Goal: Information Seeking & Learning: Learn about a topic

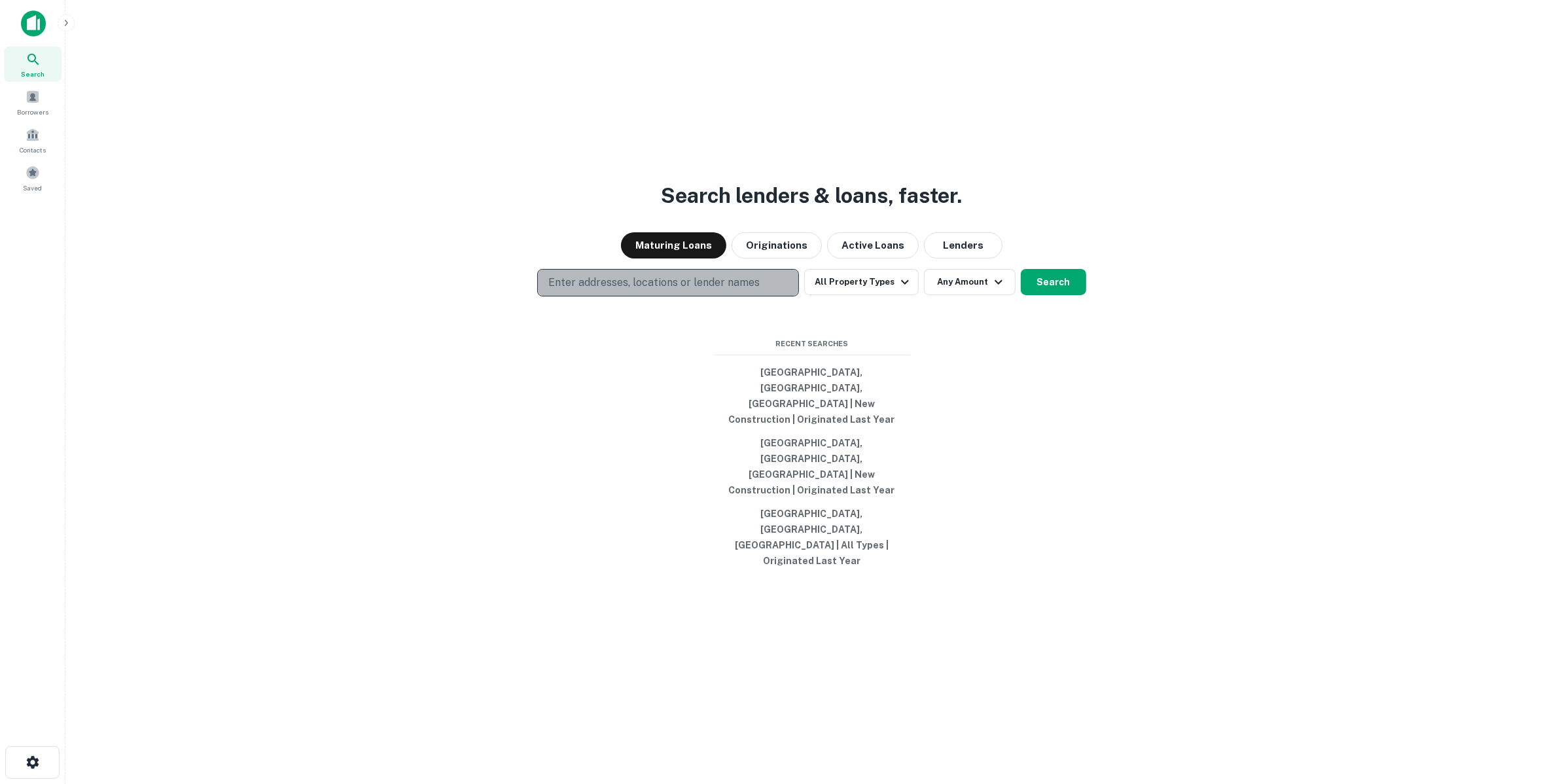
click at [702, 296] on button "Enter addresses, locations or lender names" at bounding box center [668, 283] width 262 height 27
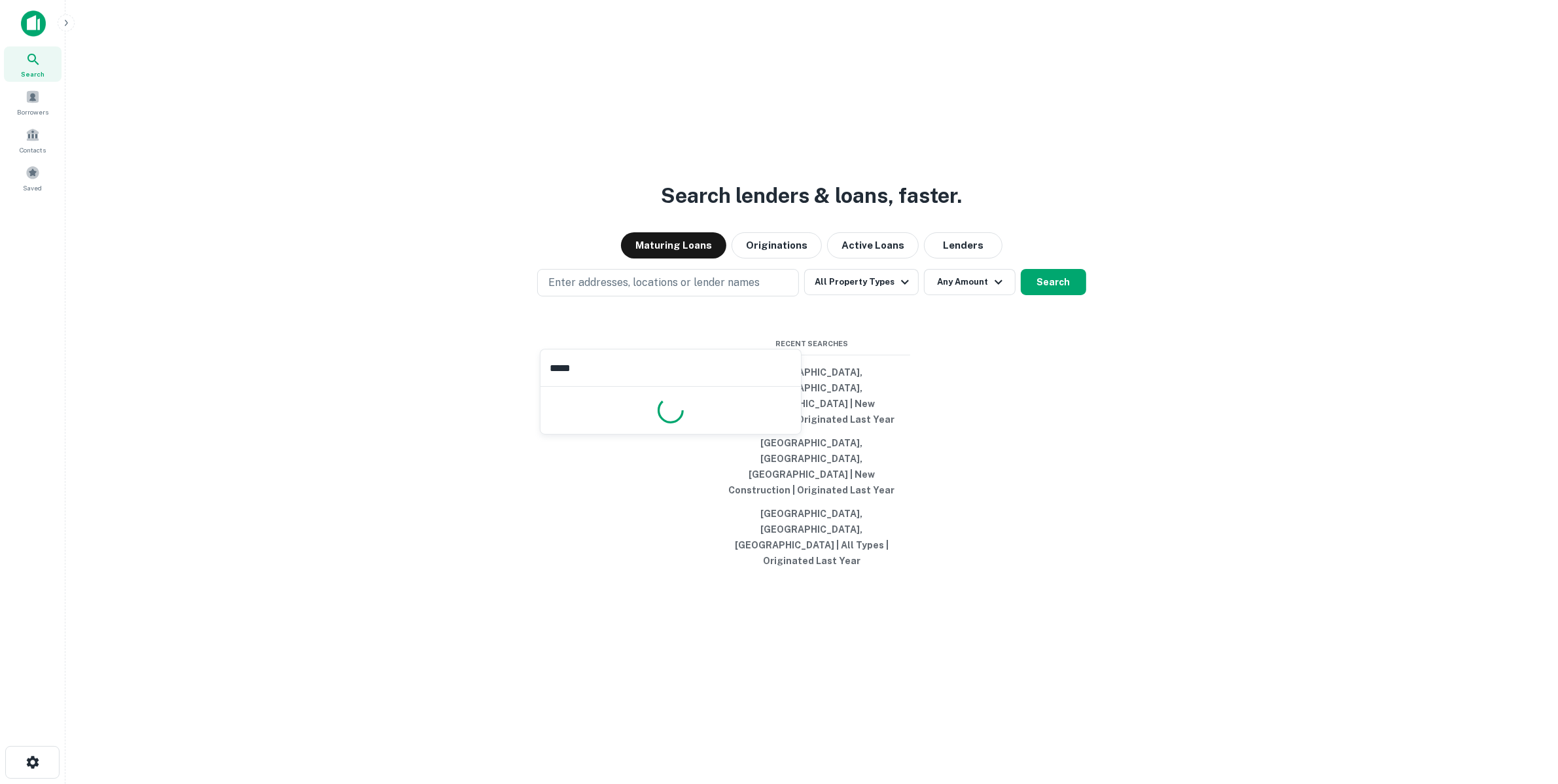
type input "******"
click at [839, 295] on button "All Property Types" at bounding box center [861, 282] width 114 height 26
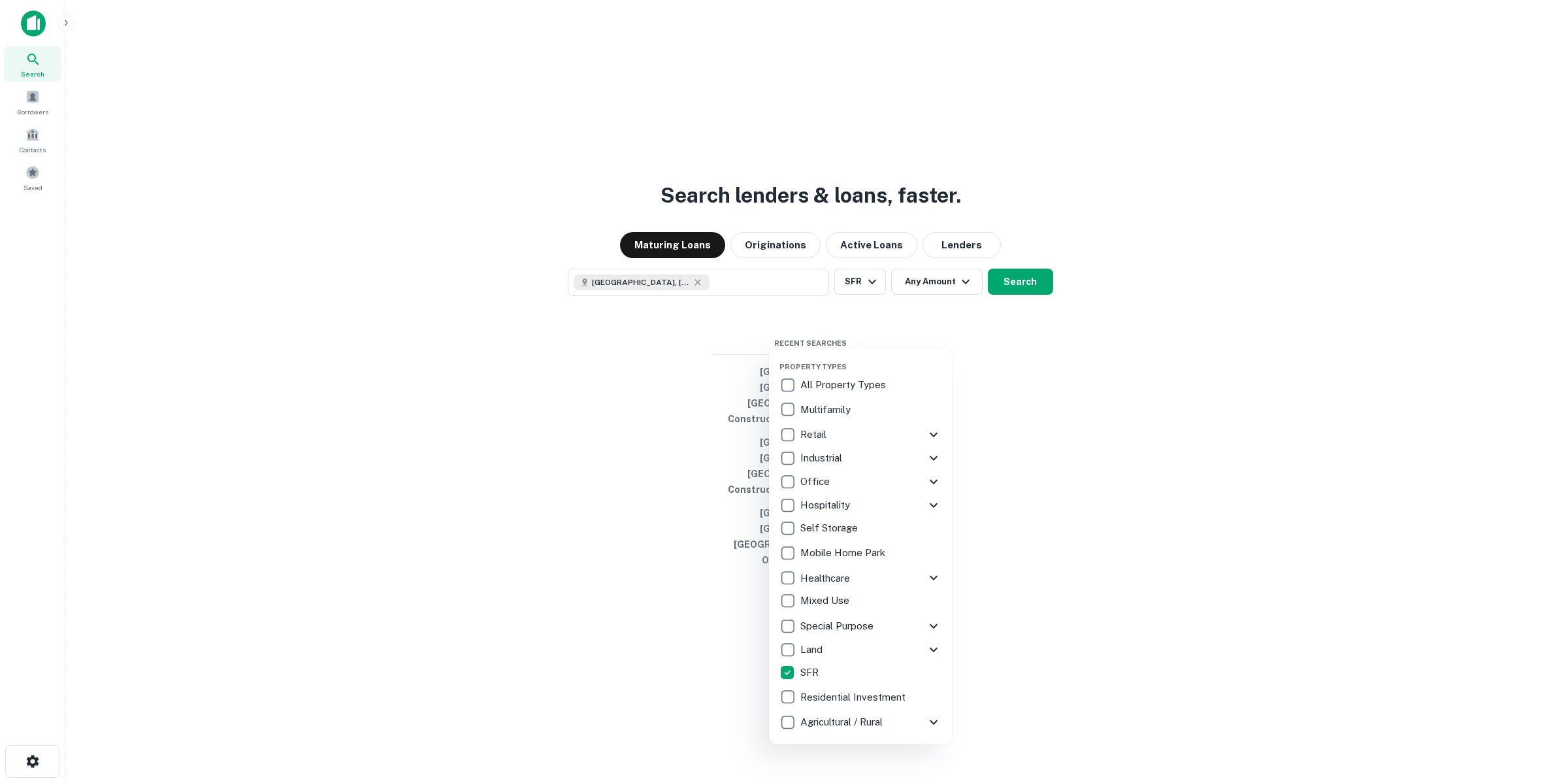
click at [1022, 334] on div at bounding box center [784, 392] width 1568 height 783
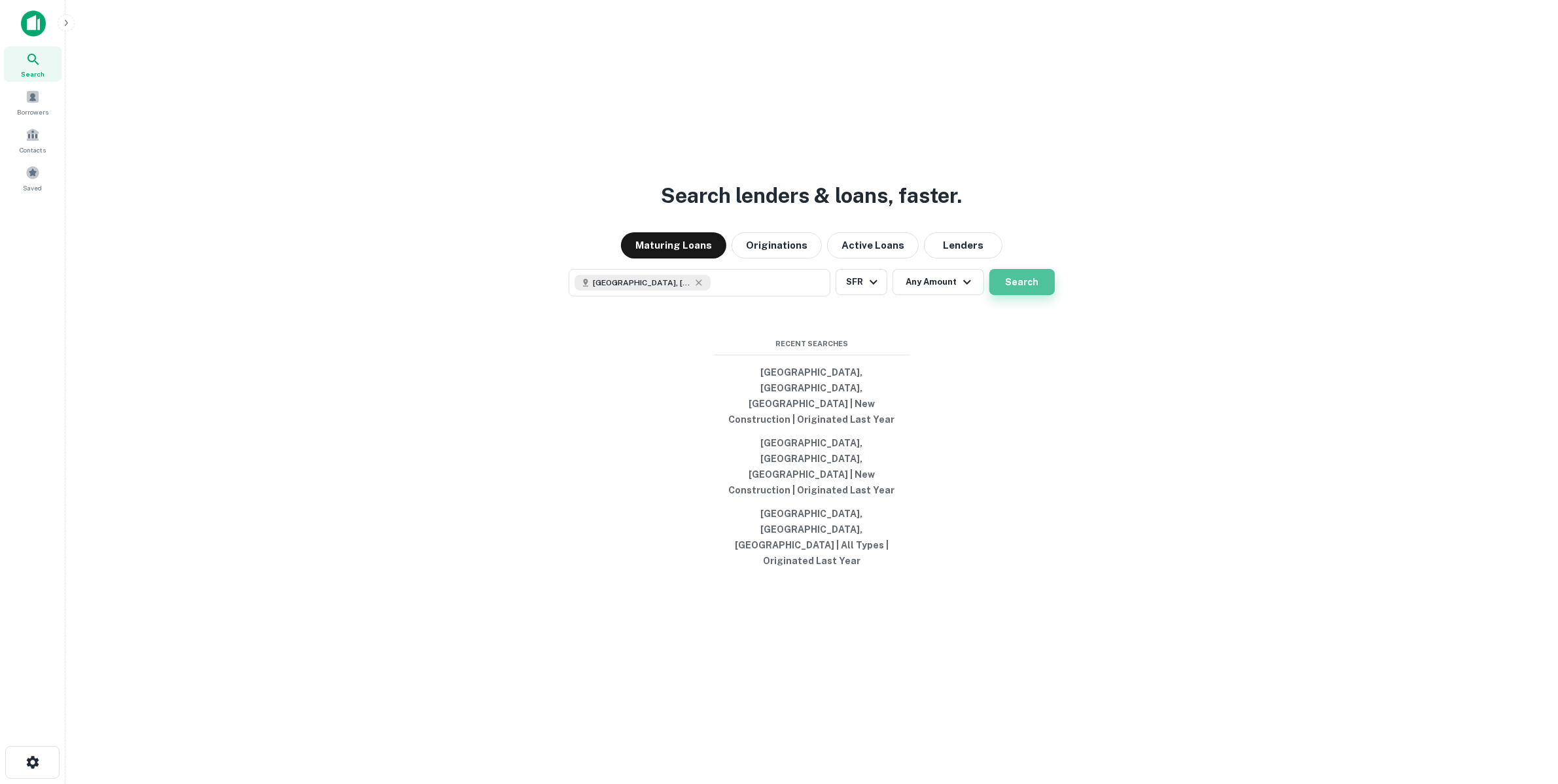
click at [1022, 295] on button "Search" at bounding box center [1022, 282] width 66 height 26
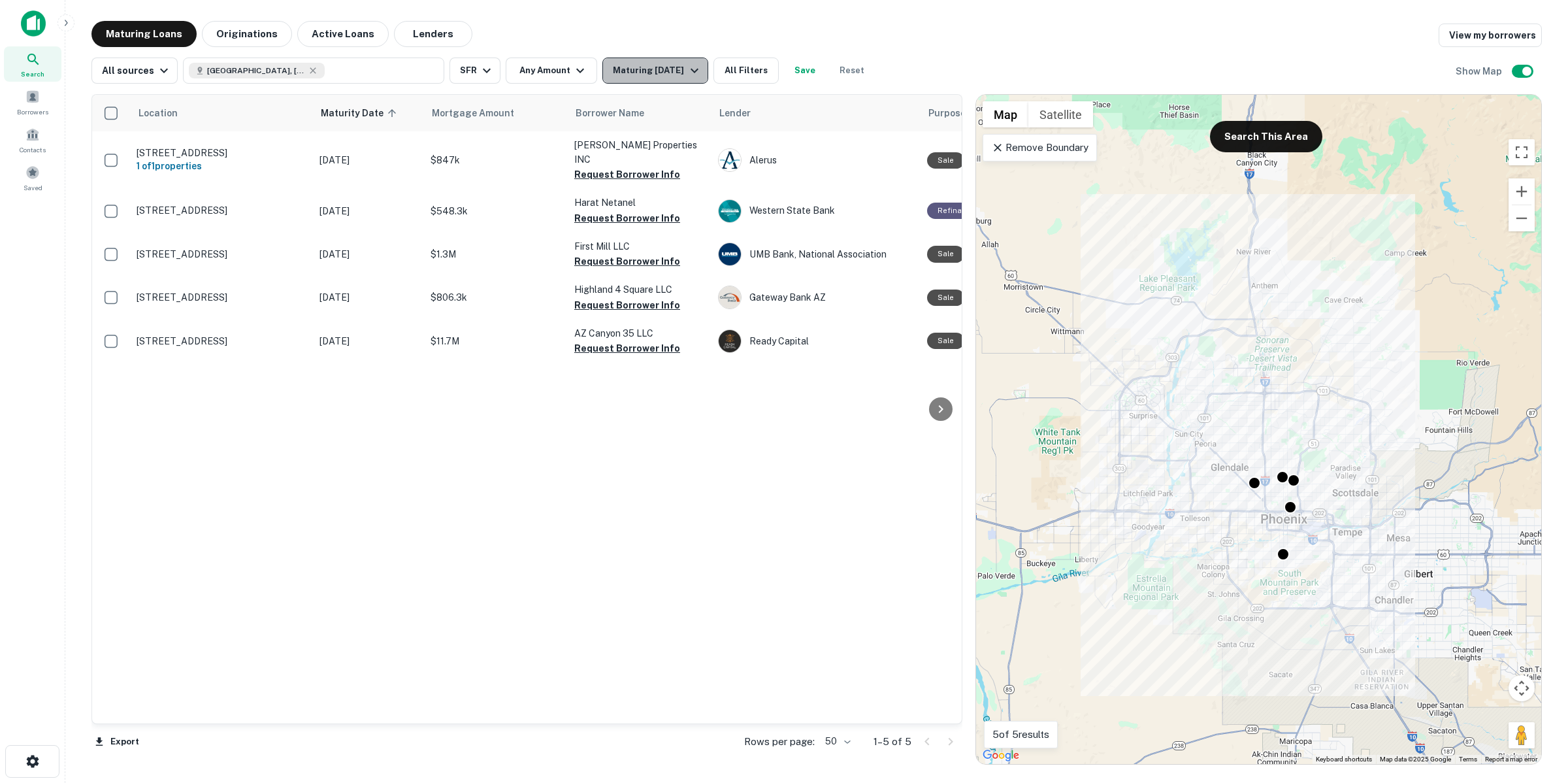
click at [655, 72] on div "Maturing [DATE]" at bounding box center [657, 70] width 89 height 16
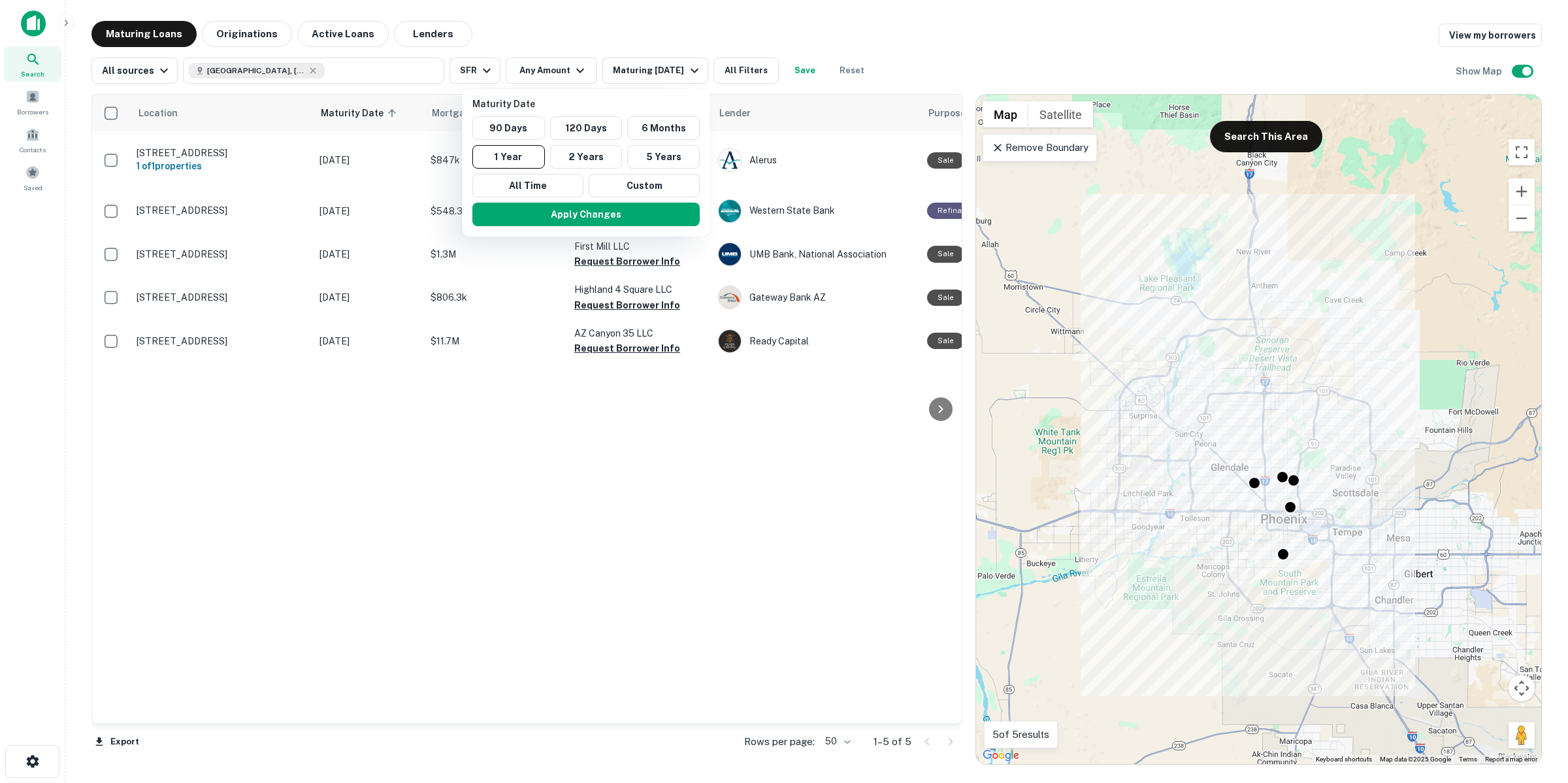
click at [243, 33] on div at bounding box center [784, 392] width 1568 height 783
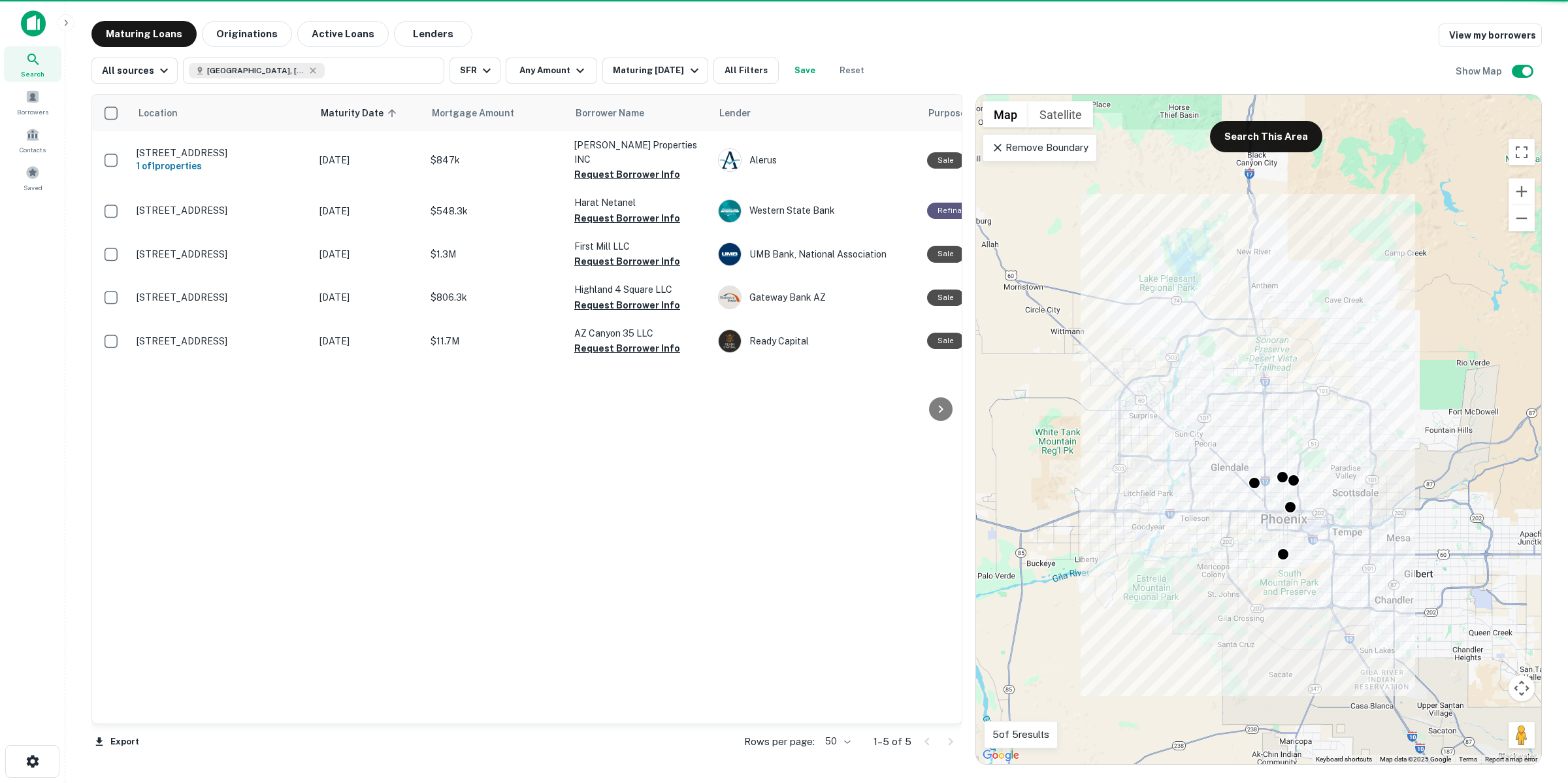
click at [243, 33] on div "Maturity Date 90 Days 120 Days 6 Months 1 Year 2 Years 5 Years All Time Custom …" at bounding box center [784, 392] width 1568 height 783
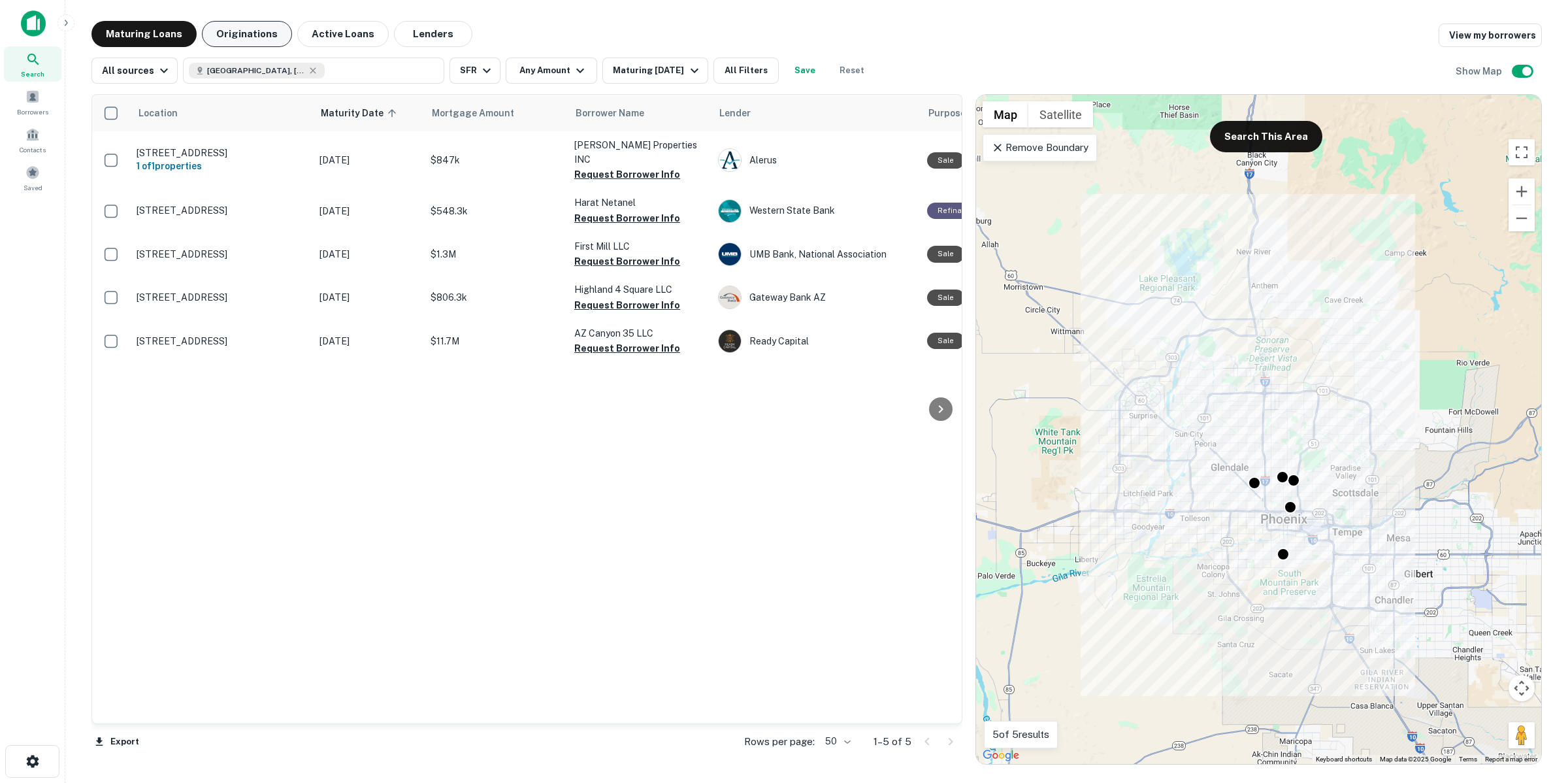
click at [246, 33] on button "Originations" at bounding box center [247, 34] width 90 height 26
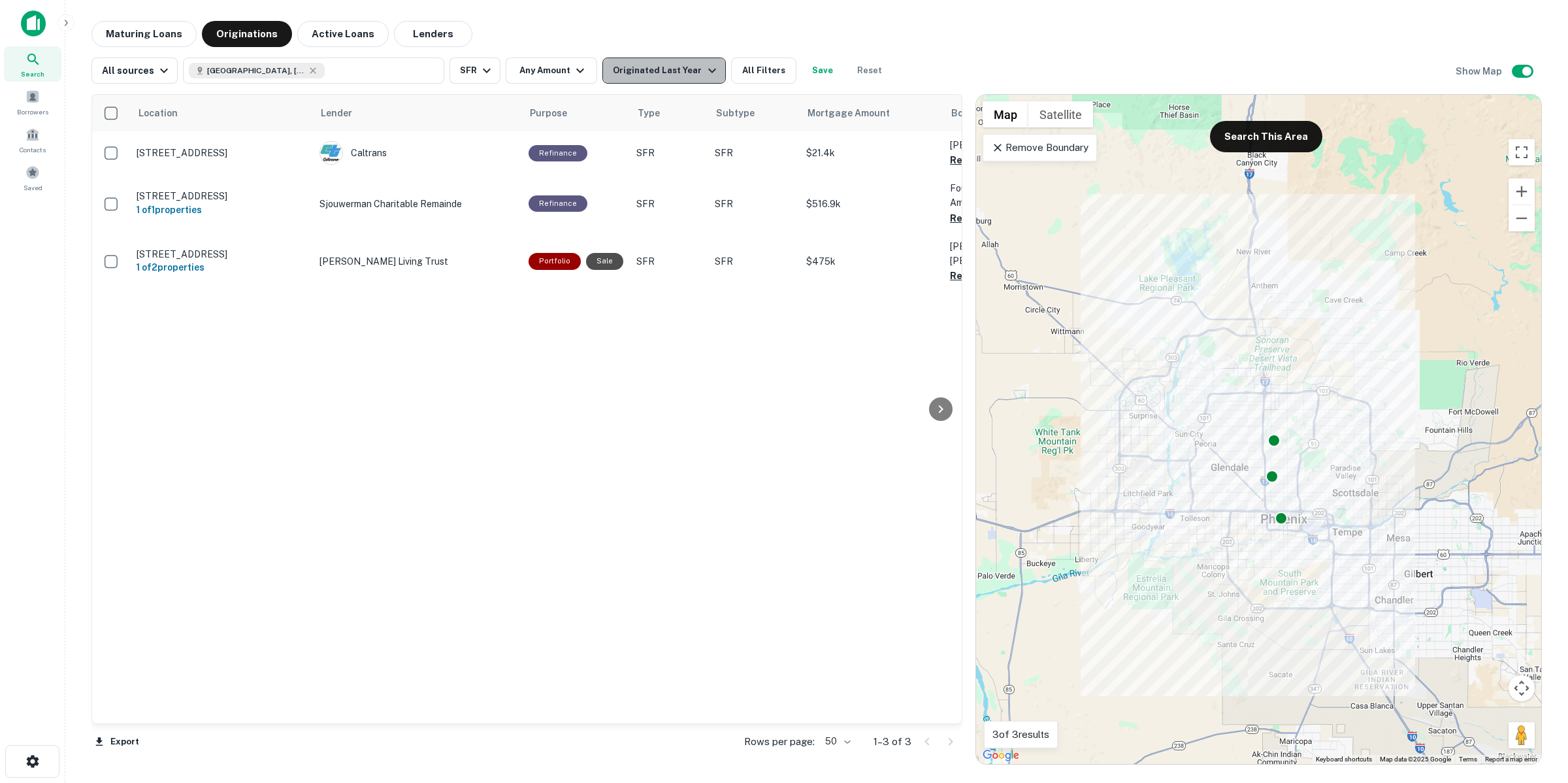
click at [680, 64] on div "Originated Last Year" at bounding box center [665, 70] width 106 height 16
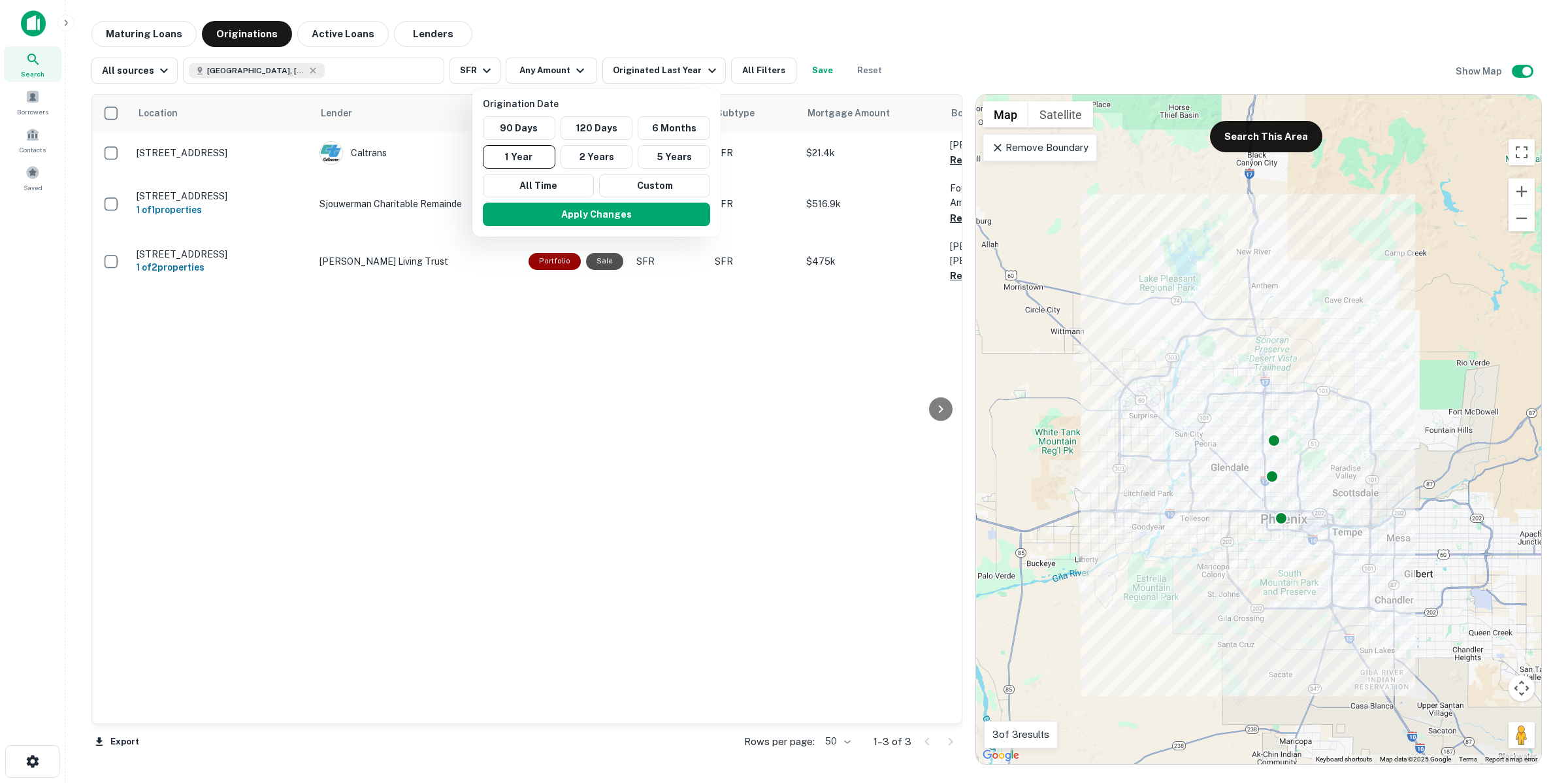
click at [544, 63] on div at bounding box center [784, 392] width 1568 height 783
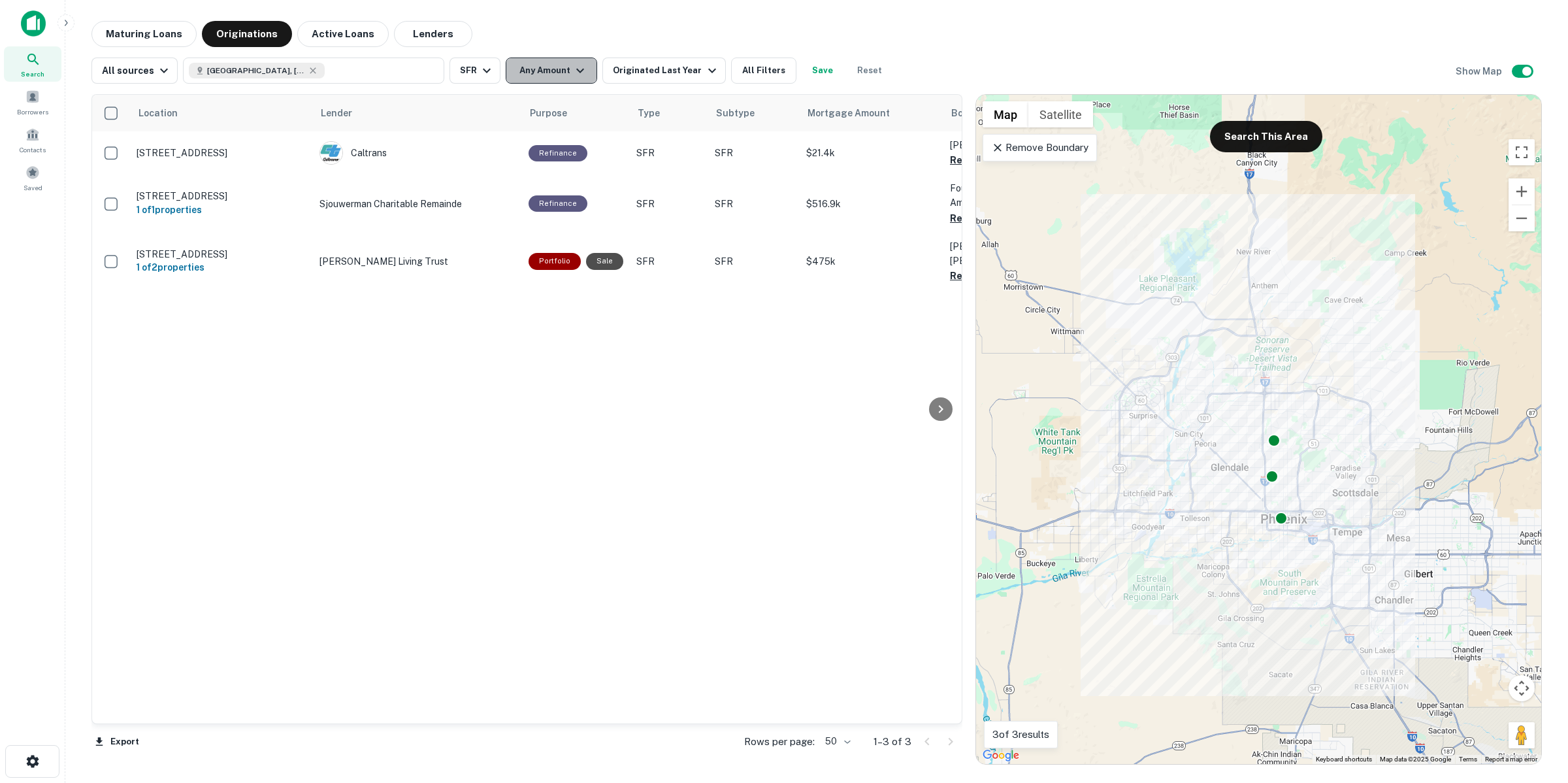
click at [537, 69] on button "Any Amount" at bounding box center [552, 70] width 92 height 26
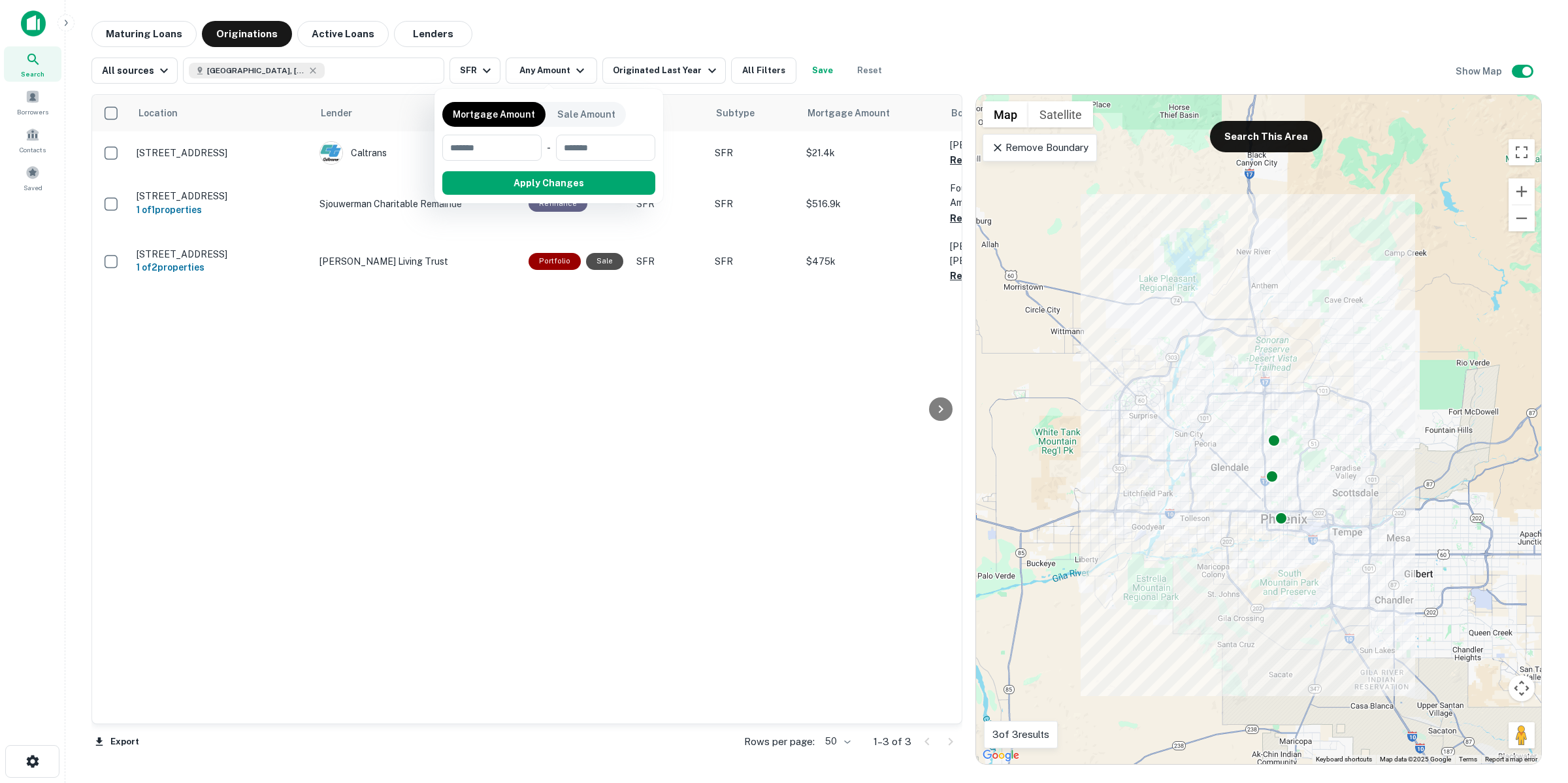
drag, startPoint x: 1046, startPoint y: 59, endPoint x: 945, endPoint y: 62, distance: 101.0
click at [1046, 59] on div at bounding box center [784, 392] width 1568 height 783
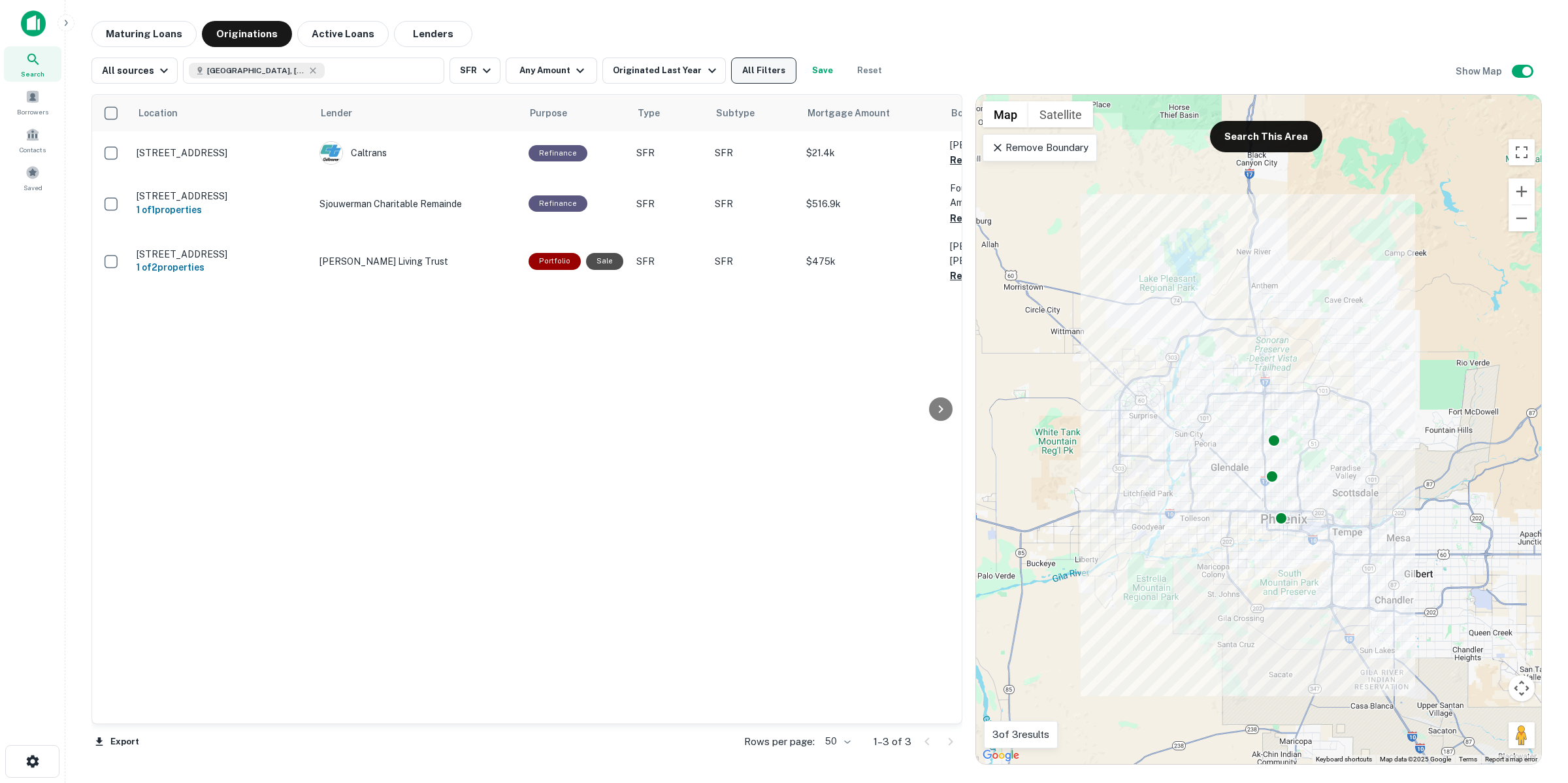
click at [756, 71] on button "All Filters" at bounding box center [763, 70] width 65 height 26
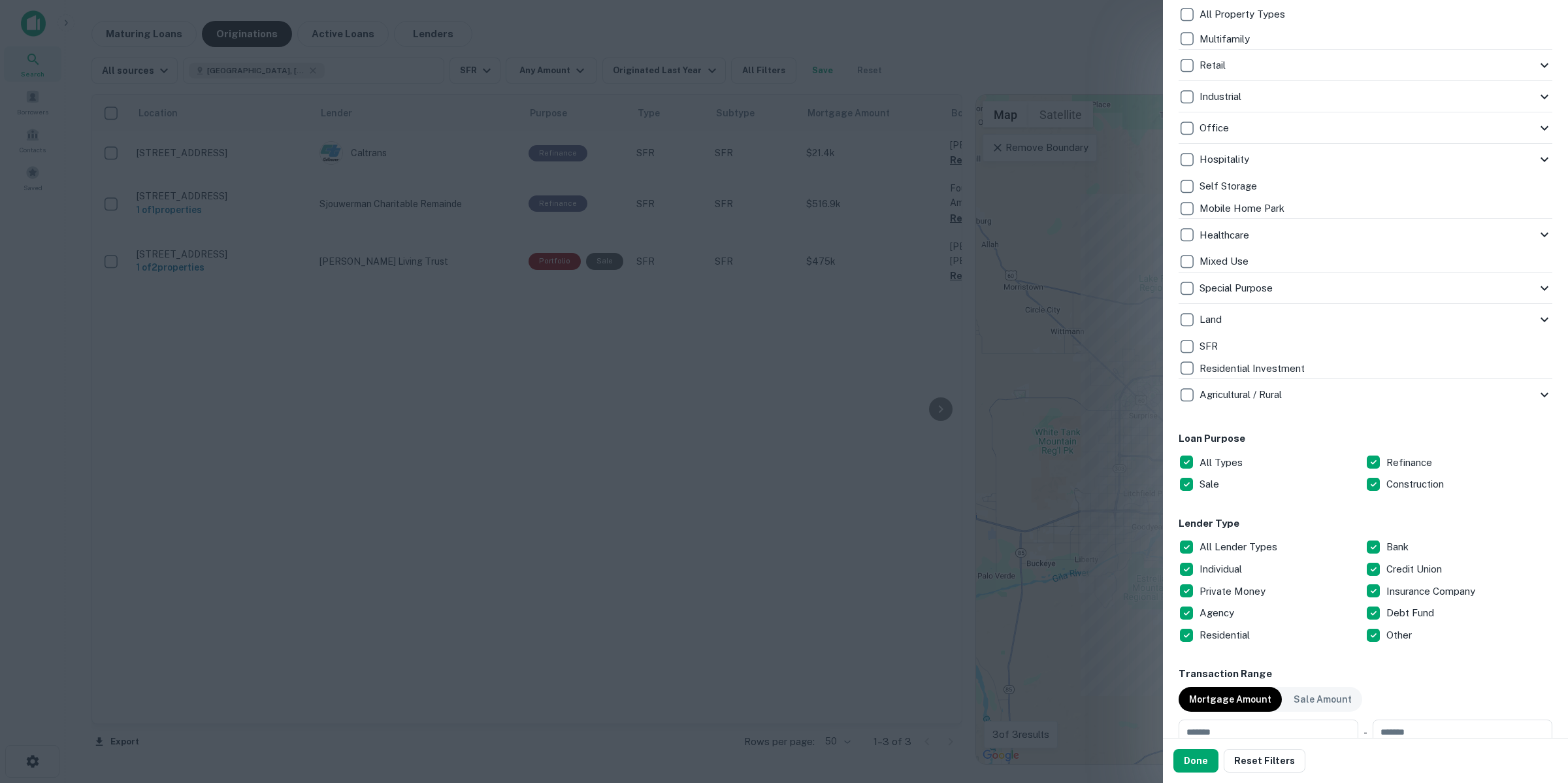
scroll to position [327, 0]
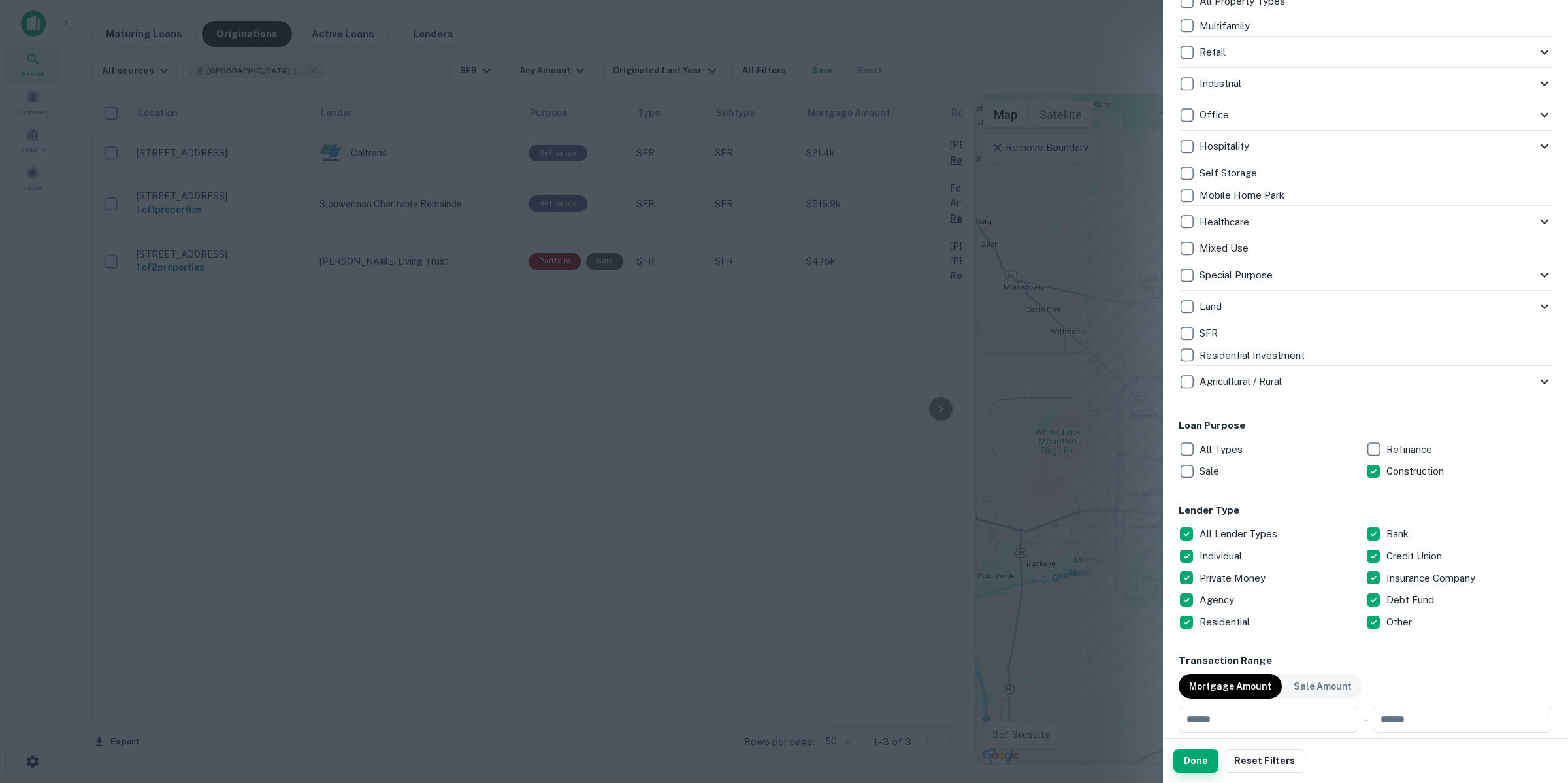
click at [1189, 763] on button "Done" at bounding box center [1196, 760] width 45 height 23
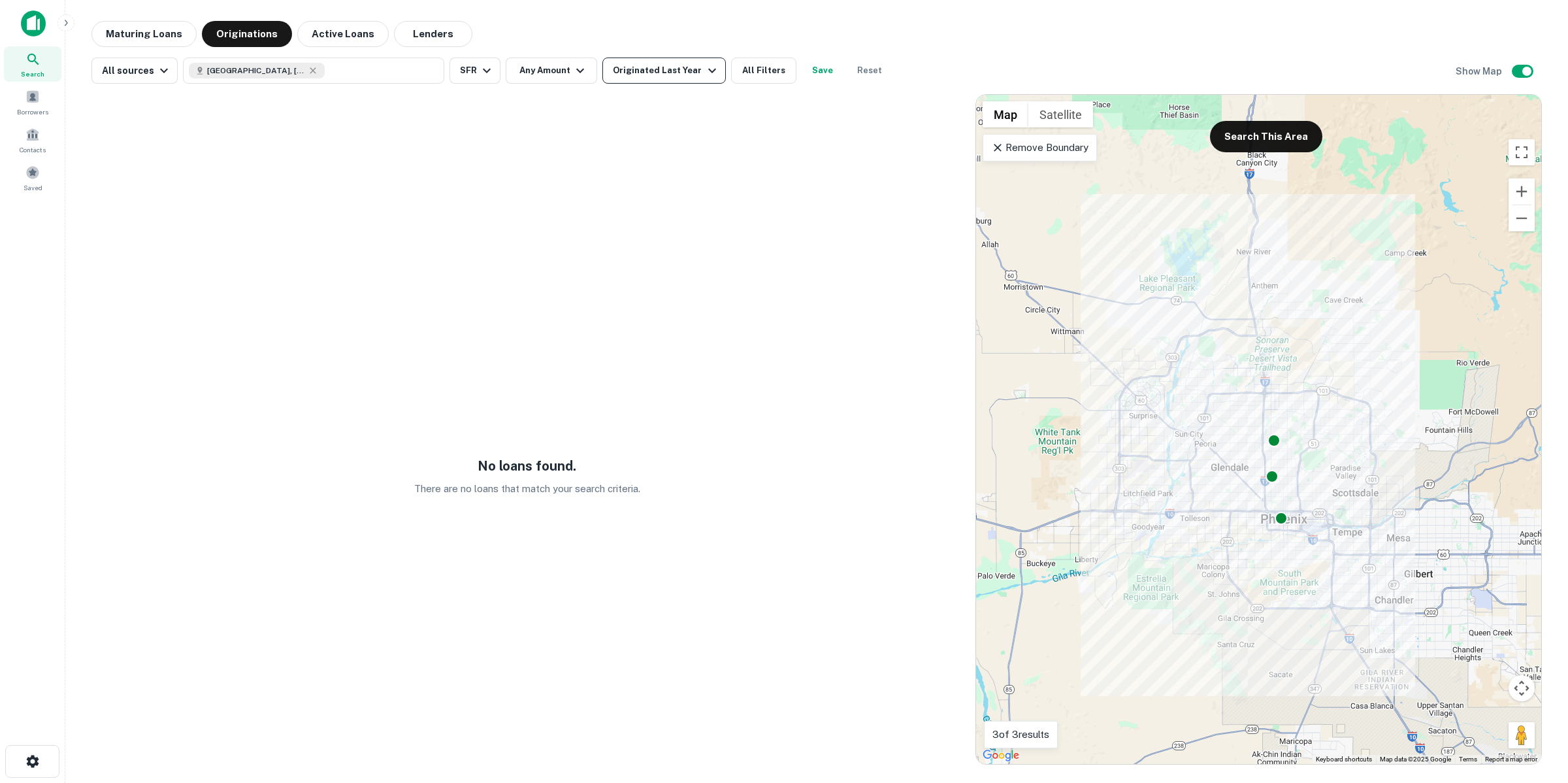
click at [684, 67] on div "Originated Last Year" at bounding box center [665, 70] width 106 height 16
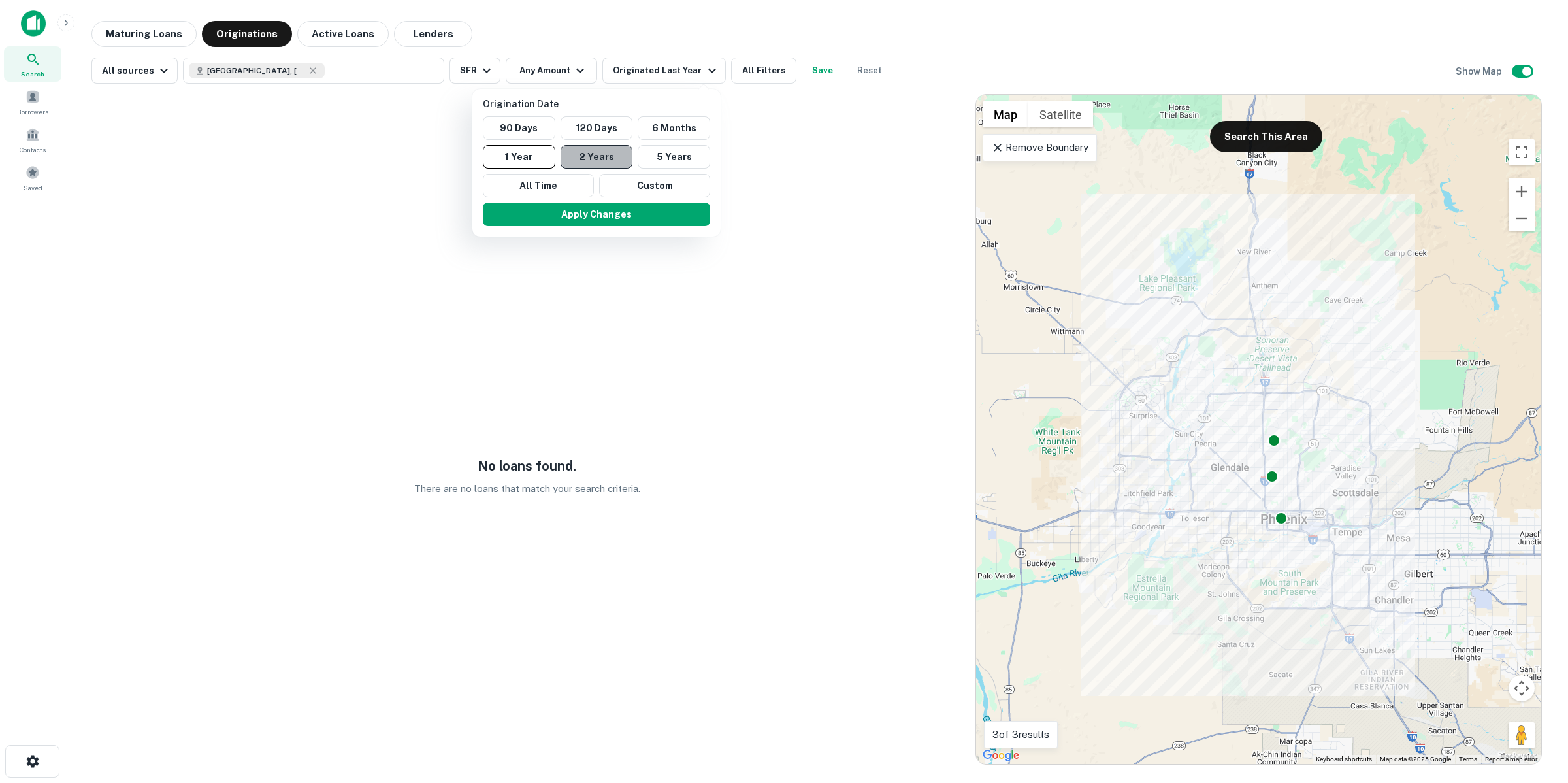
click at [596, 154] on button "2 Years" at bounding box center [597, 157] width 72 height 23
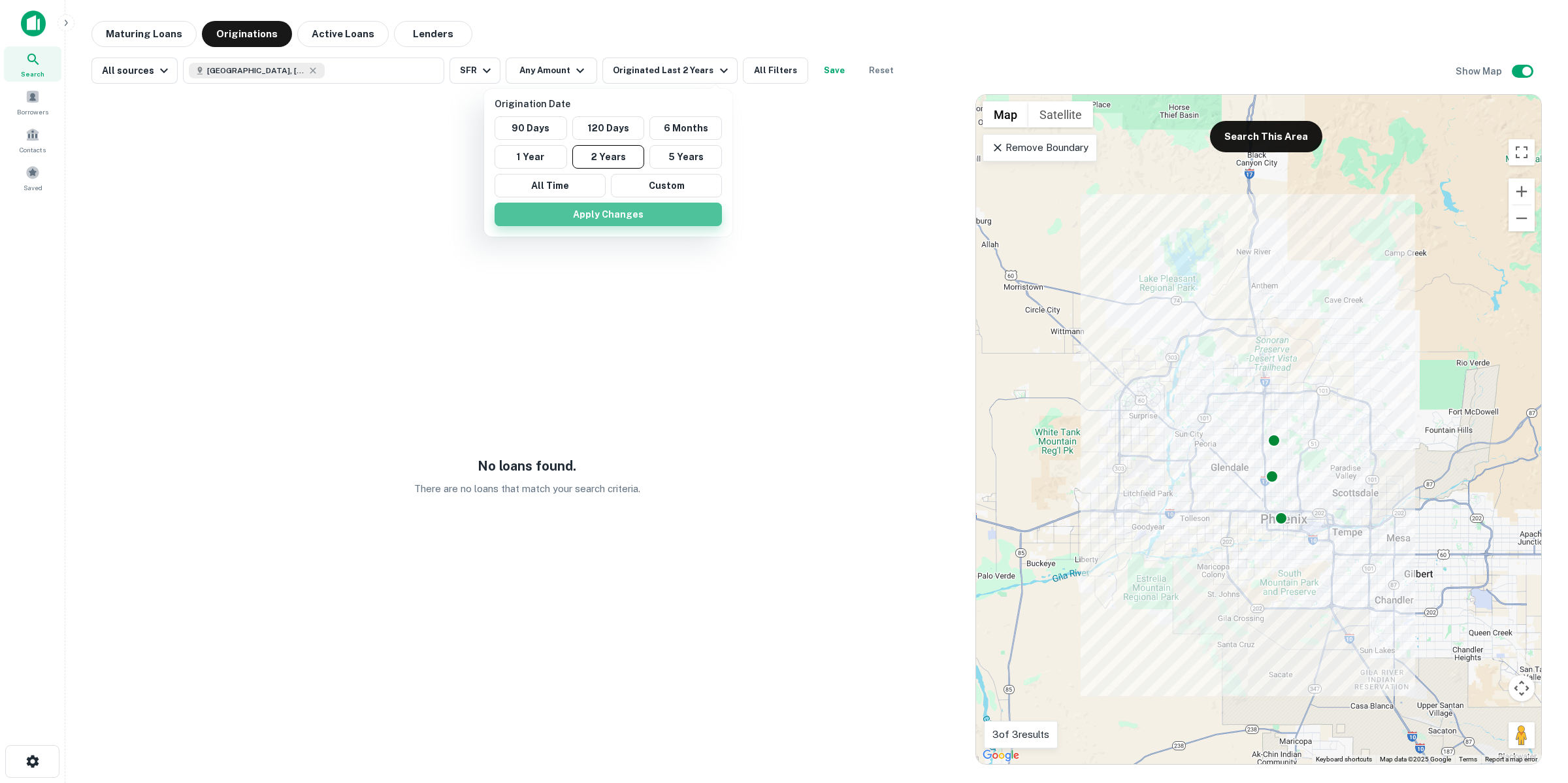
click at [621, 211] on button "Apply Changes" at bounding box center [608, 214] width 227 height 23
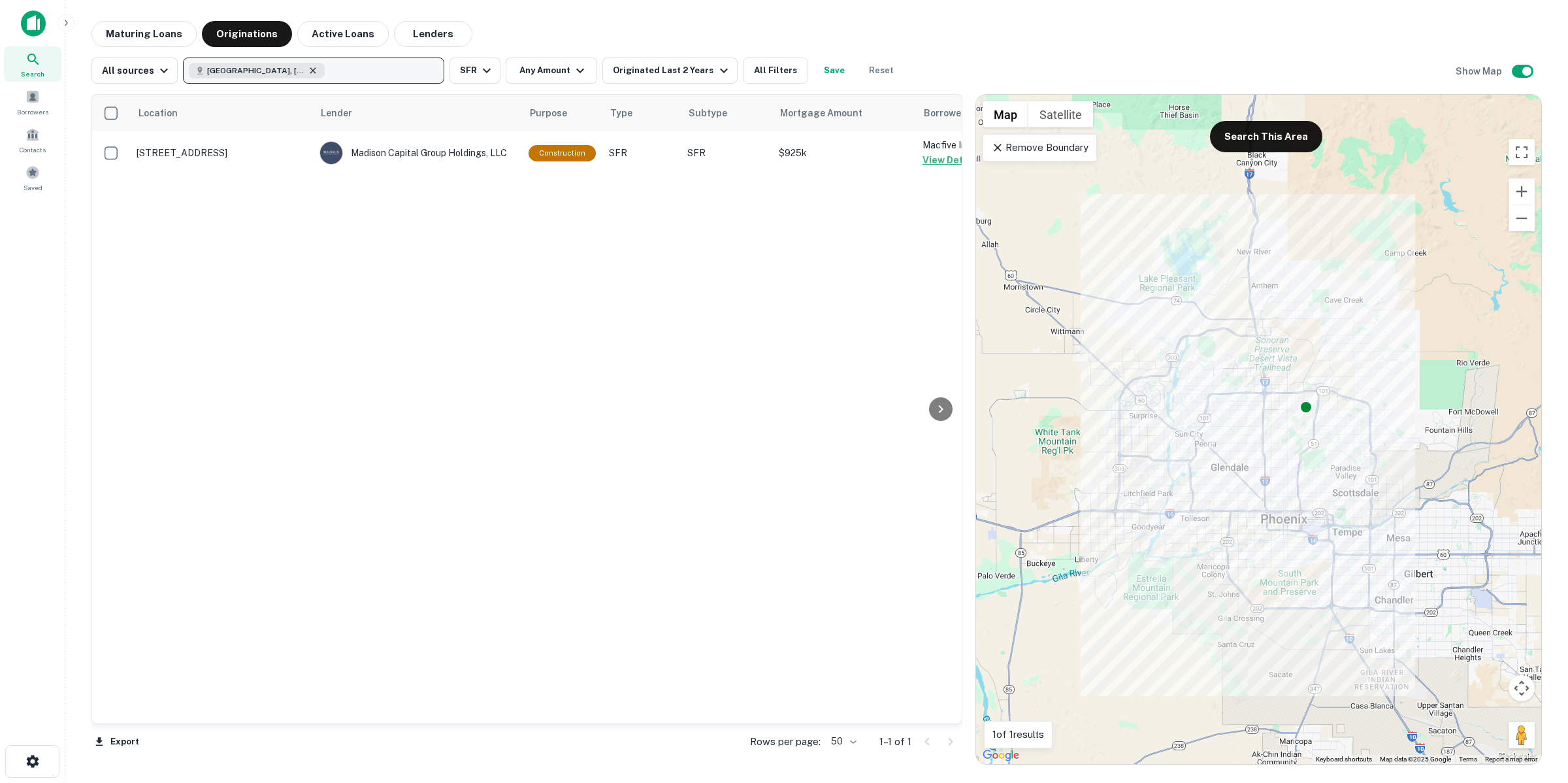
click at [308, 75] on icon "button" at bounding box center [313, 71] width 11 height 11
type input "******"
click at [423, 172] on button "Update" at bounding box center [407, 174] width 56 height 23
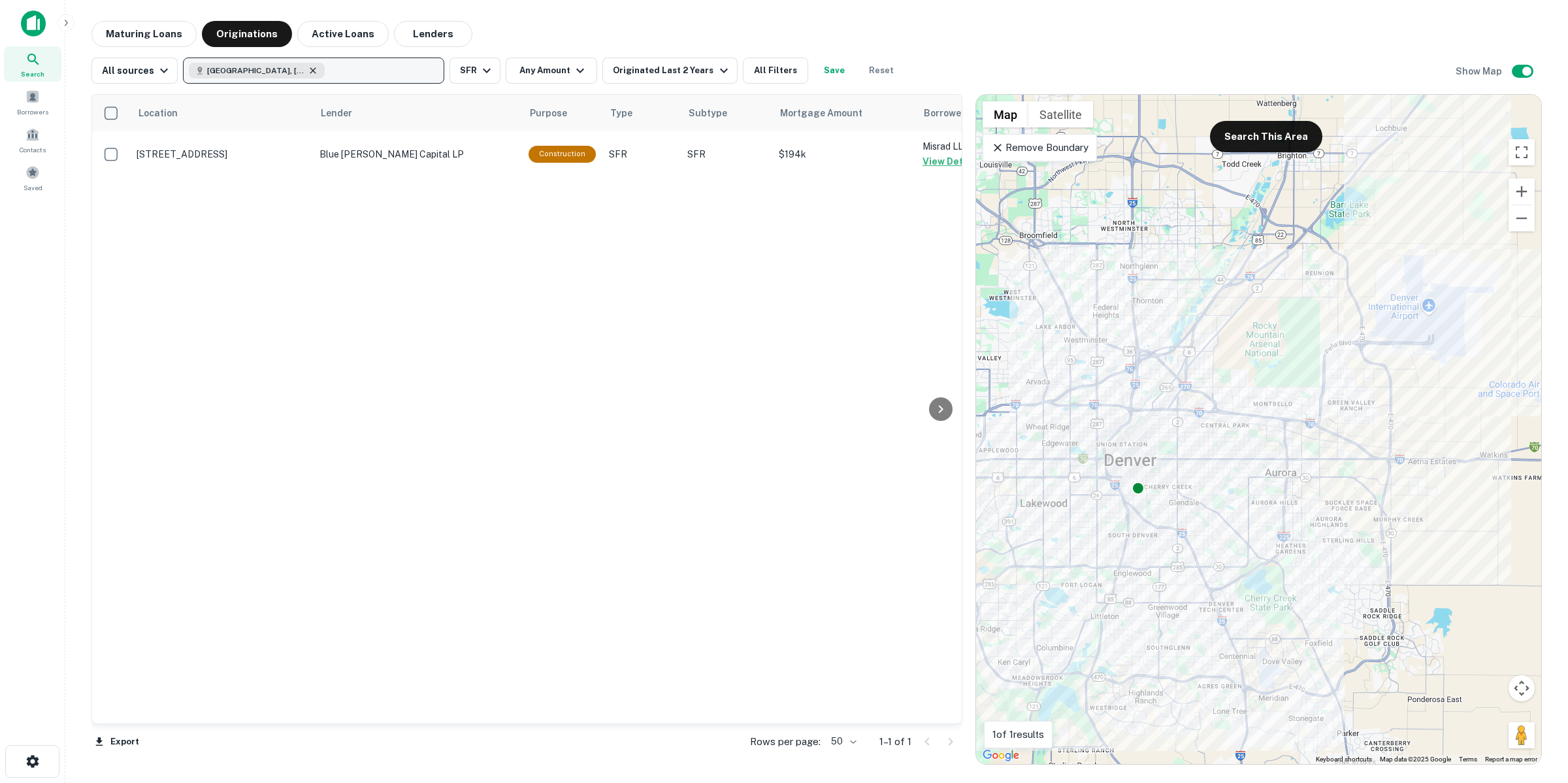
click at [308, 71] on icon "button" at bounding box center [313, 71] width 11 height 11
type input "********"
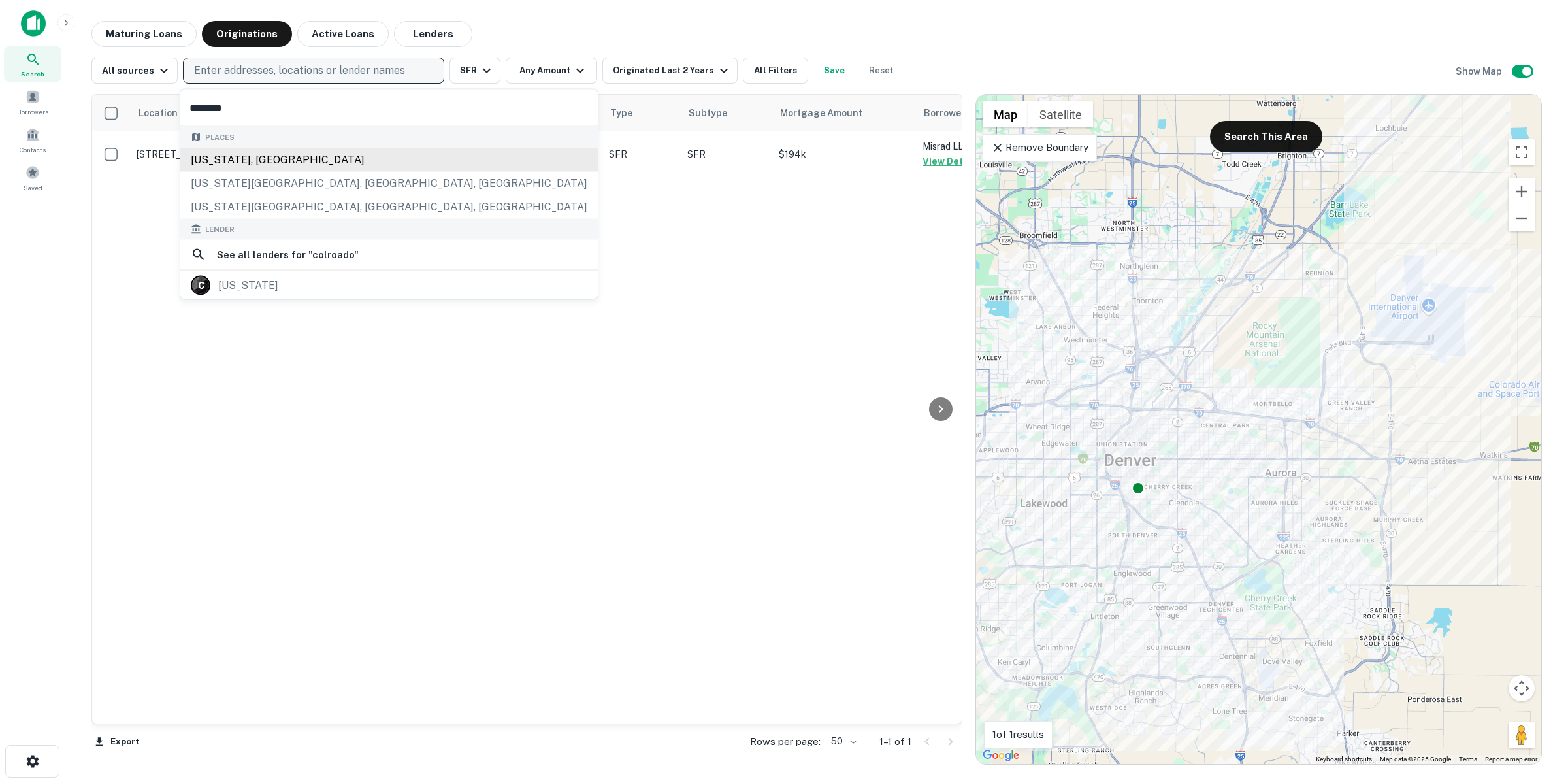
click at [344, 165] on div "Places [US_STATE], [GEOGRAPHIC_DATA] [US_STATE][GEOGRAPHIC_DATA], [GEOGRAPHIC_D…" at bounding box center [389, 172] width 418 height 92
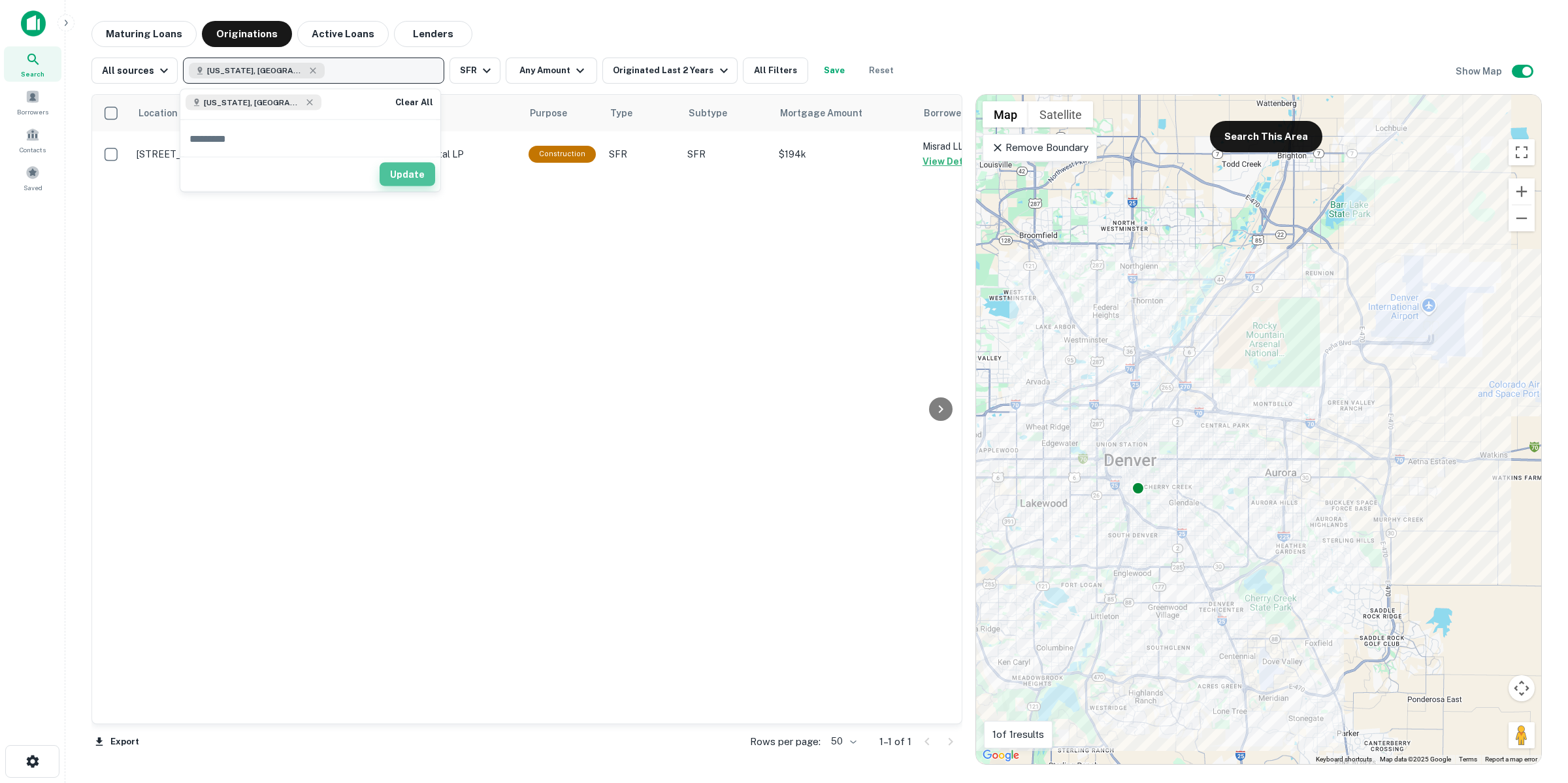
click at [413, 184] on button "Update" at bounding box center [407, 174] width 56 height 23
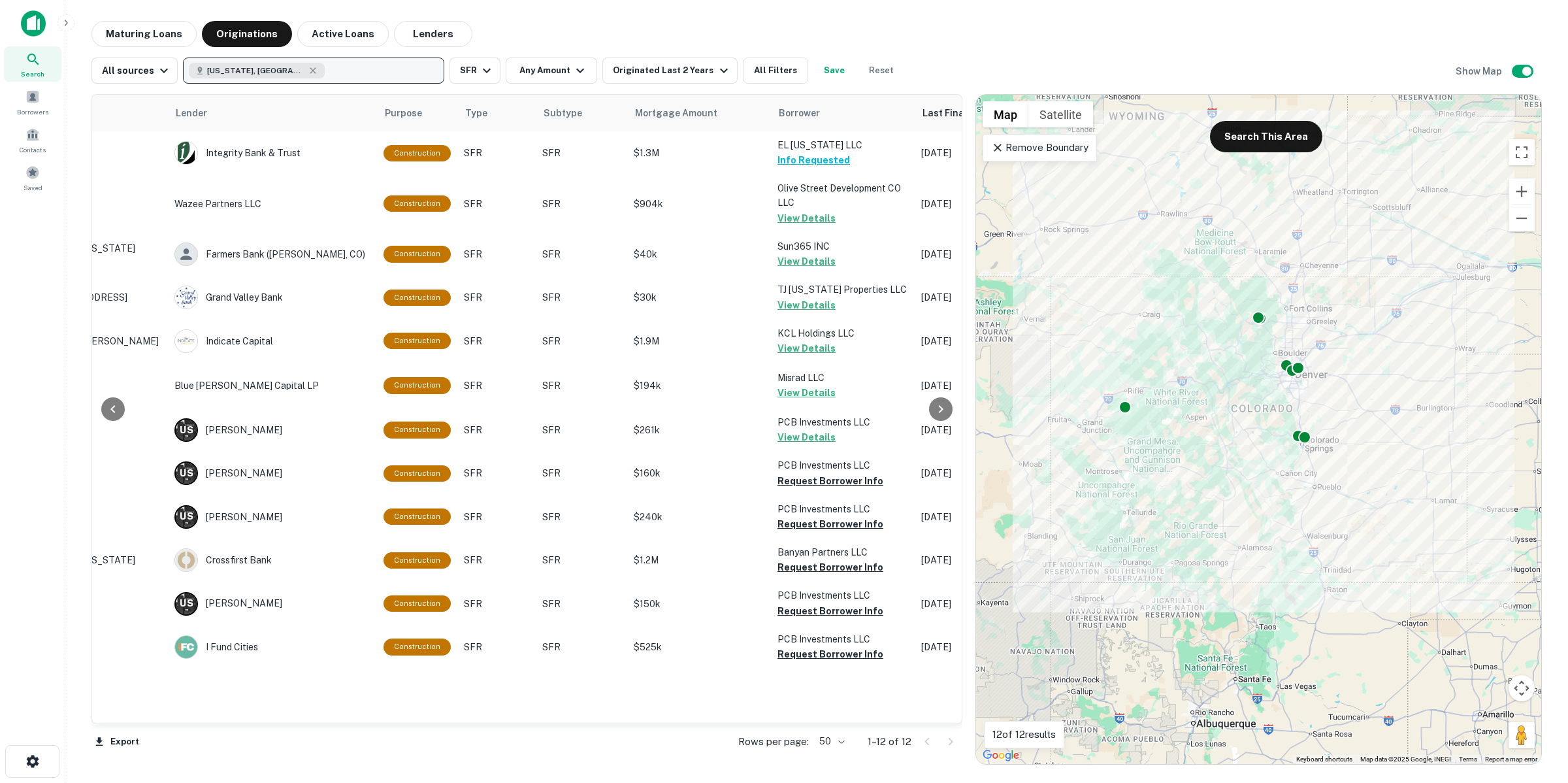
scroll to position [0, 319]
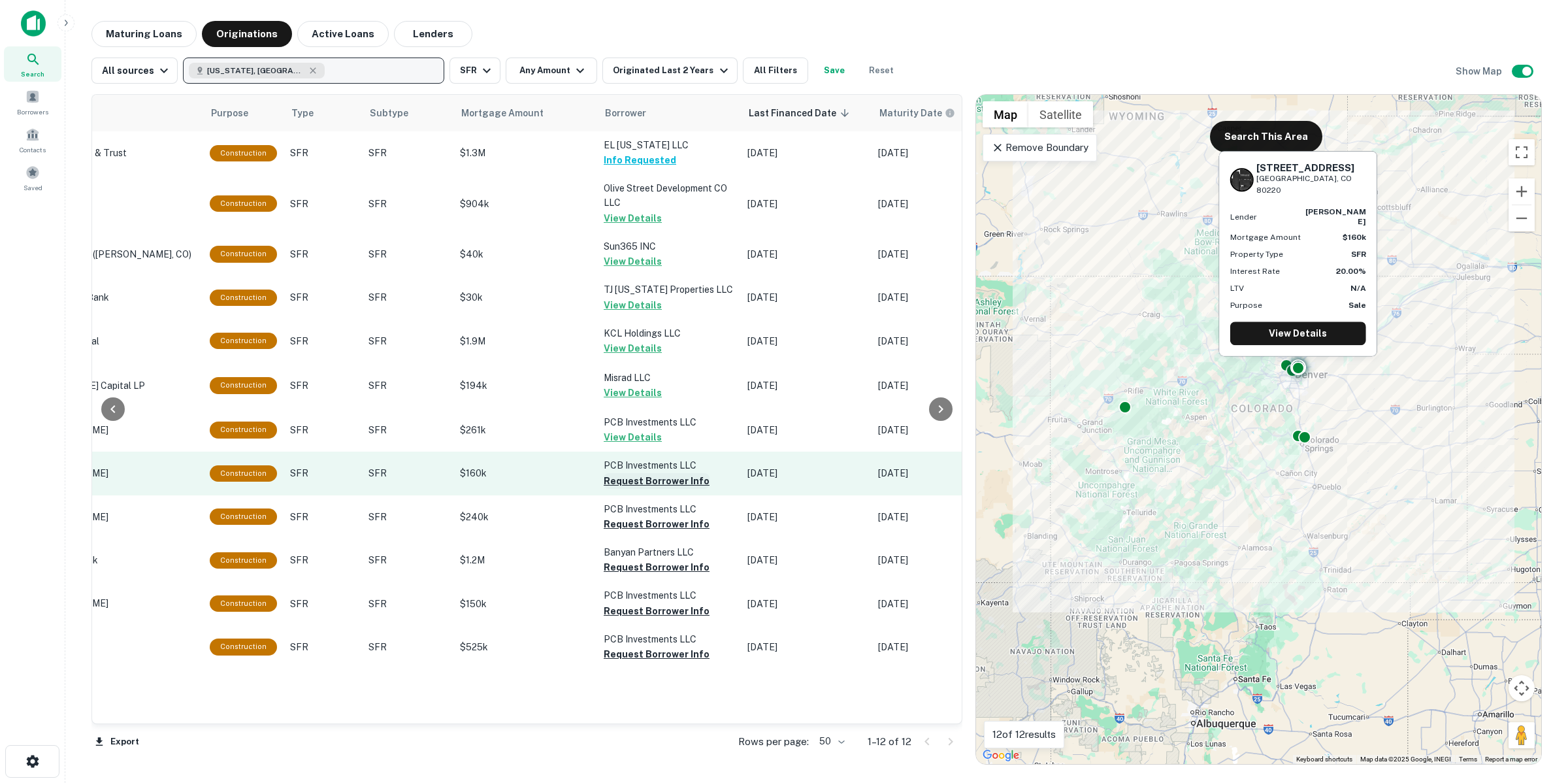
click at [639, 474] on button "Request Borrower Info" at bounding box center [656, 480] width 106 height 16
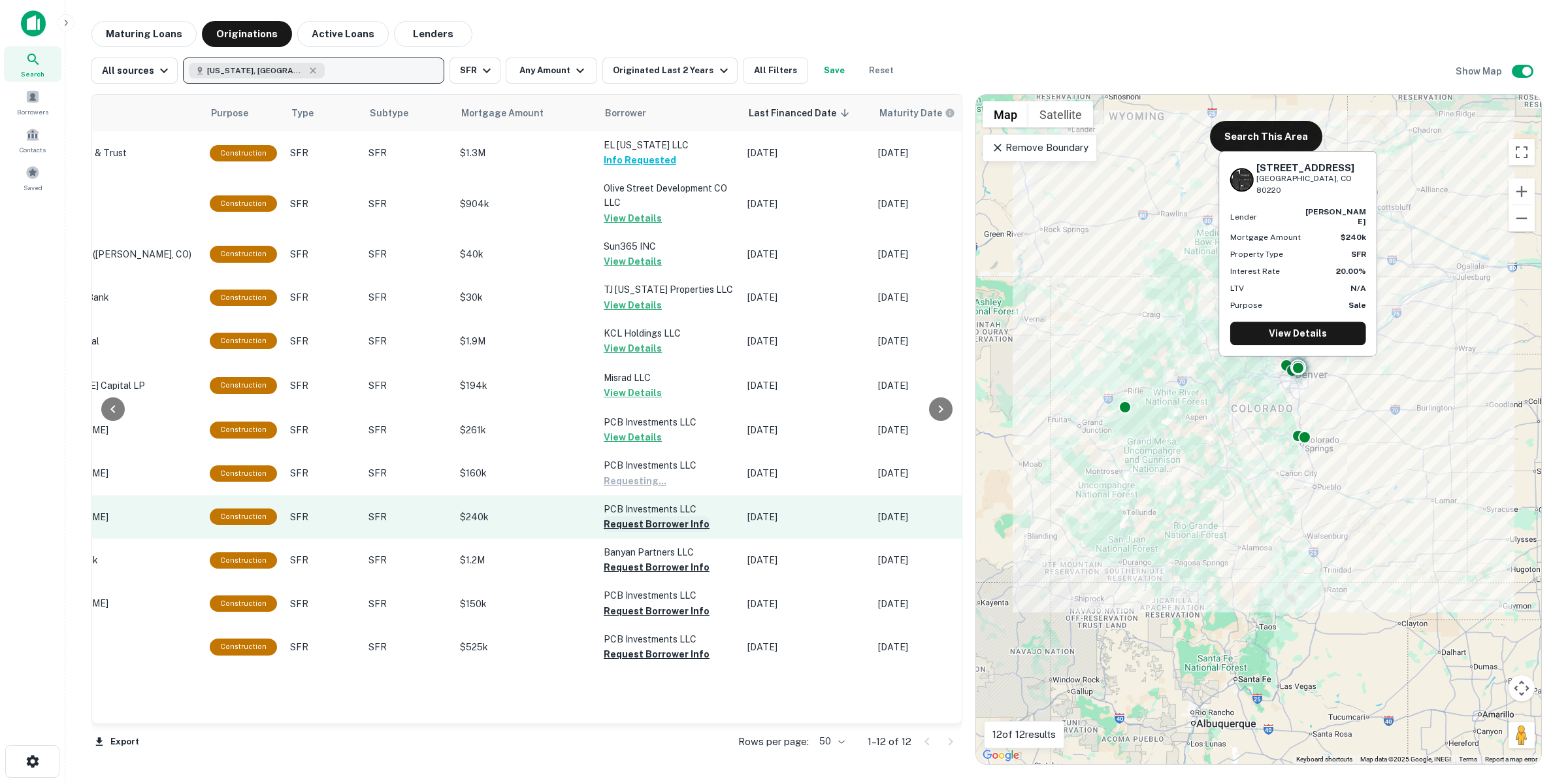
click at [635, 519] on button "Request Borrower Info" at bounding box center [656, 524] width 106 height 16
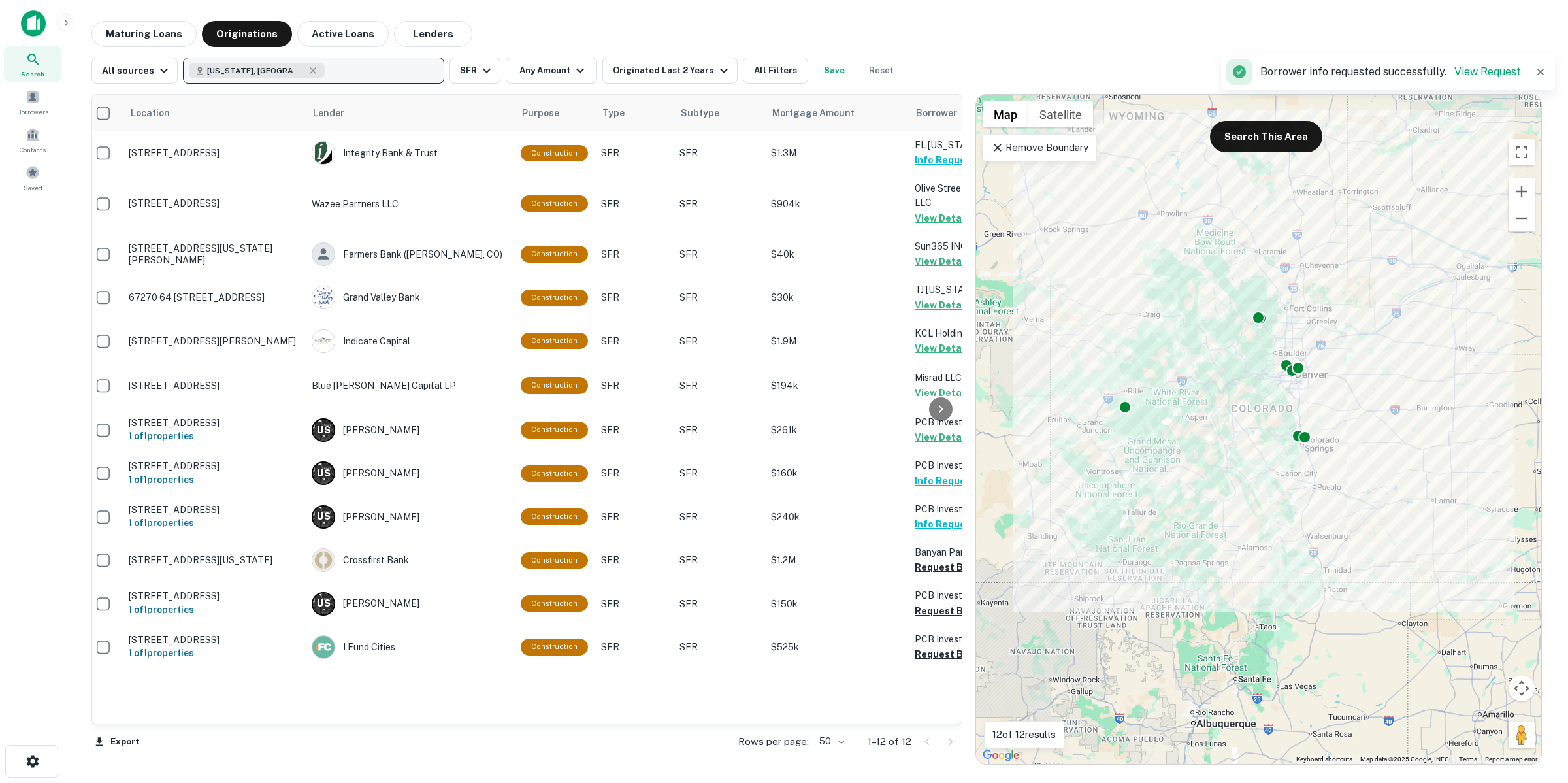
scroll to position [0, 0]
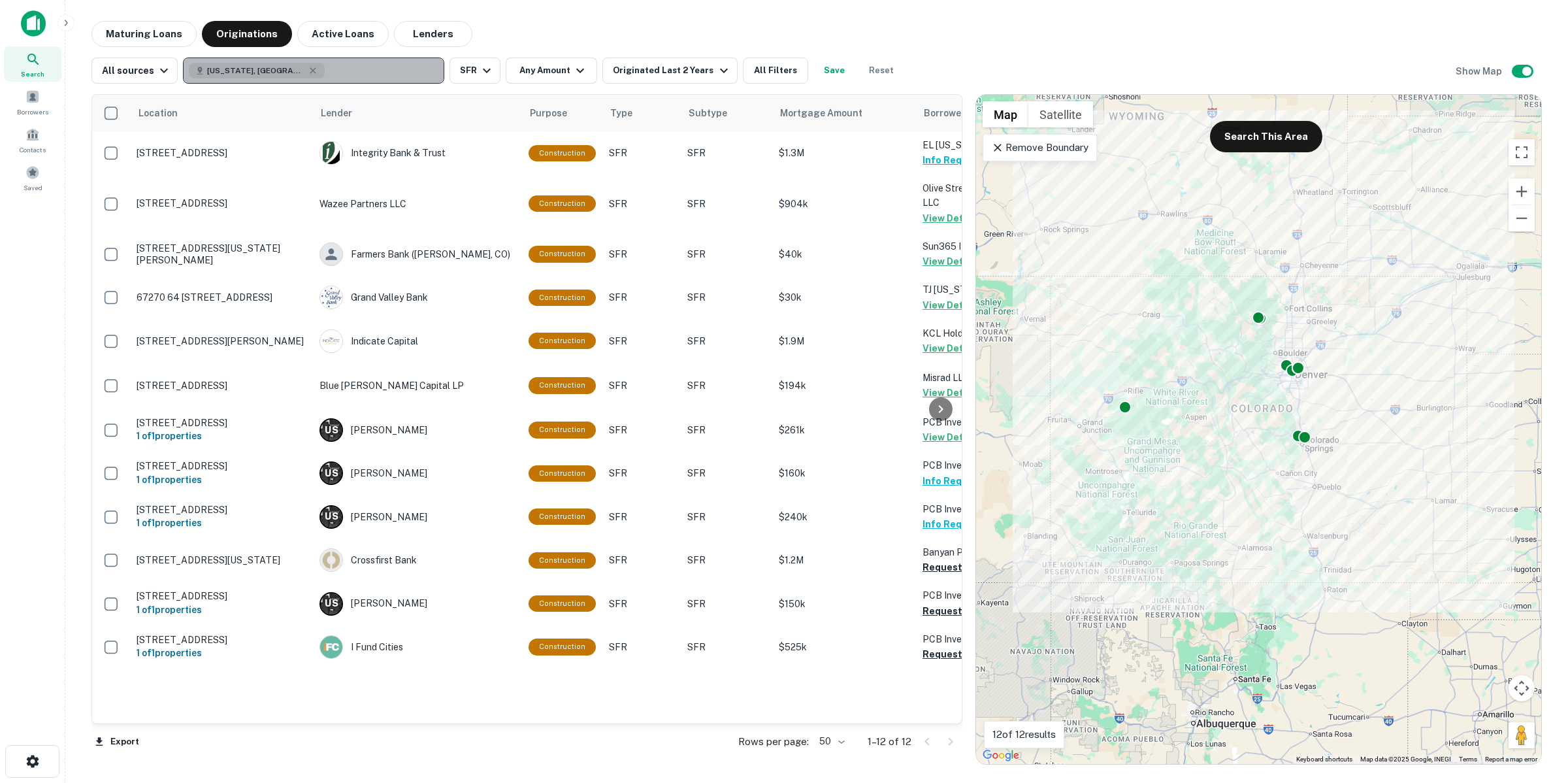
click at [271, 79] on button "[US_STATE], [GEOGRAPHIC_DATA]" at bounding box center [313, 70] width 261 height 26
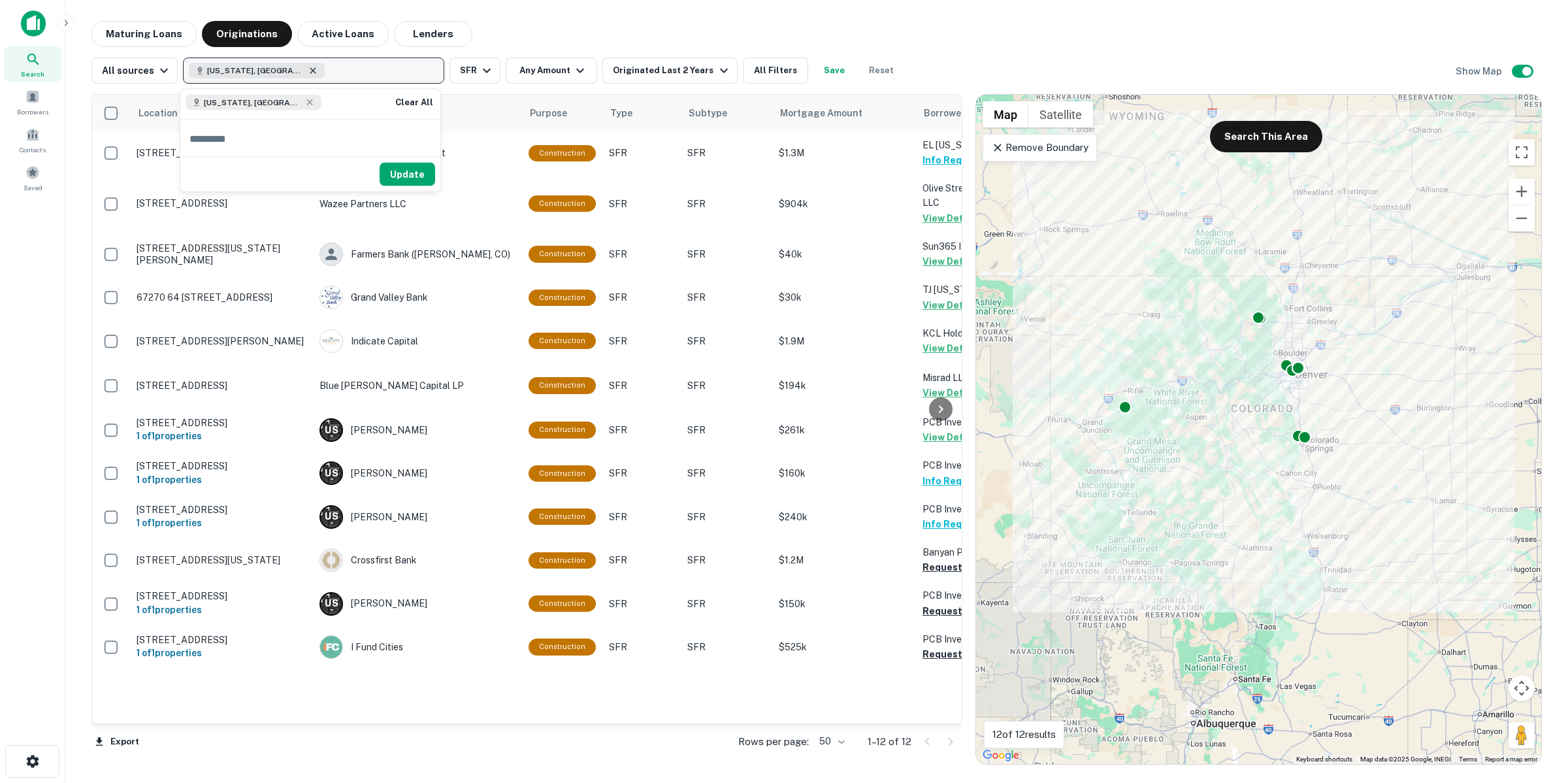
click at [308, 71] on icon "button" at bounding box center [313, 71] width 11 height 11
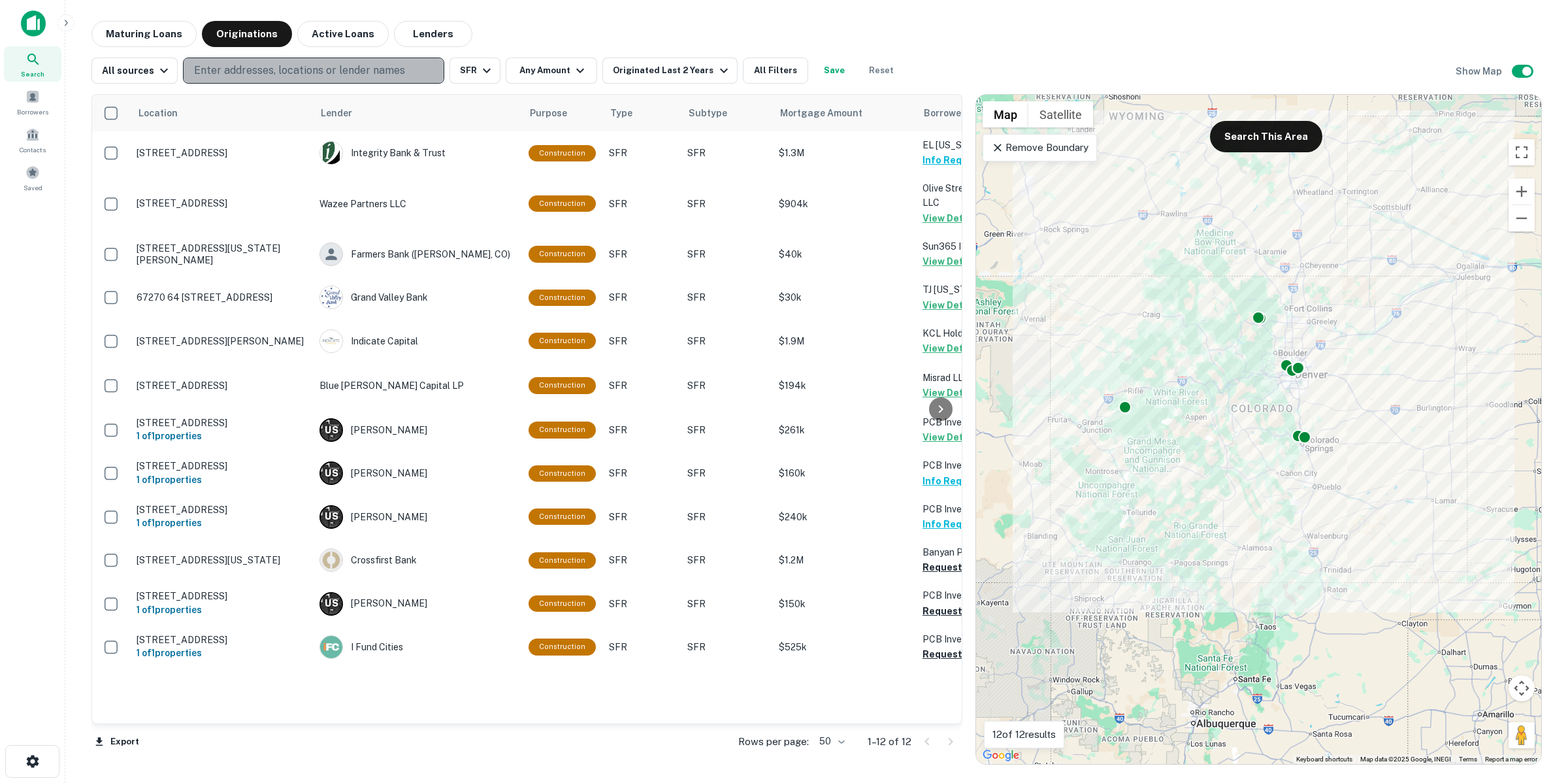
click at [266, 66] on p "Enter addresses, locations or lender names" at bounding box center [300, 70] width 211 height 16
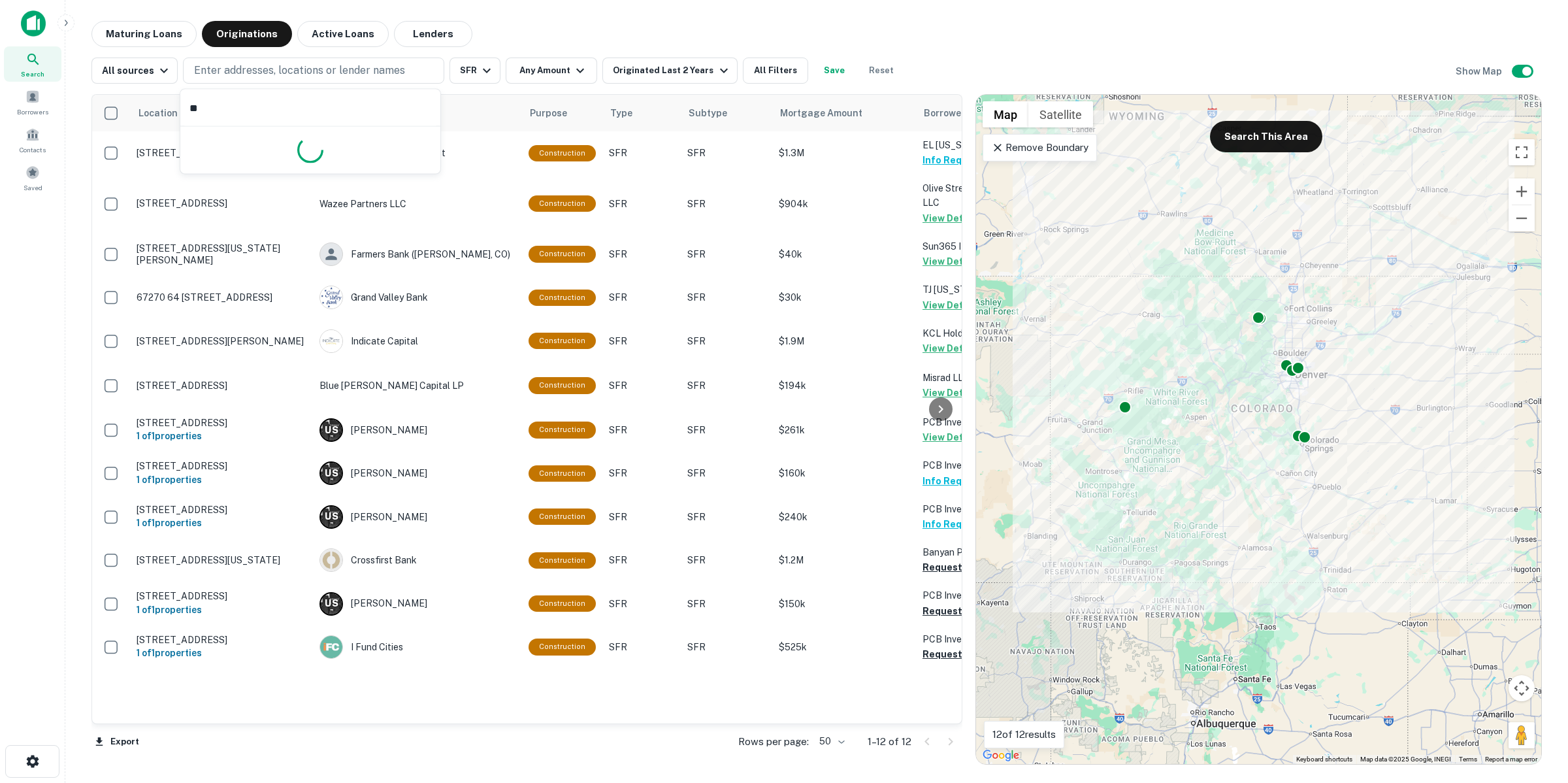
type input "*"
type input "******"
drag, startPoint x: 586, startPoint y: 14, endPoint x: 743, endPoint y: 32, distance: 158.0
click at [586, 14] on main "Maturing Loans Originations Active Loans Lenders All sources [GEOGRAPHIC_DATA],…" at bounding box center [817, 392] width 1503 height 783
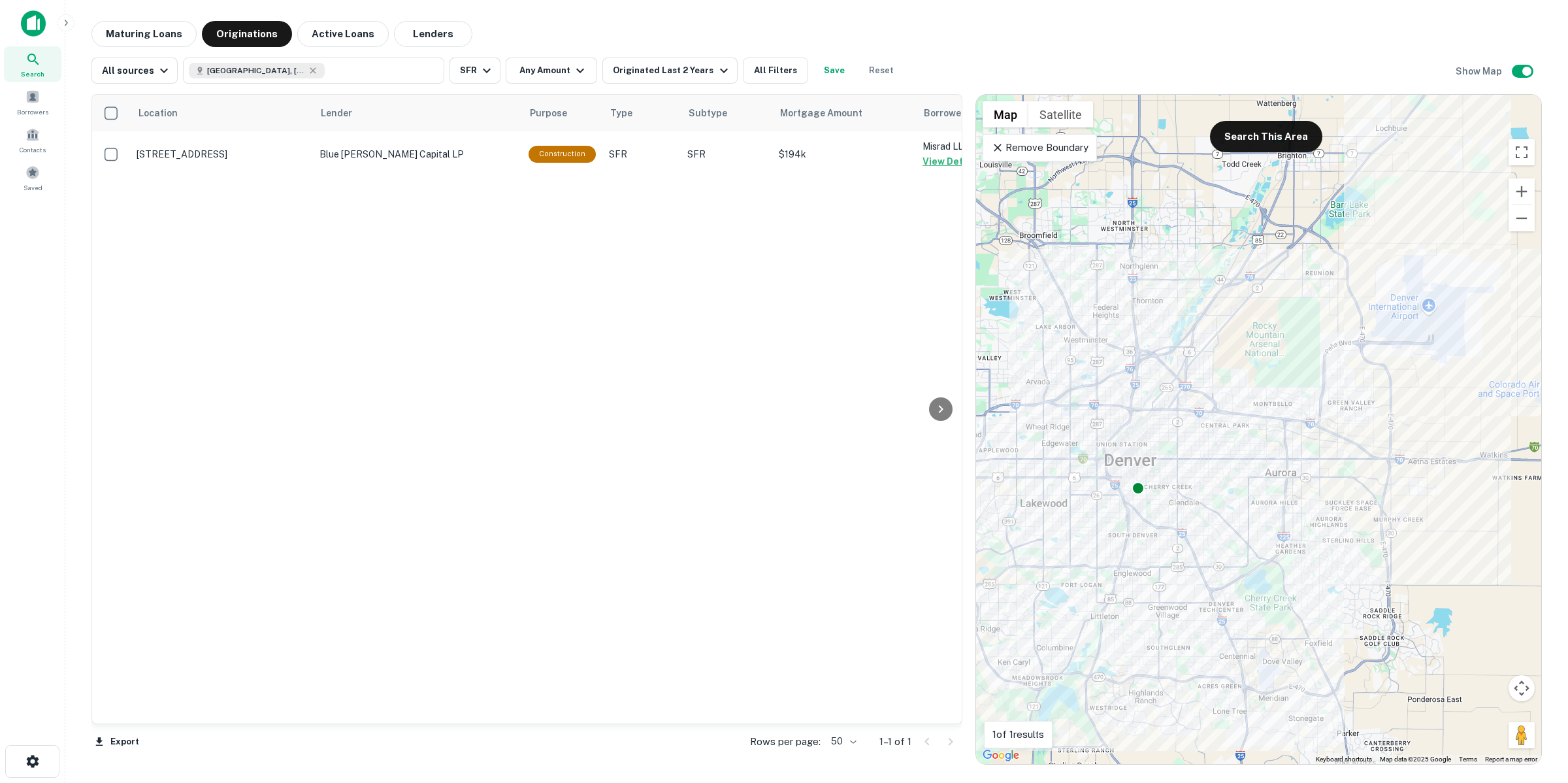
click at [662, 85] on div "Location Lender Purpose Type Subtype Mortgage Amount Borrower Last Financed Dat…" at bounding box center [817, 424] width 1451 height 681
click at [668, 72] on div "Originated Last 2 Years" at bounding box center [671, 70] width 118 height 16
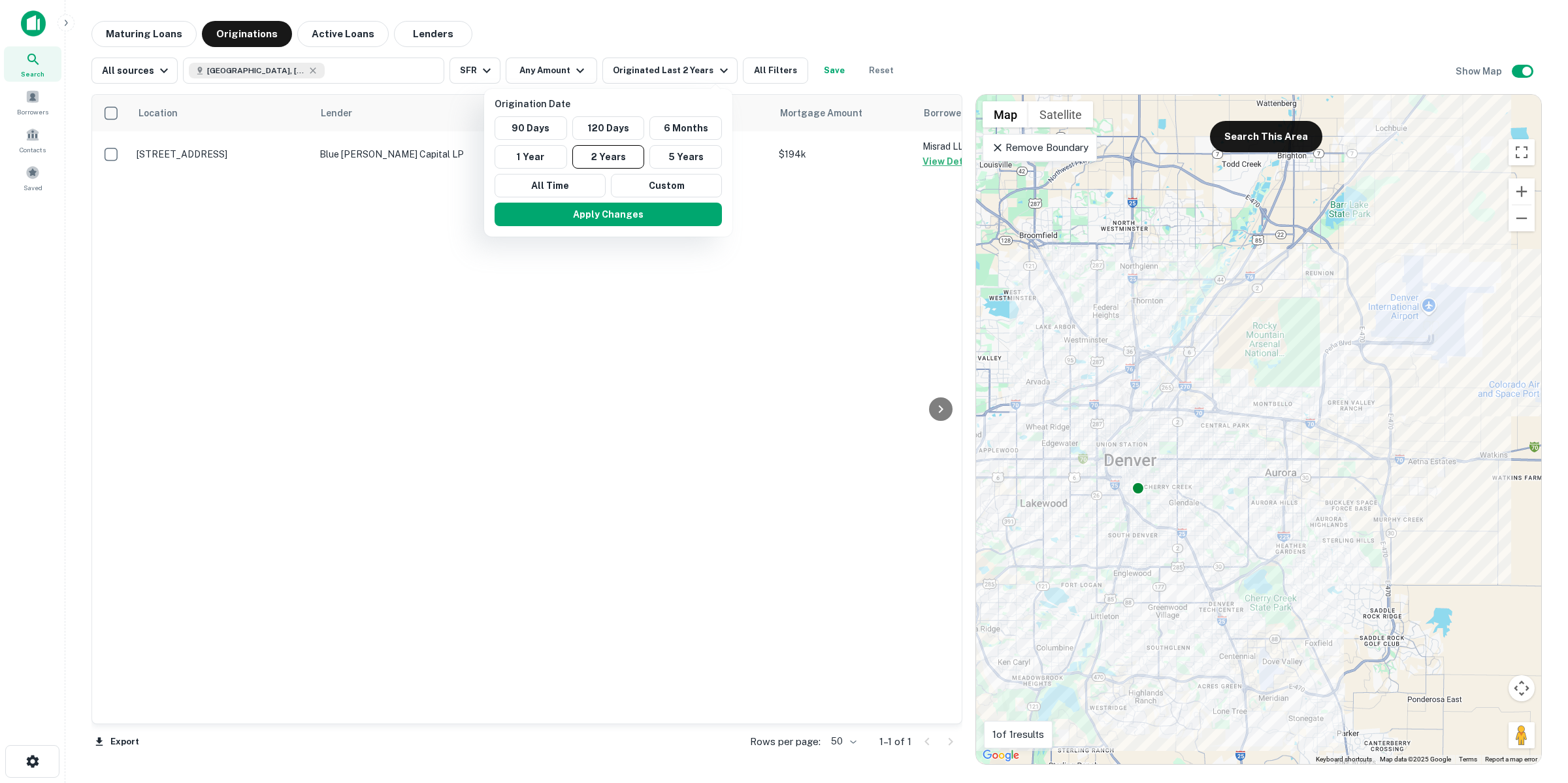
click at [569, 63] on div at bounding box center [784, 392] width 1568 height 783
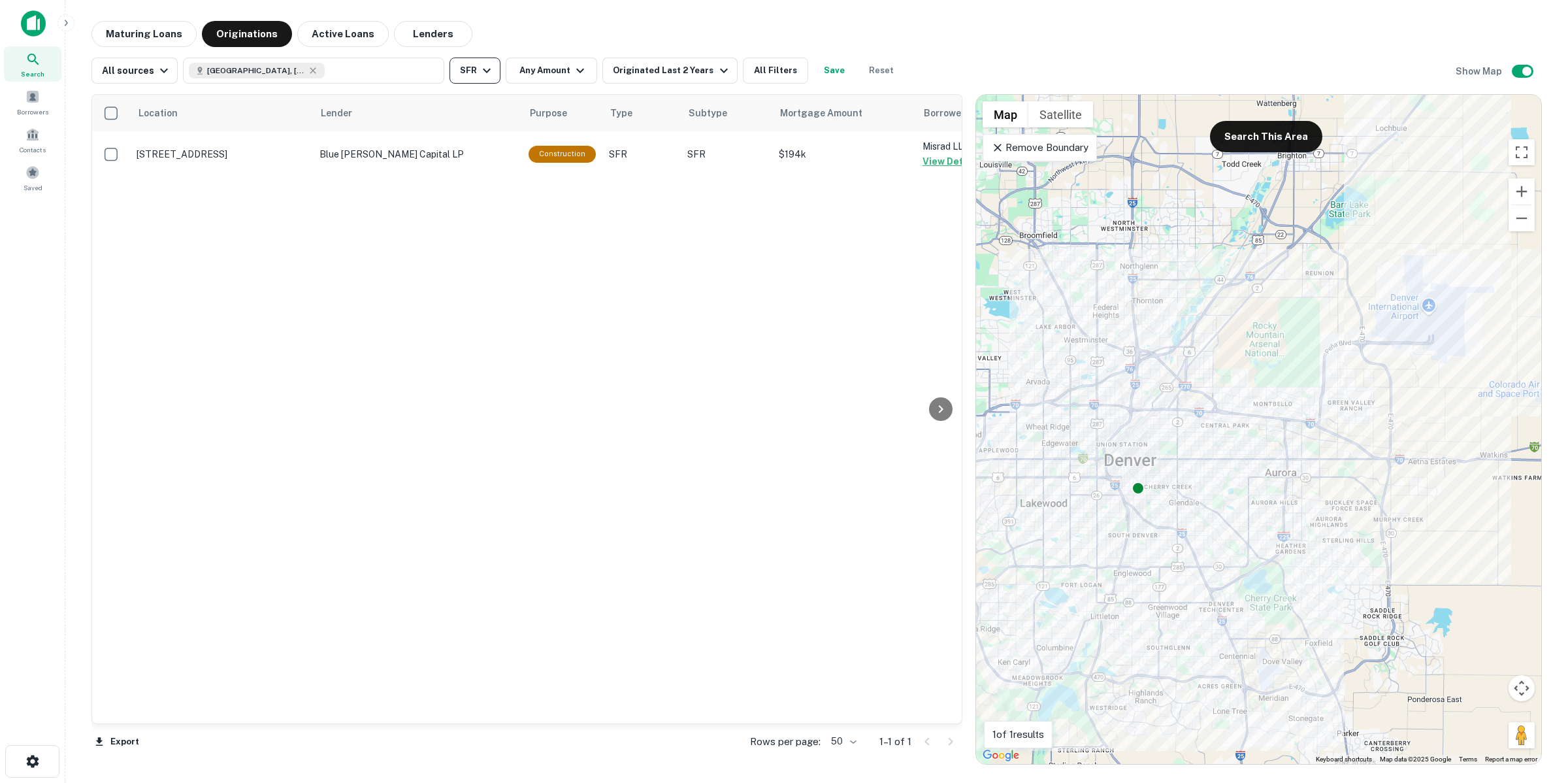
click at [469, 69] on button "SFR" at bounding box center [475, 70] width 51 height 26
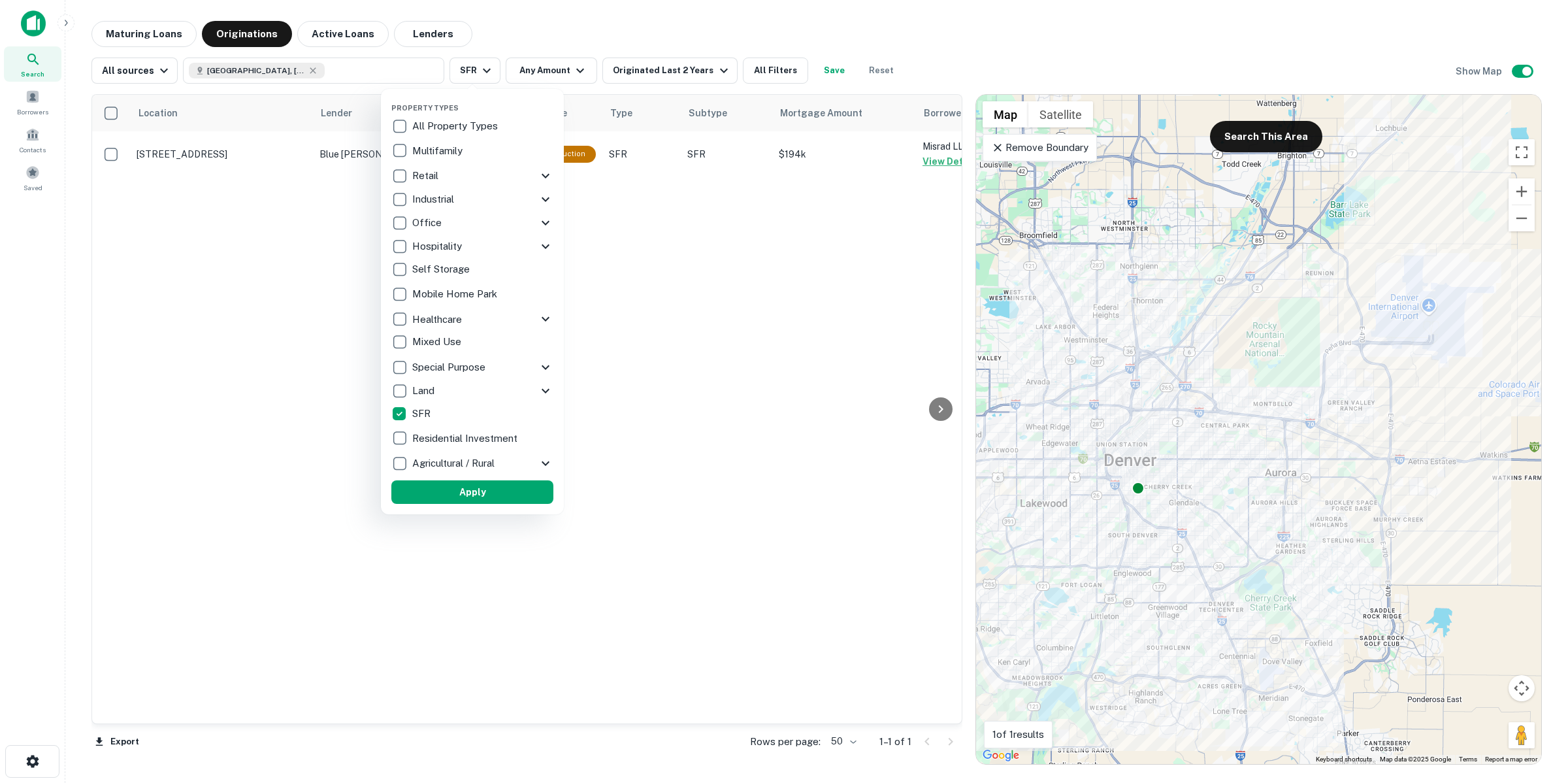
click at [564, 72] on div at bounding box center [784, 392] width 1568 height 783
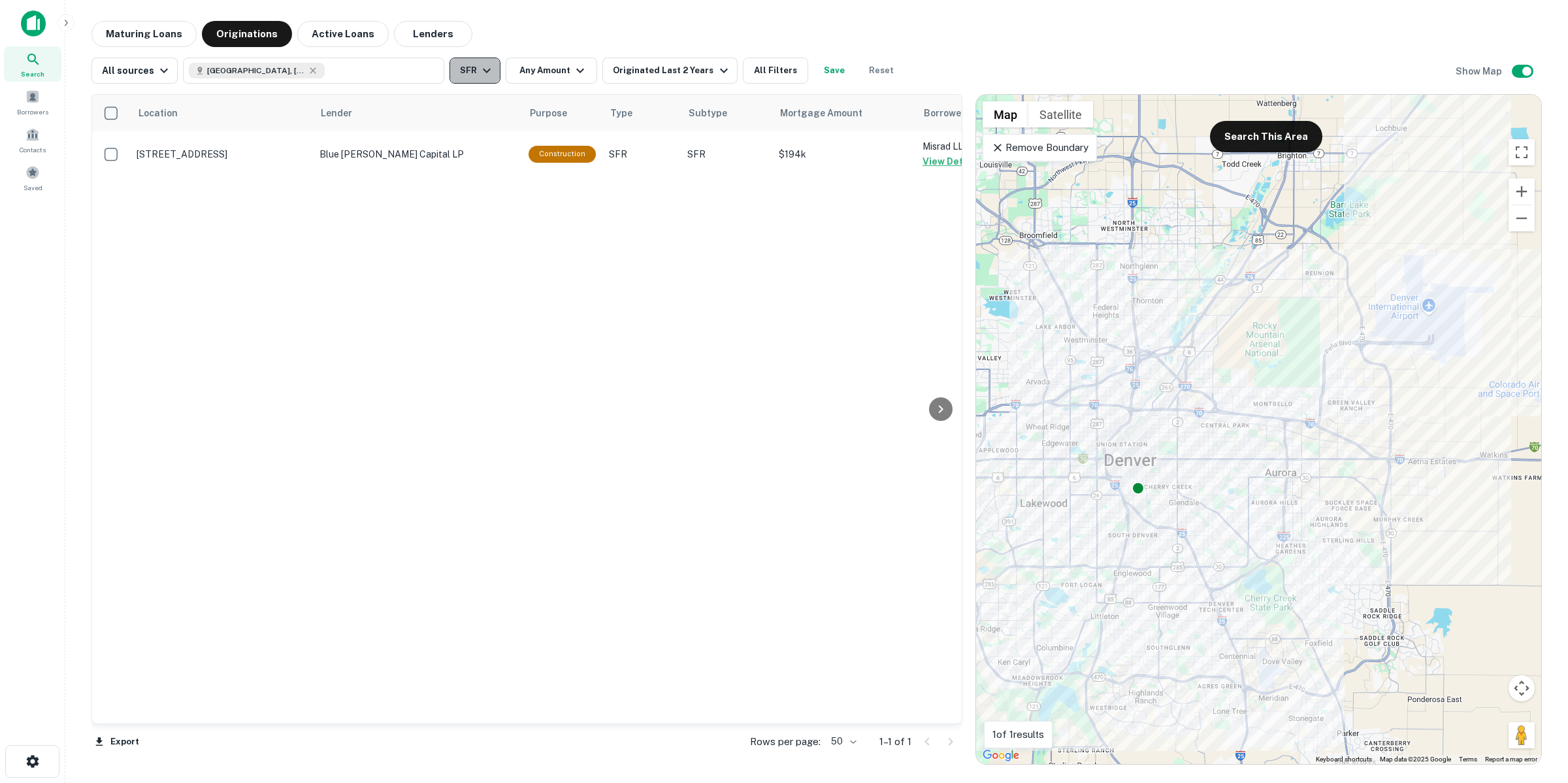
click at [479, 72] on icon "button" at bounding box center [486, 70] width 16 height 16
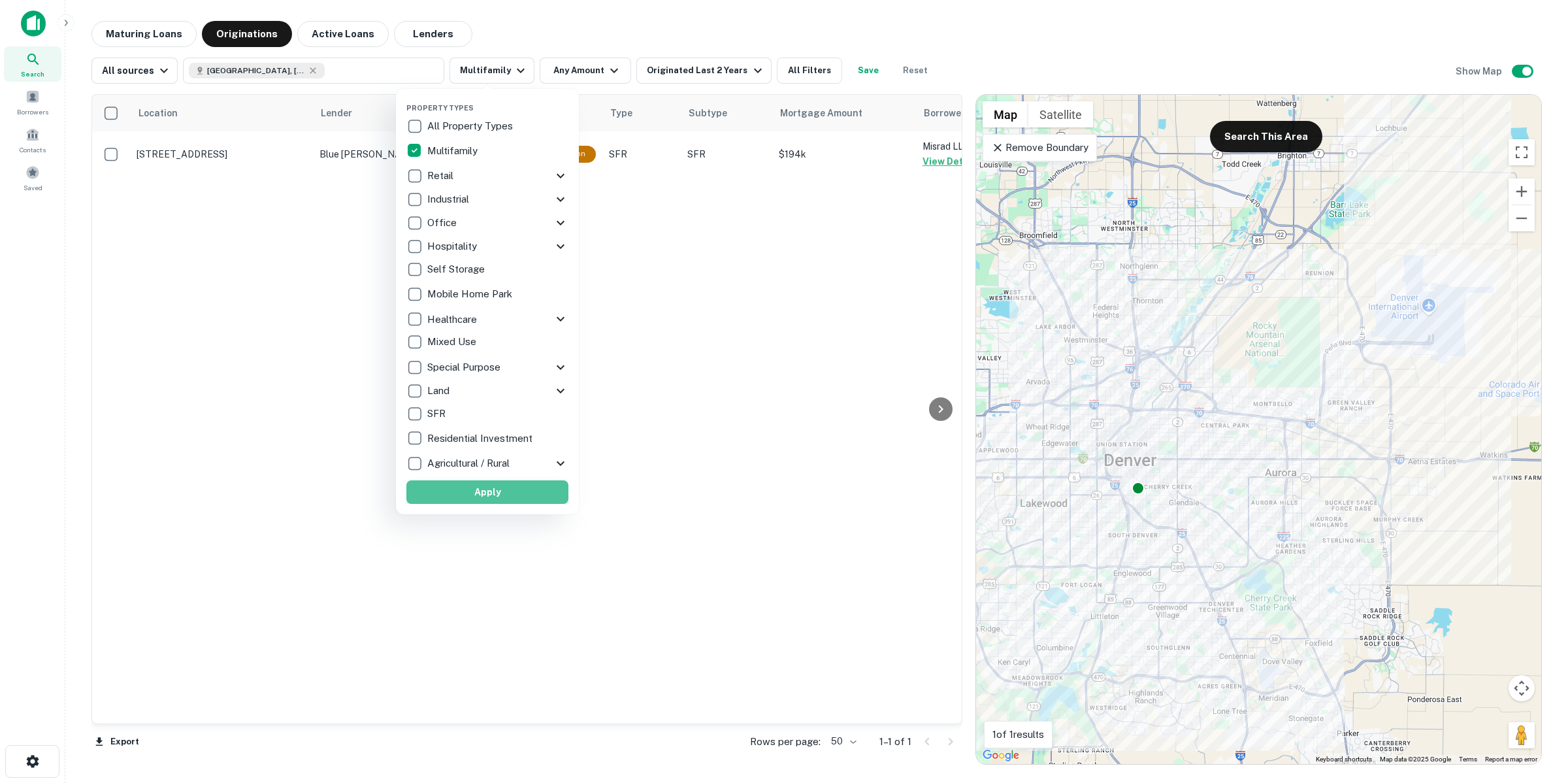
click at [501, 488] on button "Apply" at bounding box center [487, 492] width 162 height 23
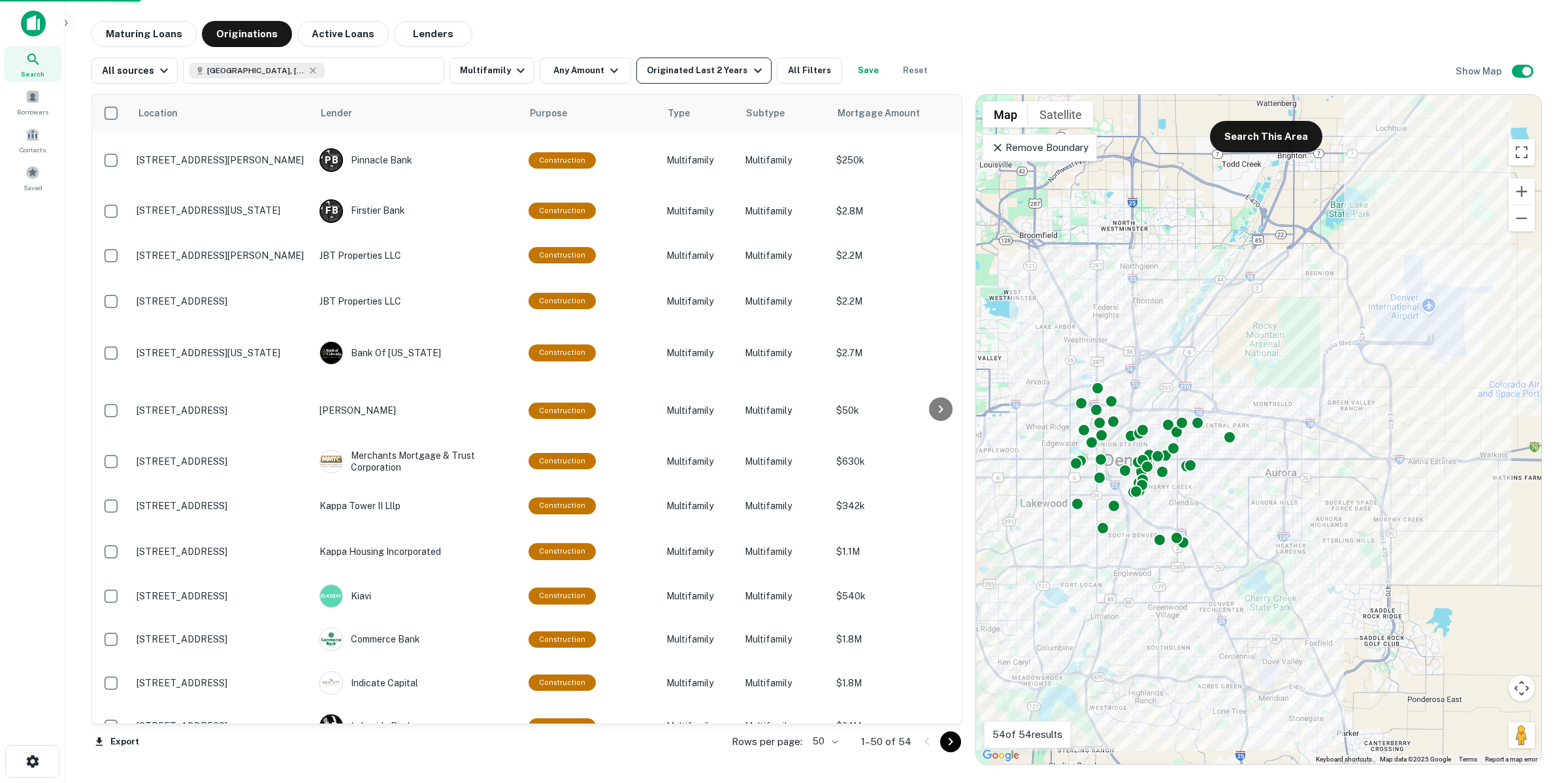
click at [703, 73] on div "Originated Last 2 Years" at bounding box center [705, 70] width 118 height 16
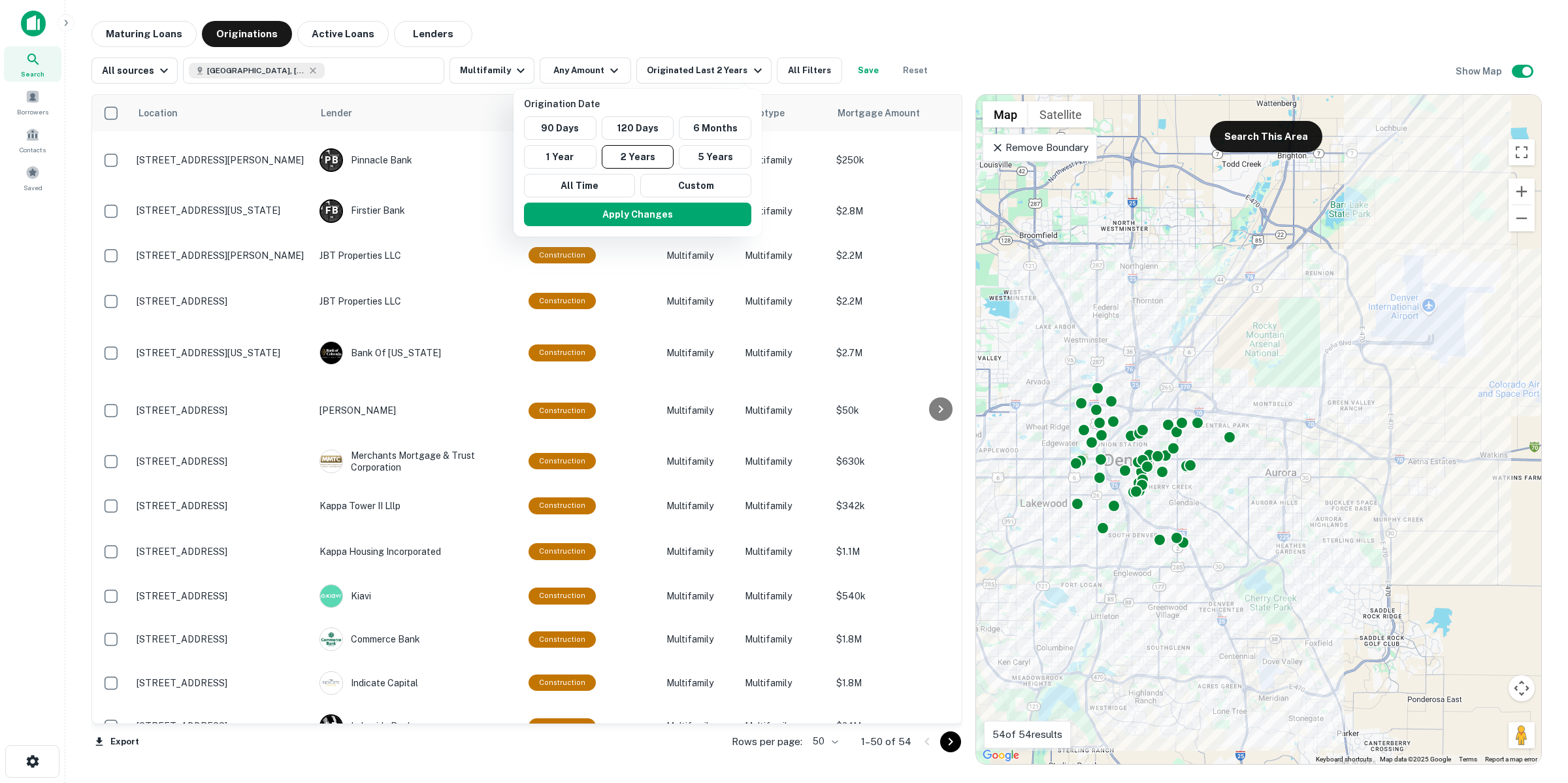
click at [599, 72] on div at bounding box center [784, 392] width 1568 height 783
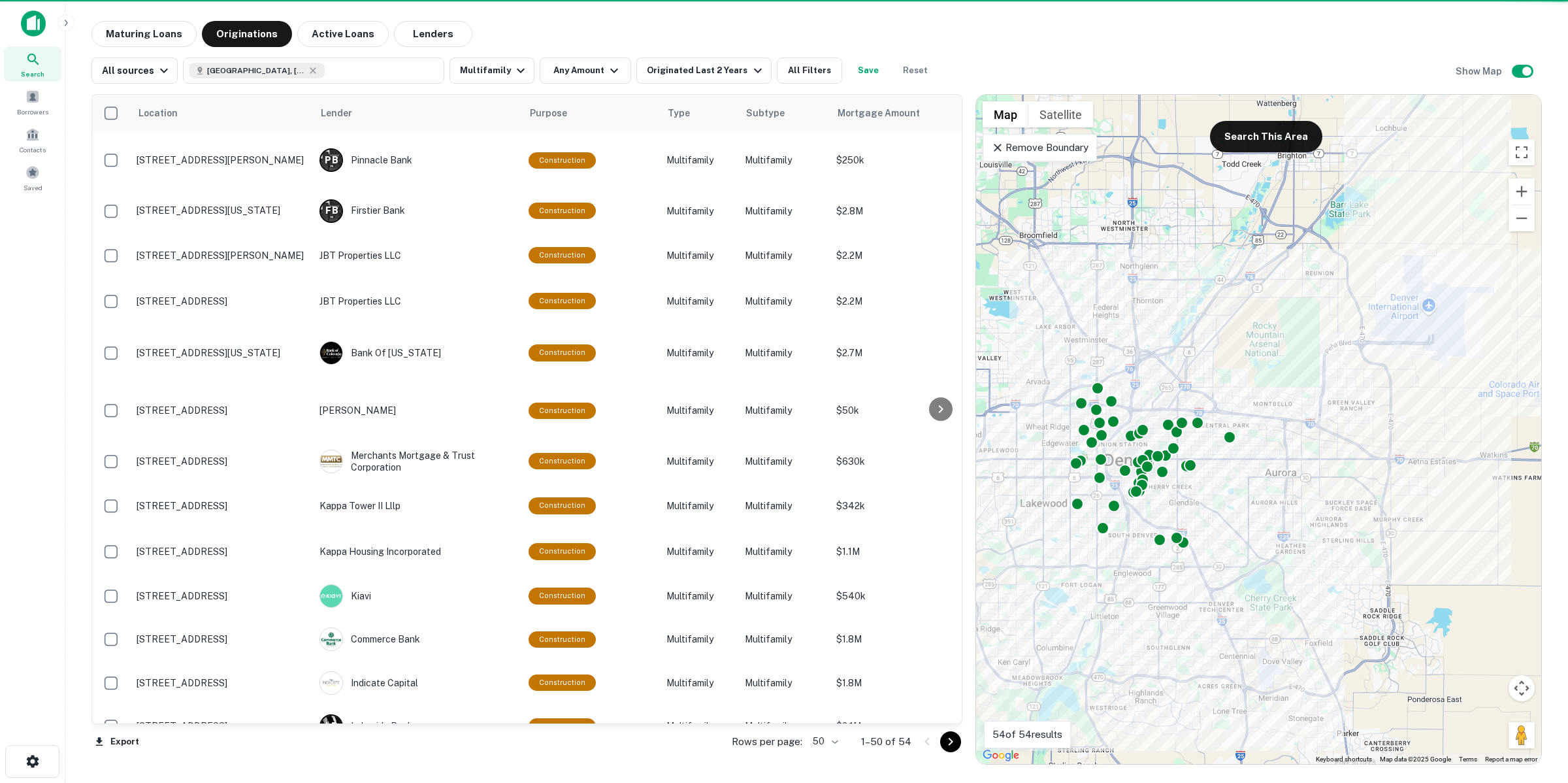
click at [595, 71] on button "Any Amount" at bounding box center [586, 70] width 92 height 26
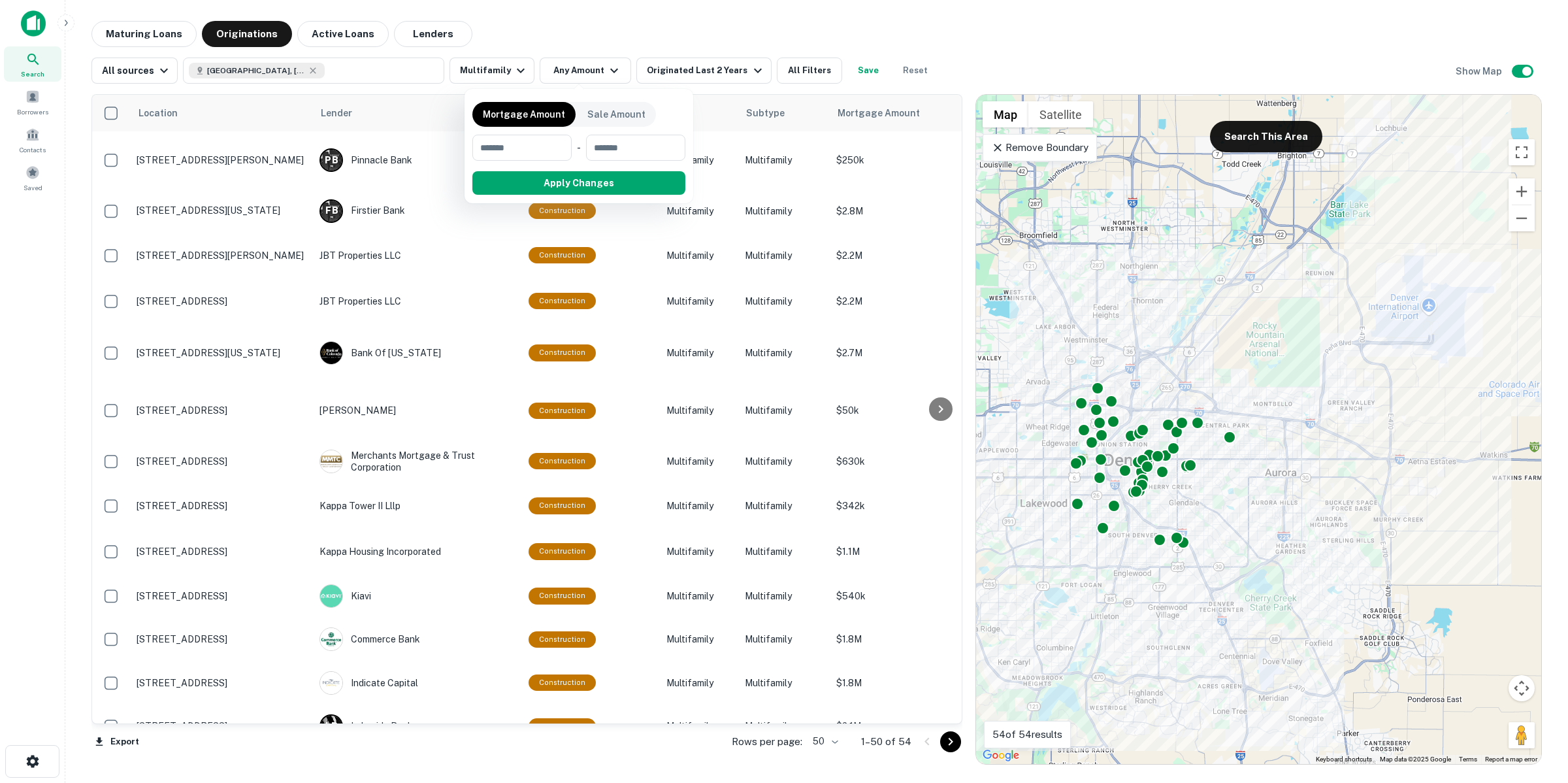
click at [595, 71] on div at bounding box center [784, 392] width 1568 height 783
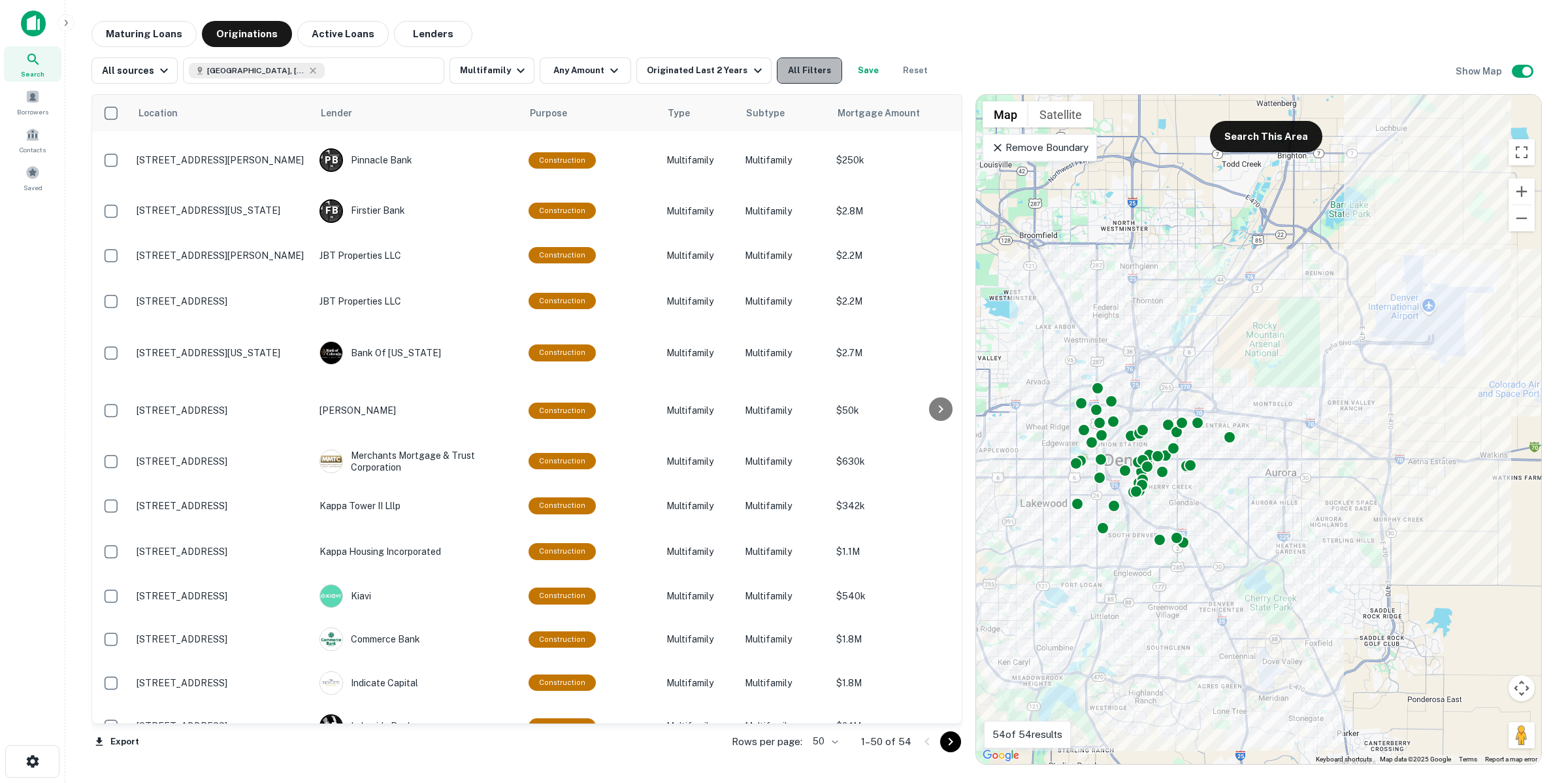
click at [793, 71] on button "All Filters" at bounding box center [809, 70] width 65 height 26
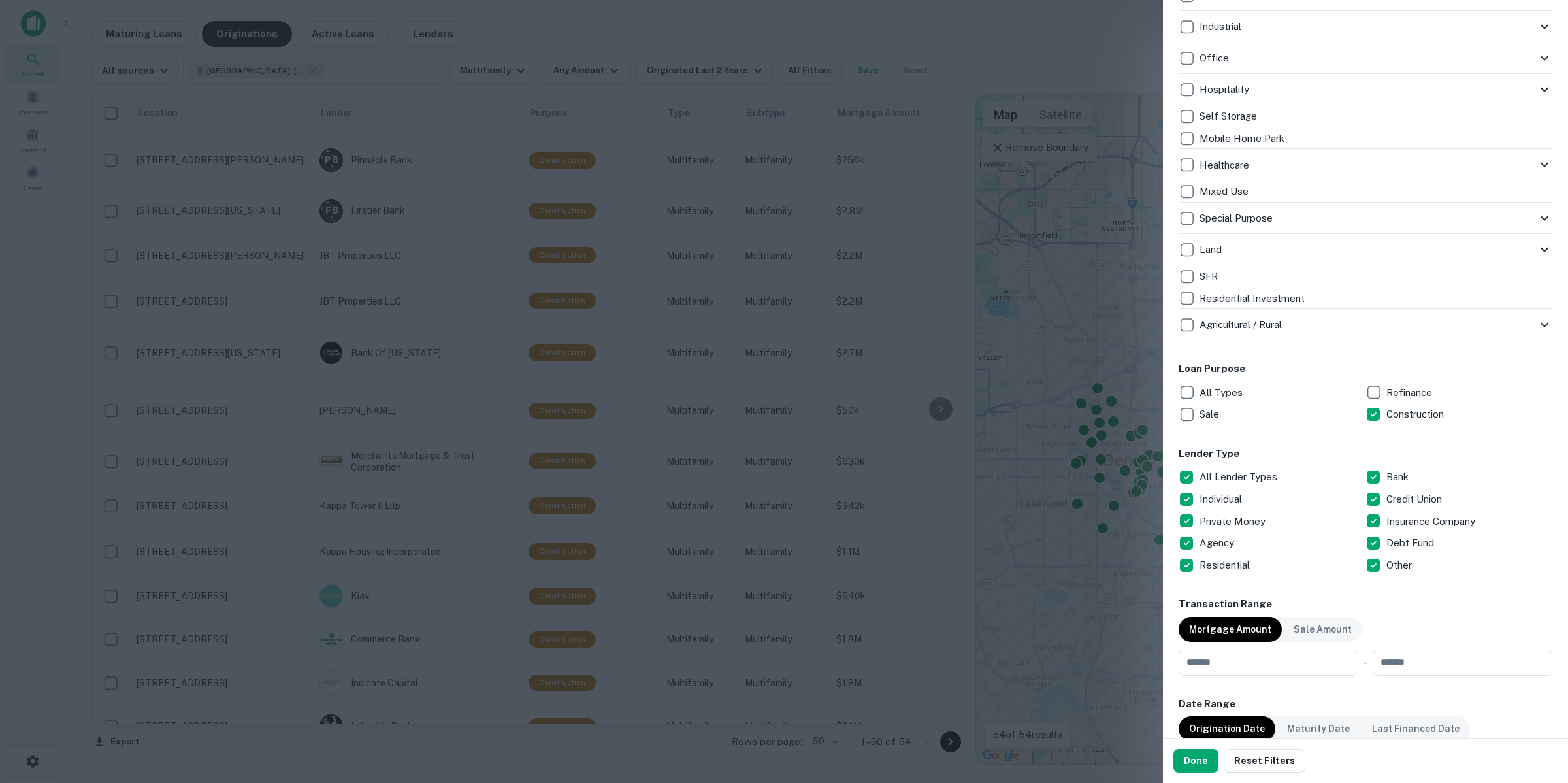
scroll to position [408, 0]
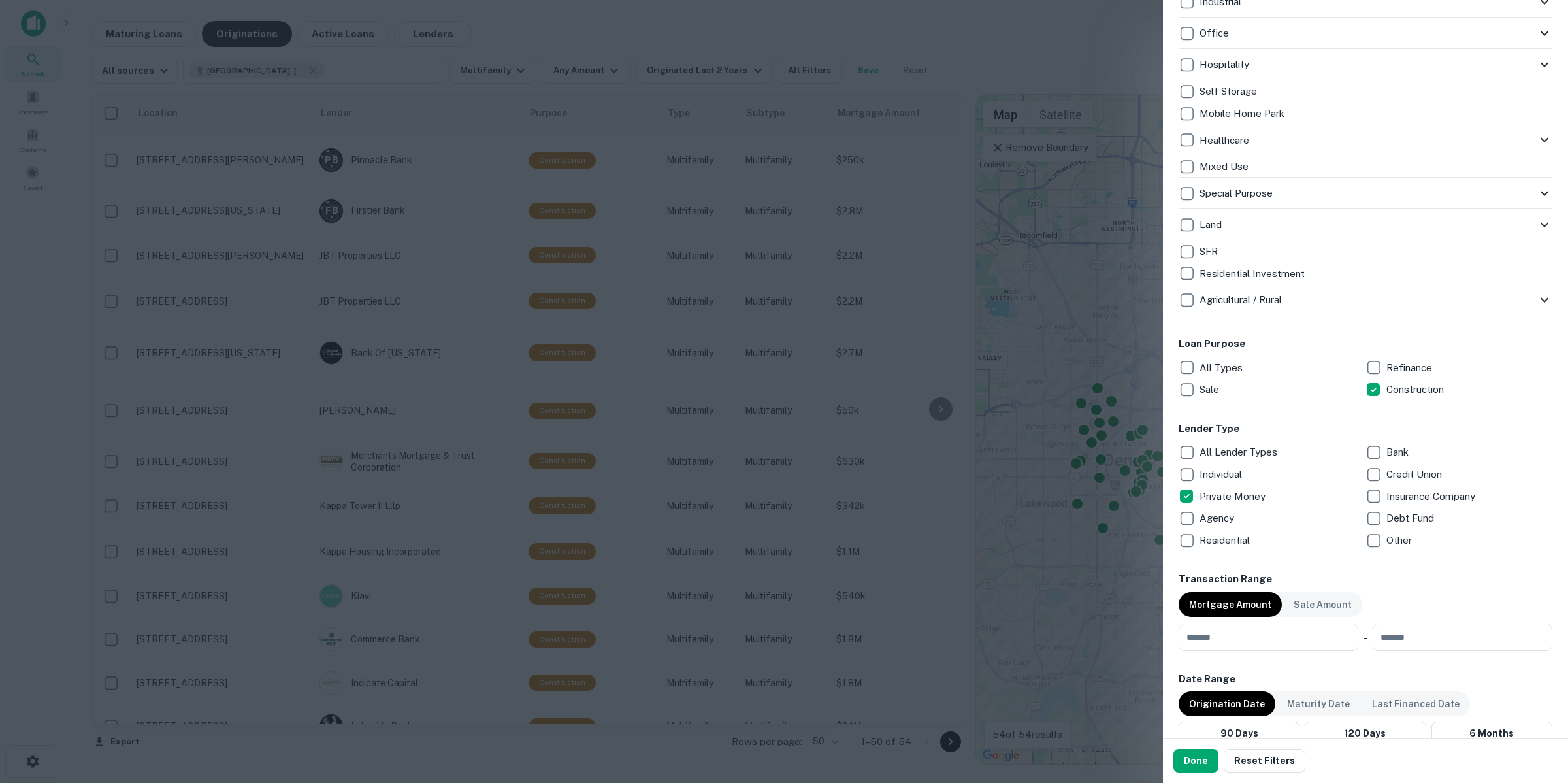
click at [1207, 739] on div "Done Reset Filters" at bounding box center [1366, 760] width 405 height 44
click at [1192, 769] on button "Done" at bounding box center [1196, 760] width 45 height 23
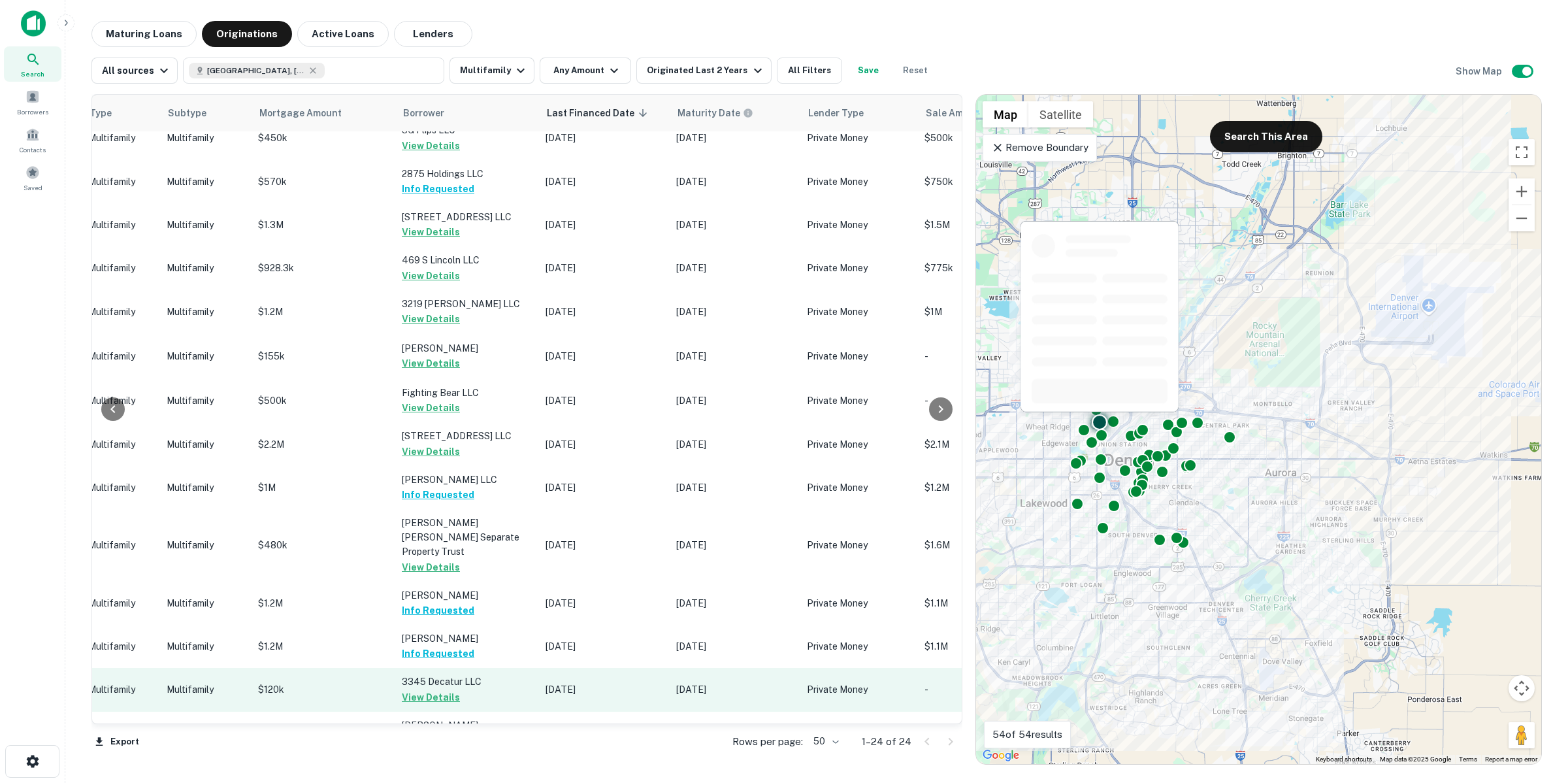
scroll to position [0, 578]
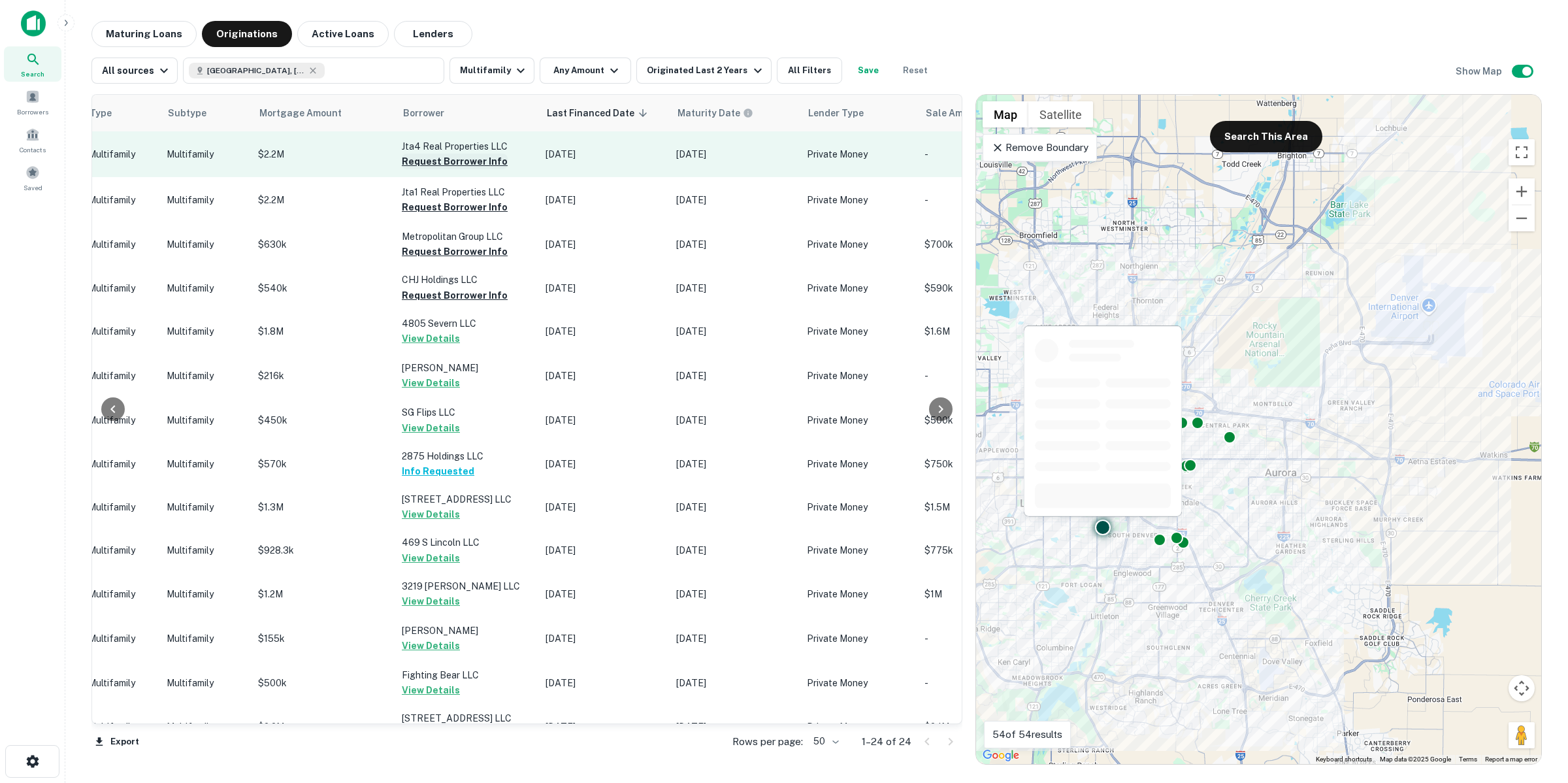
click at [482, 157] on button "Request Borrower Info" at bounding box center [455, 161] width 106 height 16
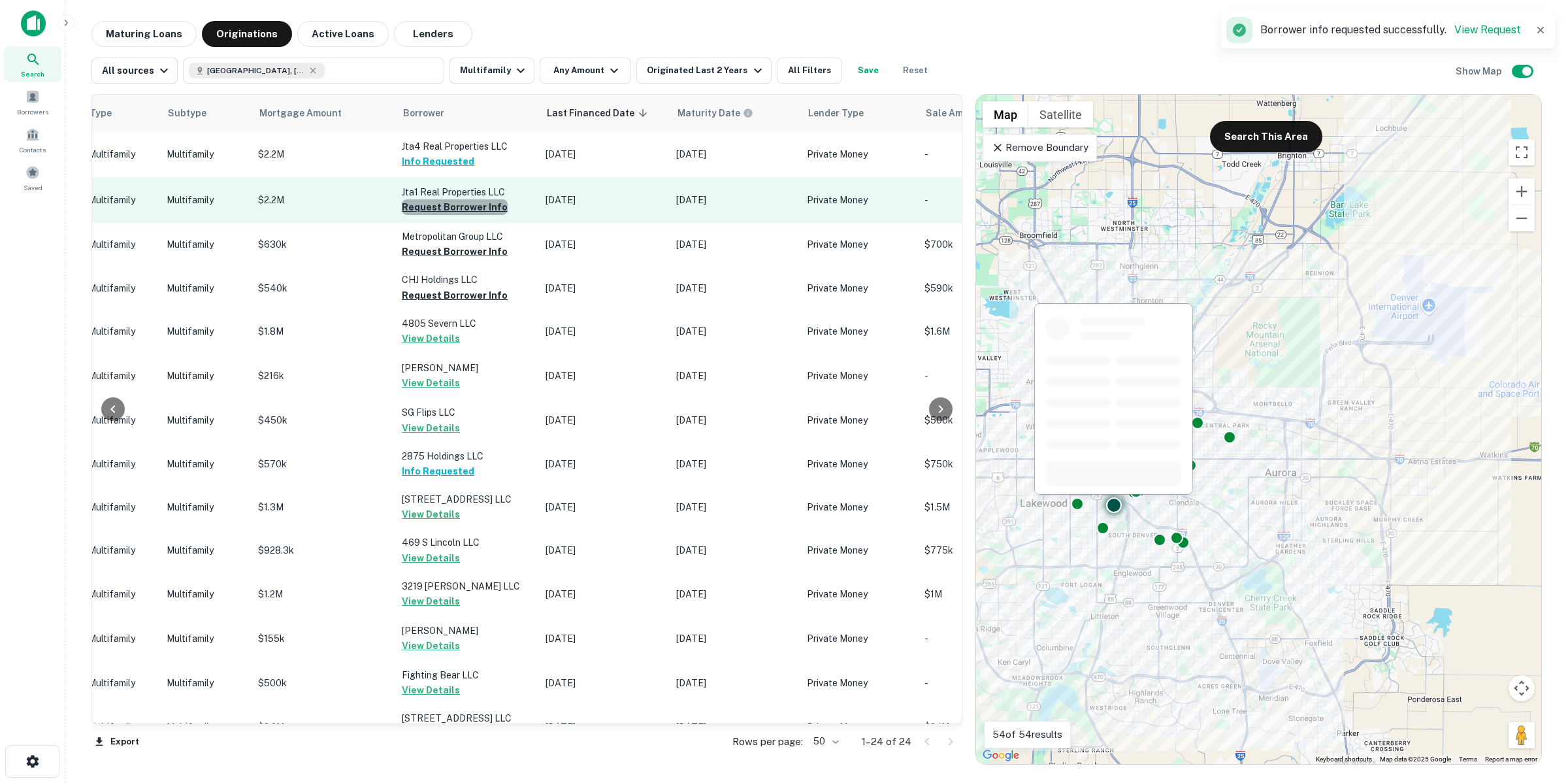
click at [488, 200] on button "Request Borrower Info" at bounding box center [455, 207] width 106 height 16
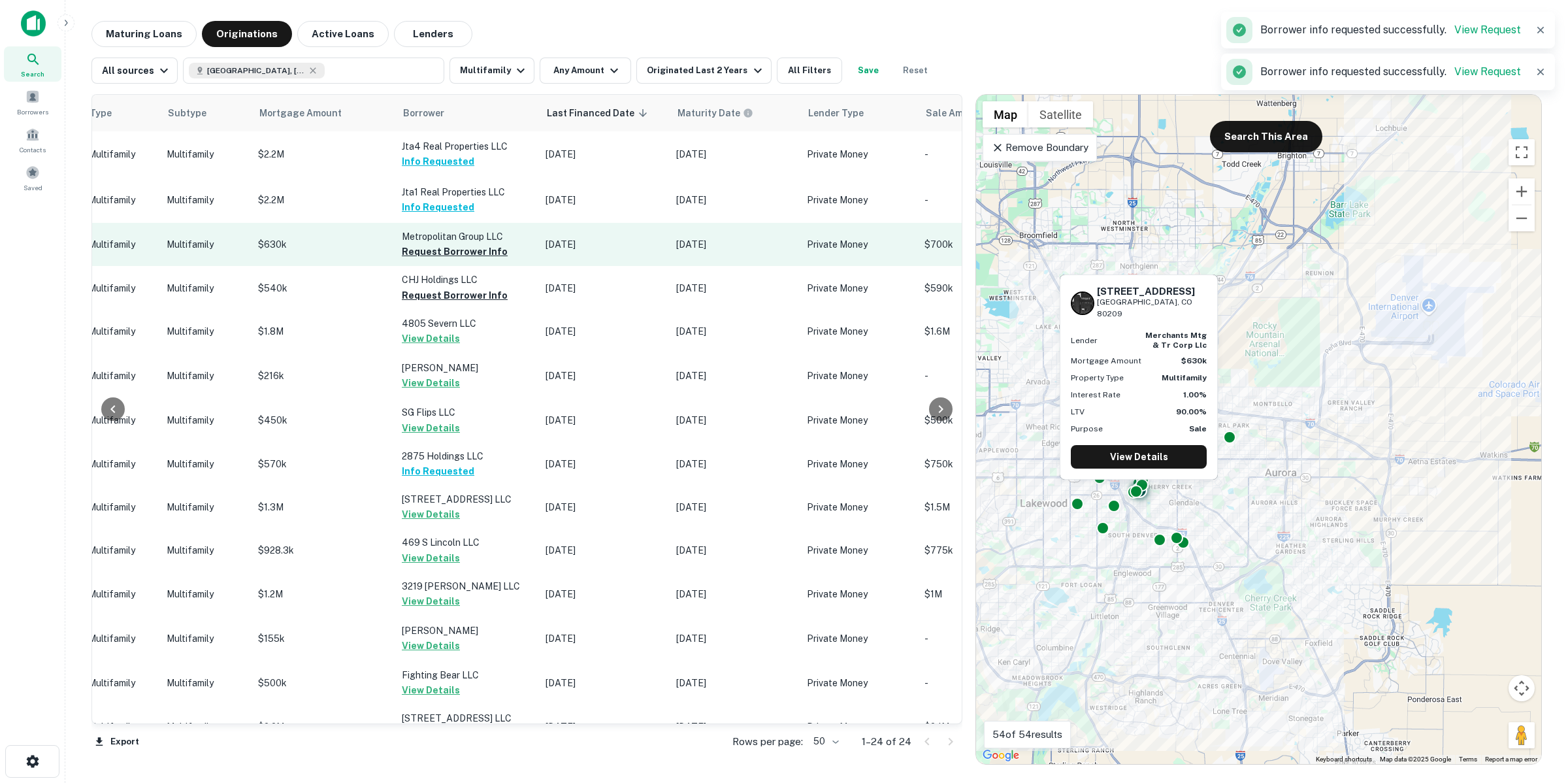
click at [495, 256] on td "Metropolitan Group LLC Request Borrower Info" at bounding box center [467, 244] width 144 height 43
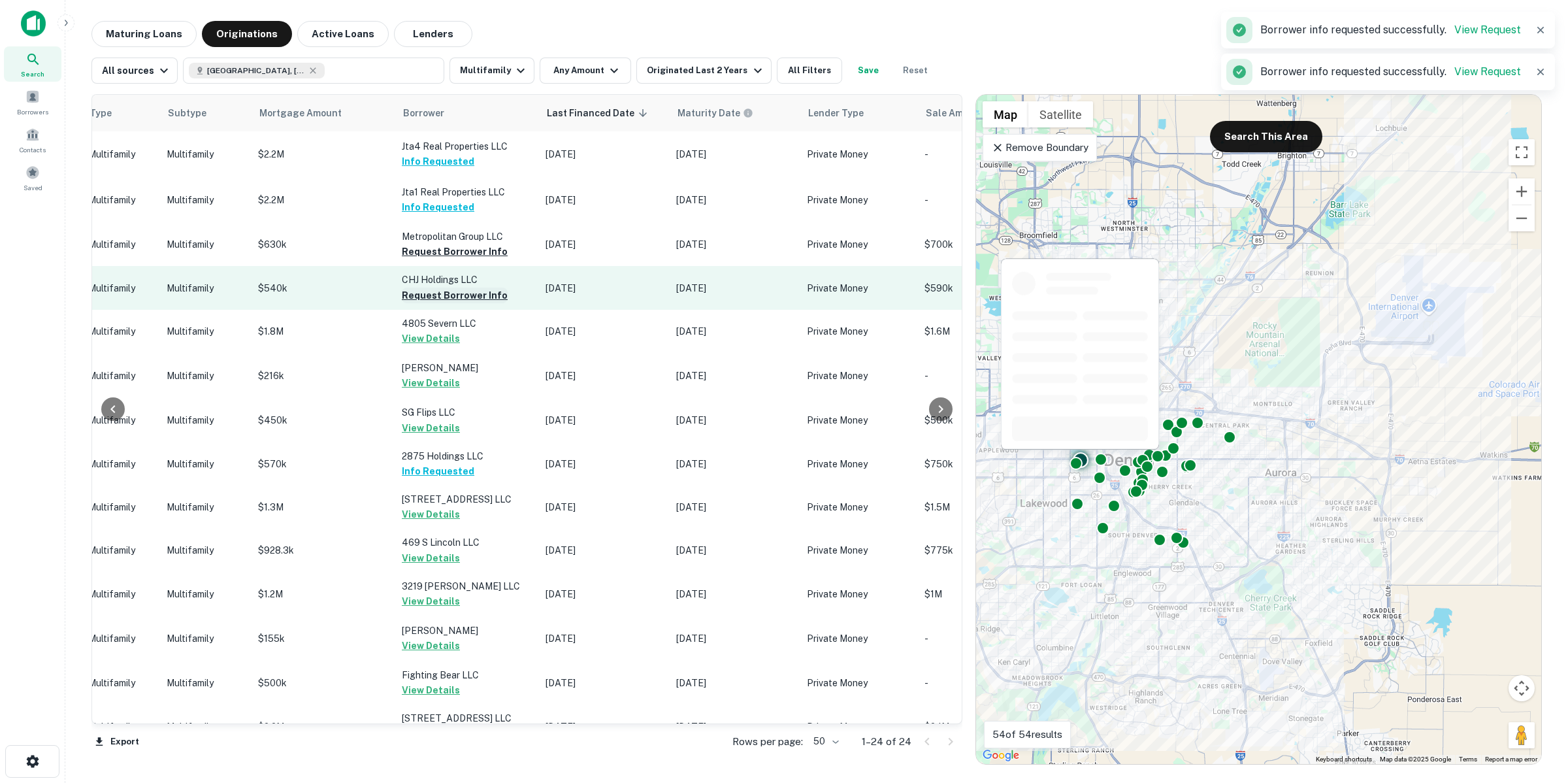
click at [488, 288] on button "Request Borrower Info" at bounding box center [455, 295] width 106 height 16
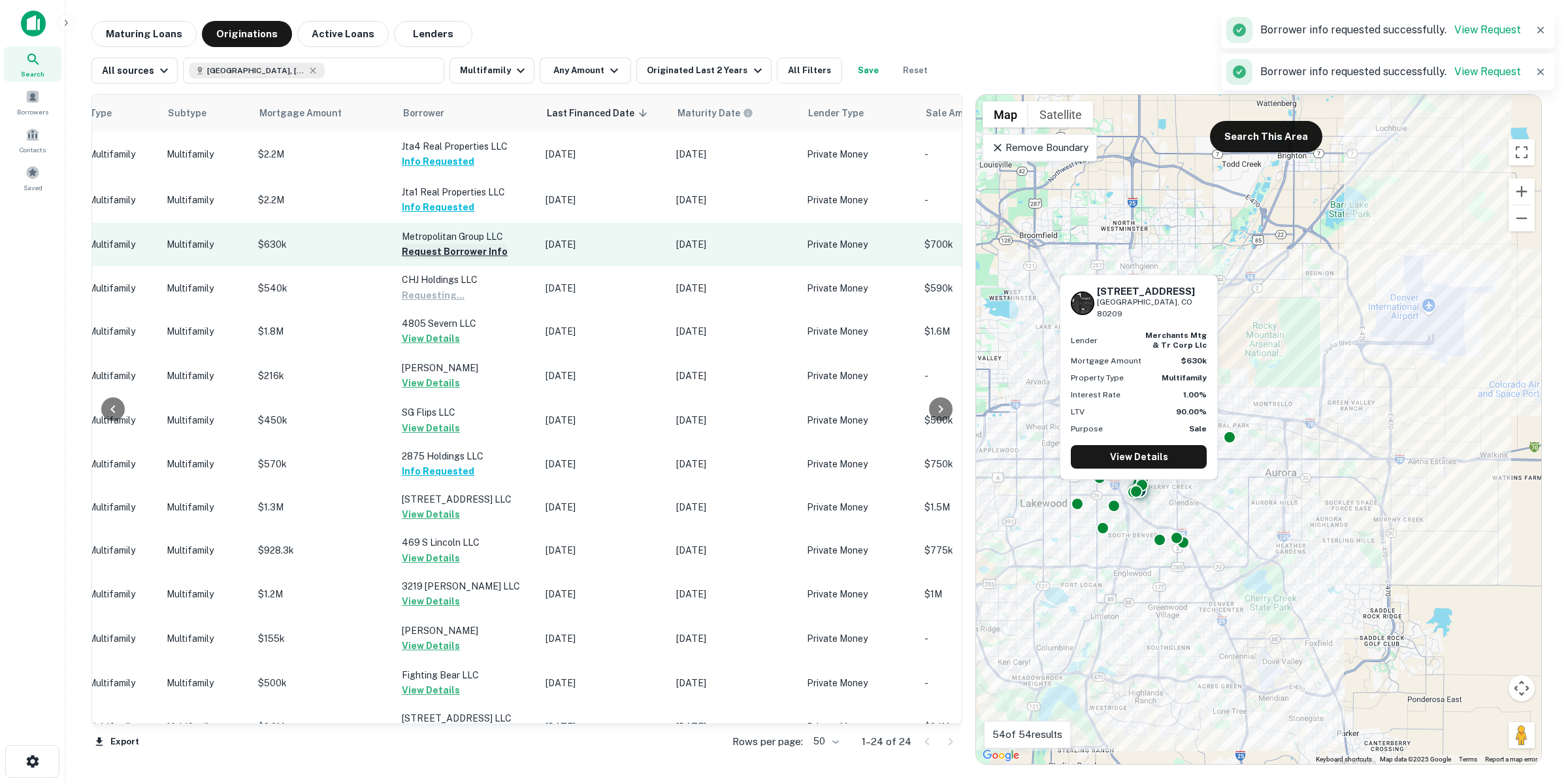
click at [480, 250] on button "Request Borrower Info" at bounding box center [455, 251] width 106 height 16
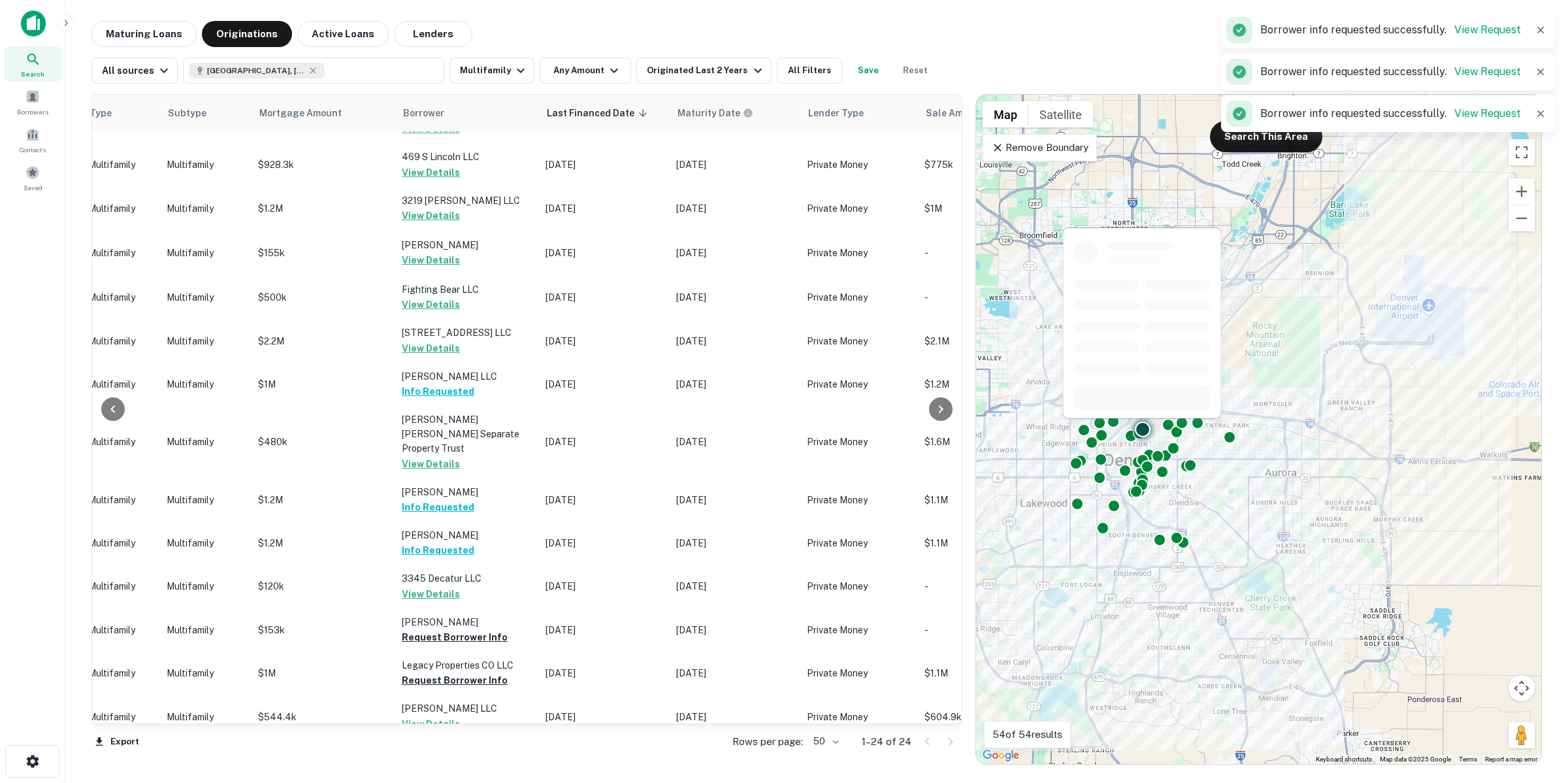
scroll to position [479, 578]
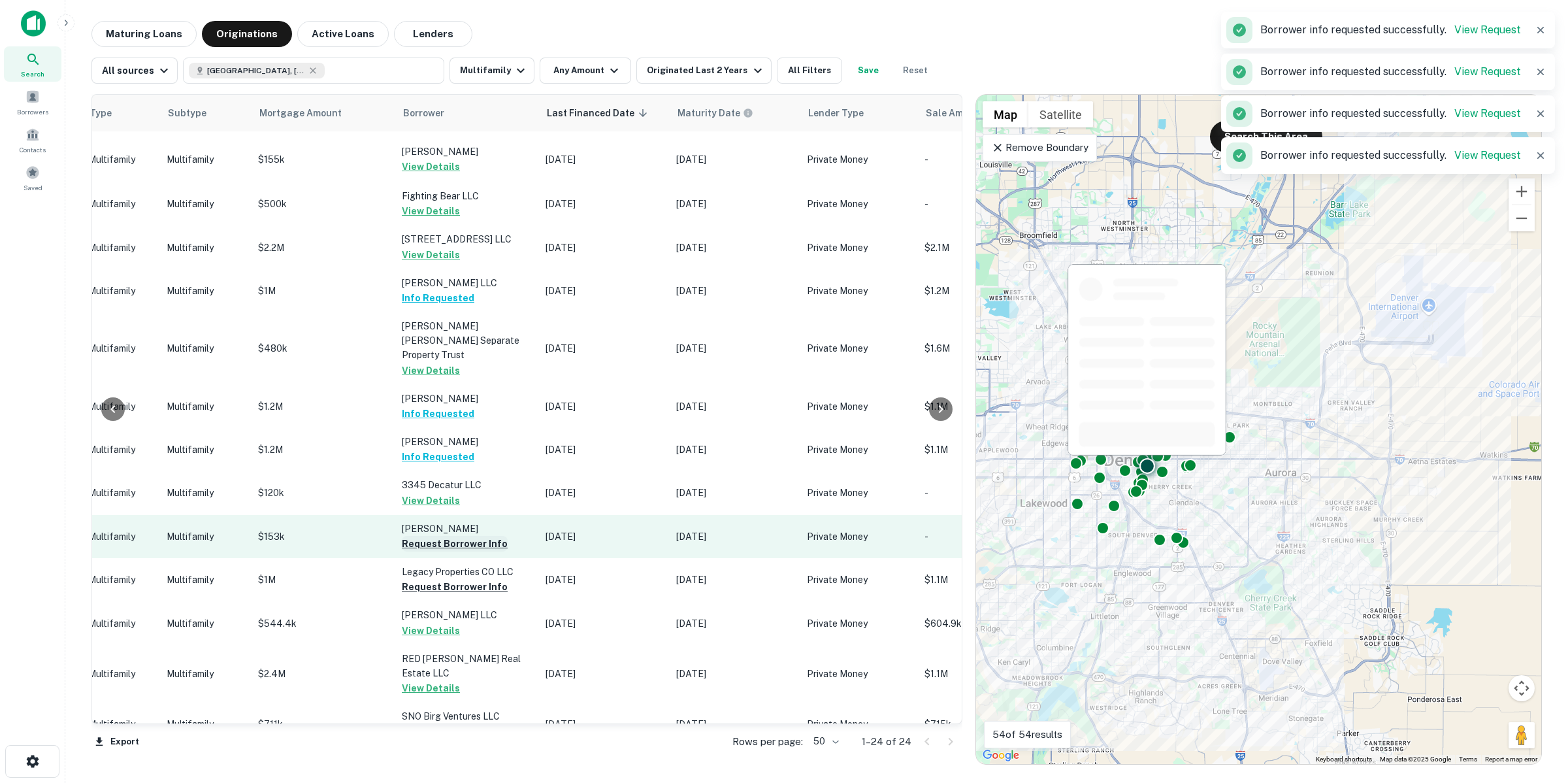
click at [479, 536] on button "Request Borrower Info" at bounding box center [455, 544] width 106 height 16
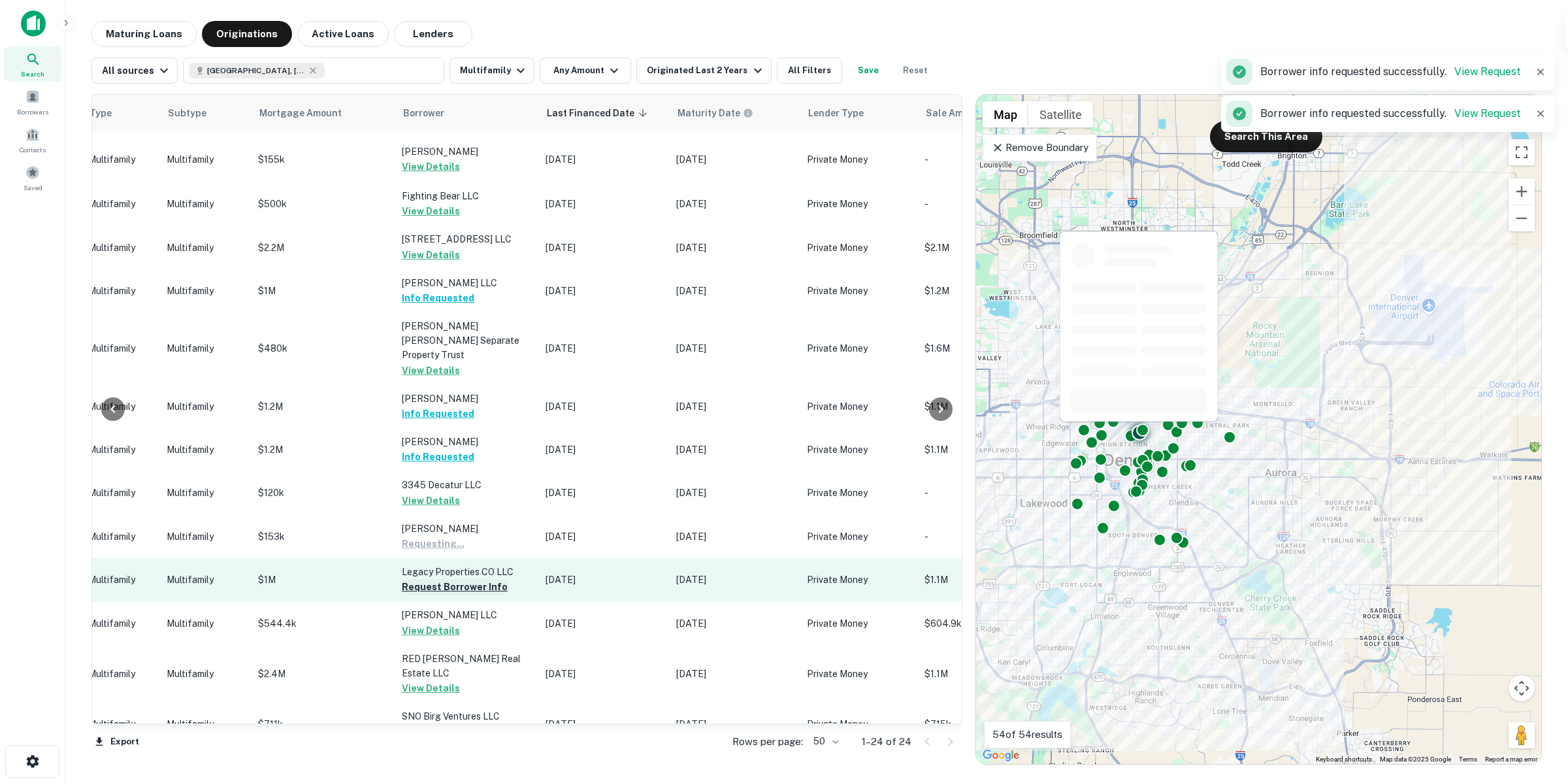
click at [481, 579] on button "Request Borrower Info" at bounding box center [455, 586] width 106 height 16
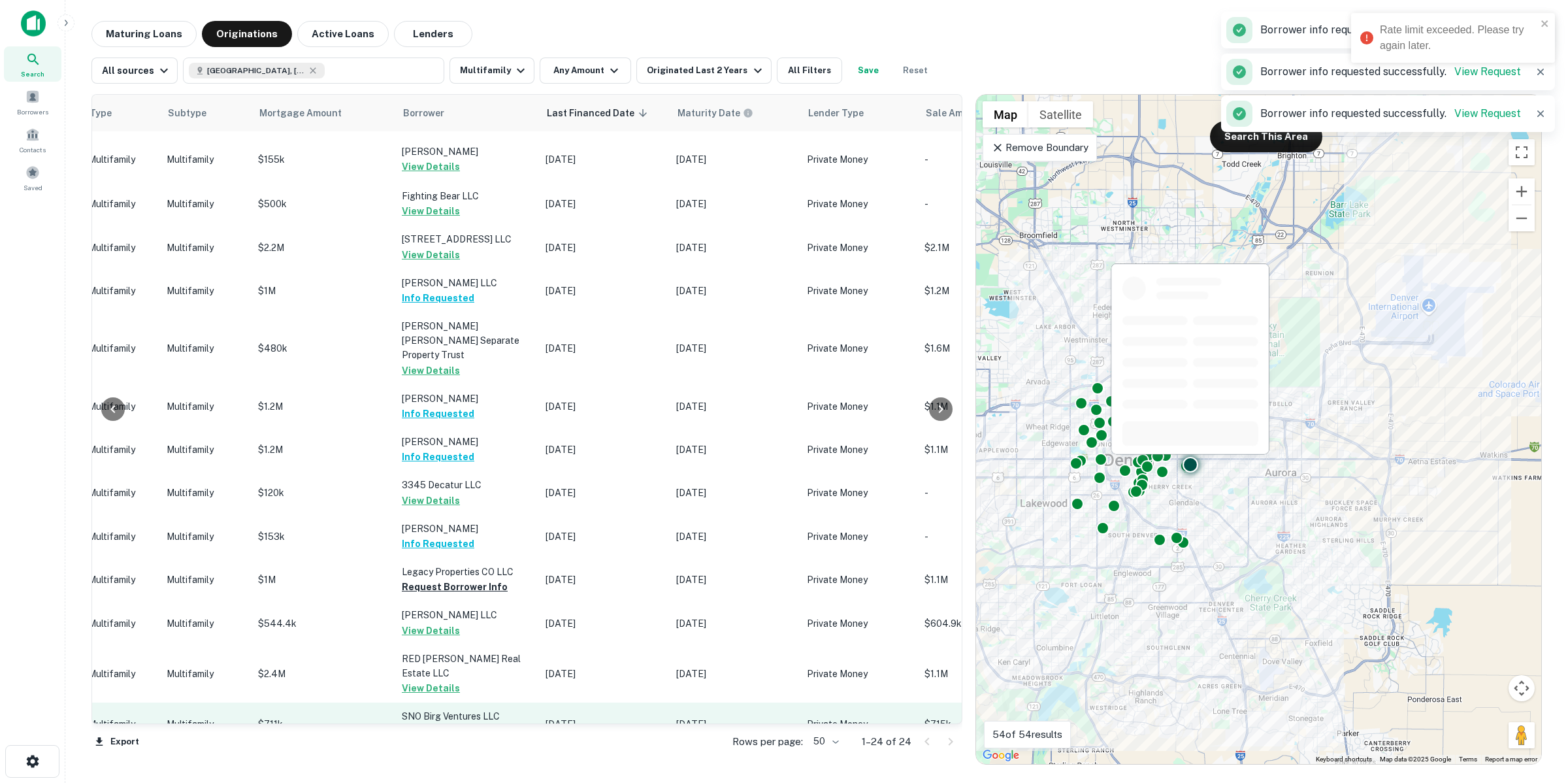
click at [488, 724] on button "Request Borrower Info" at bounding box center [455, 732] width 106 height 16
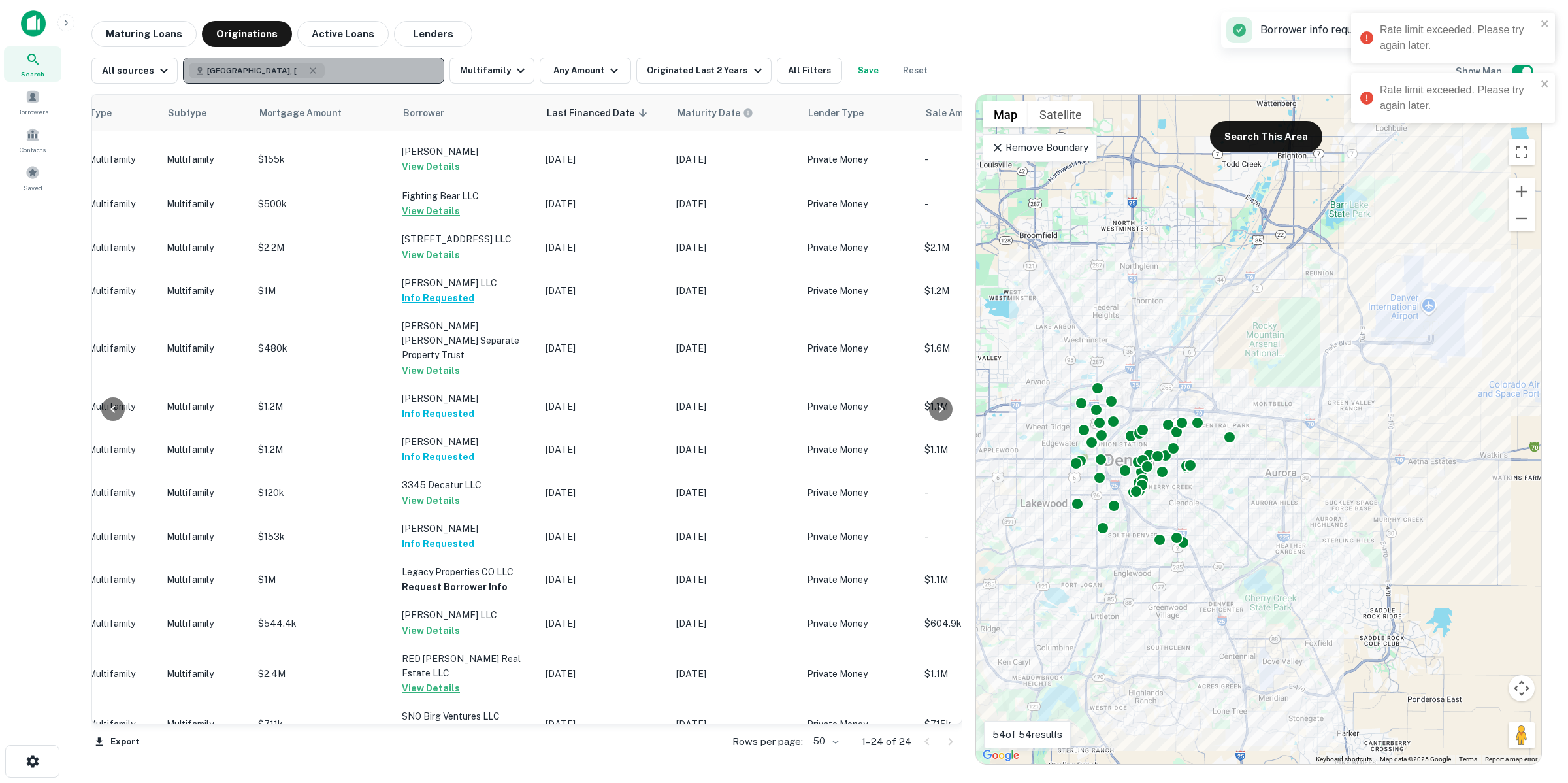
click at [278, 63] on div "[GEOGRAPHIC_DATA], [GEOGRAPHIC_DATA], [GEOGRAPHIC_DATA]" at bounding box center [257, 70] width 136 height 16
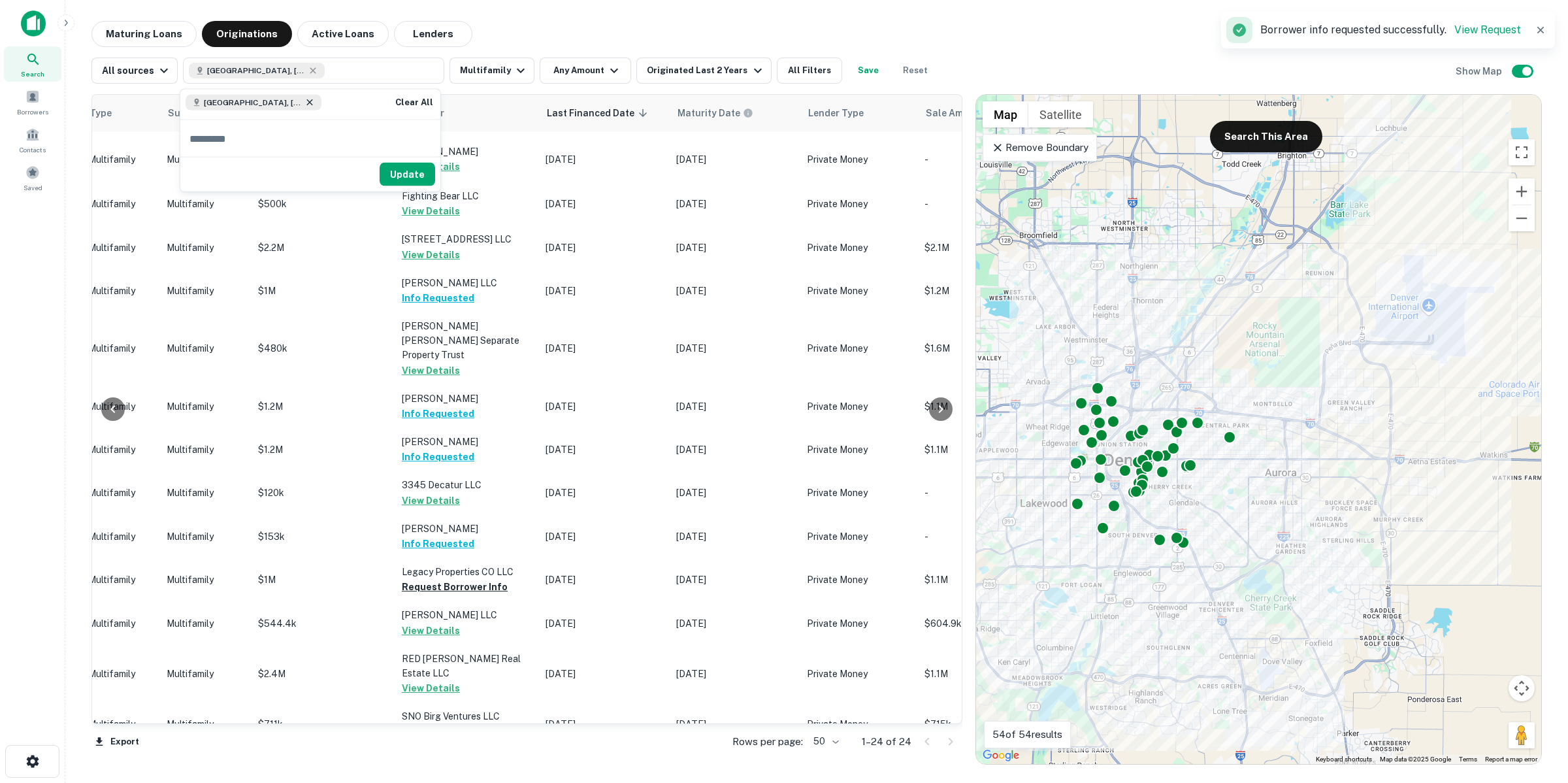
click at [304, 102] on icon at bounding box center [309, 102] width 11 height 11
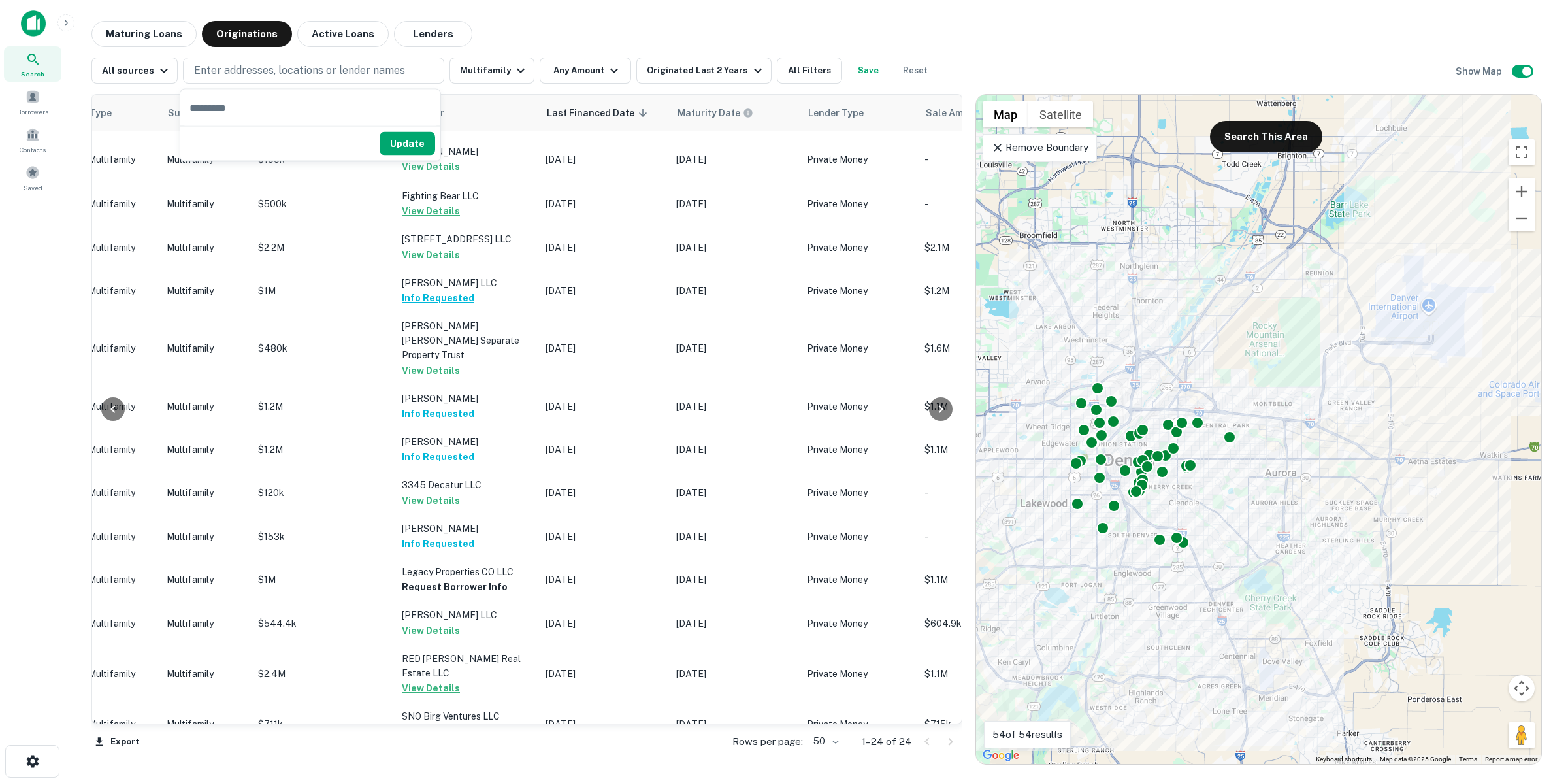
click at [272, 106] on input "text" at bounding box center [310, 108] width 260 height 37
type input "***"
click at [406, 167] on button "Update" at bounding box center [407, 174] width 56 height 23
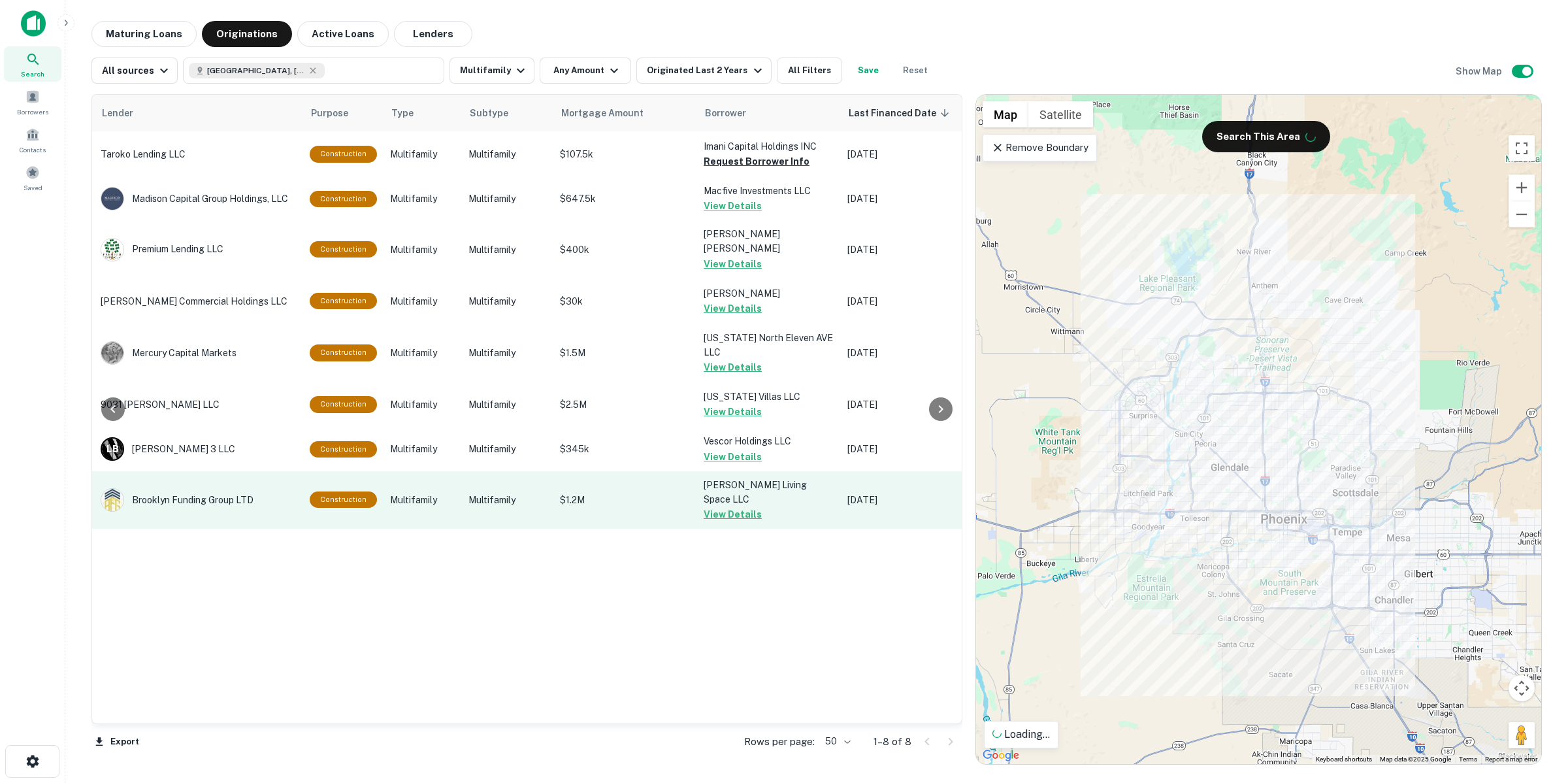
scroll to position [0, 87]
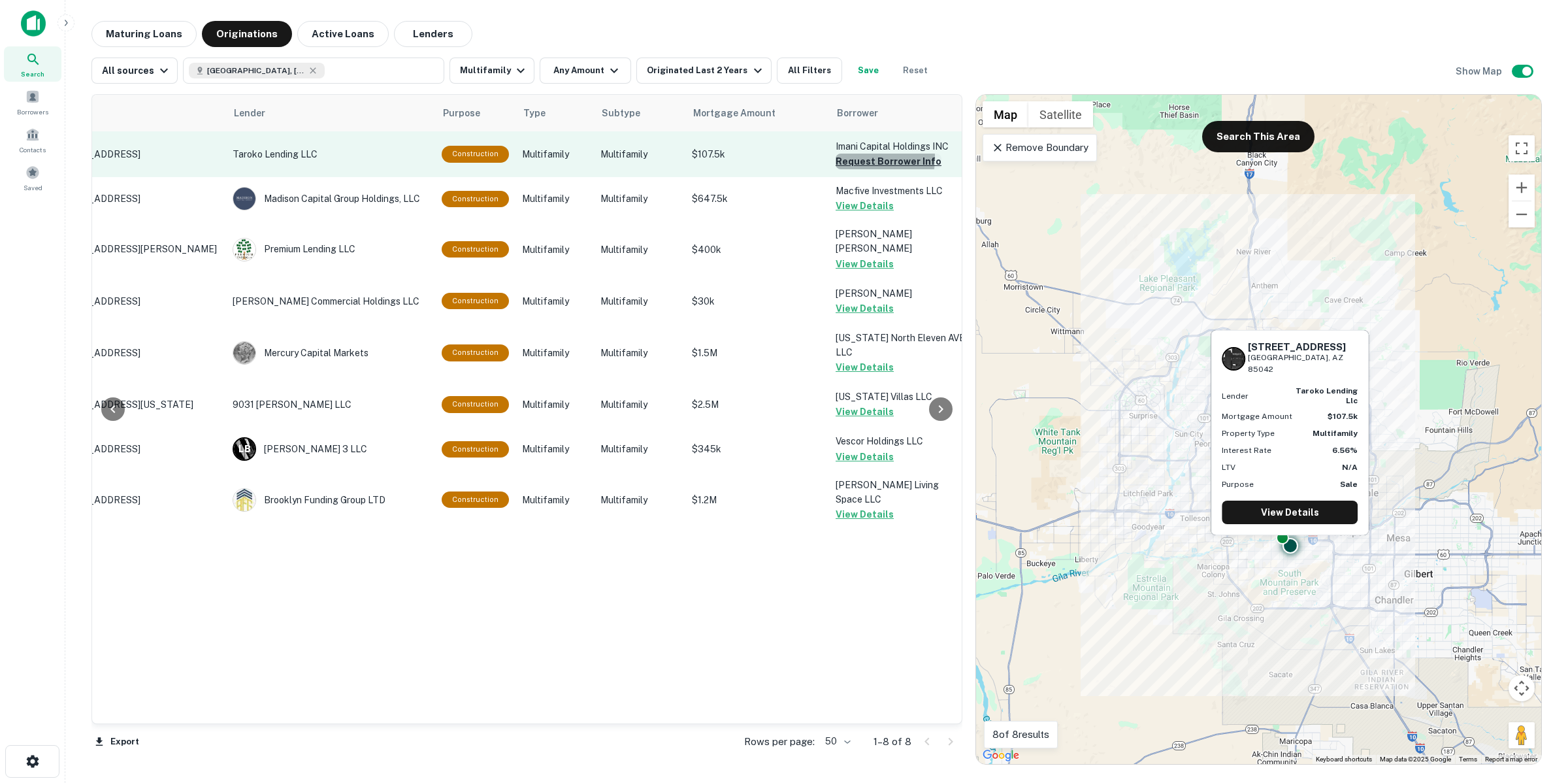
click at [837, 157] on button "Request Borrower Info" at bounding box center [888, 161] width 106 height 16
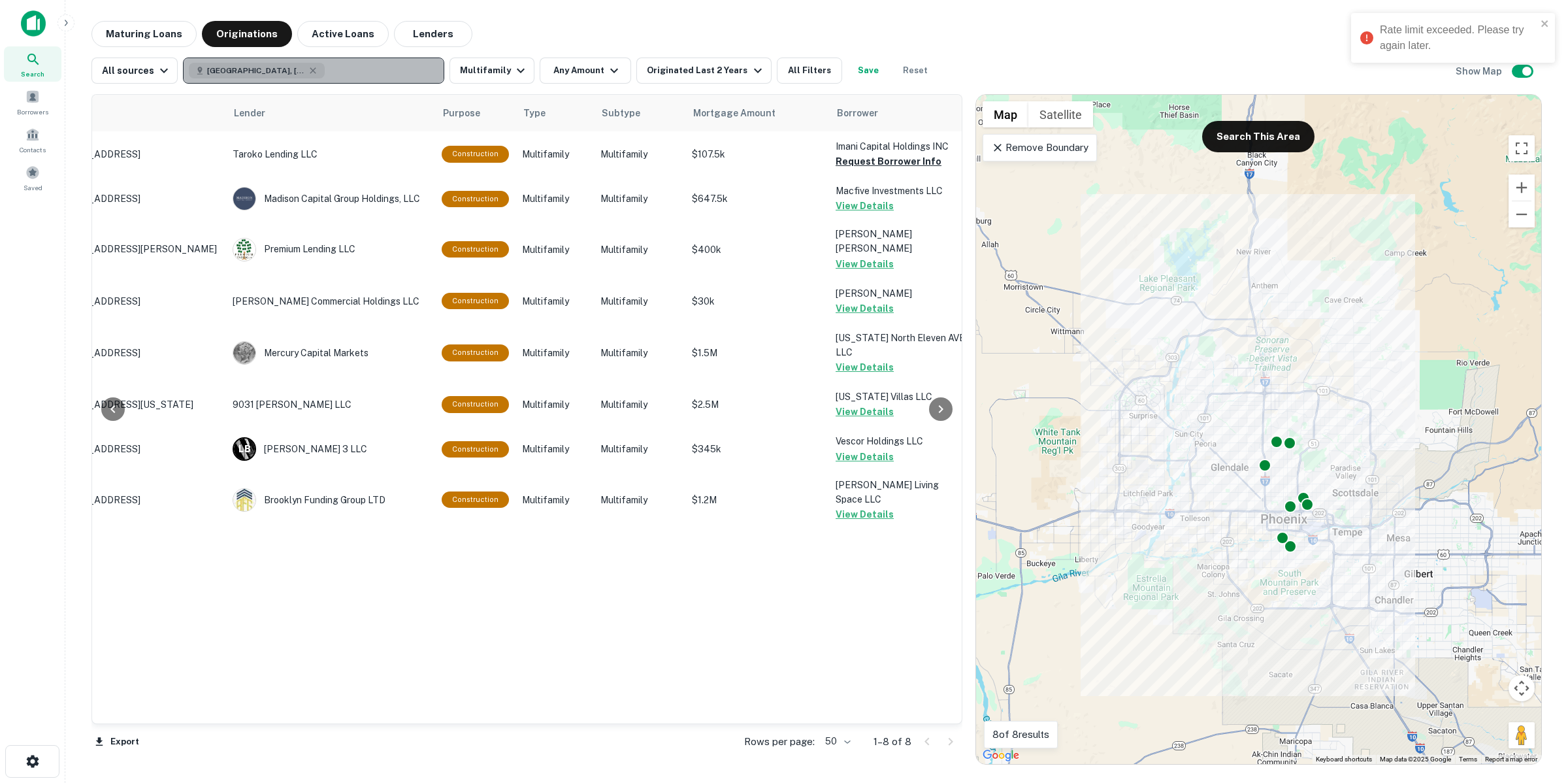
click at [389, 74] on button "[GEOGRAPHIC_DATA], [GEOGRAPHIC_DATA], [GEOGRAPHIC_DATA]" at bounding box center [313, 70] width 261 height 26
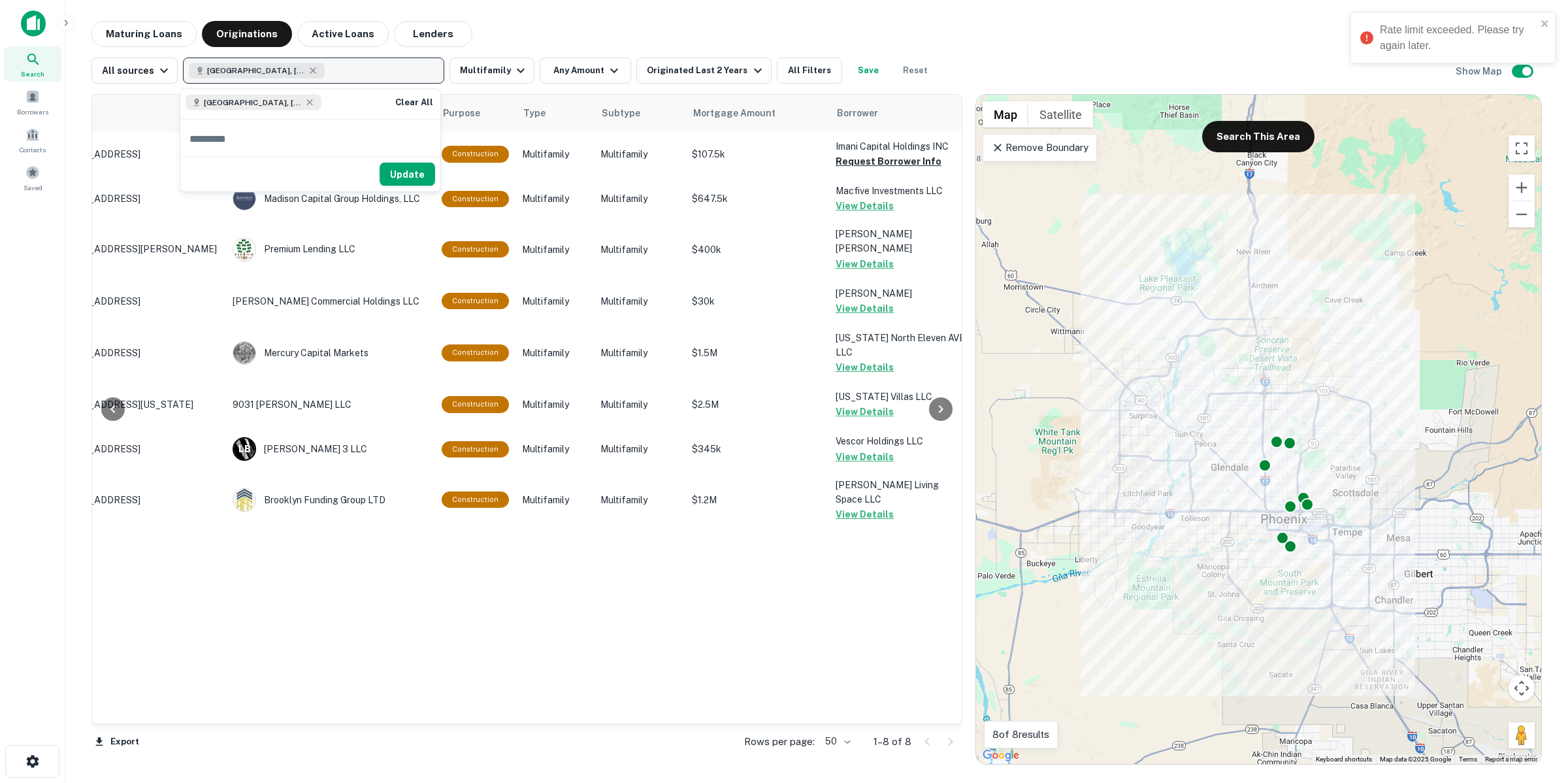
click at [285, 69] on div "[GEOGRAPHIC_DATA], [GEOGRAPHIC_DATA], [GEOGRAPHIC_DATA]" at bounding box center [257, 70] width 136 height 16
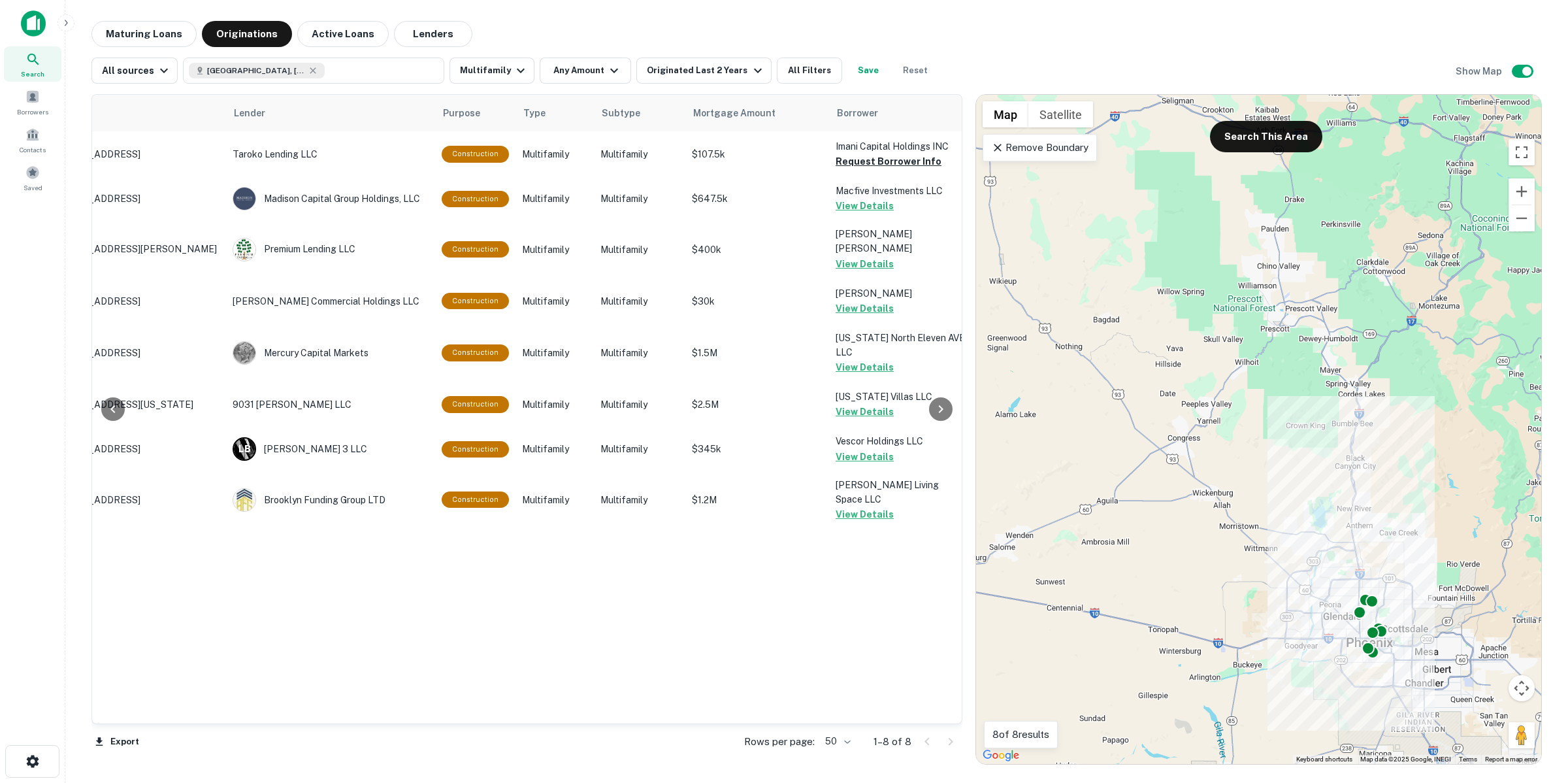
drag, startPoint x: 1301, startPoint y: 553, endPoint x: 1252, endPoint y: 406, distance: 155.0
click at [1250, 406] on div "To activate drag with keyboard, press Alt + Enter. Once in keyboard drag state,…" at bounding box center [1259, 429] width 565 height 669
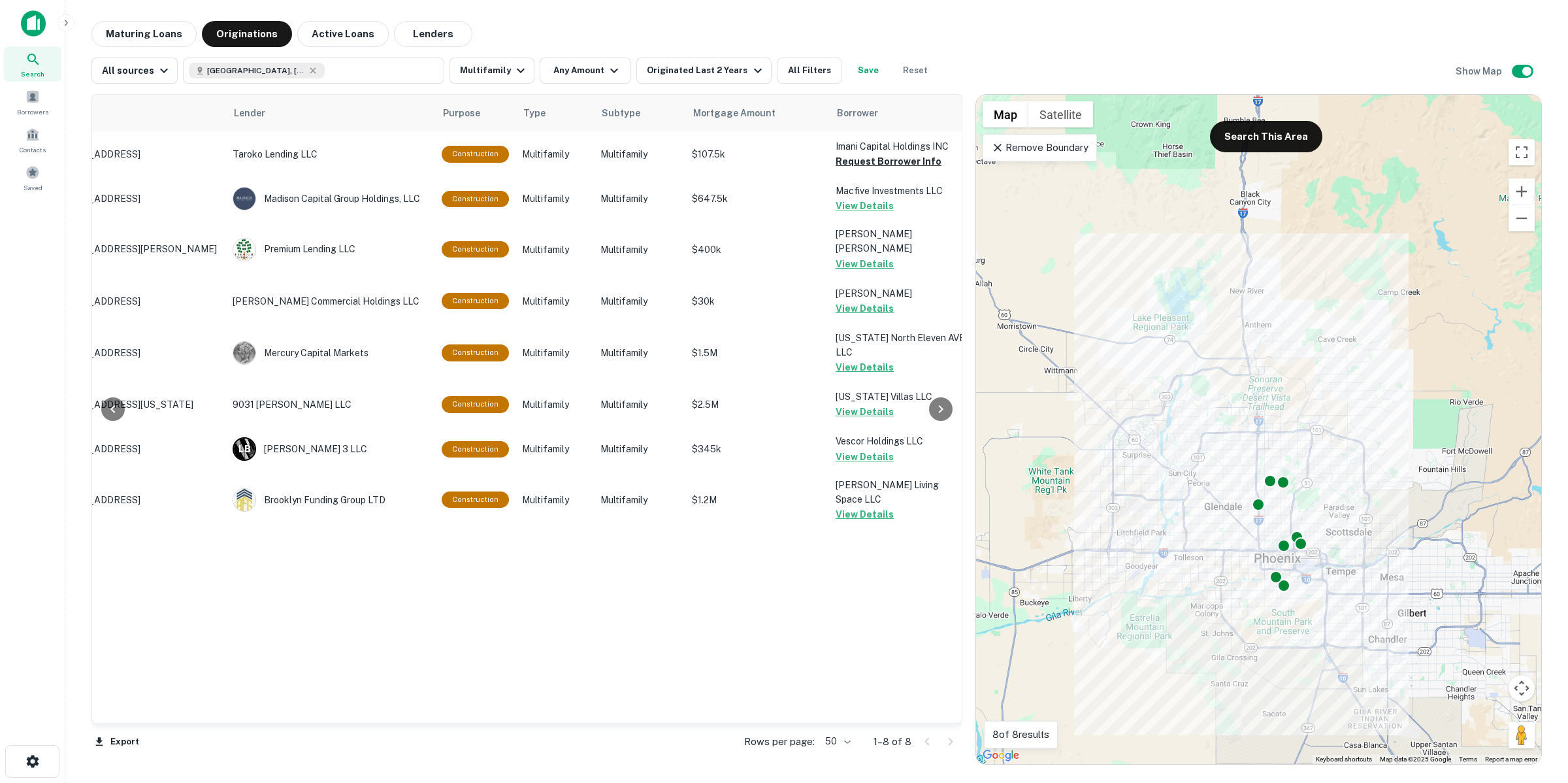
drag, startPoint x: 1444, startPoint y: 481, endPoint x: 1400, endPoint y: 428, distance: 68.9
click at [1400, 428] on div "To activate drag with keyboard, press Alt + Enter. Once in keyboard drag state,…" at bounding box center [1259, 429] width 565 height 669
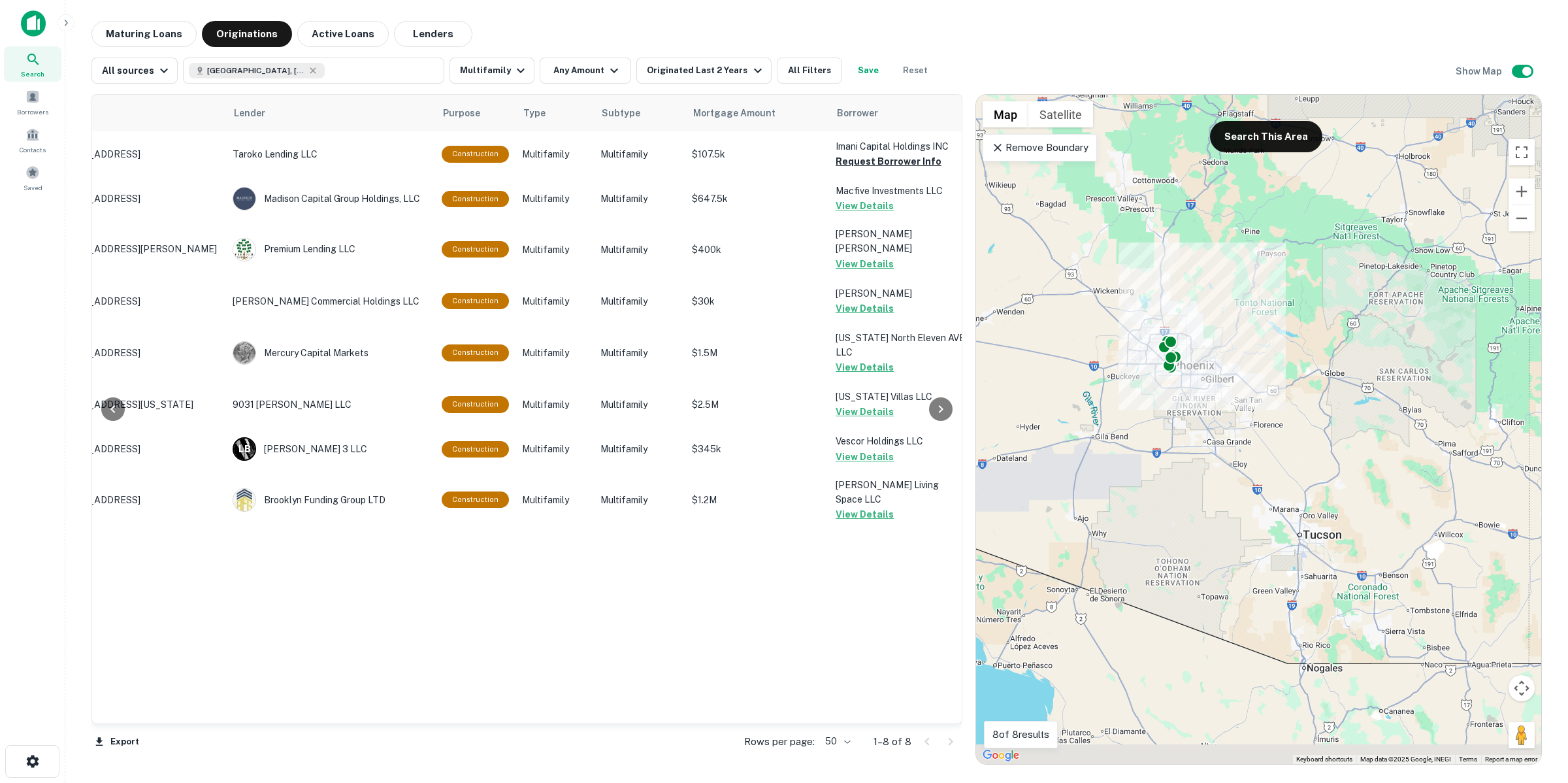
drag, startPoint x: 1314, startPoint y: 428, endPoint x: 1302, endPoint y: 301, distance: 127.6
click at [1302, 301] on div "To activate drag with keyboard, press Alt + Enter. Once in keyboard drag state,…" at bounding box center [1259, 429] width 565 height 669
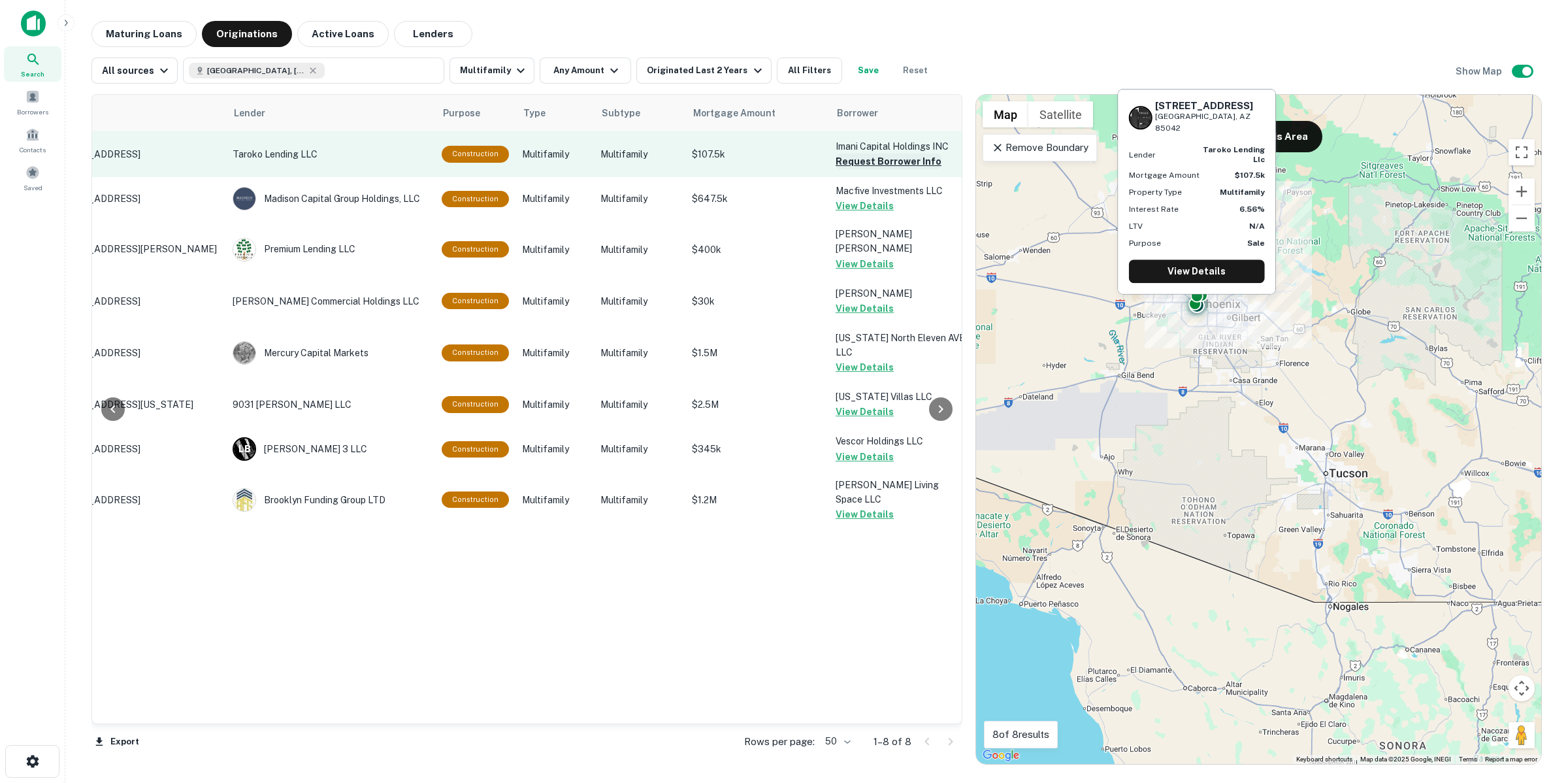
click at [873, 152] on p "Imani Capital Holdings INC" at bounding box center [901, 146] width 131 height 14
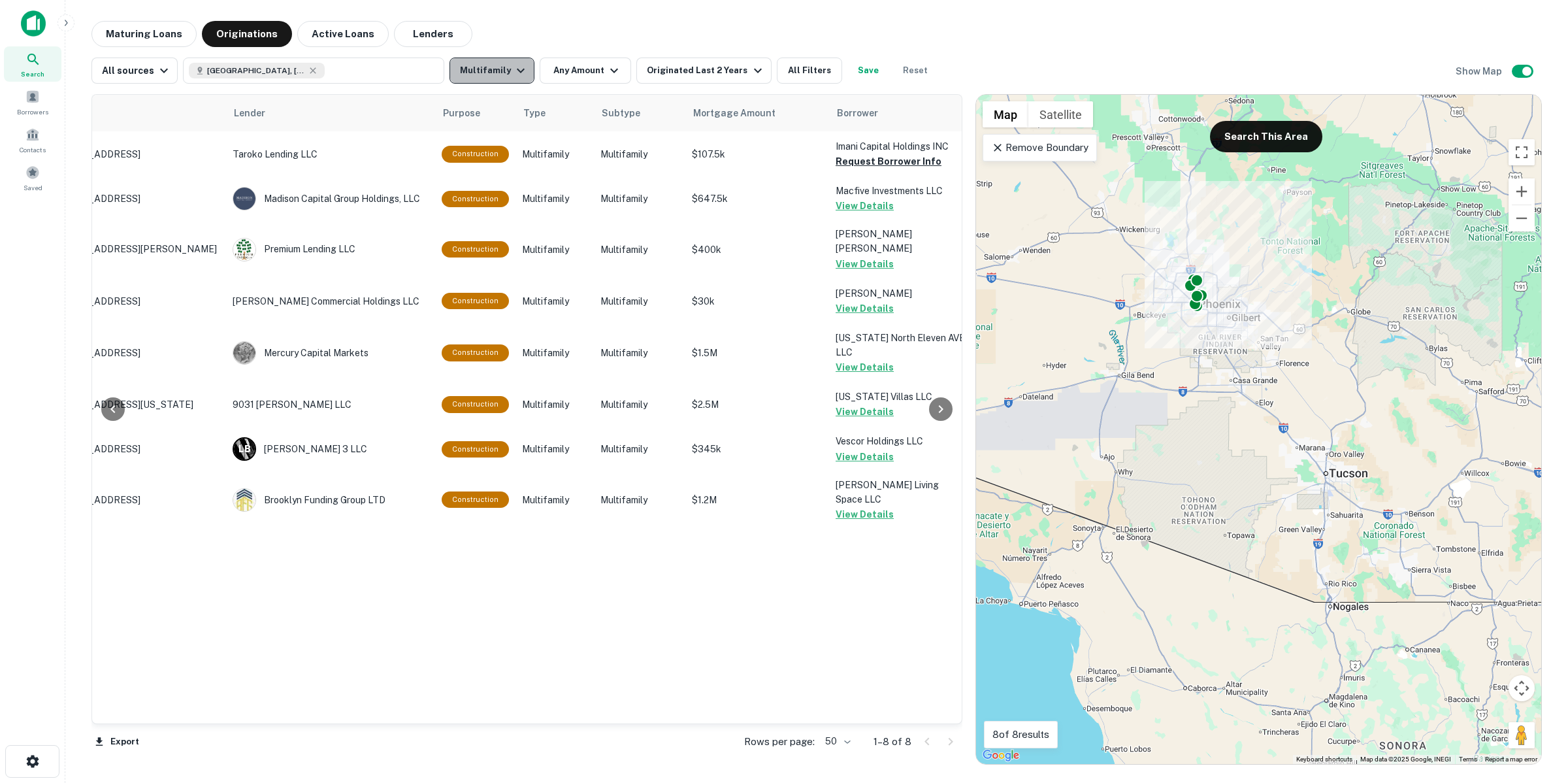
click at [500, 69] on button "Multifamily" at bounding box center [492, 70] width 85 height 26
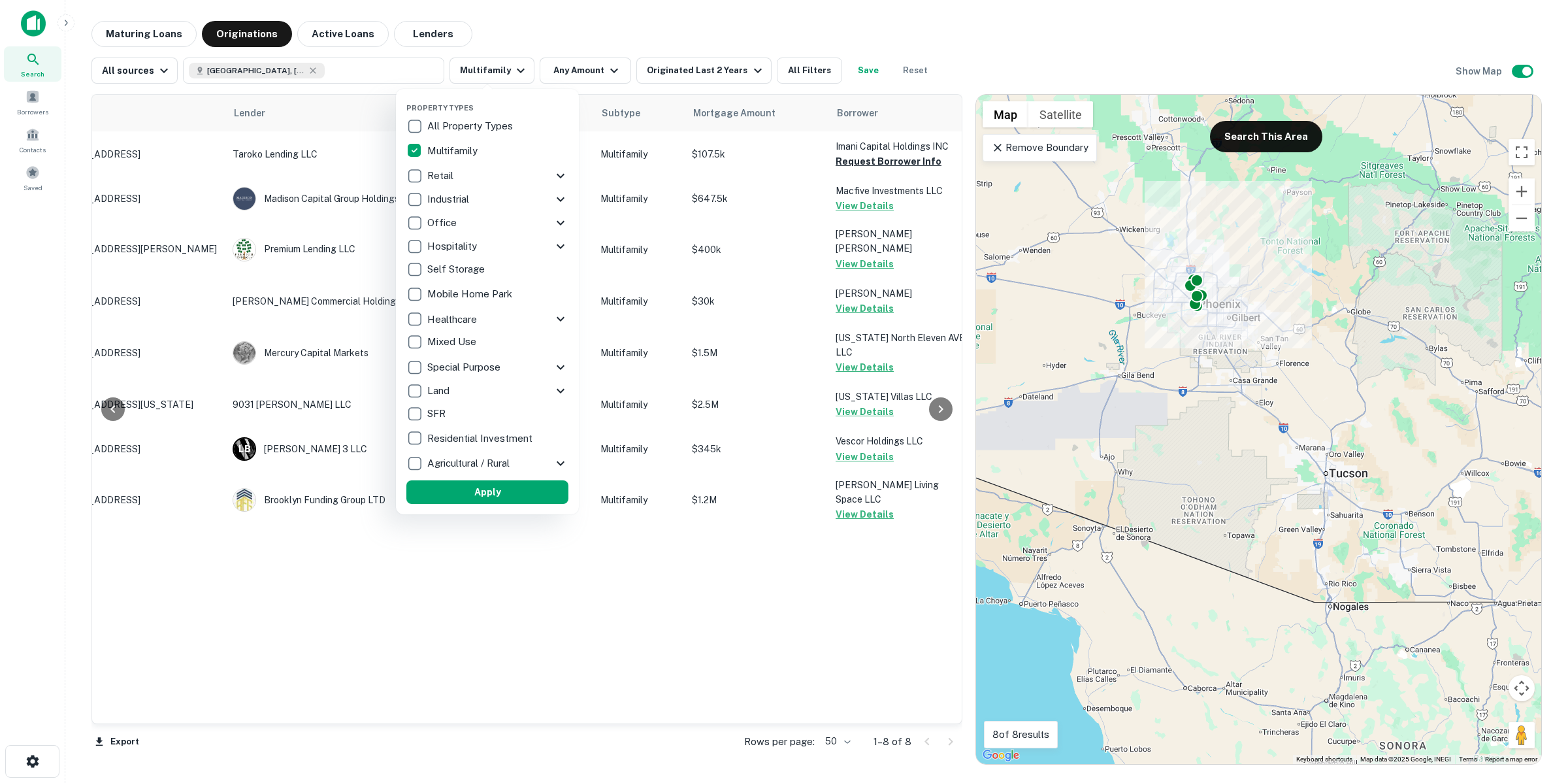
click at [723, 62] on div at bounding box center [784, 392] width 1568 height 783
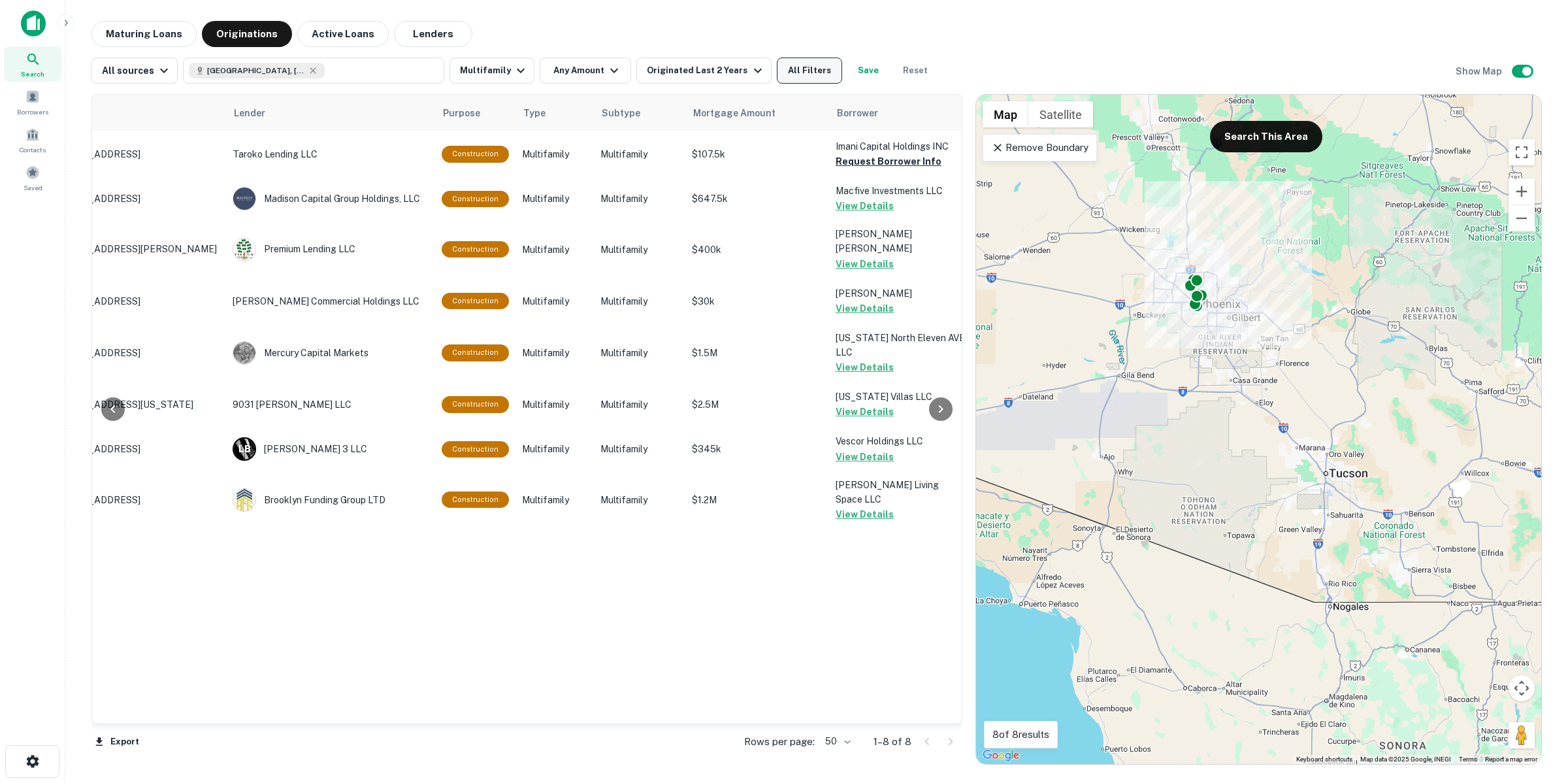
click at [810, 67] on button "All Filters" at bounding box center [809, 70] width 65 height 26
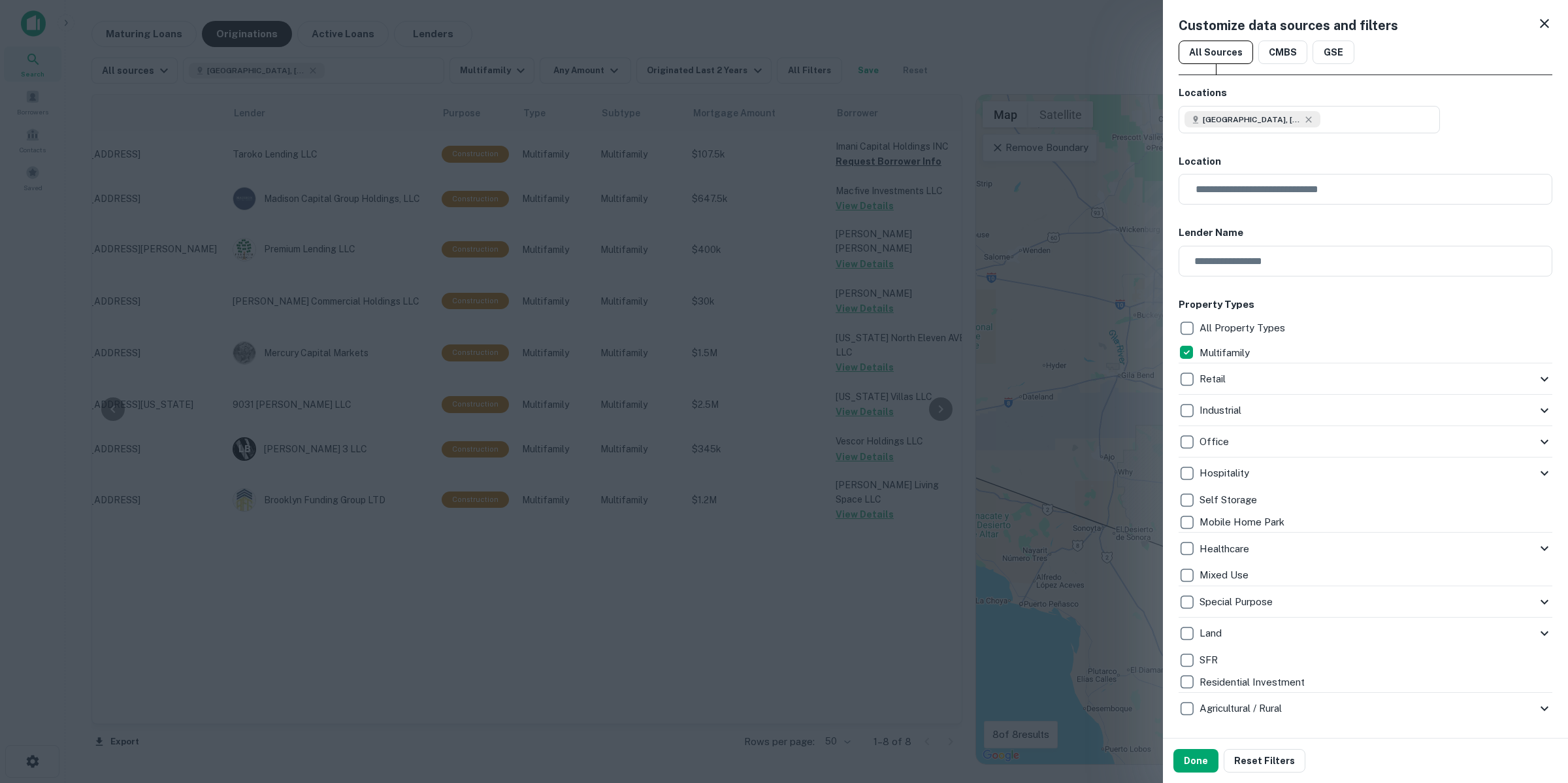
click at [946, 141] on div at bounding box center [784, 392] width 1568 height 783
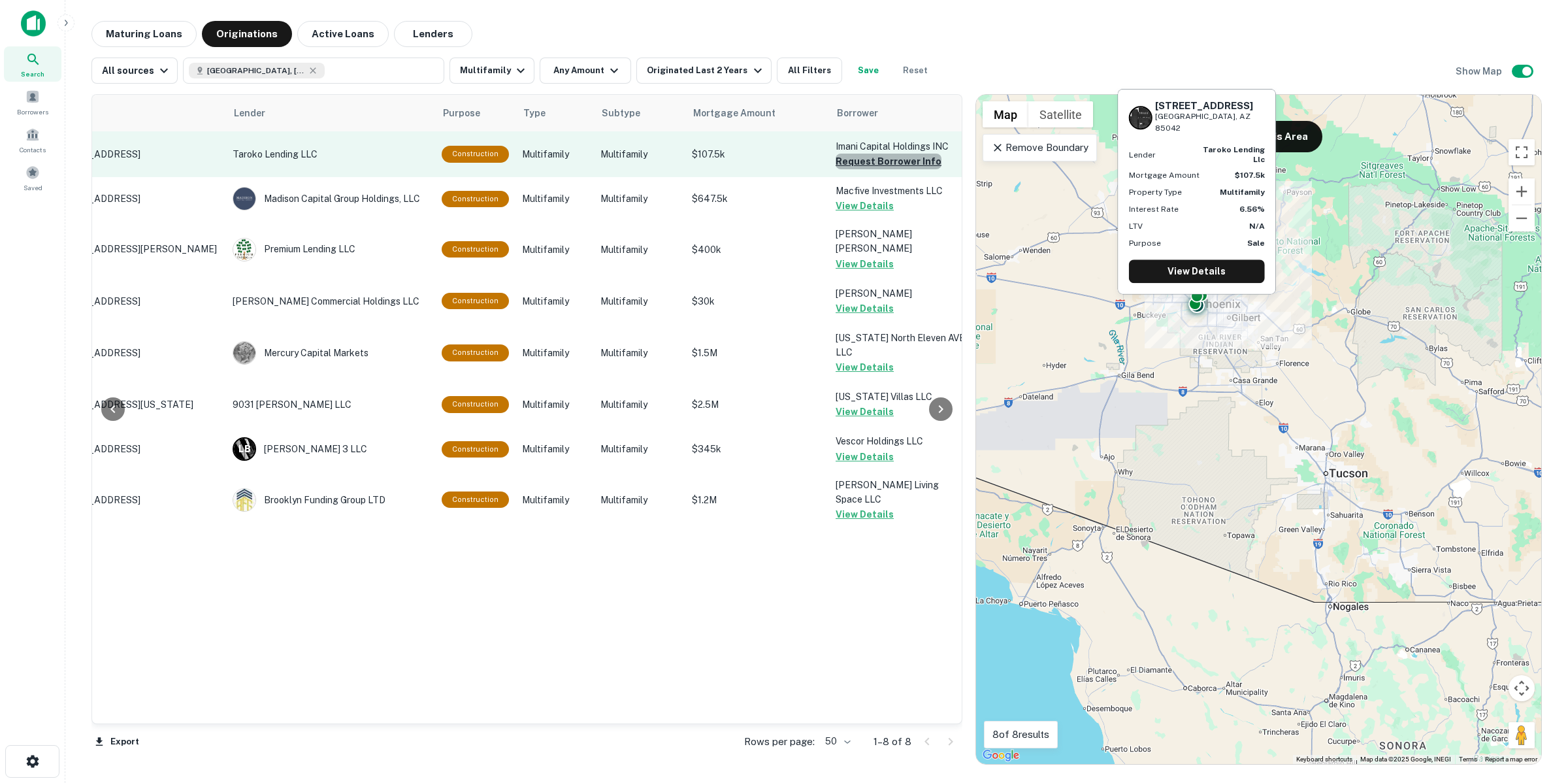
click at [912, 168] on button "Request Borrower Info" at bounding box center [888, 161] width 106 height 16
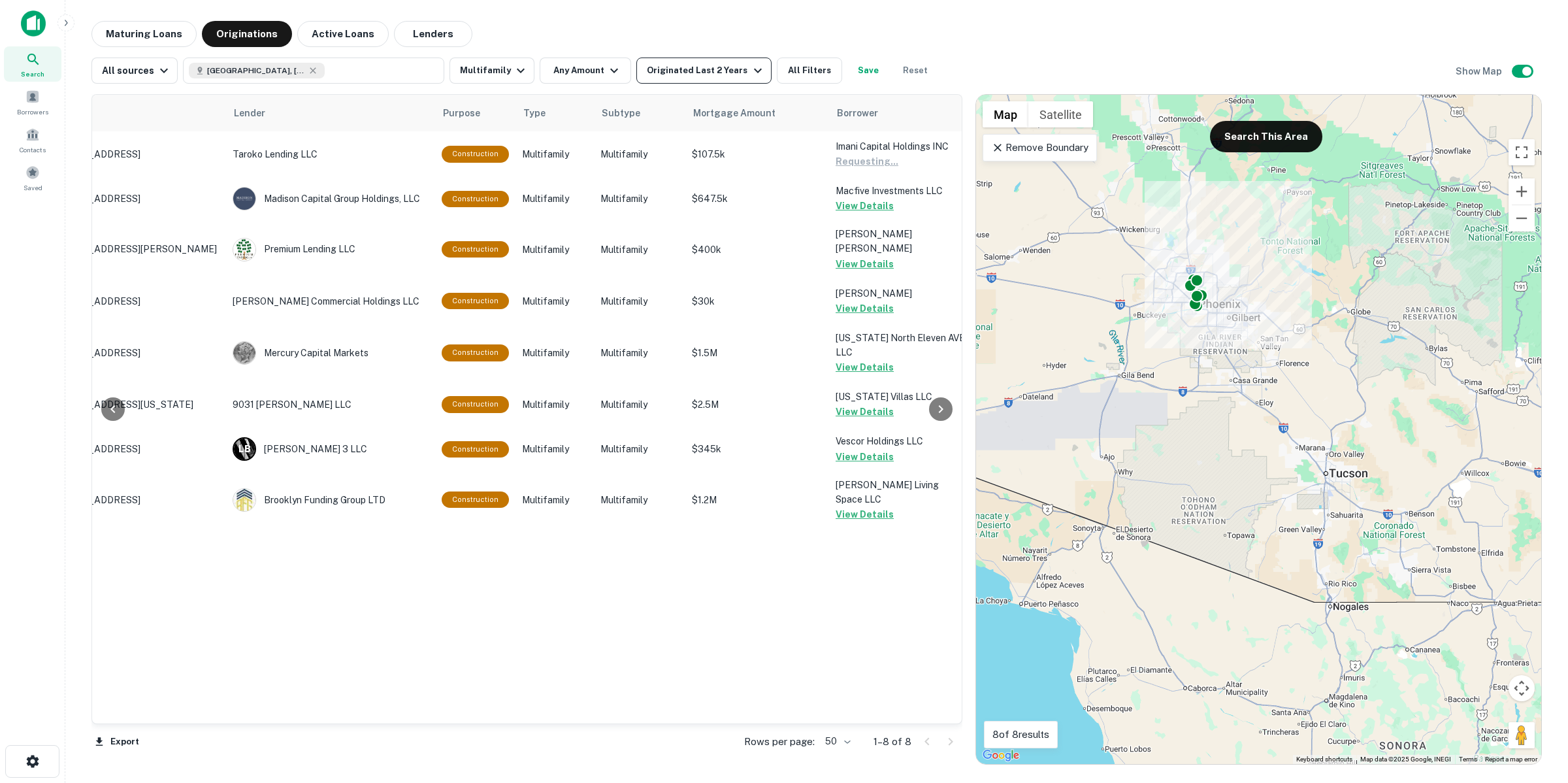
click at [713, 74] on div "Originated Last 2 Years" at bounding box center [705, 70] width 118 height 16
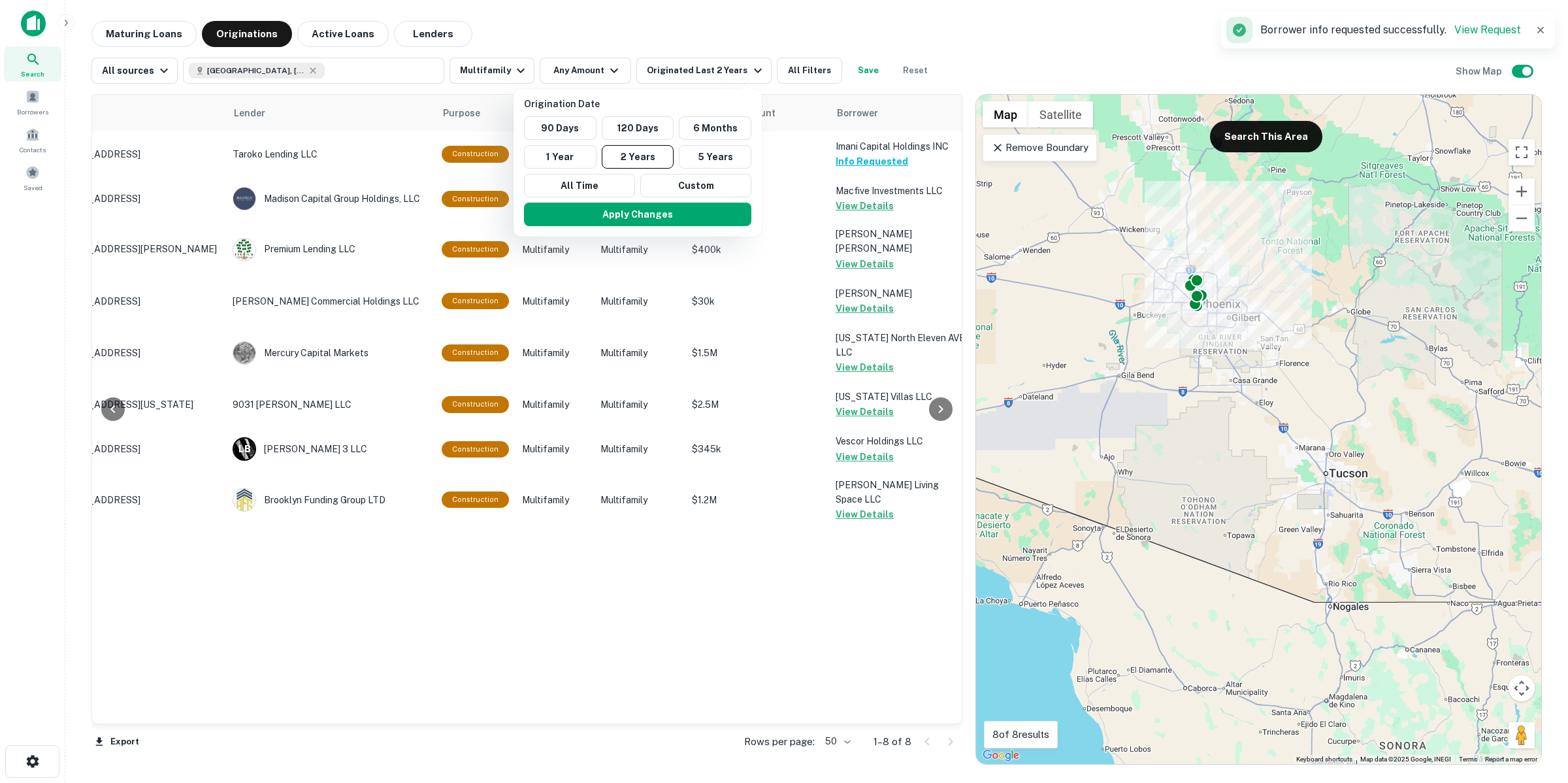
click at [793, 21] on div at bounding box center [784, 392] width 1568 height 783
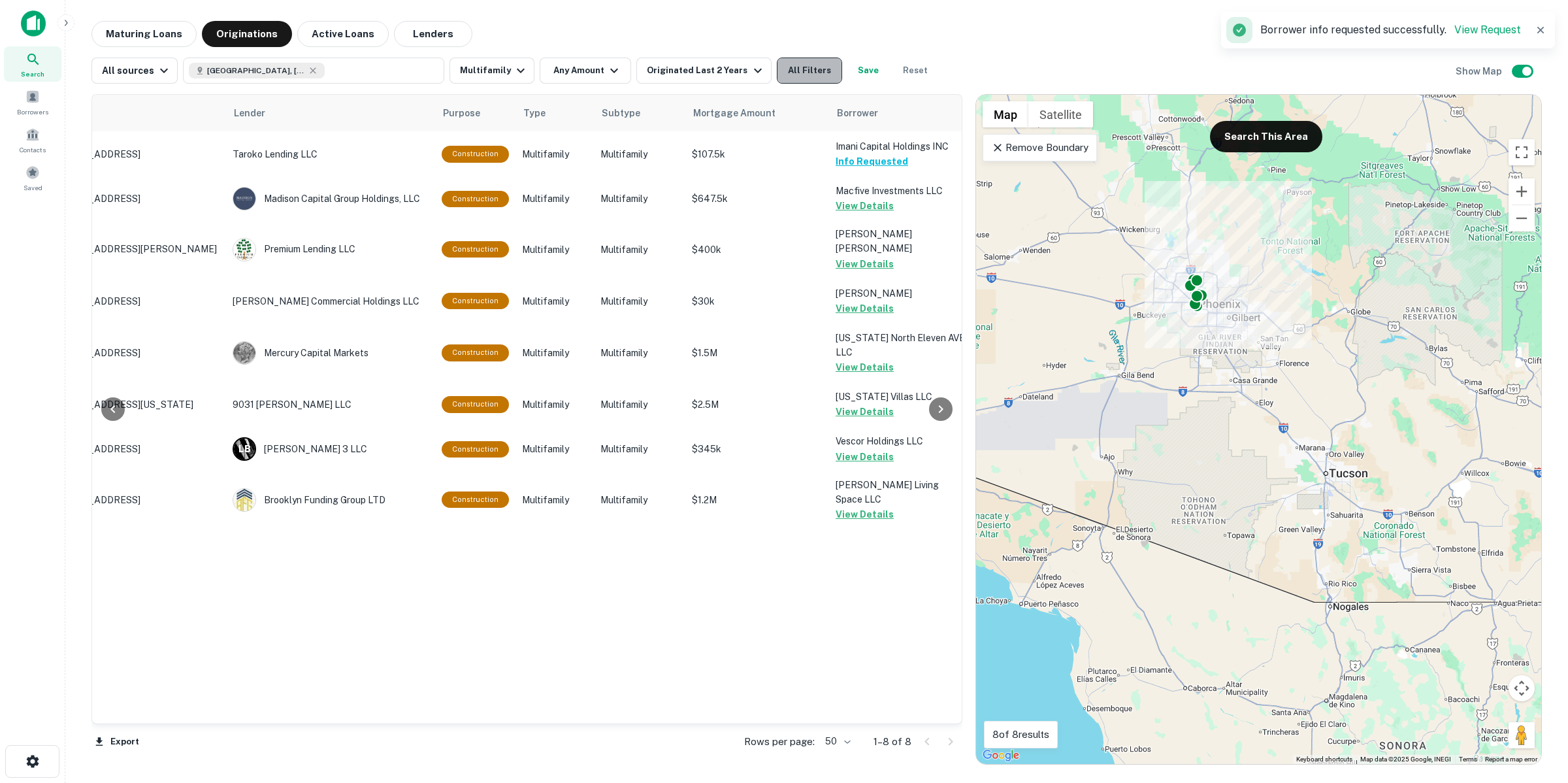
click at [805, 67] on button "All Filters" at bounding box center [809, 70] width 65 height 26
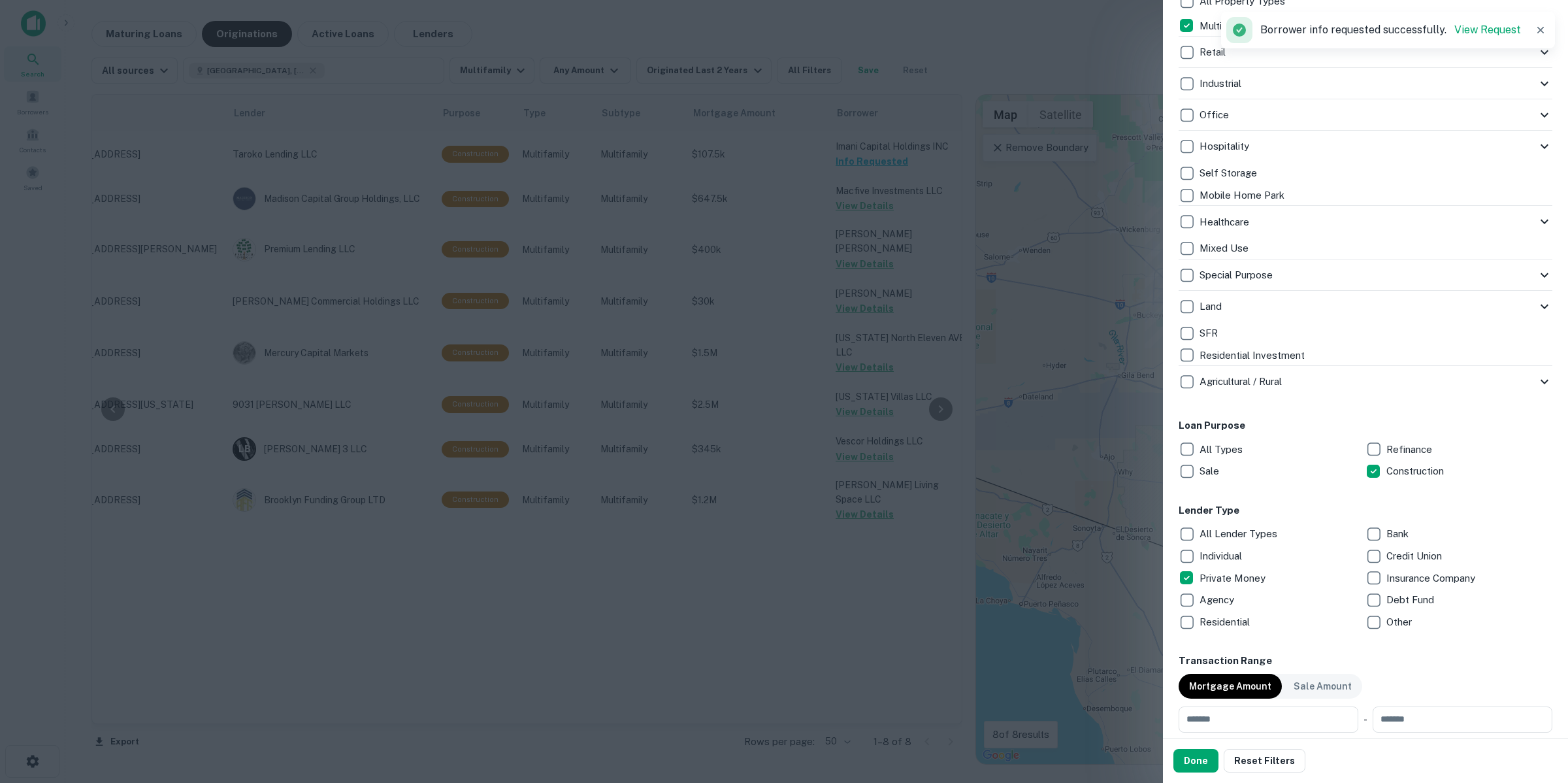
scroll to position [654, 0]
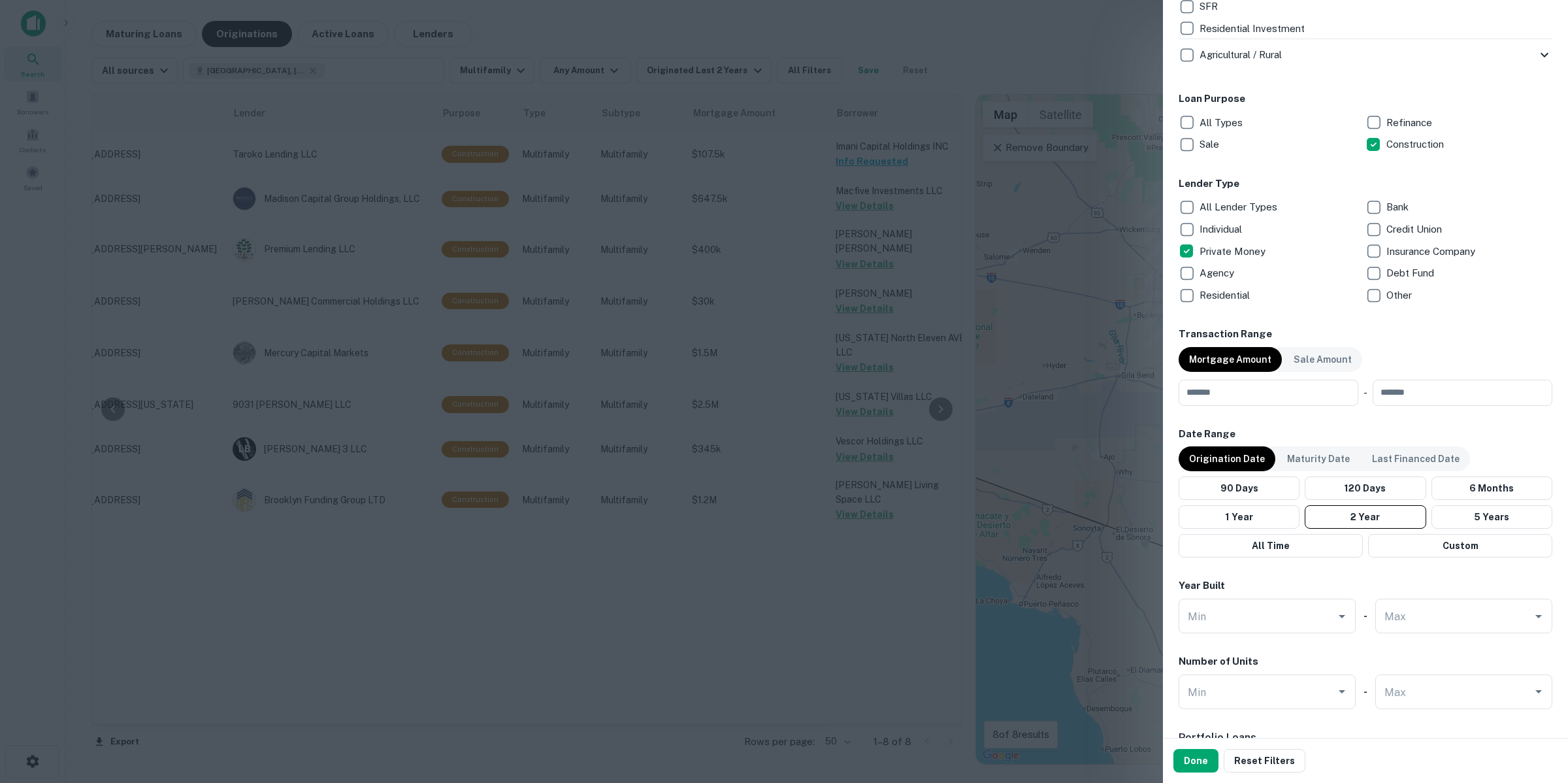
click at [1241, 229] on p "Individual" at bounding box center [1222, 229] width 45 height 16
click at [1186, 755] on button "Done" at bounding box center [1196, 760] width 45 height 23
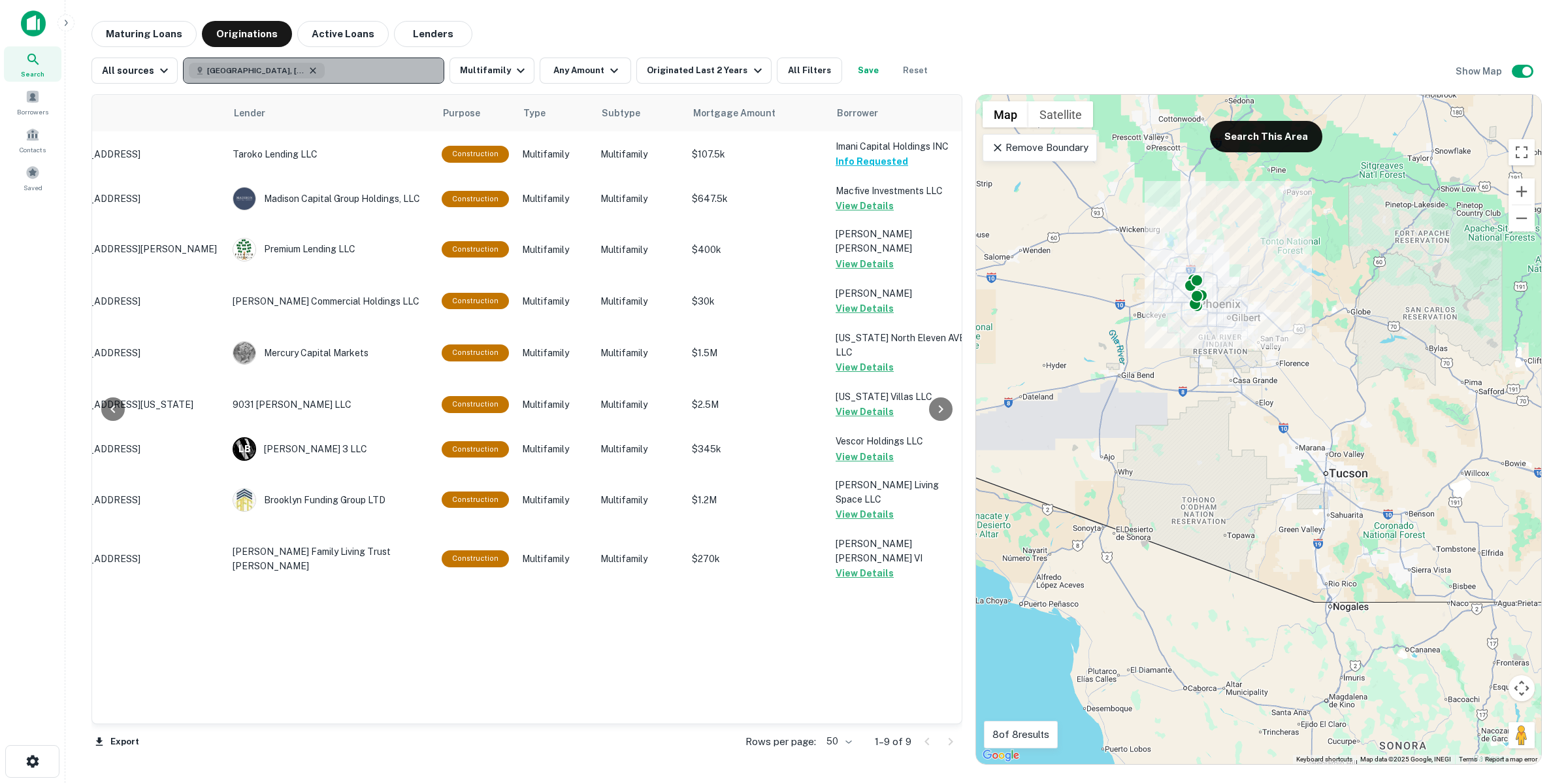
click at [308, 72] on icon "button" at bounding box center [313, 71] width 11 height 11
type input "*******"
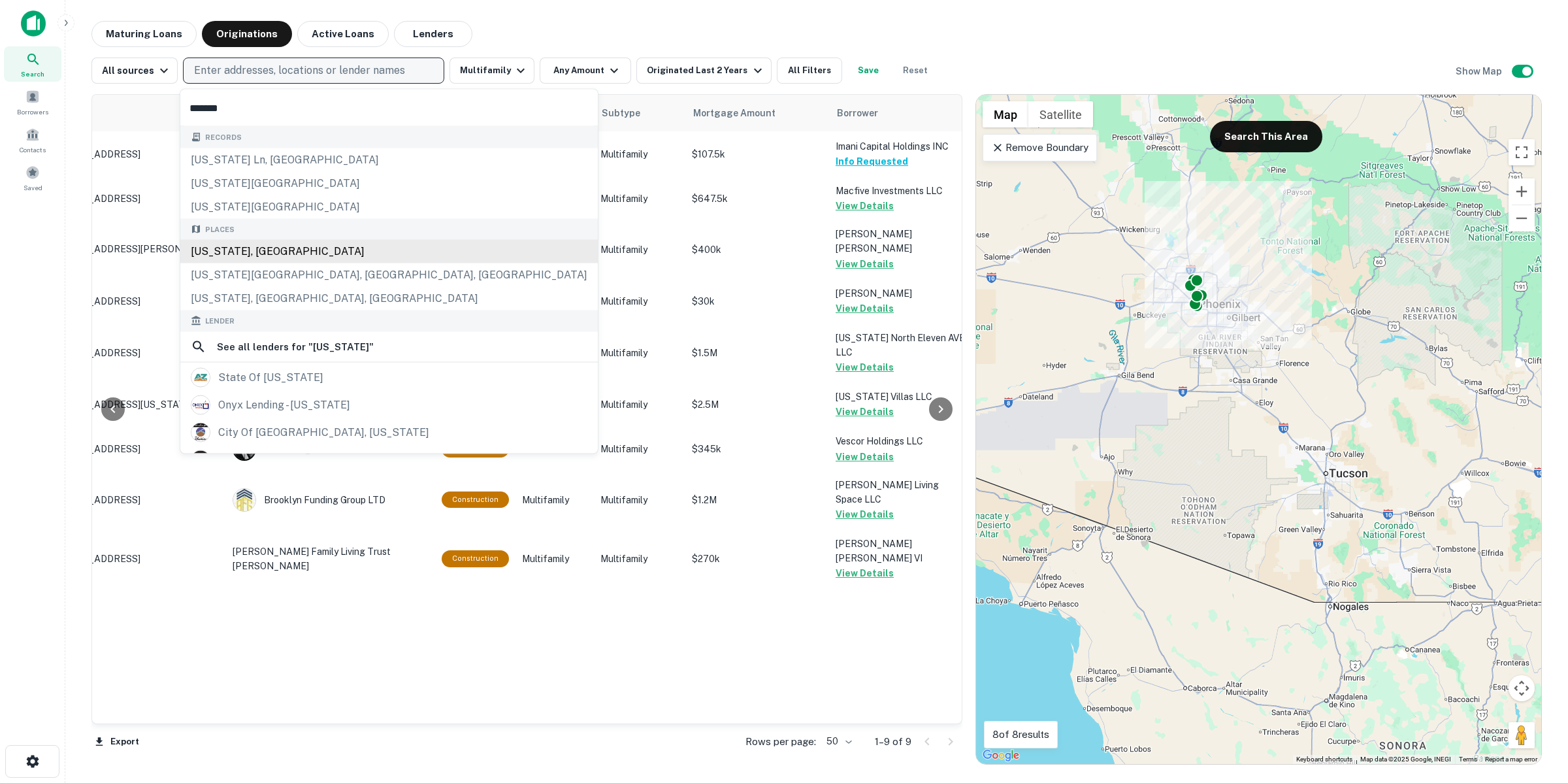
click at [259, 249] on div "[US_STATE], [GEOGRAPHIC_DATA]" at bounding box center [389, 251] width 418 height 23
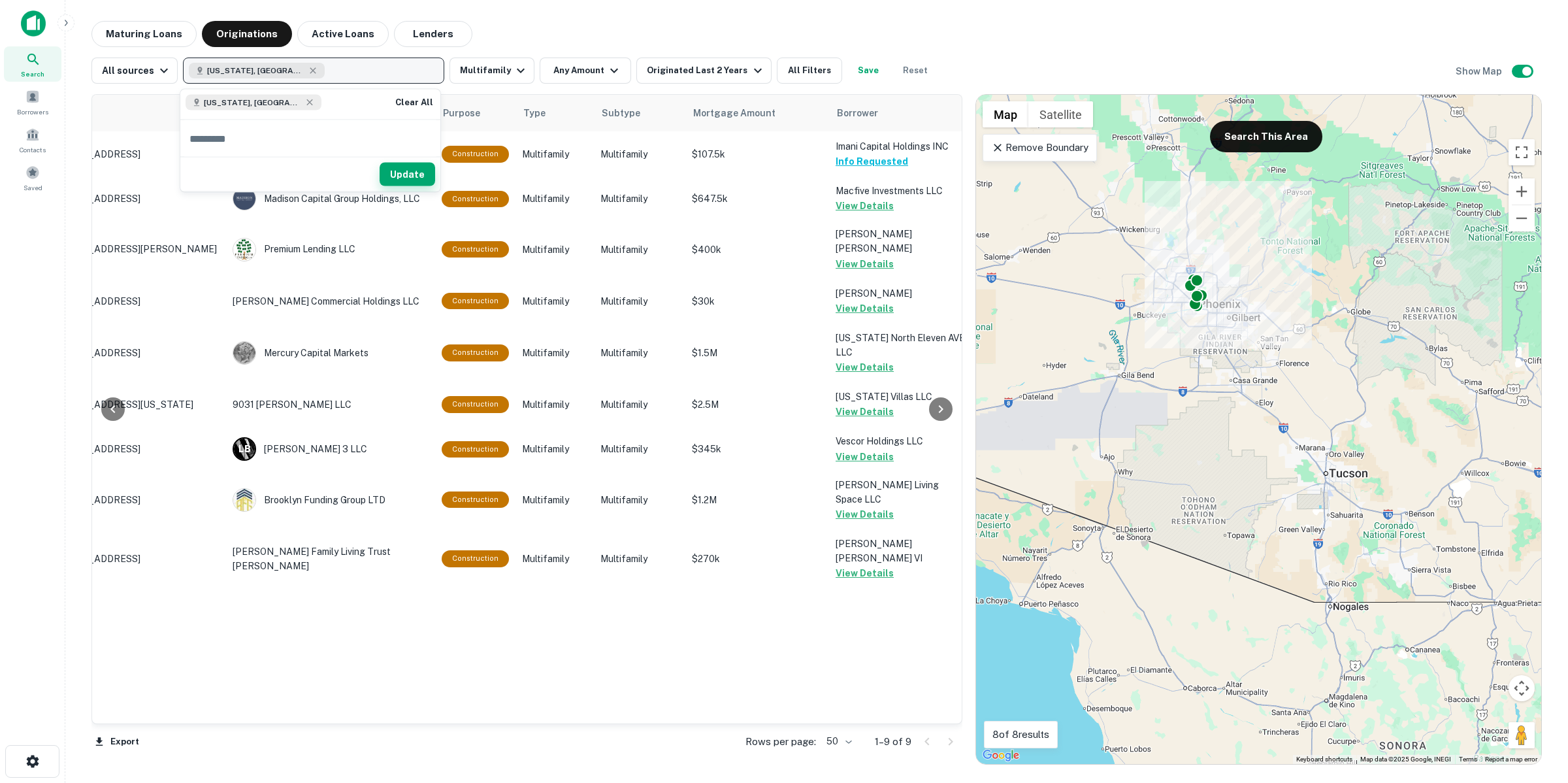
click at [382, 173] on button "Update" at bounding box center [407, 174] width 56 height 23
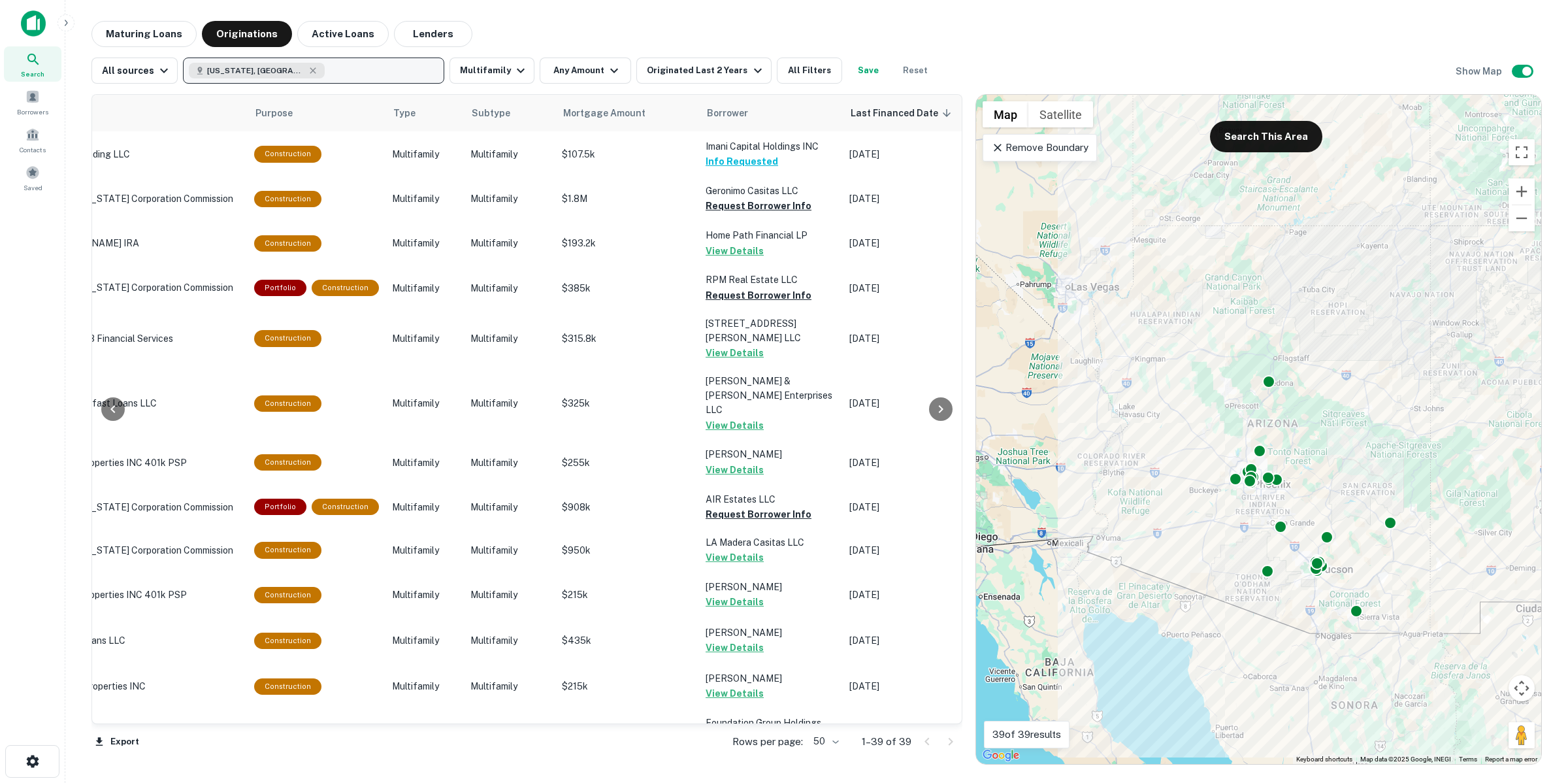
scroll to position [0, 276]
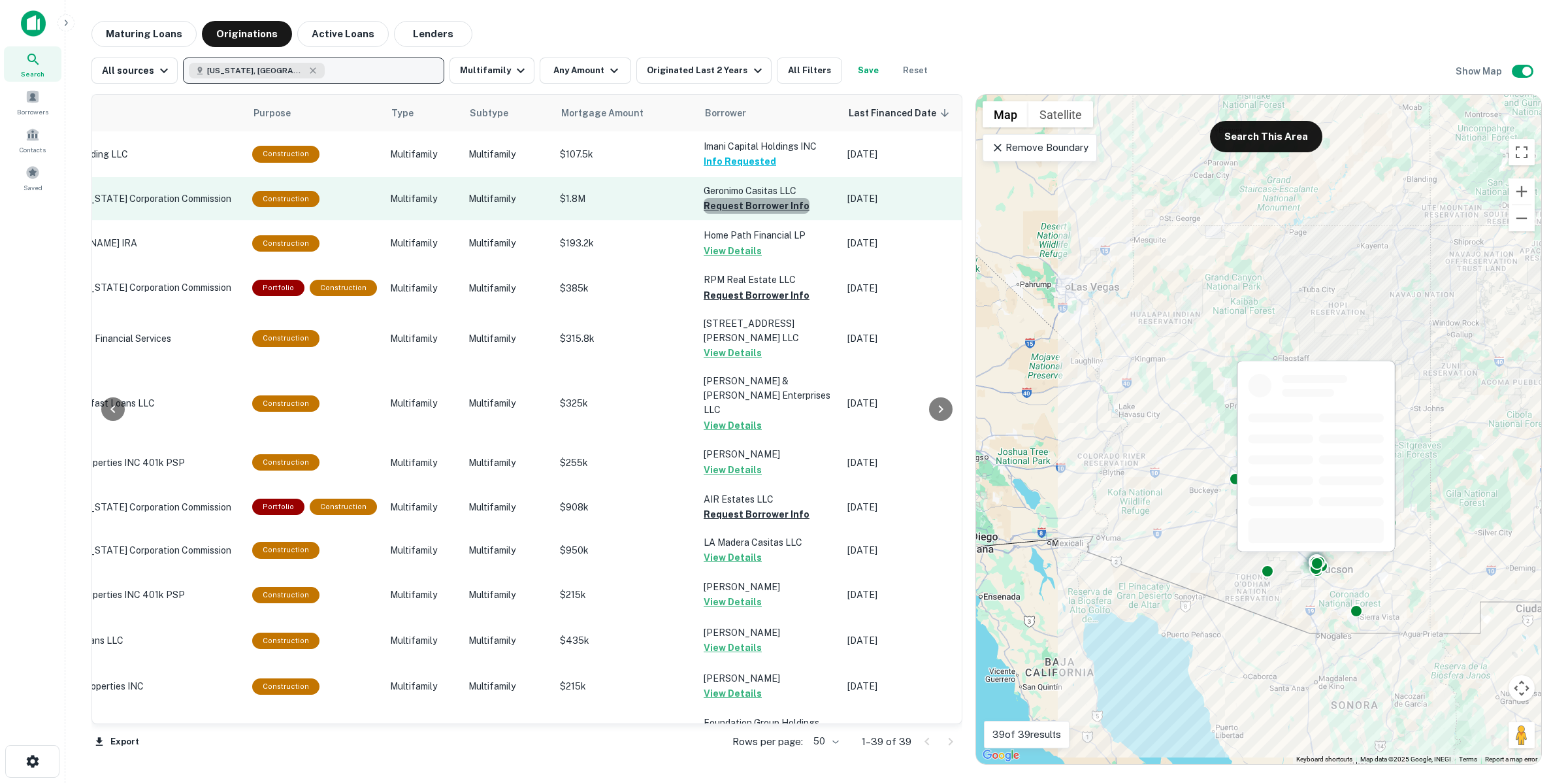
click at [754, 206] on button "Request Borrower Info" at bounding box center [757, 206] width 106 height 16
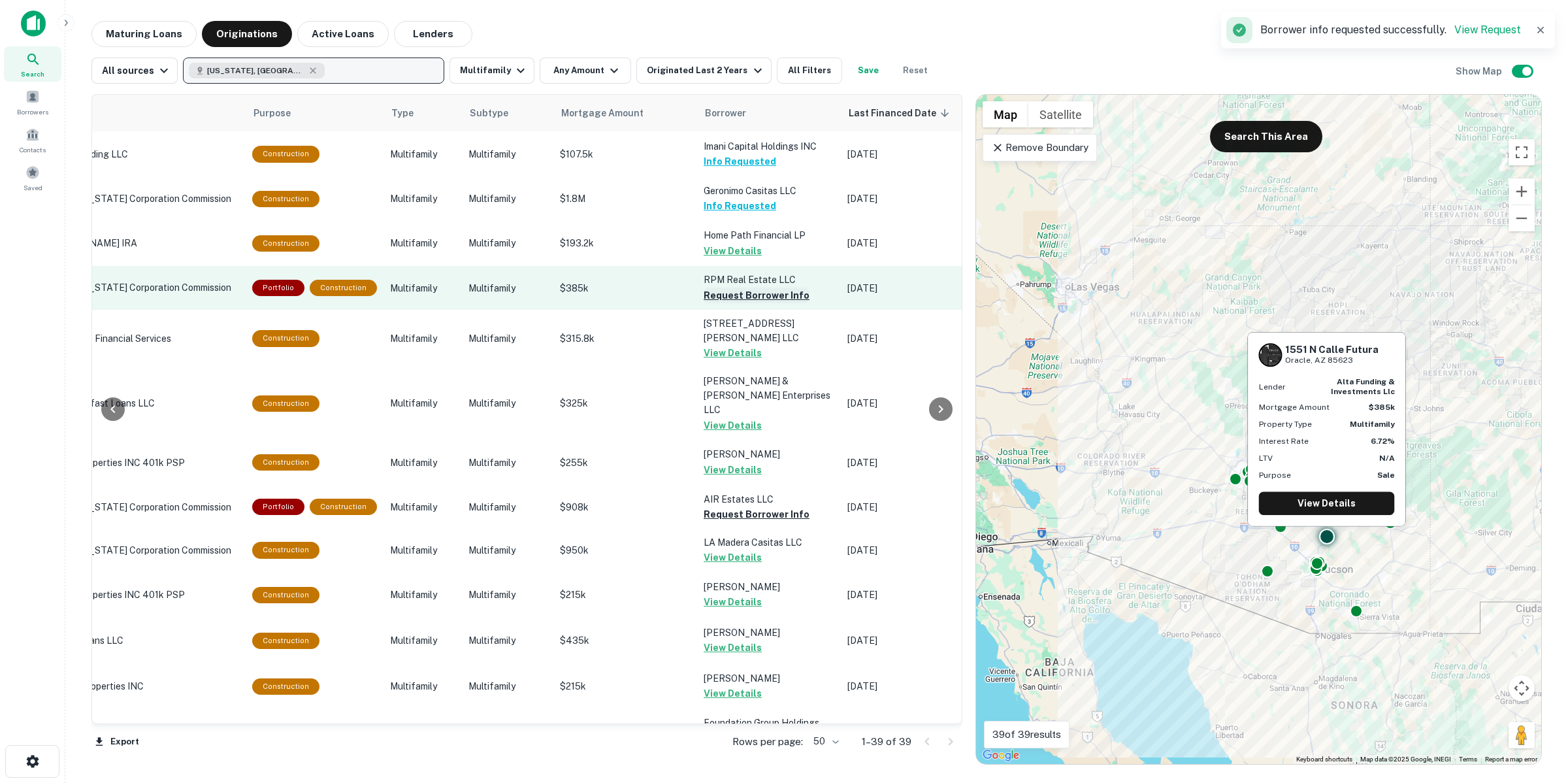
click at [753, 294] on button "Request Borrower Info" at bounding box center [757, 295] width 106 height 16
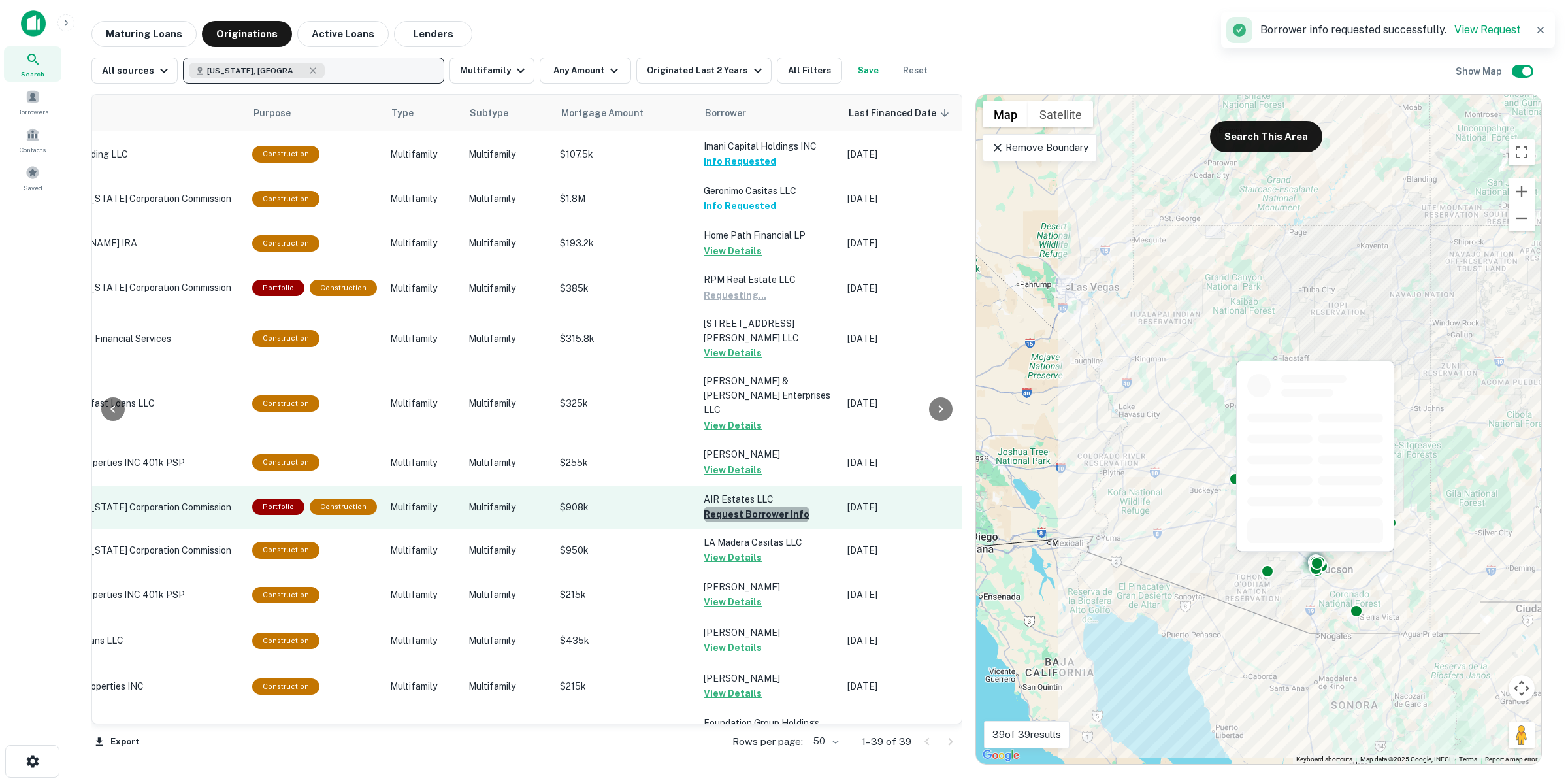
click at [756, 507] on button "Request Borrower Info" at bounding box center [757, 514] width 106 height 16
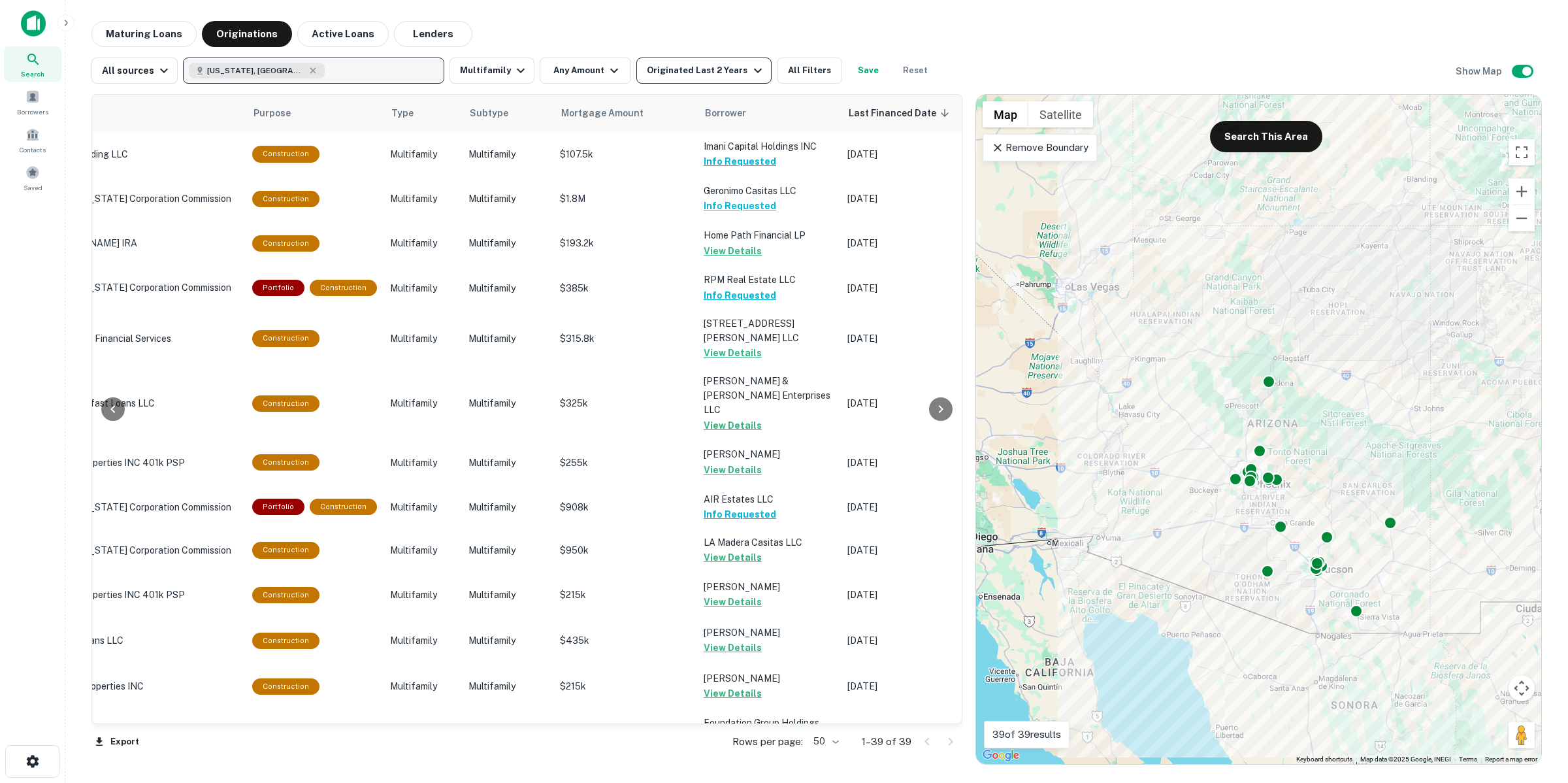
click at [690, 81] on button "Originated Last 2 Years" at bounding box center [703, 70] width 135 height 26
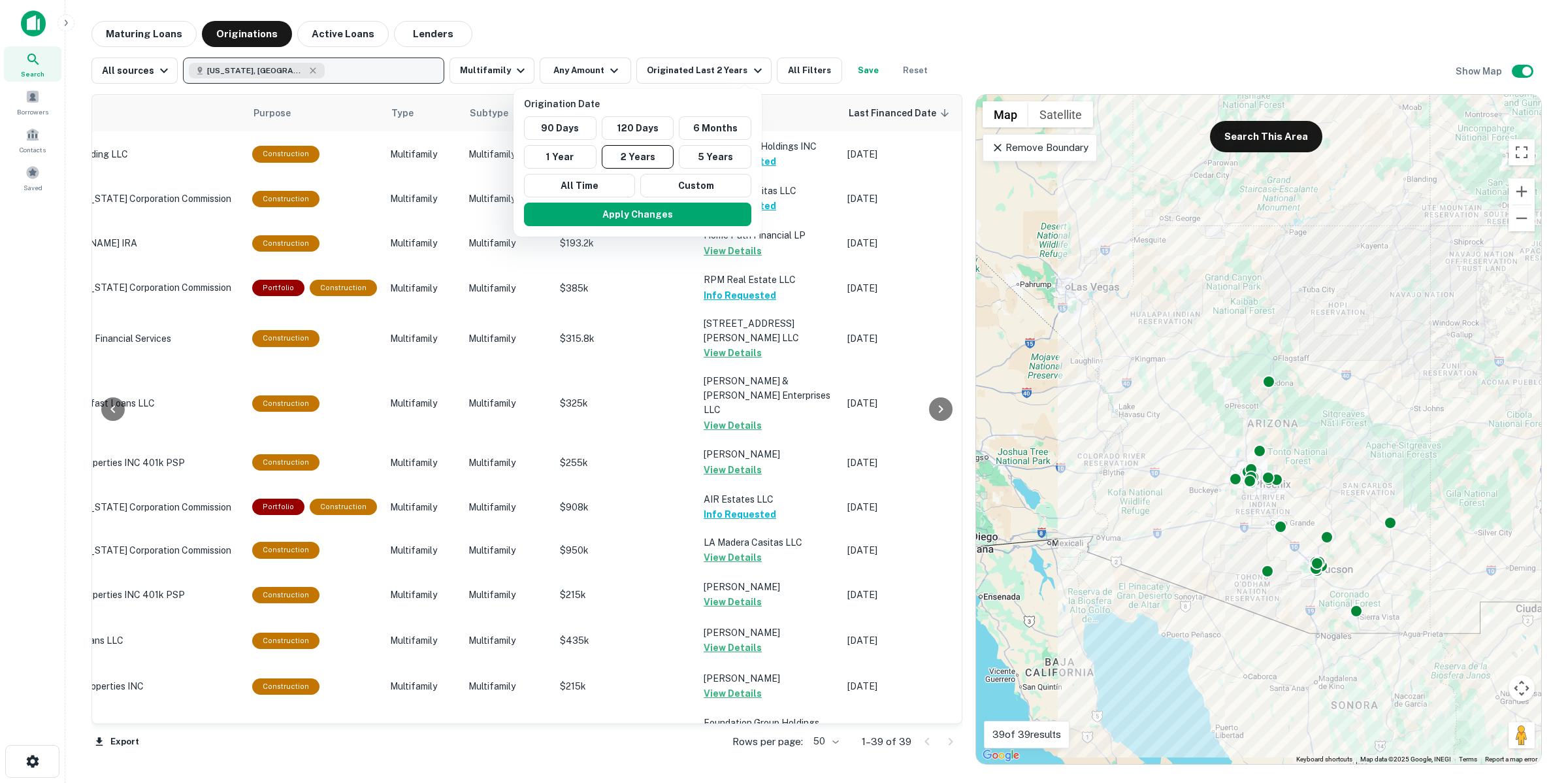
click at [473, 62] on div at bounding box center [784, 392] width 1568 height 783
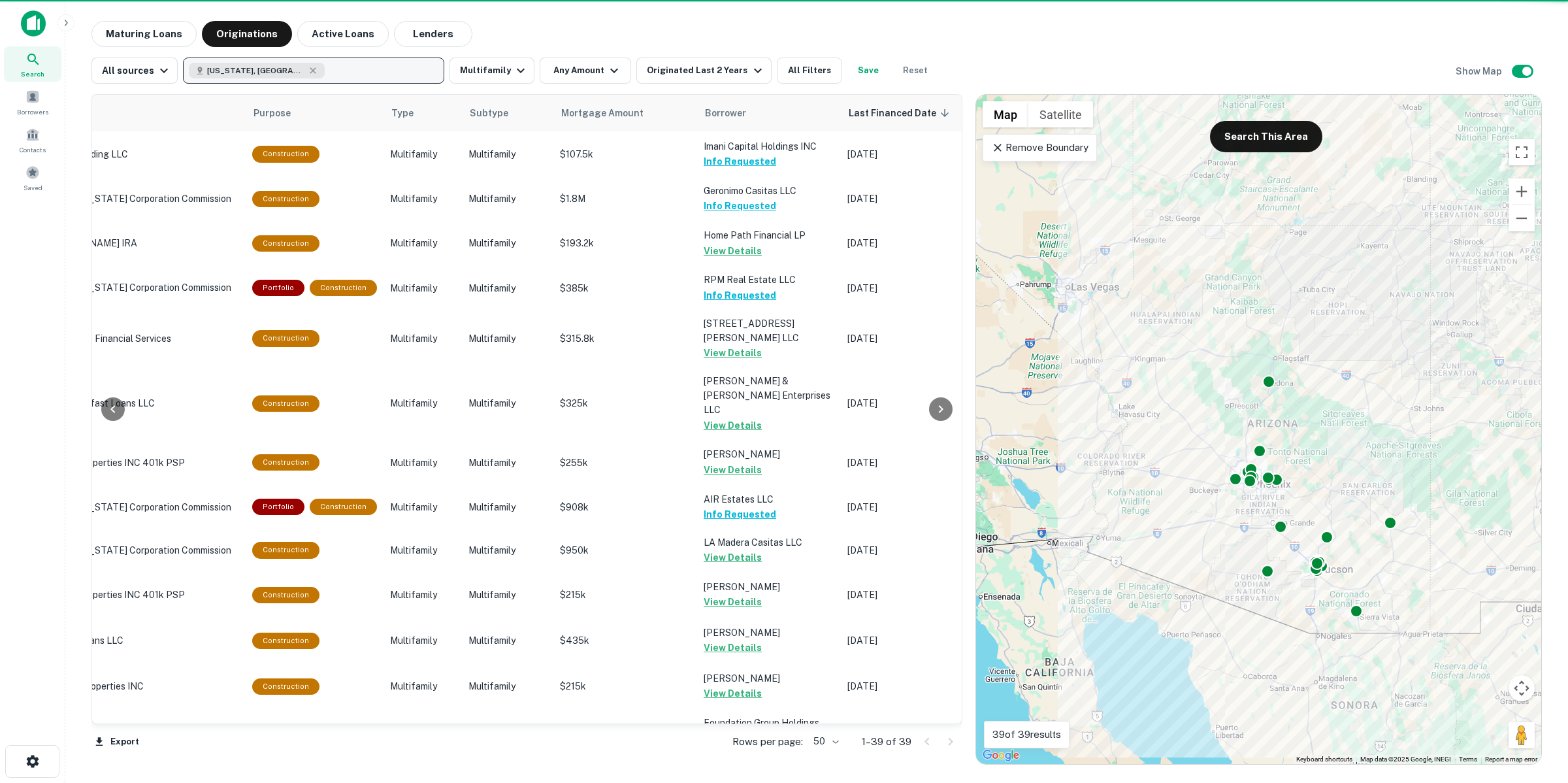
click at [500, 72] on button "Multifamily" at bounding box center [492, 70] width 85 height 26
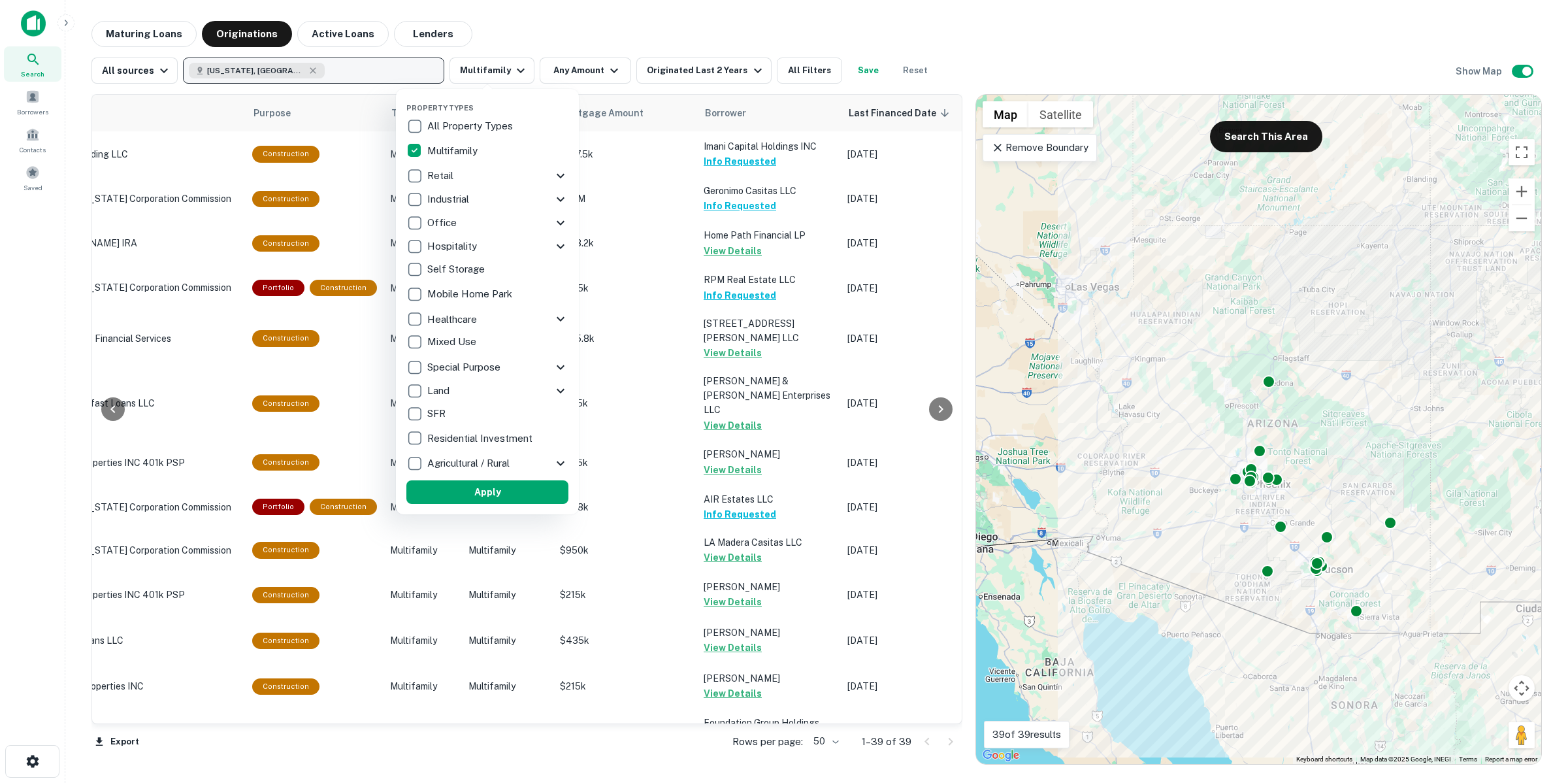
click at [452, 406] on div "SFR" at bounding box center [487, 414] width 162 height 23
click at [458, 492] on button "Apply" at bounding box center [479, 492] width 162 height 23
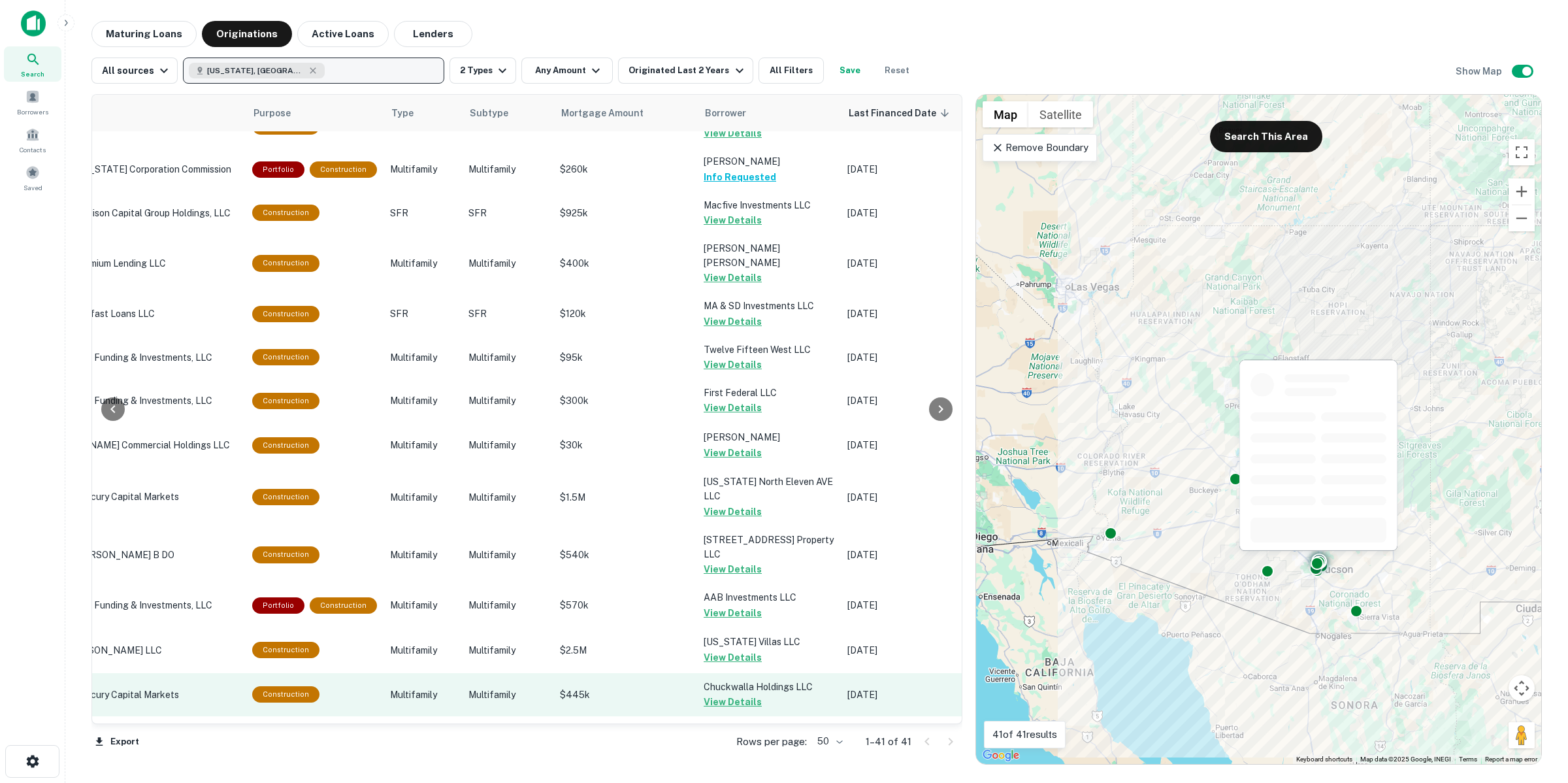
scroll to position [1276, 276]
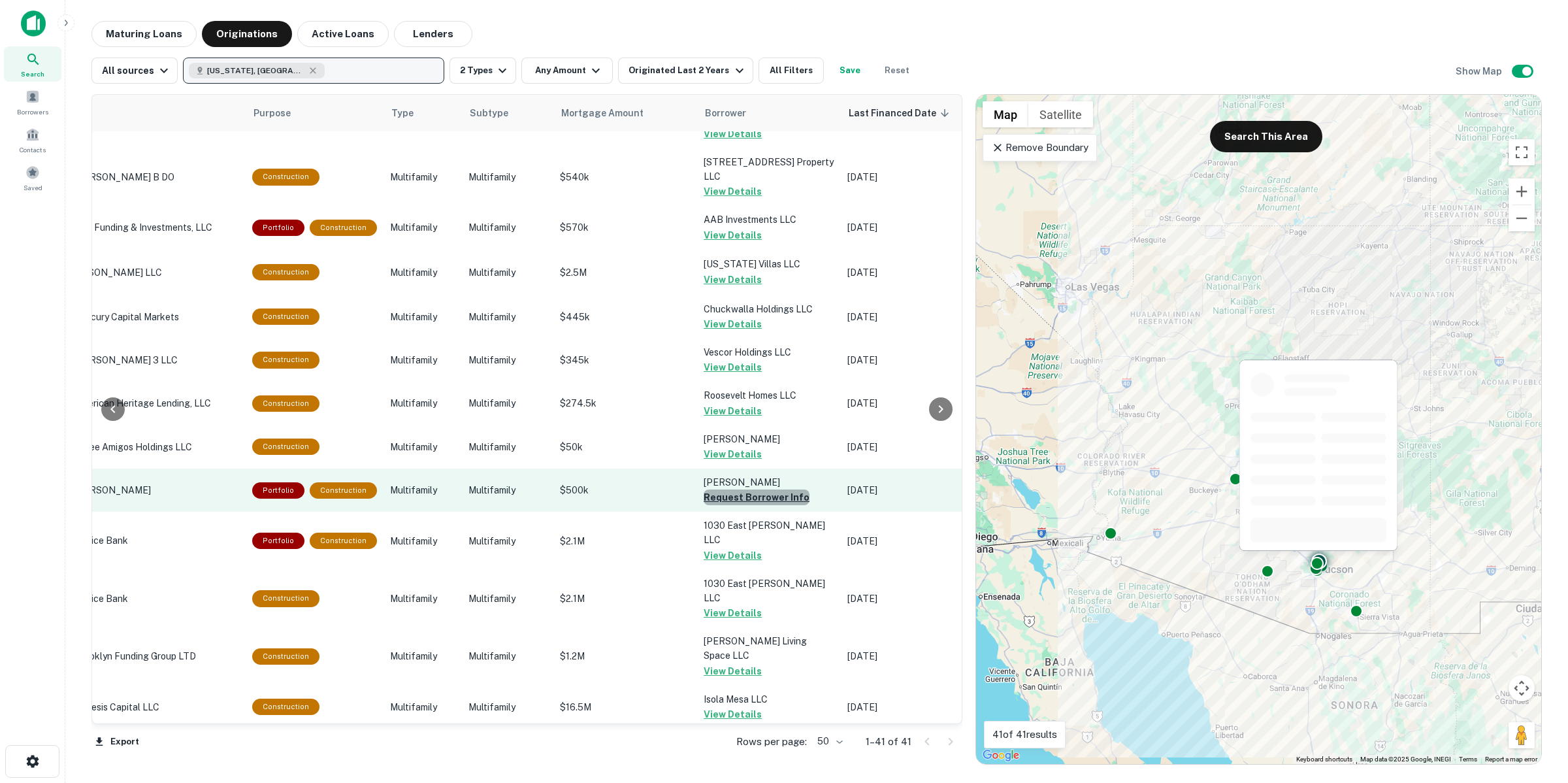
click at [759, 489] on button "Request Borrower Info" at bounding box center [757, 497] width 106 height 16
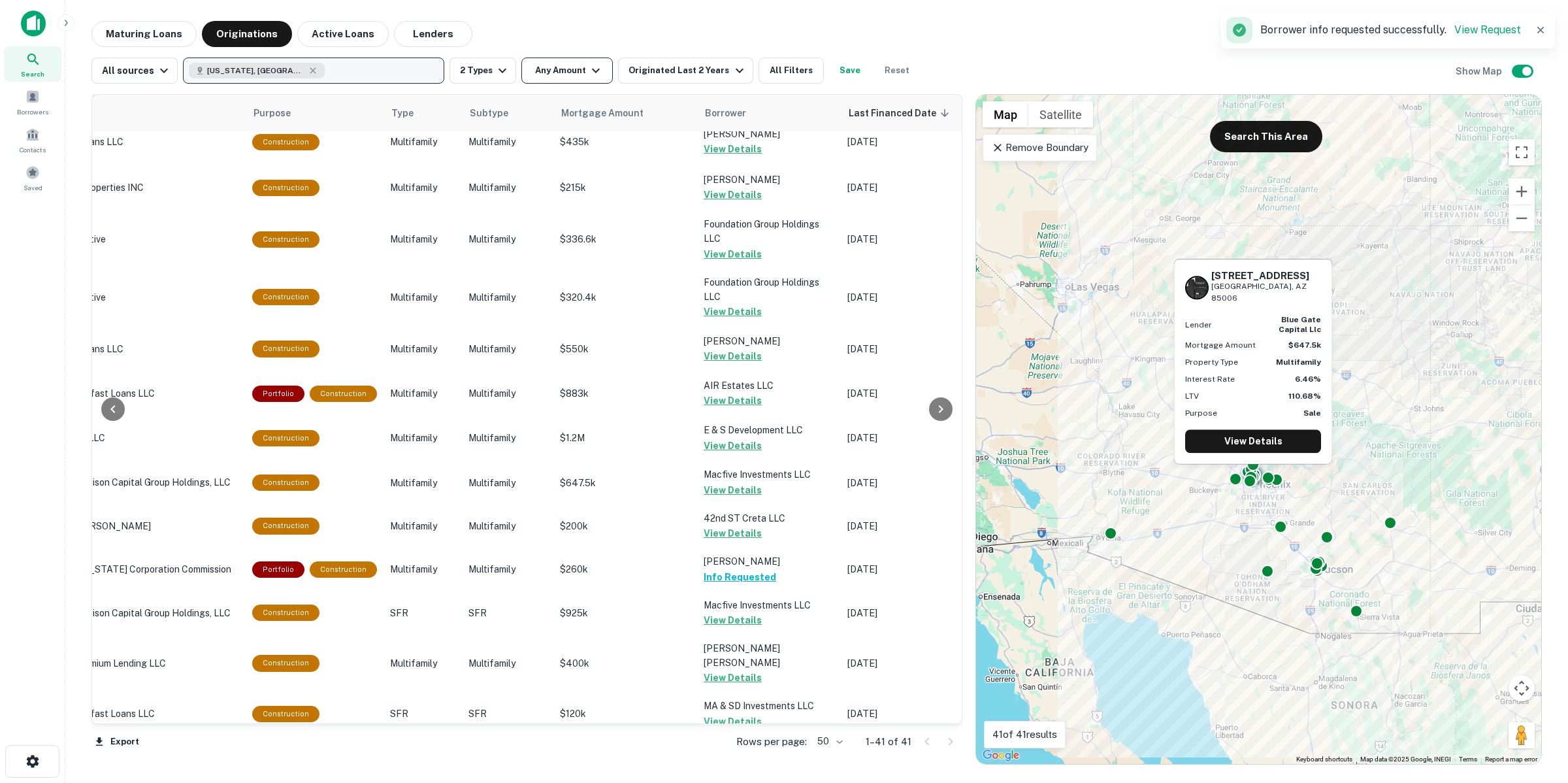
scroll to position [459, 276]
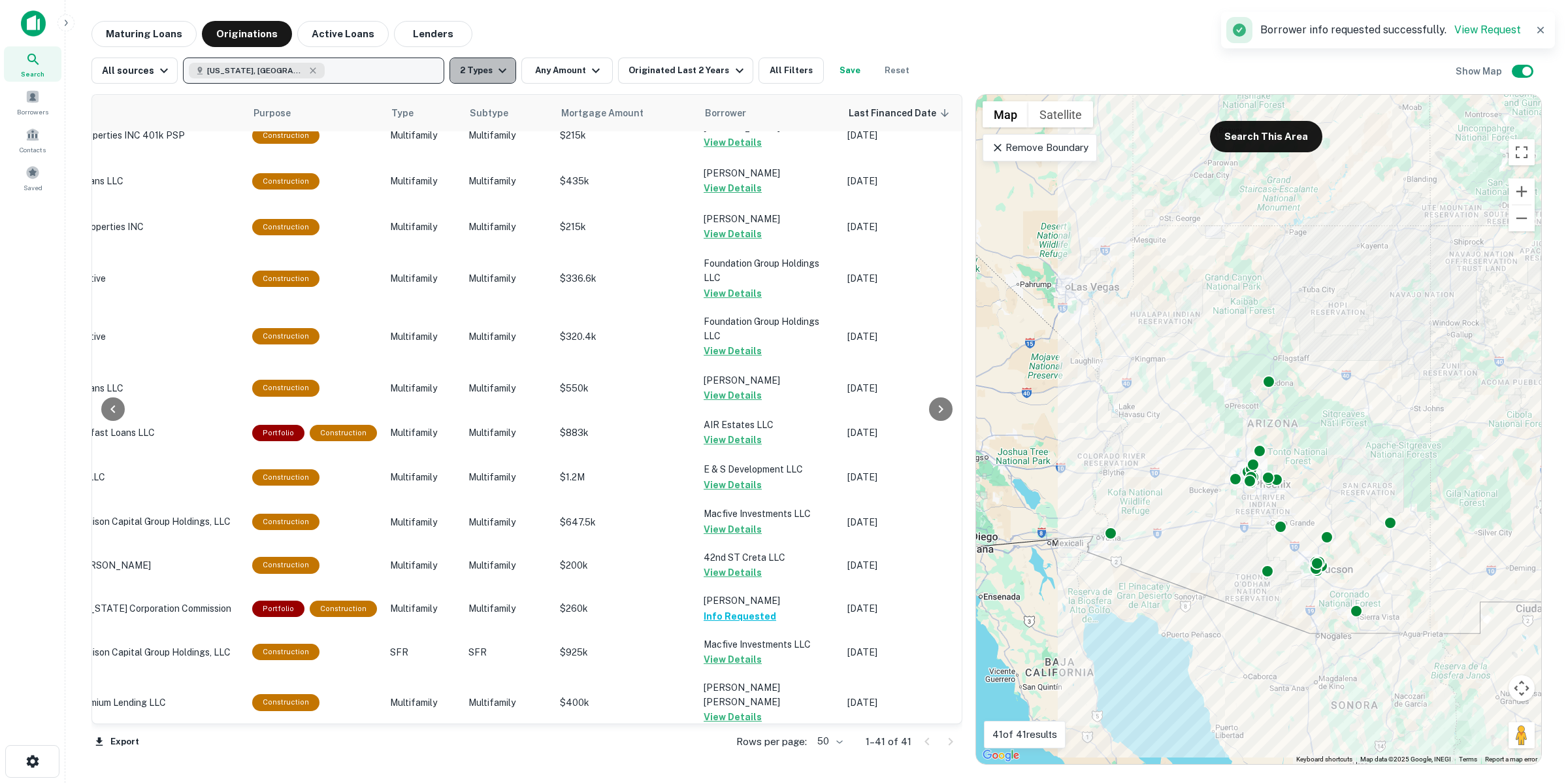
click at [497, 63] on icon "button" at bounding box center [502, 70] width 16 height 16
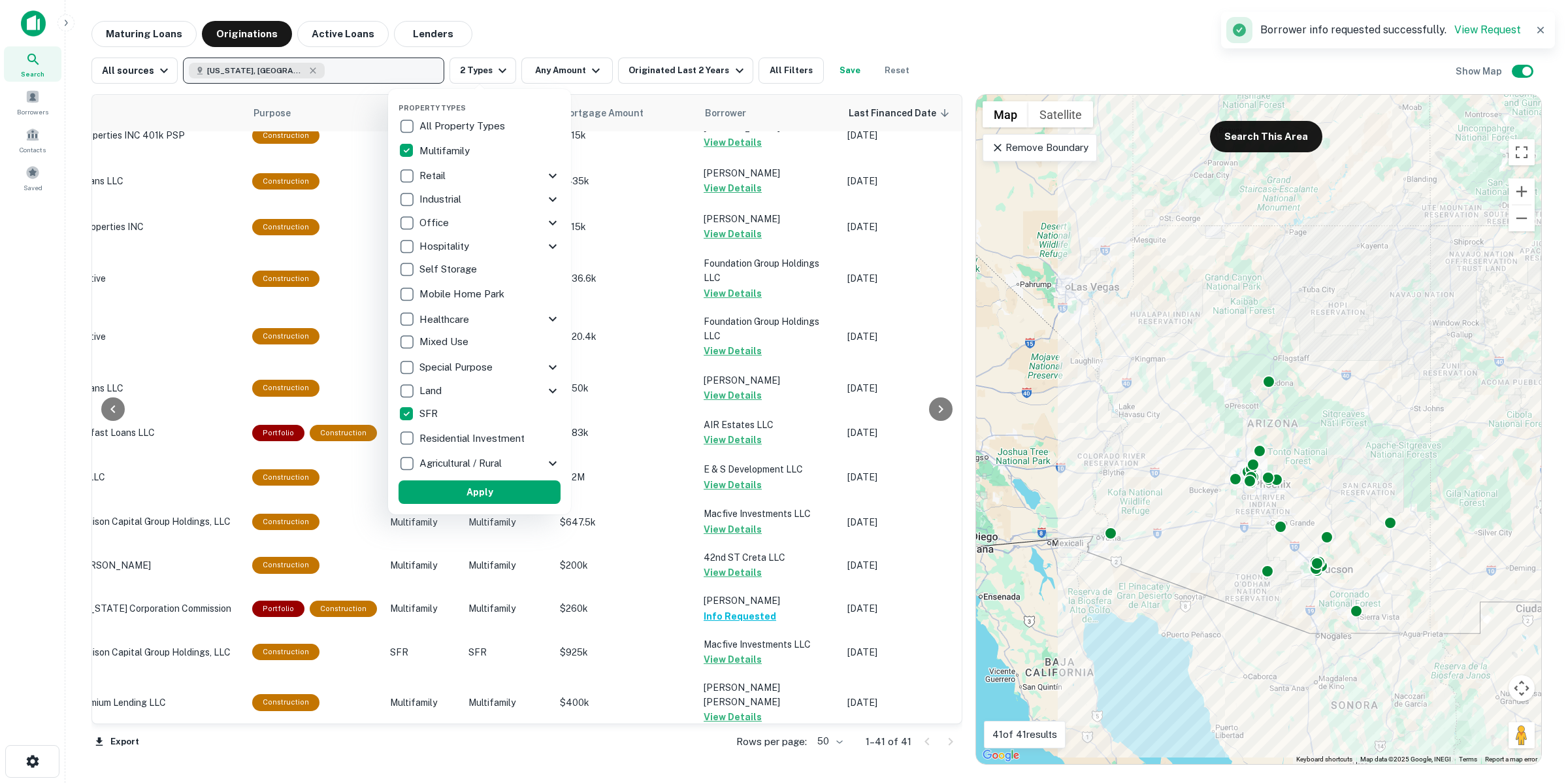
drag, startPoint x: 698, startPoint y: 74, endPoint x: 567, endPoint y: 66, distance: 131.2
click at [698, 75] on div at bounding box center [784, 392] width 1568 height 783
click at [567, 66] on div at bounding box center [784, 392] width 1568 height 783
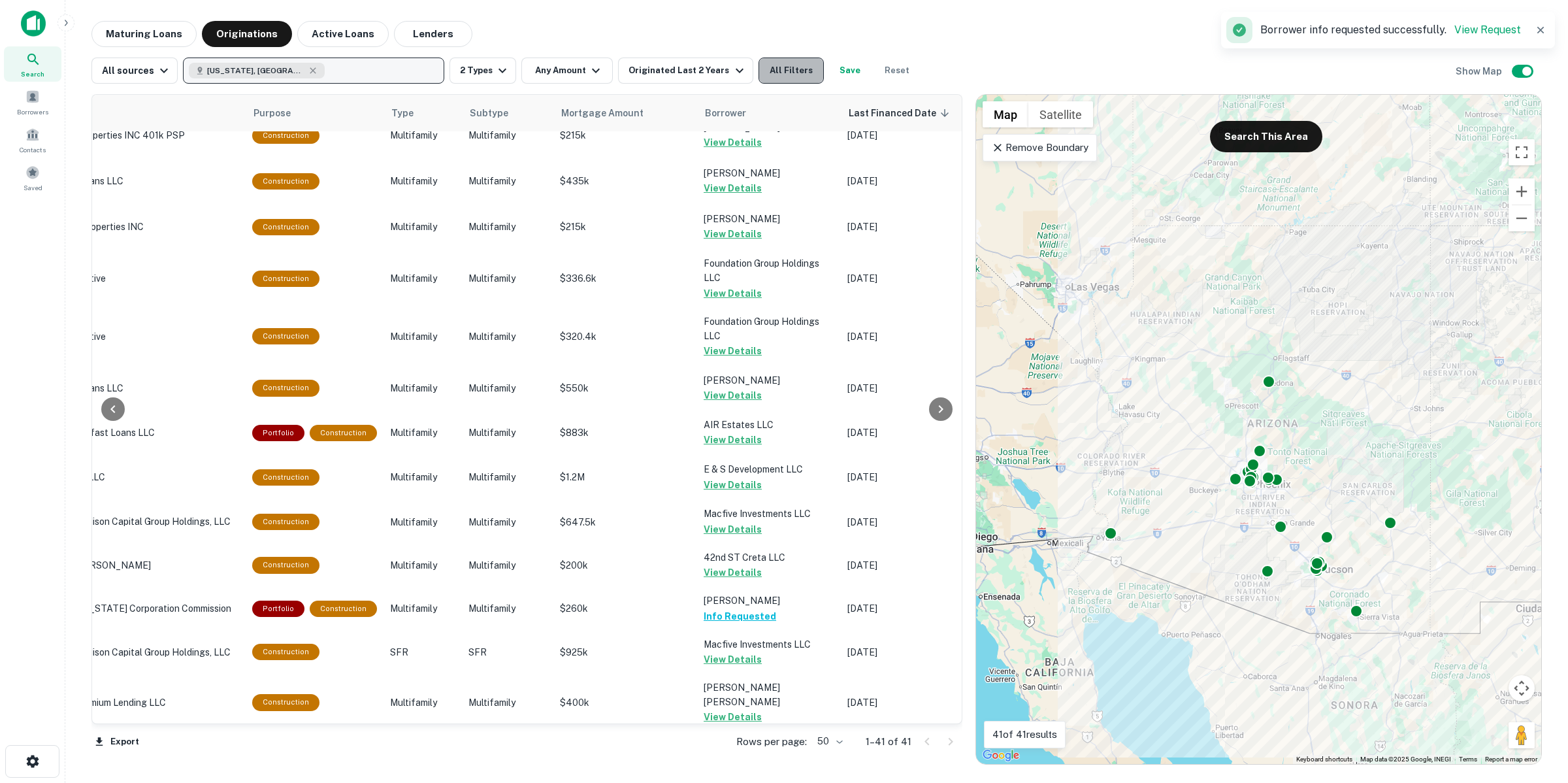
click at [797, 74] on button "All Filters" at bounding box center [791, 70] width 65 height 26
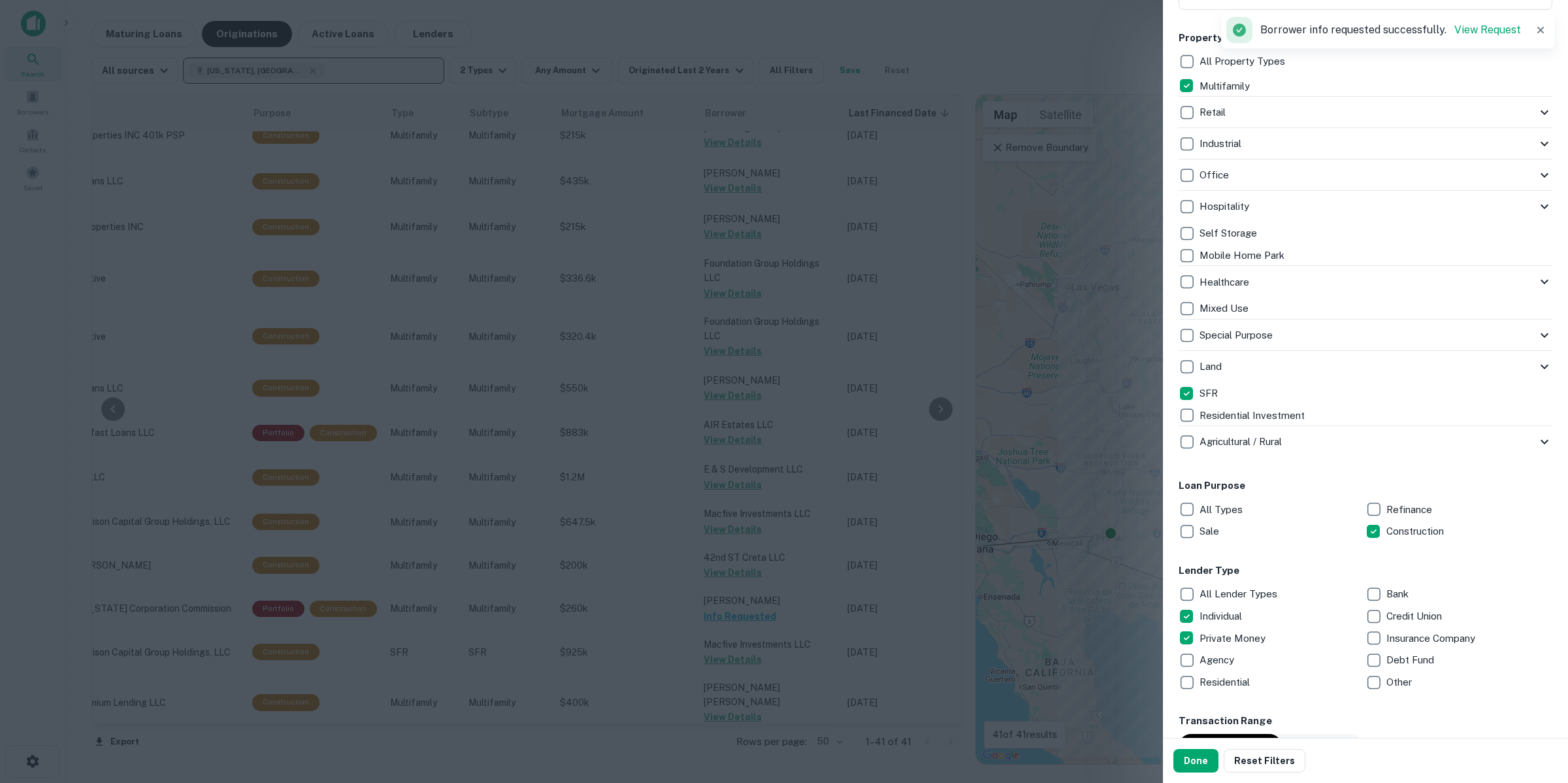
scroll to position [327, 0]
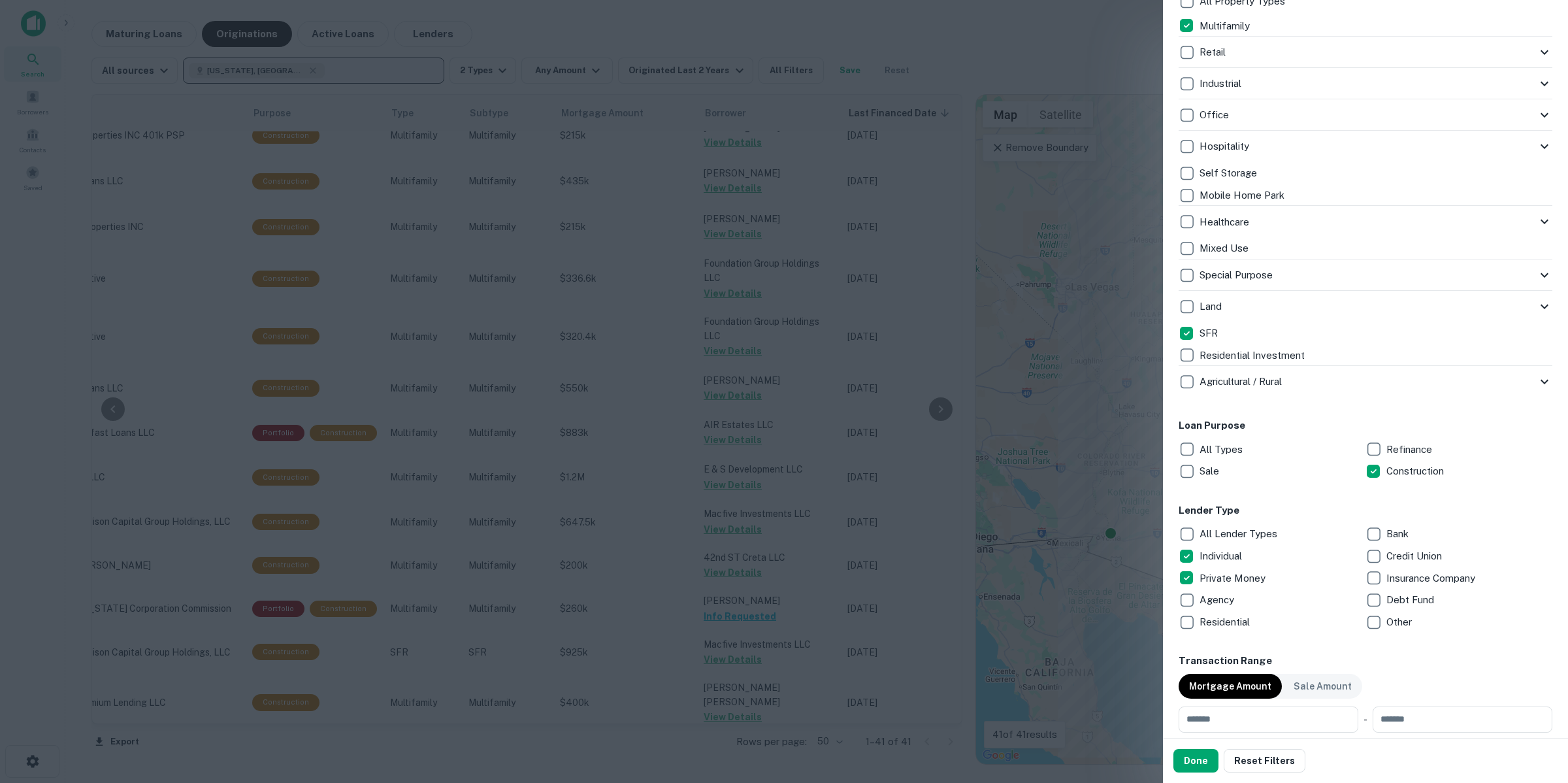
click at [1405, 547] on div "Credit Union" at bounding box center [1459, 556] width 187 height 23
click at [1204, 761] on button "Done" at bounding box center [1196, 760] width 45 height 23
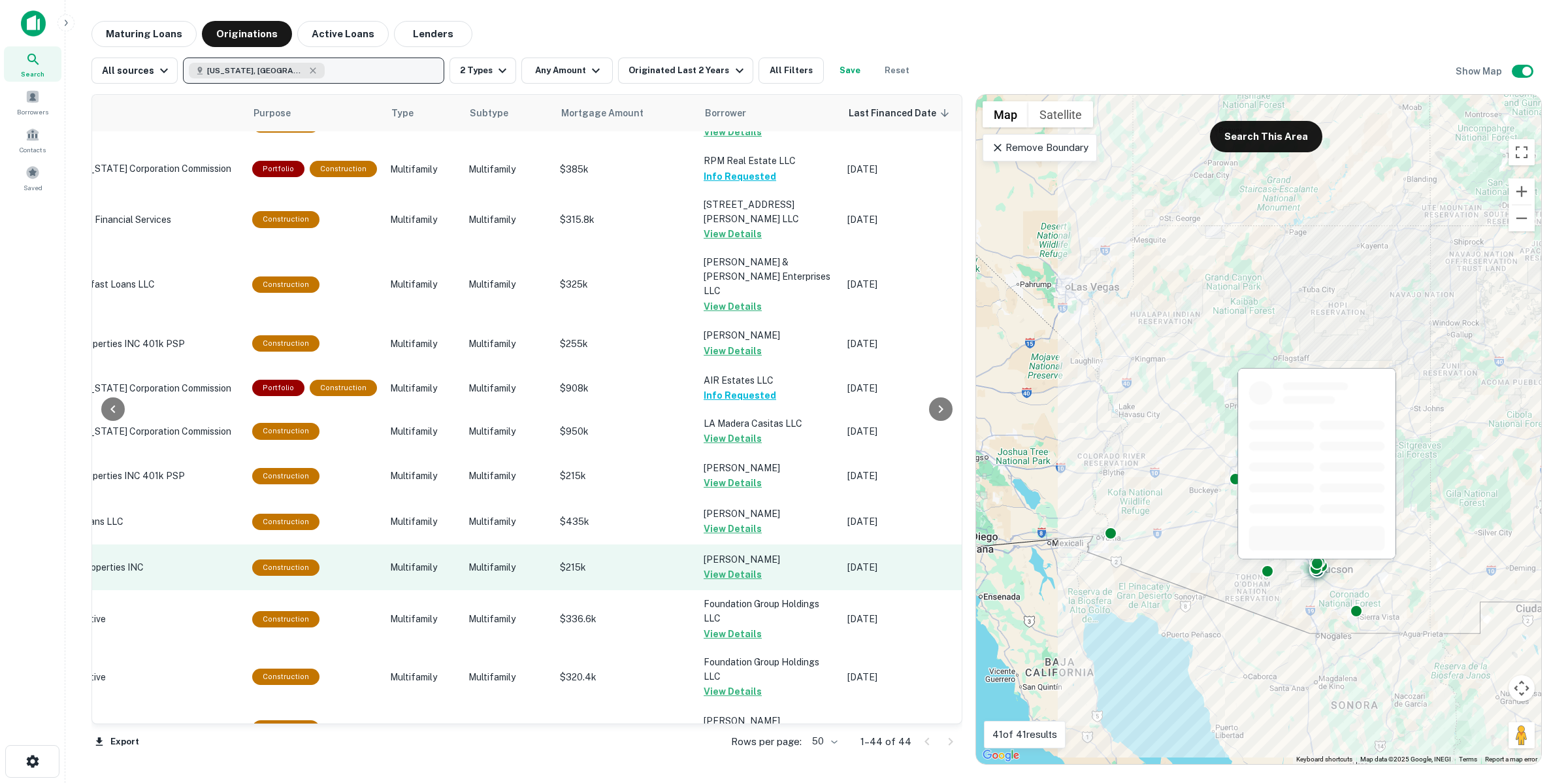
scroll to position [0, 276]
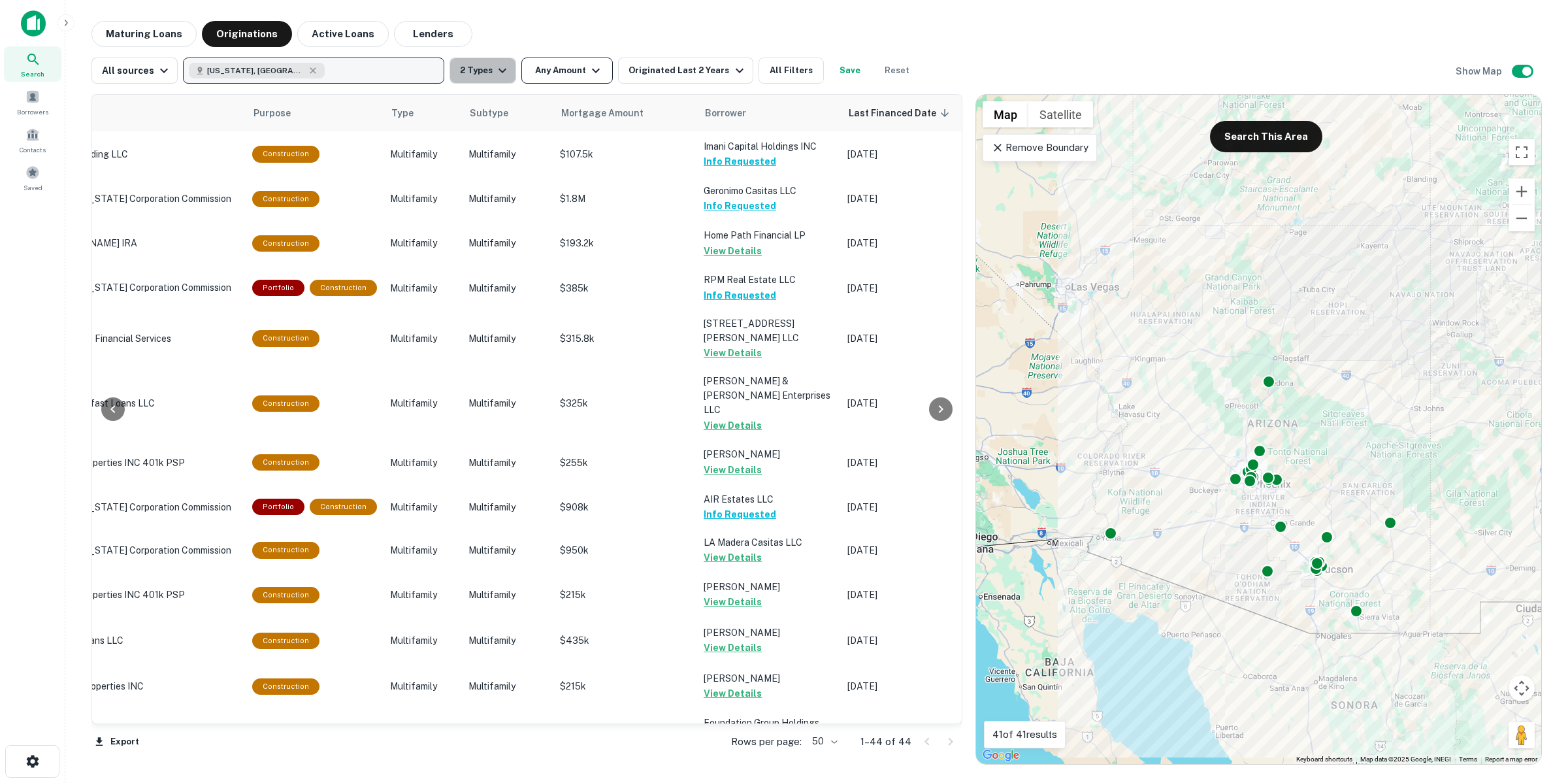
drag, startPoint x: 477, startPoint y: 76, endPoint x: 552, endPoint y: 74, distance: 75.0
click at [547, 74] on div "All sources [US_STATE], [GEOGRAPHIC_DATA] 2 Types Any Amount Originated Last 2 …" at bounding box center [505, 70] width 827 height 26
click at [567, 76] on button "Any Amount" at bounding box center [568, 70] width 92 height 26
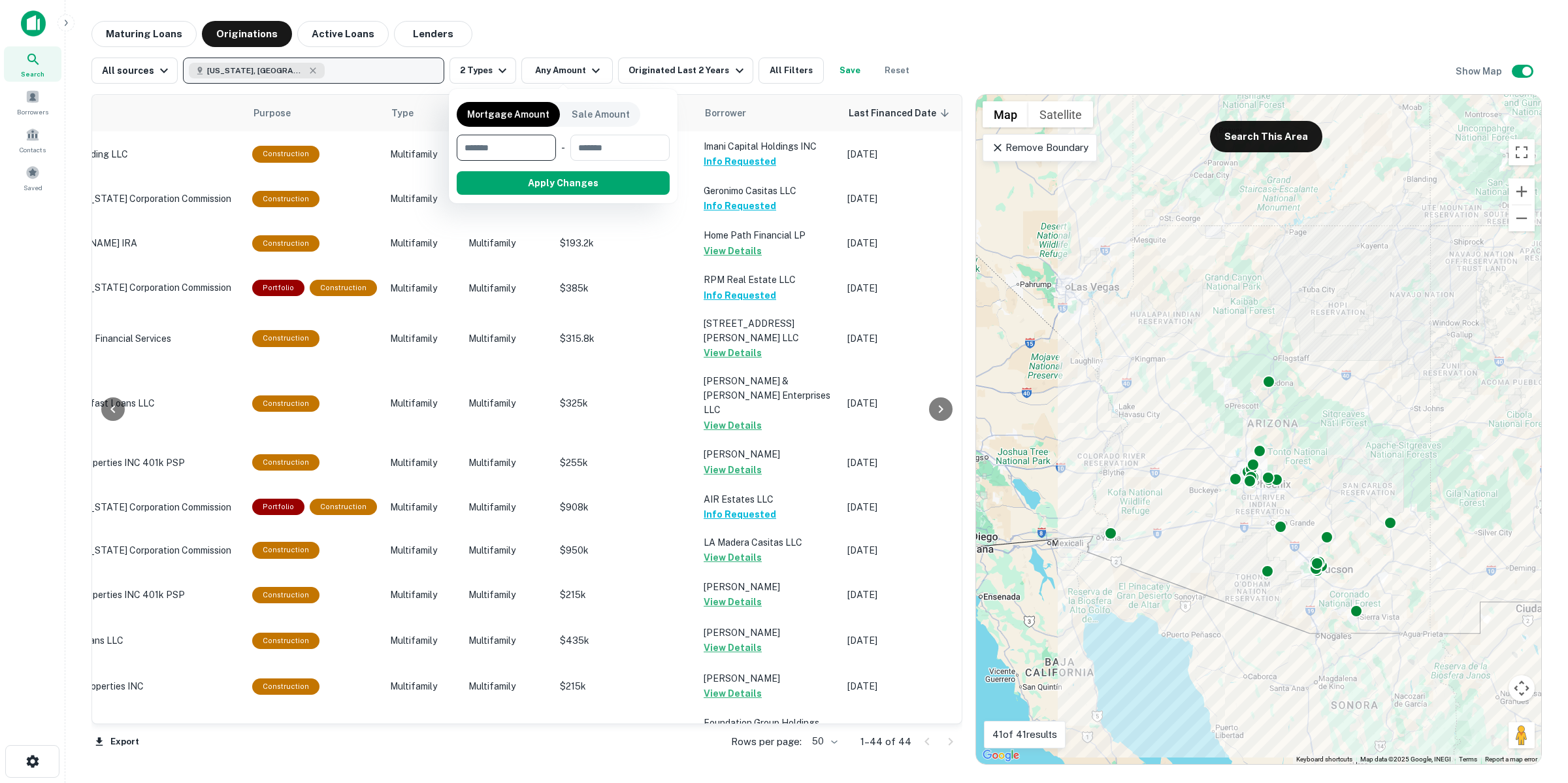
click at [751, 60] on div at bounding box center [784, 392] width 1568 height 783
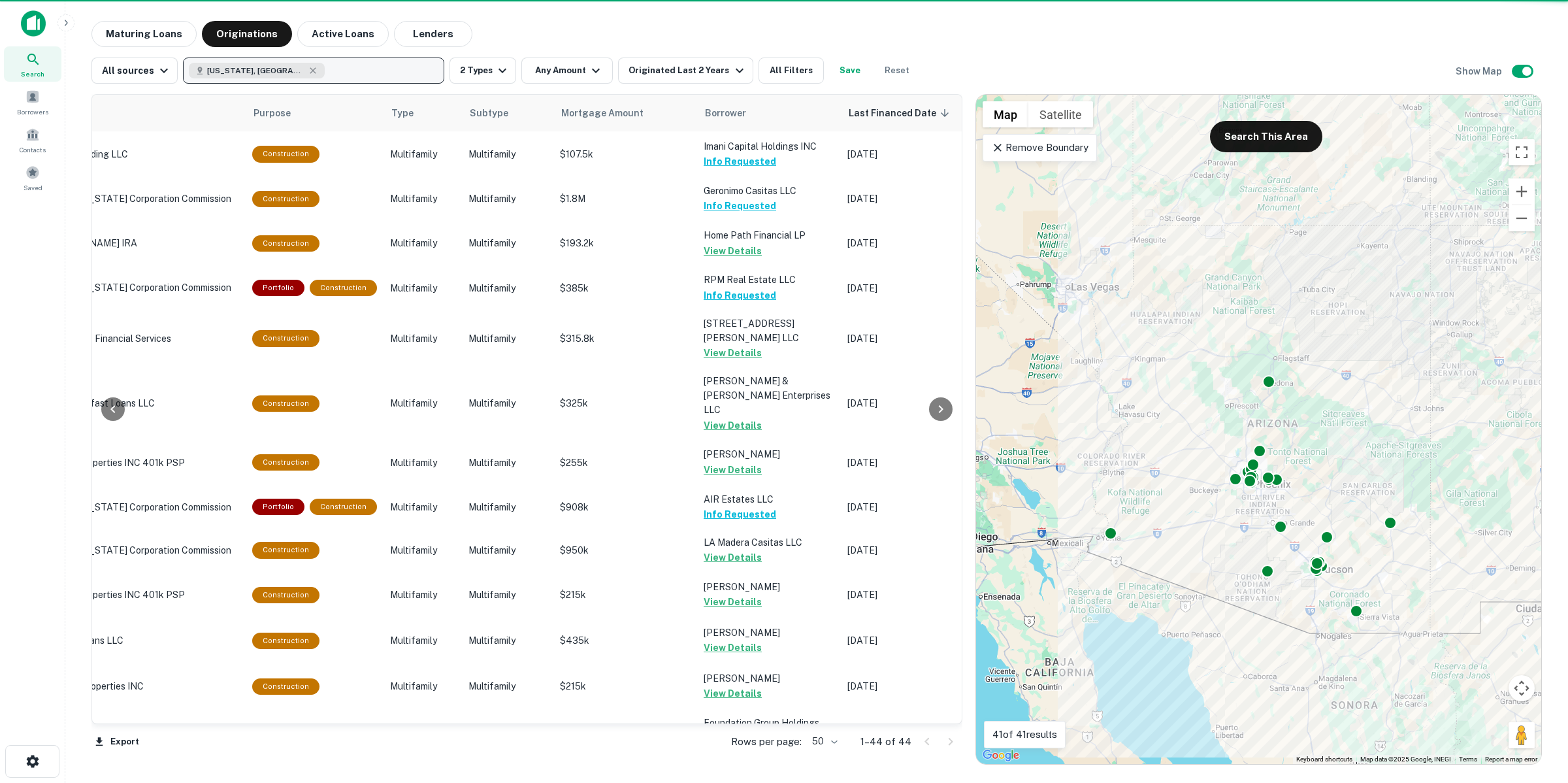
click at [769, 69] on div "Mortgage Amount Sale Amount ​ - ​ Apply Changes" at bounding box center [784, 392] width 1568 height 783
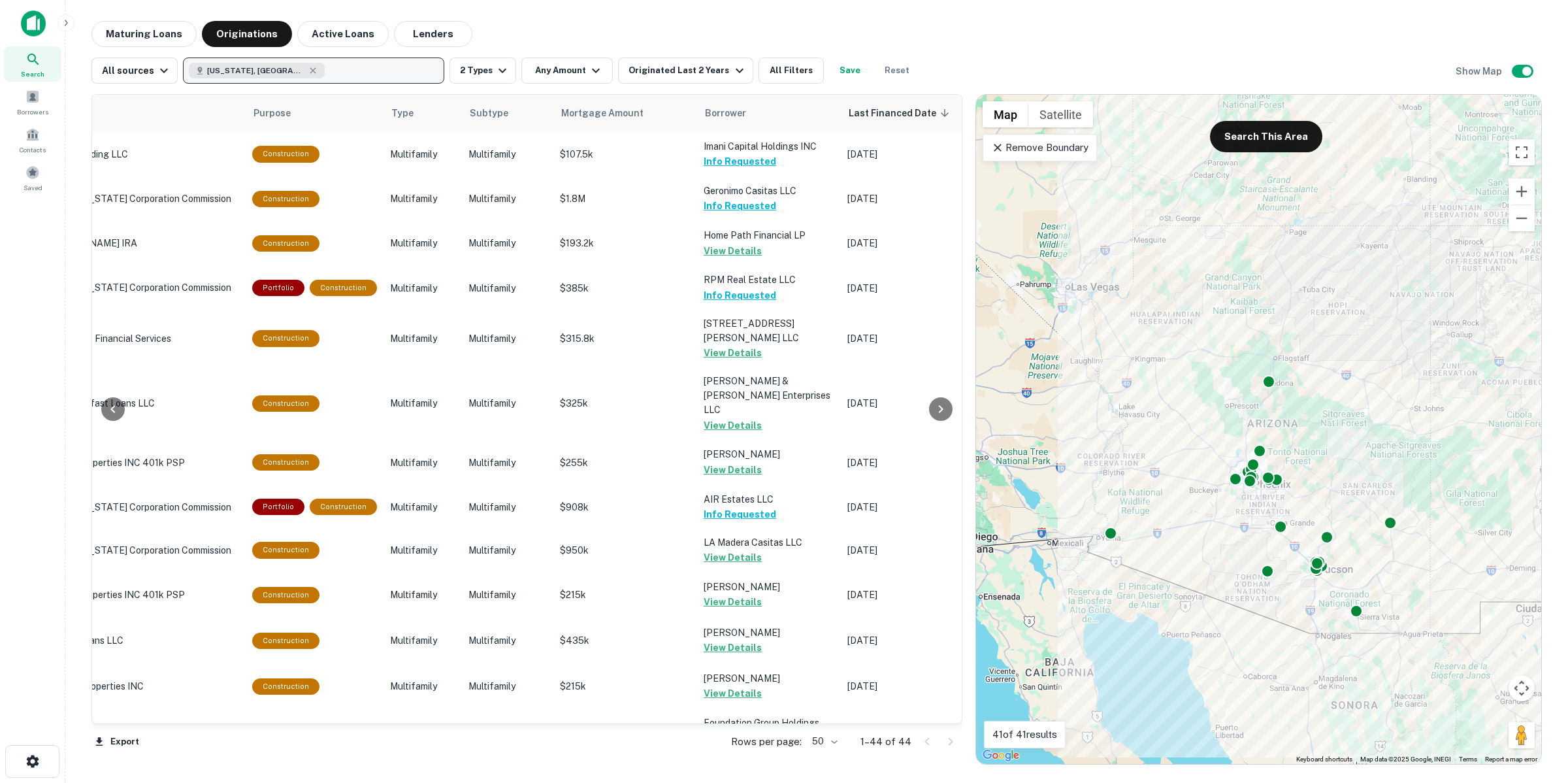
click at [769, 69] on button "All Filters" at bounding box center [791, 70] width 65 height 26
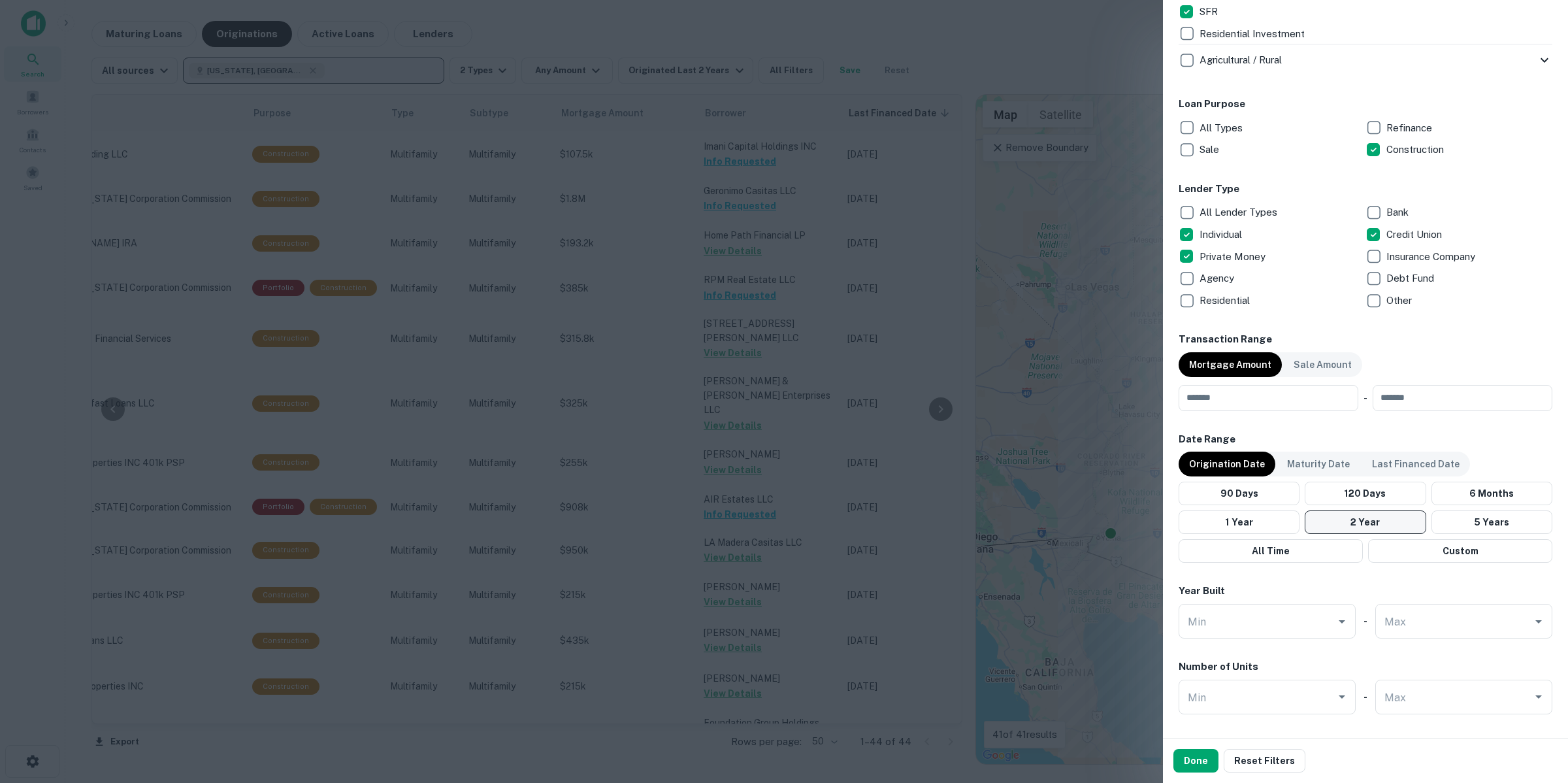
scroll to position [566, 0]
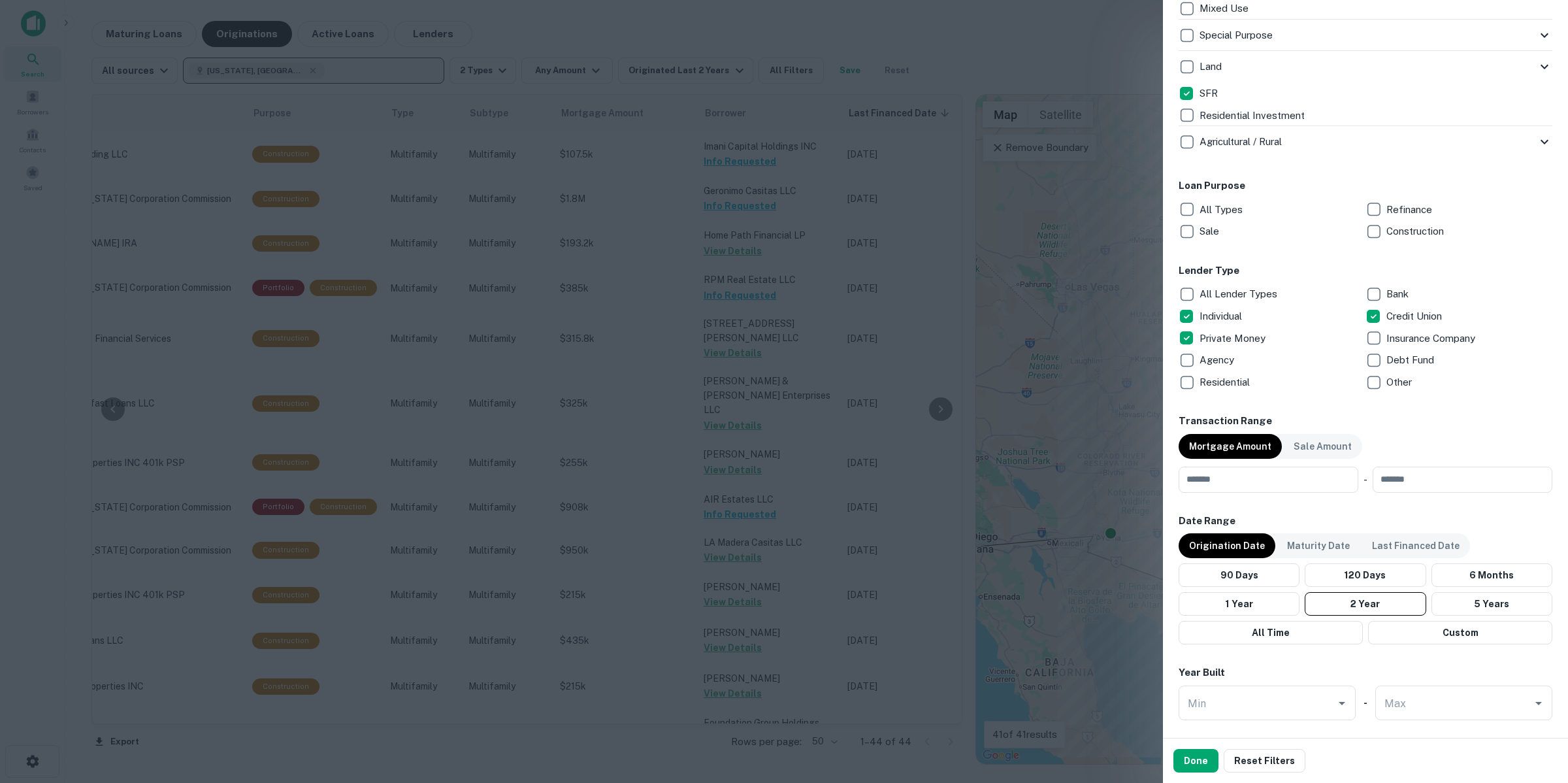
click at [1384, 206] on div "Refinance" at bounding box center [1459, 210] width 187 height 23
click at [1174, 749] on div "Done Reset Filters" at bounding box center [1366, 760] width 384 height 23
click at [1192, 757] on button "Done" at bounding box center [1196, 760] width 45 height 23
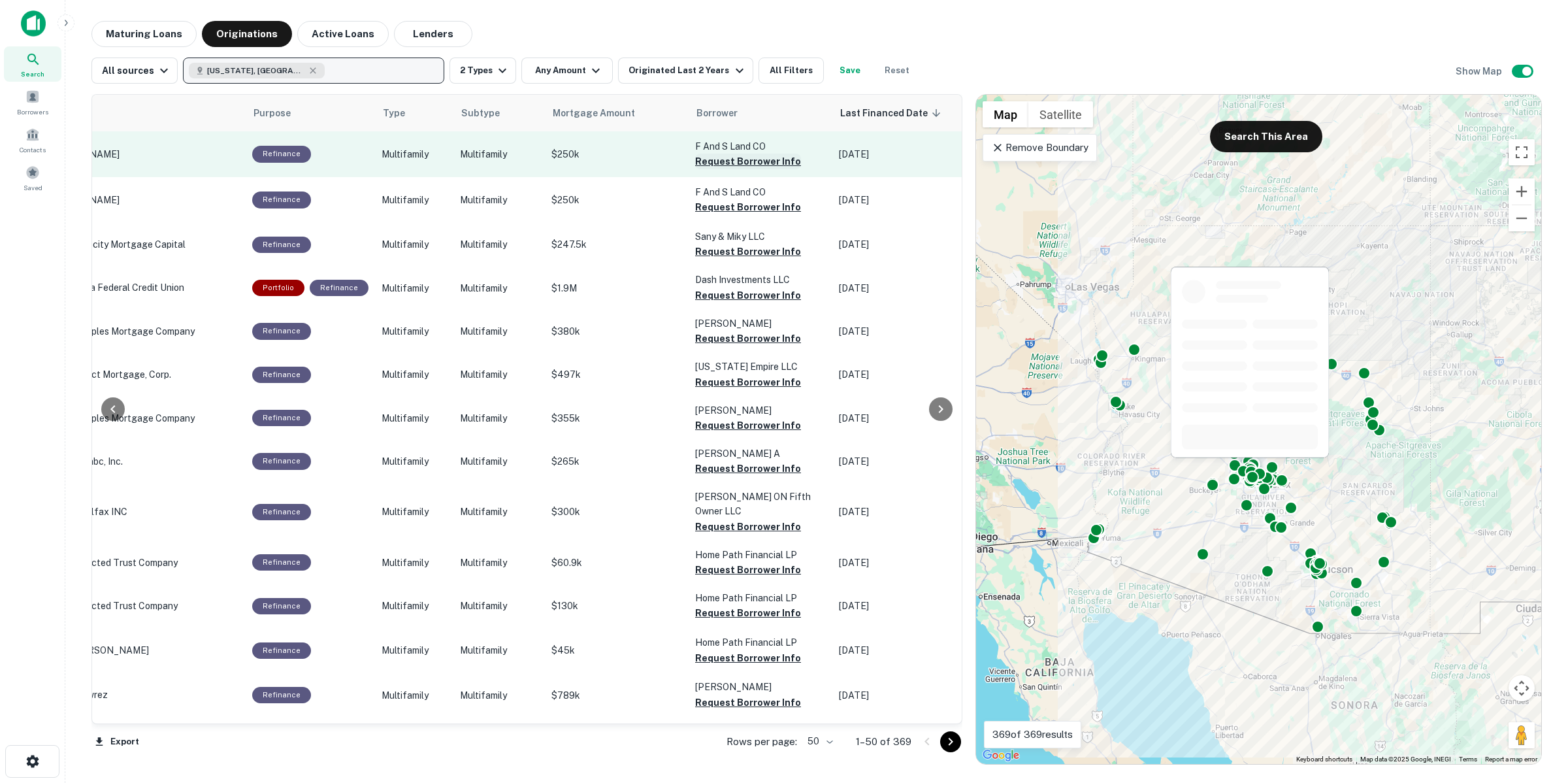
click at [745, 161] on button "Request Borrower Info" at bounding box center [747, 161] width 106 height 16
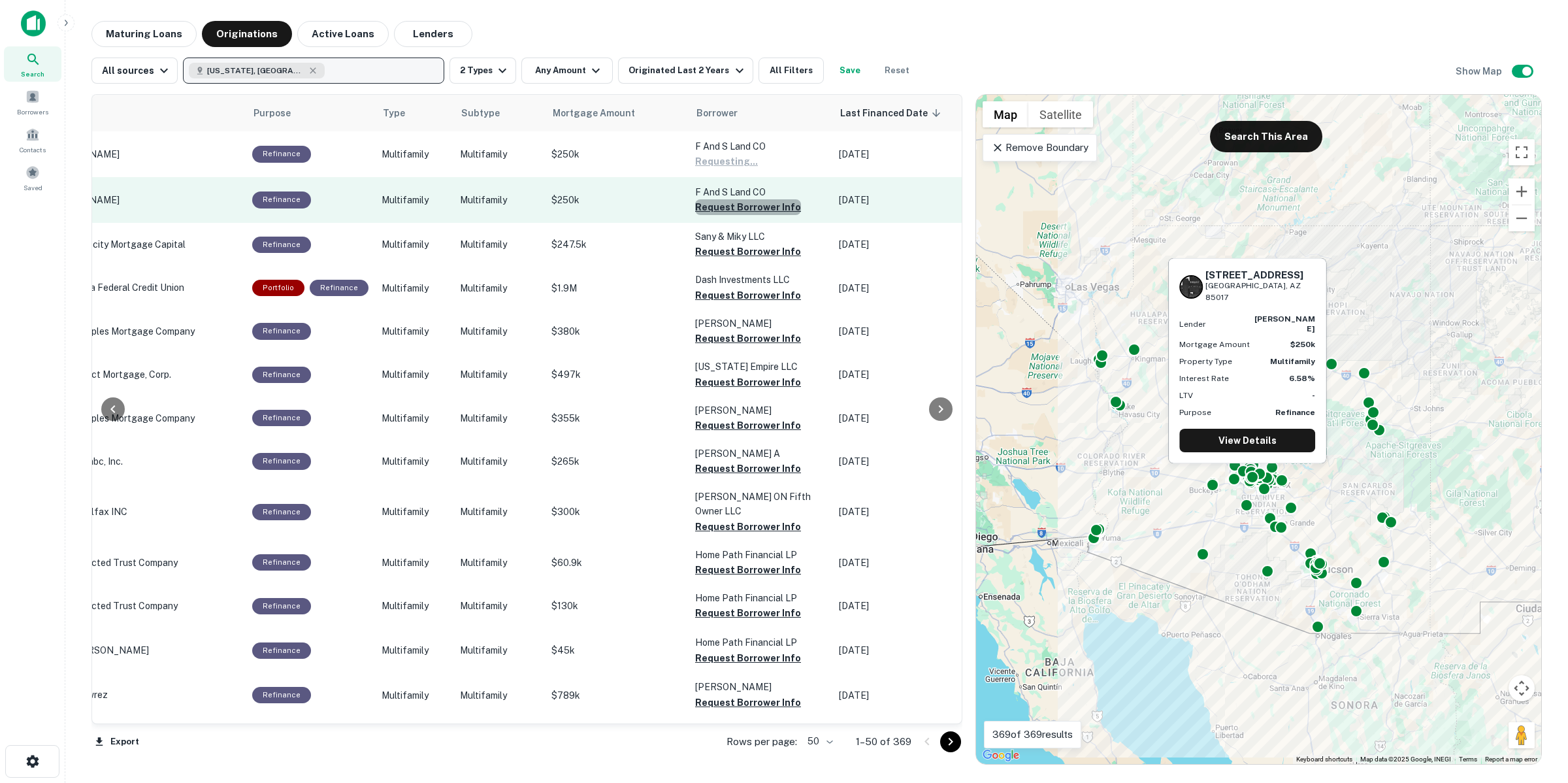
click at [749, 205] on button "Request Borrower Info" at bounding box center [747, 207] width 106 height 16
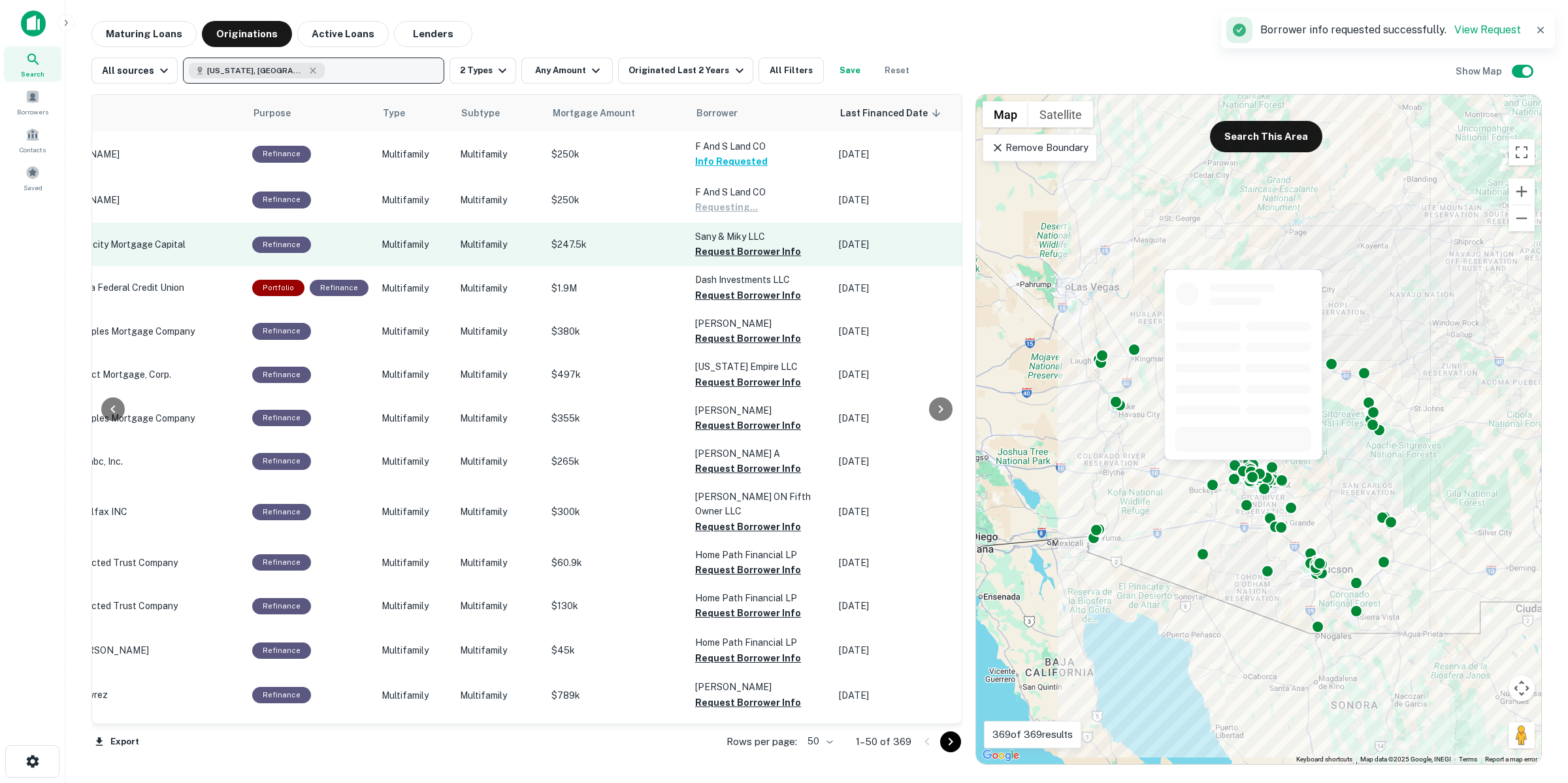
click at [744, 260] on td "Sany & Miky LLC Request Borrower Info" at bounding box center [760, 244] width 144 height 43
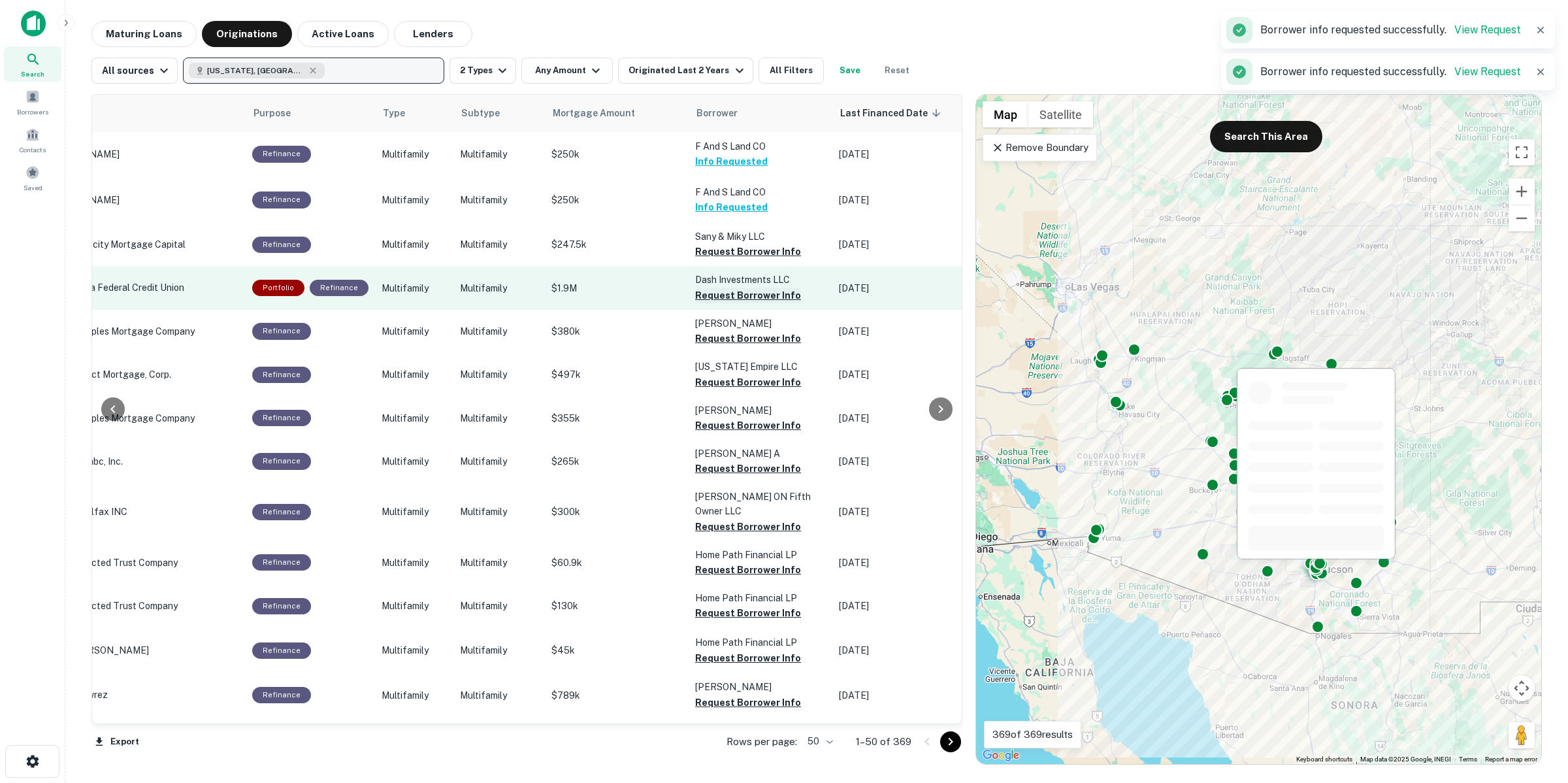
click at [744, 301] on button "Request Borrower Info" at bounding box center [747, 295] width 106 height 16
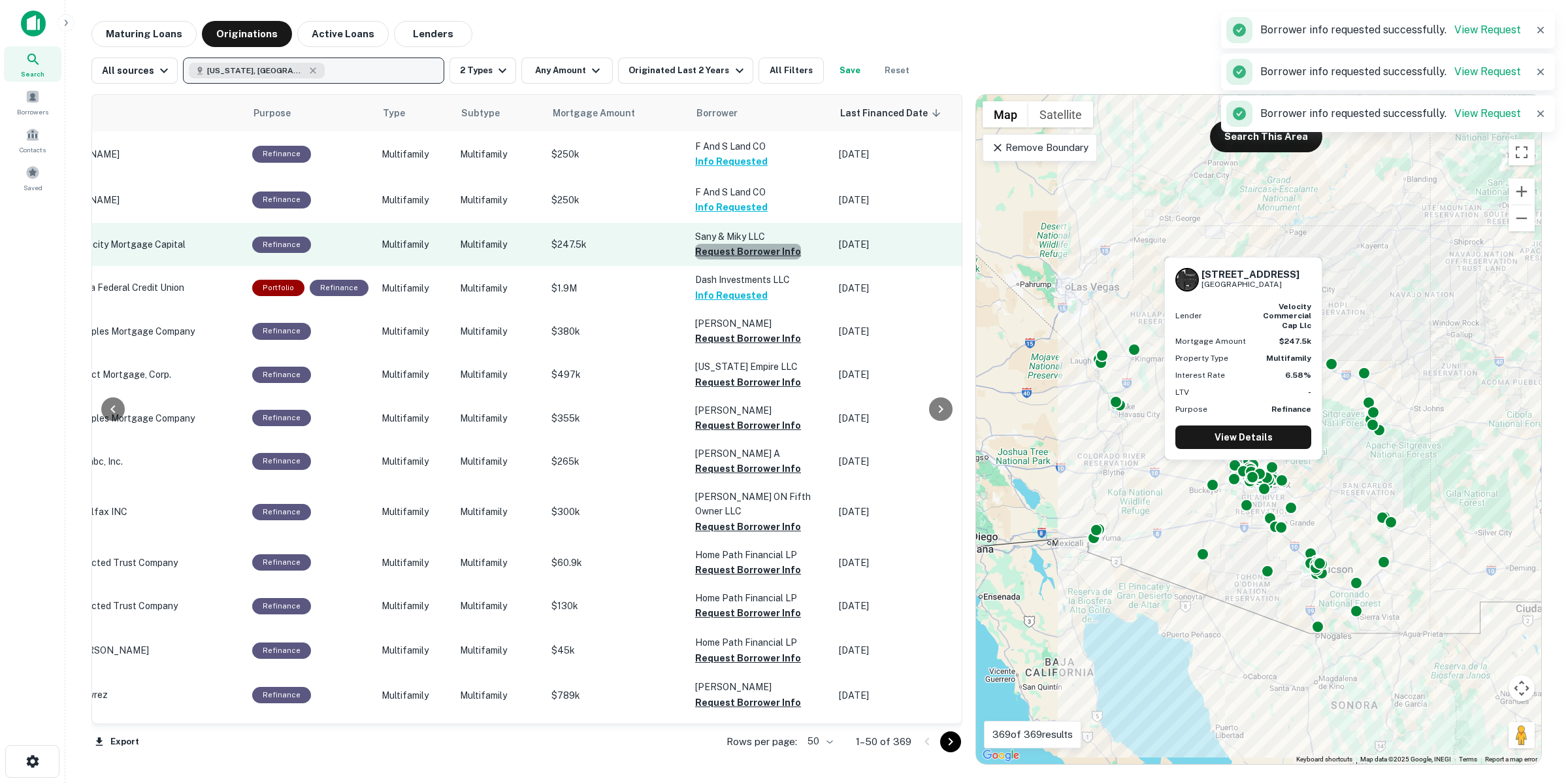
click at [747, 254] on button "Request Borrower Info" at bounding box center [747, 251] width 106 height 16
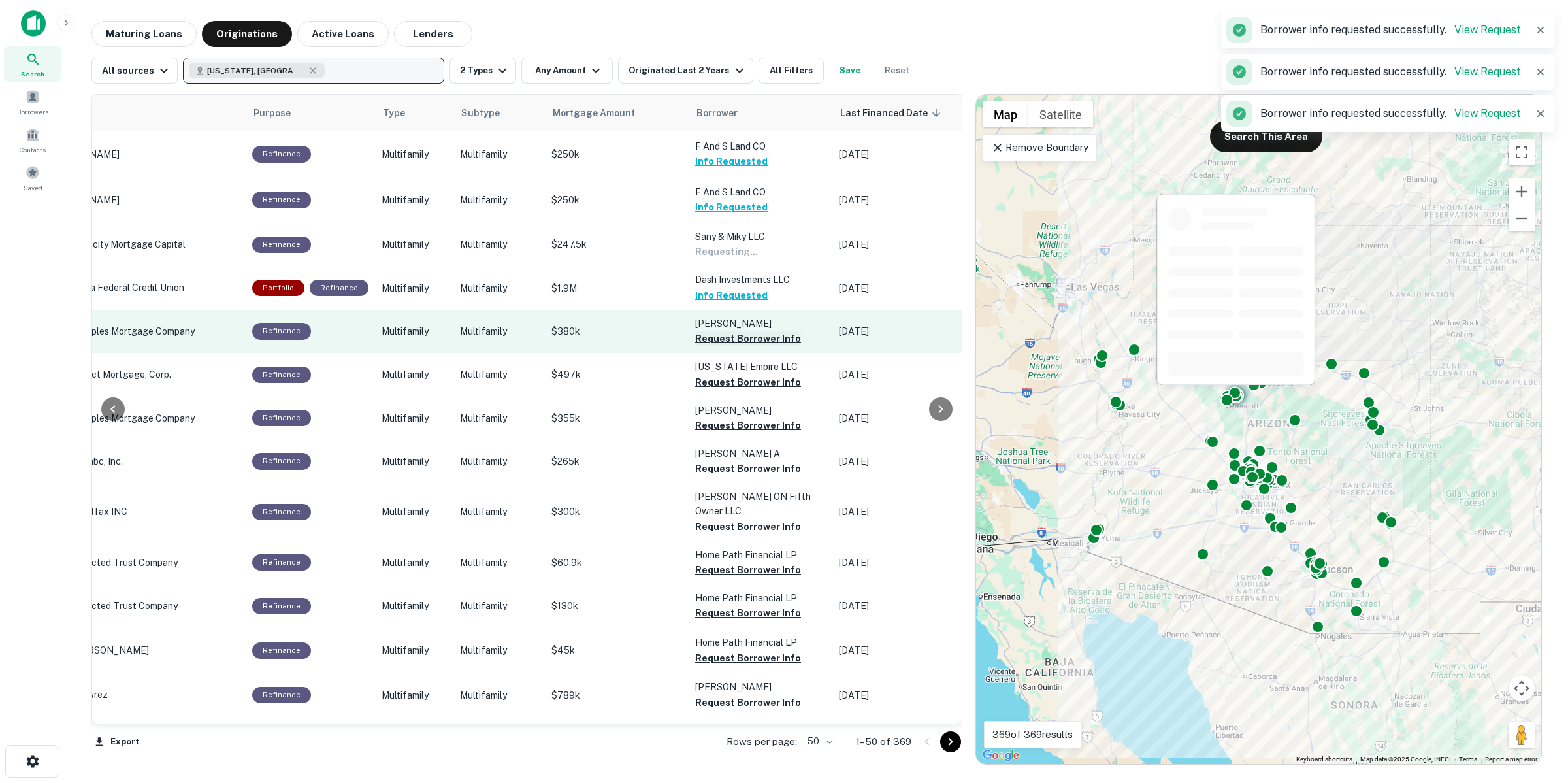
click at [753, 334] on button "Request Borrower Info" at bounding box center [747, 338] width 106 height 16
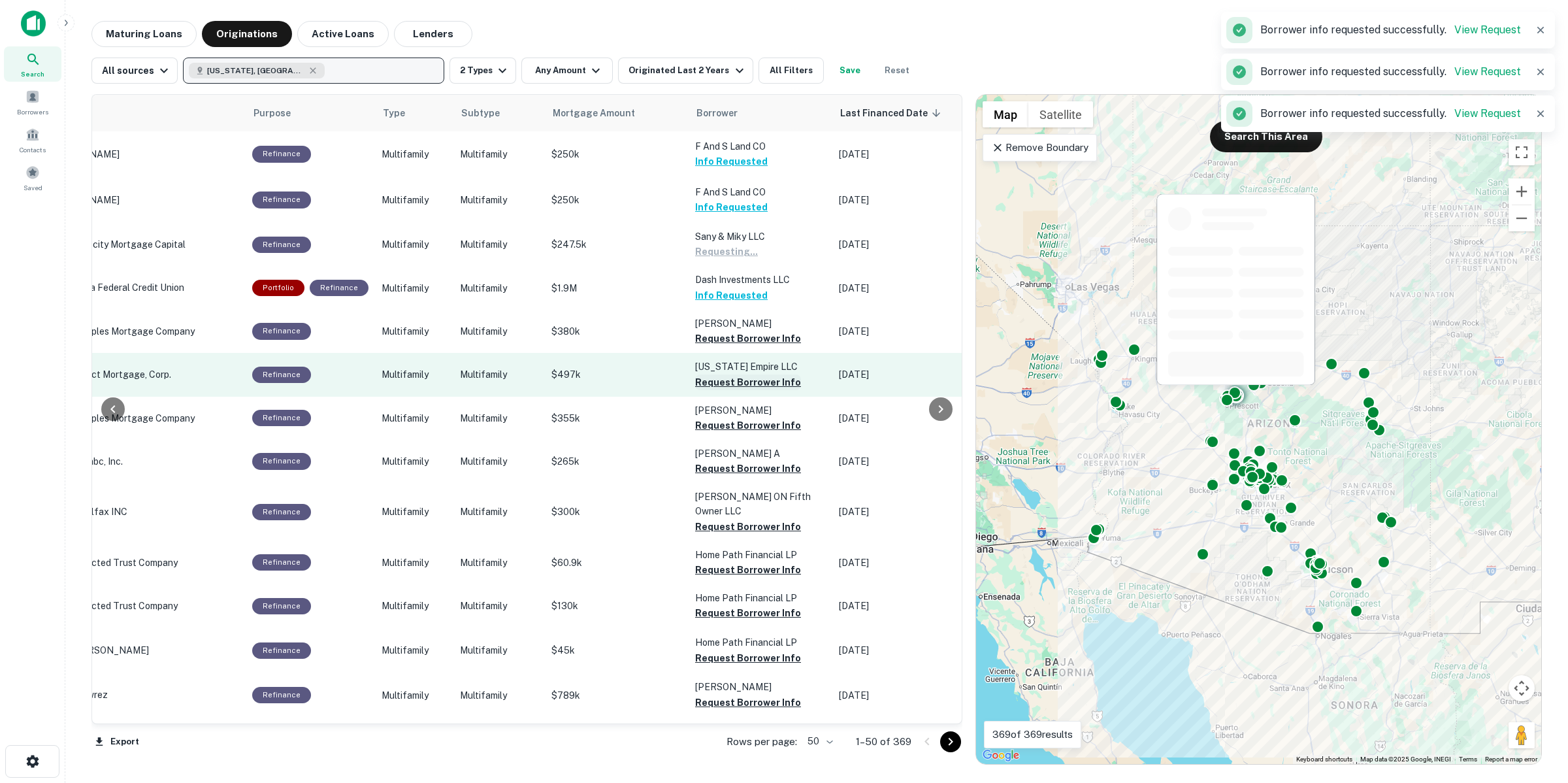
click at [752, 374] on button "Request Borrower Info" at bounding box center [747, 382] width 106 height 16
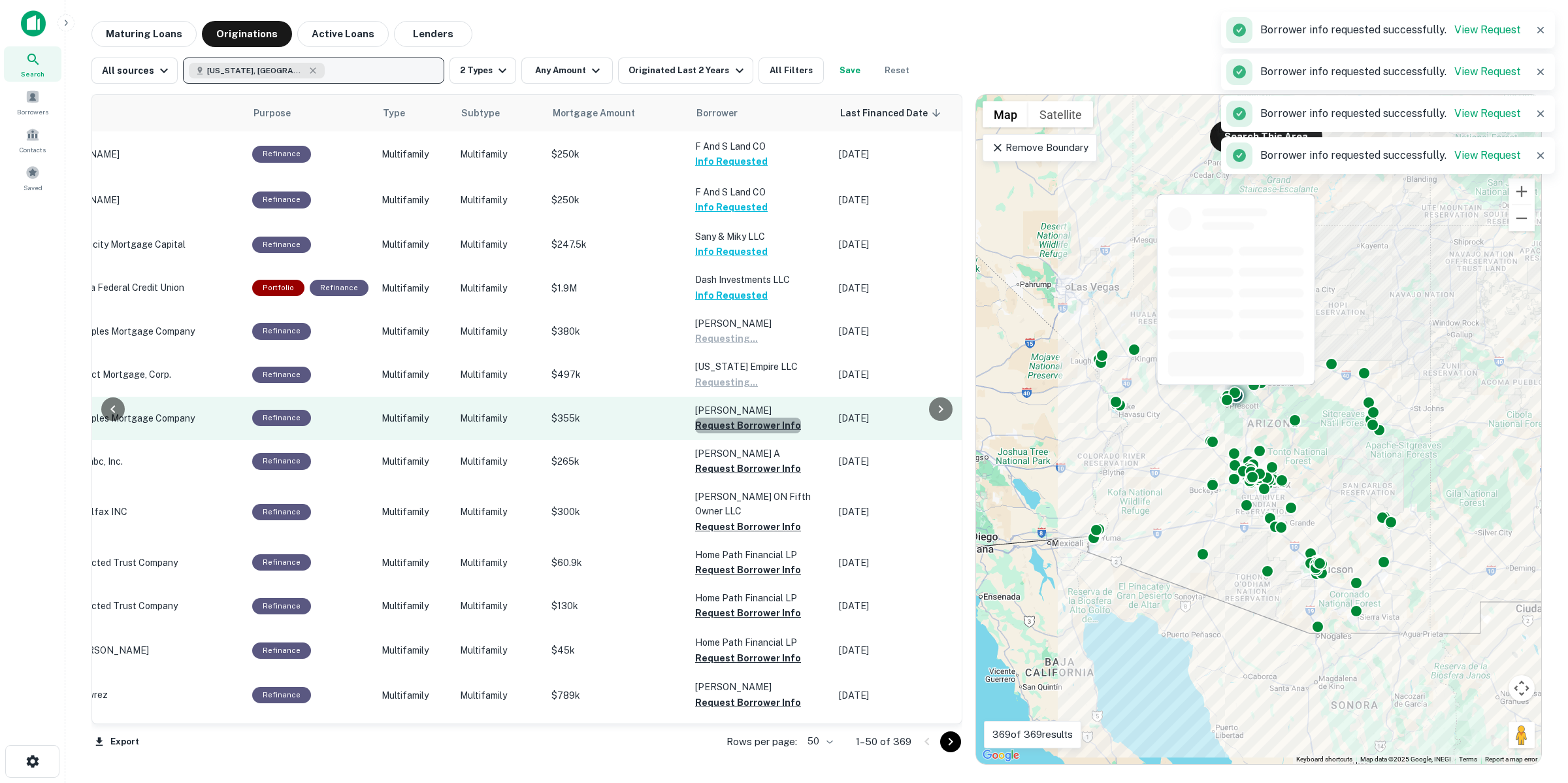
click at [751, 418] on button "Request Borrower Info" at bounding box center [747, 425] width 106 height 16
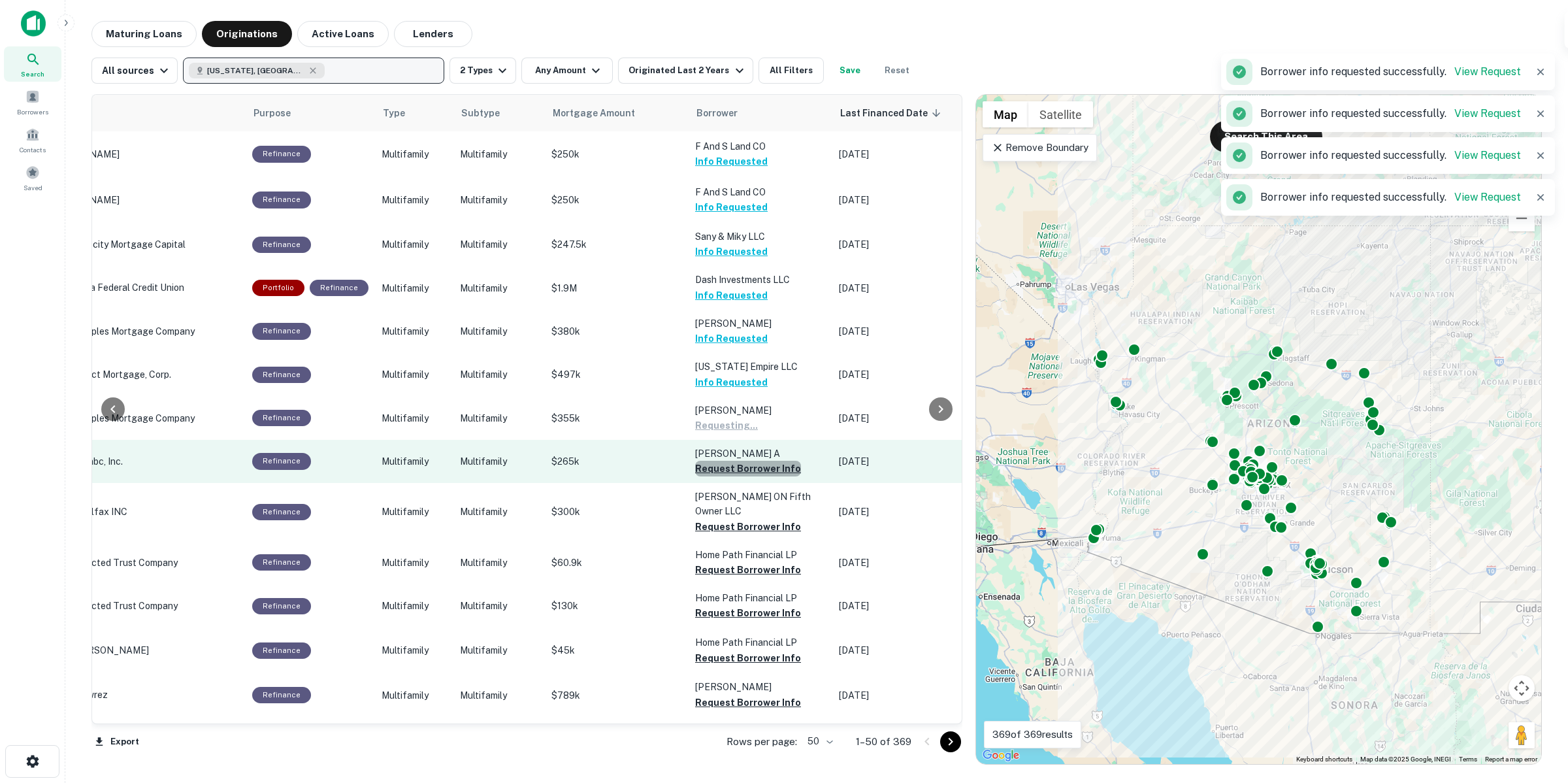
click at [753, 461] on button "Request Borrower Info" at bounding box center [747, 468] width 106 height 16
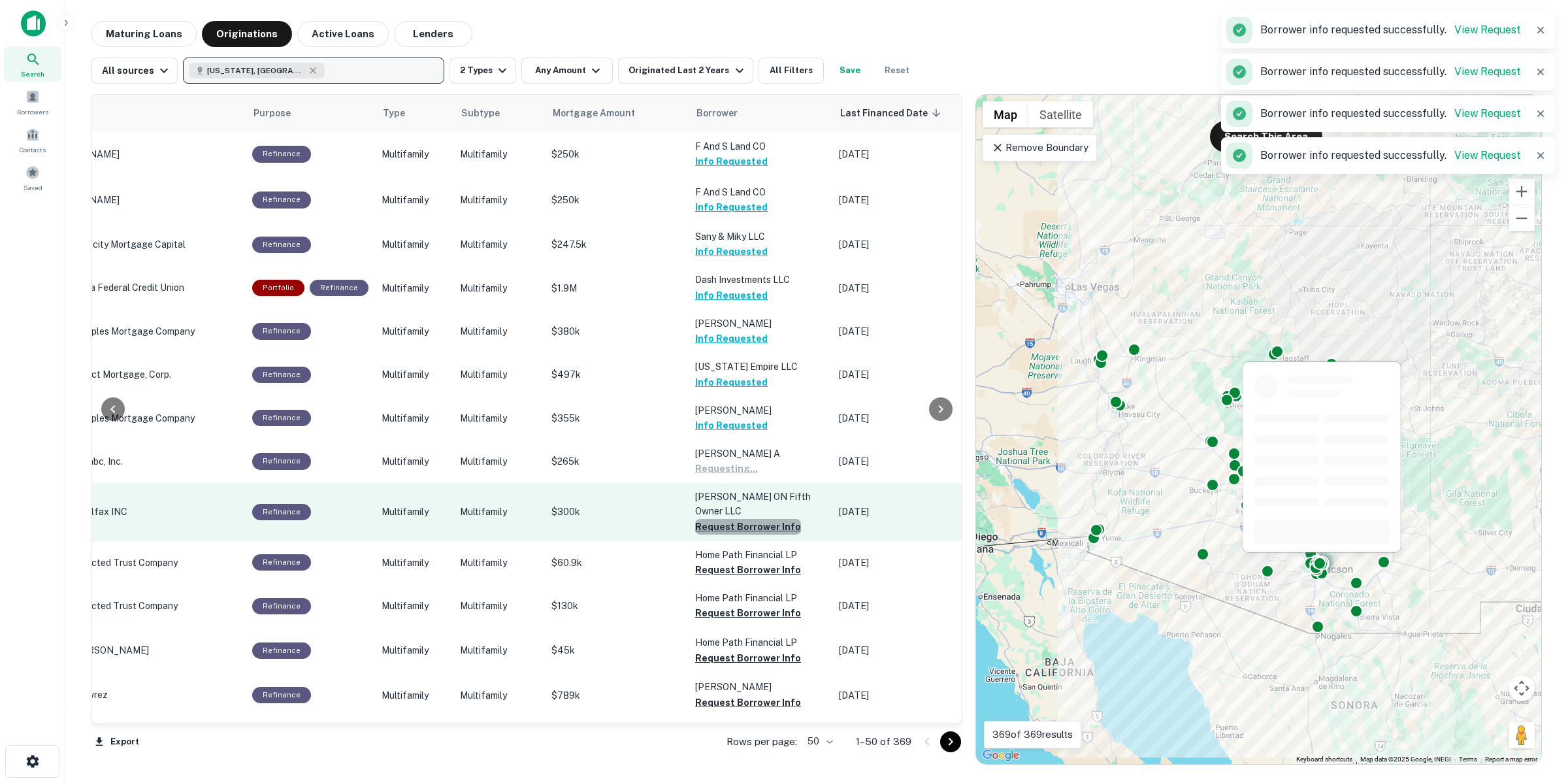
click at [762, 519] on button "Request Borrower Info" at bounding box center [747, 526] width 106 height 16
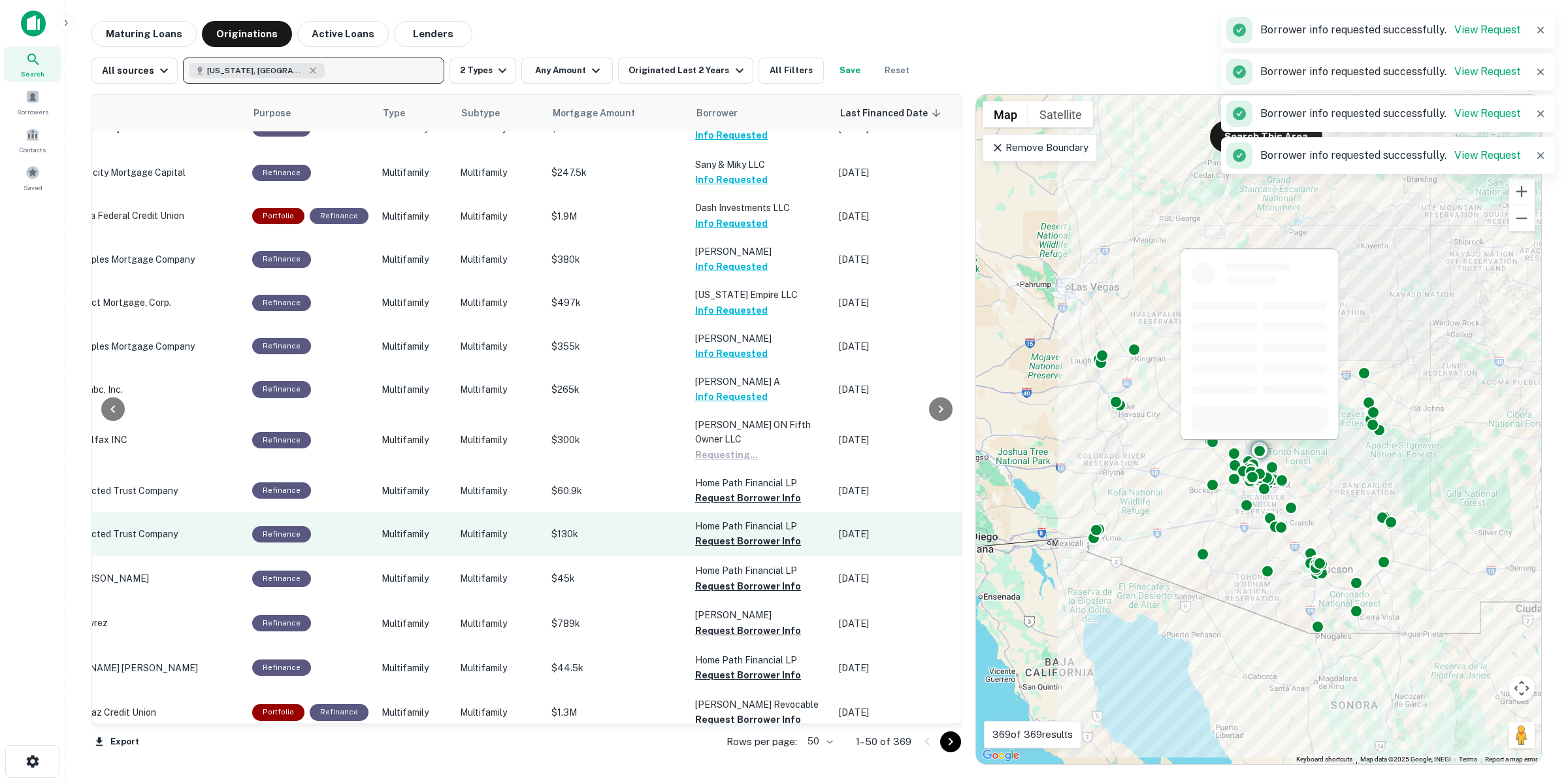
scroll to position [81, 276]
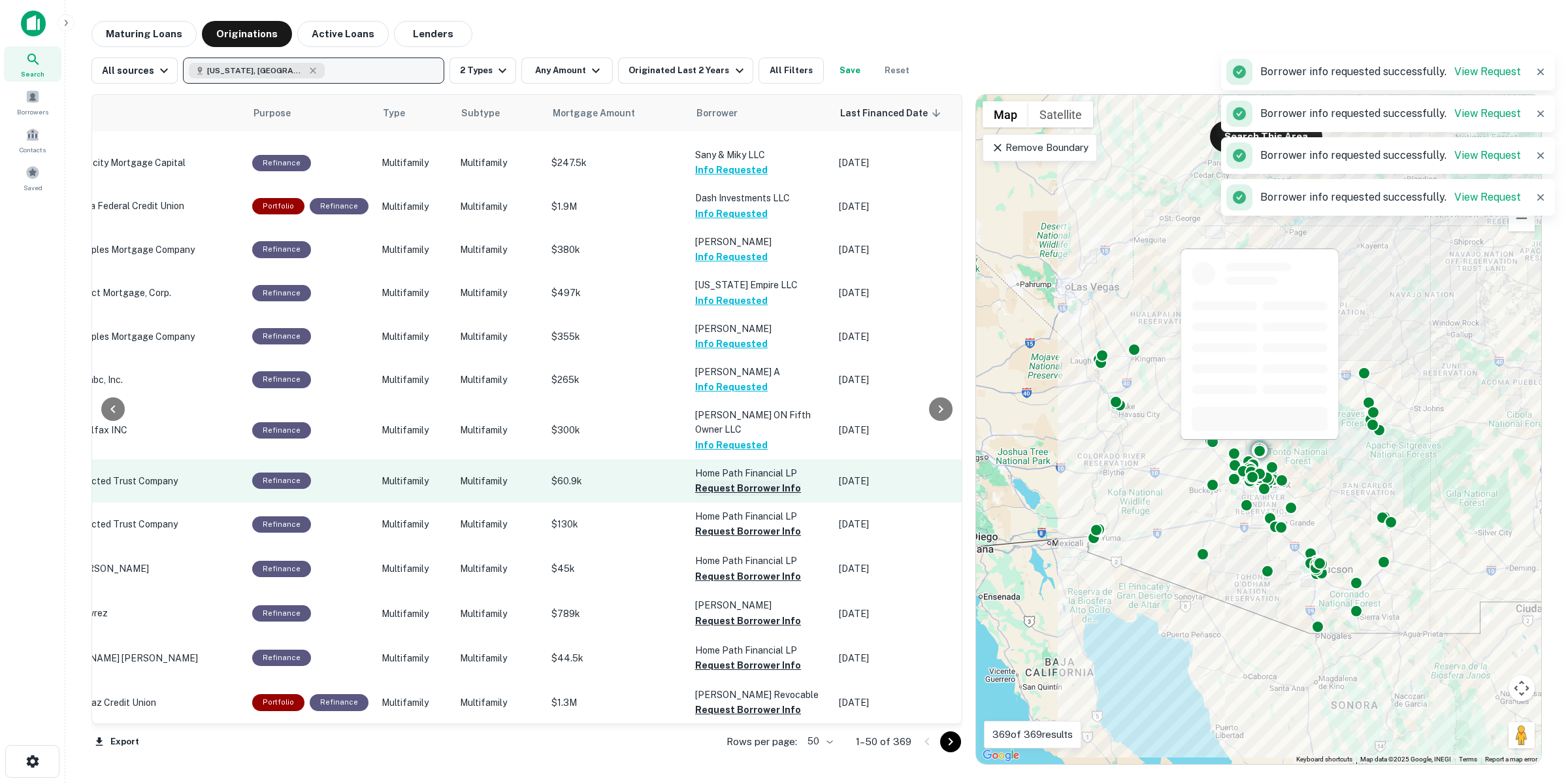
click at [769, 480] on button "Request Borrower Info" at bounding box center [747, 488] width 106 height 16
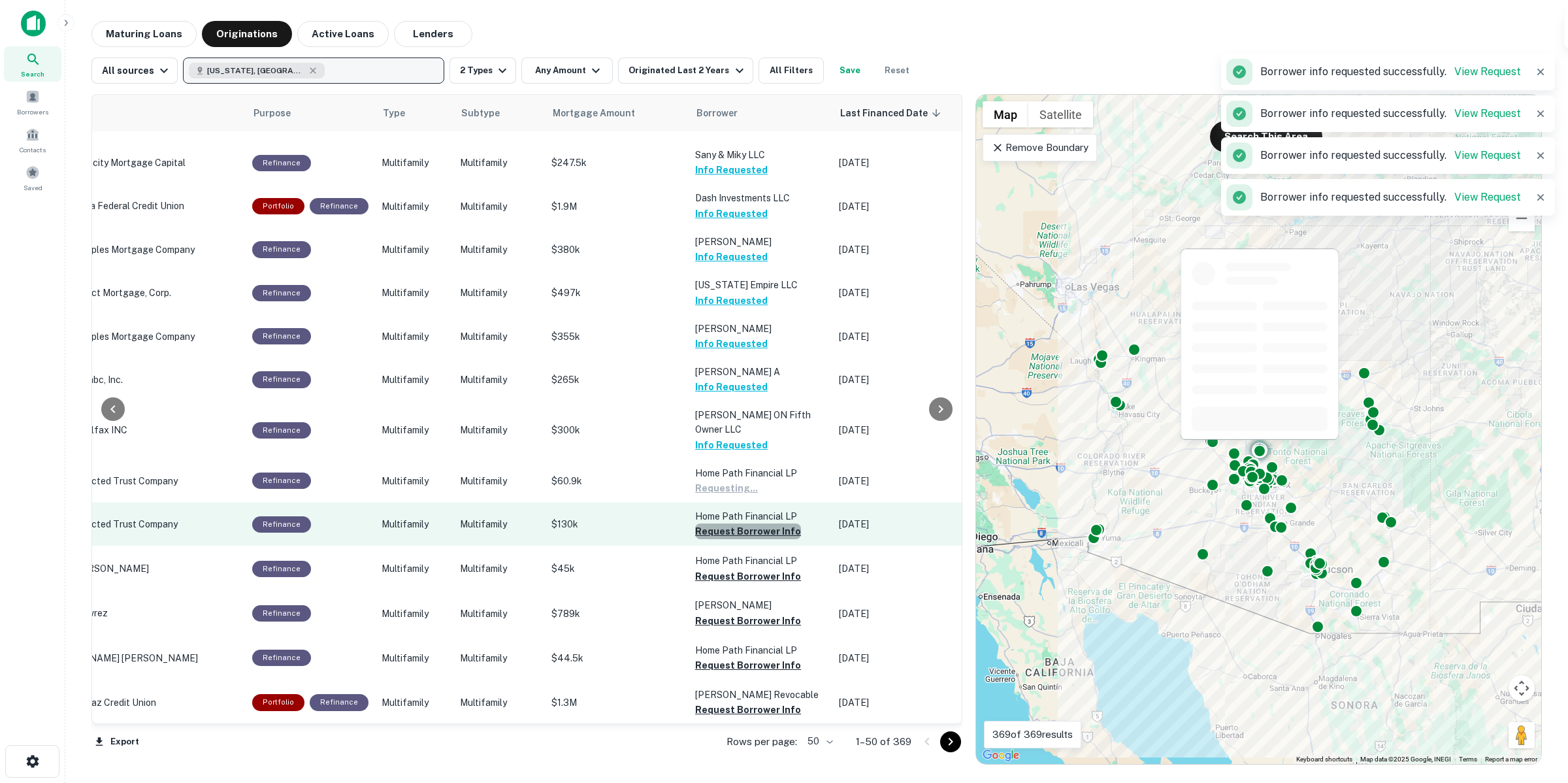
click at [762, 523] on button "Request Borrower Info" at bounding box center [747, 531] width 106 height 16
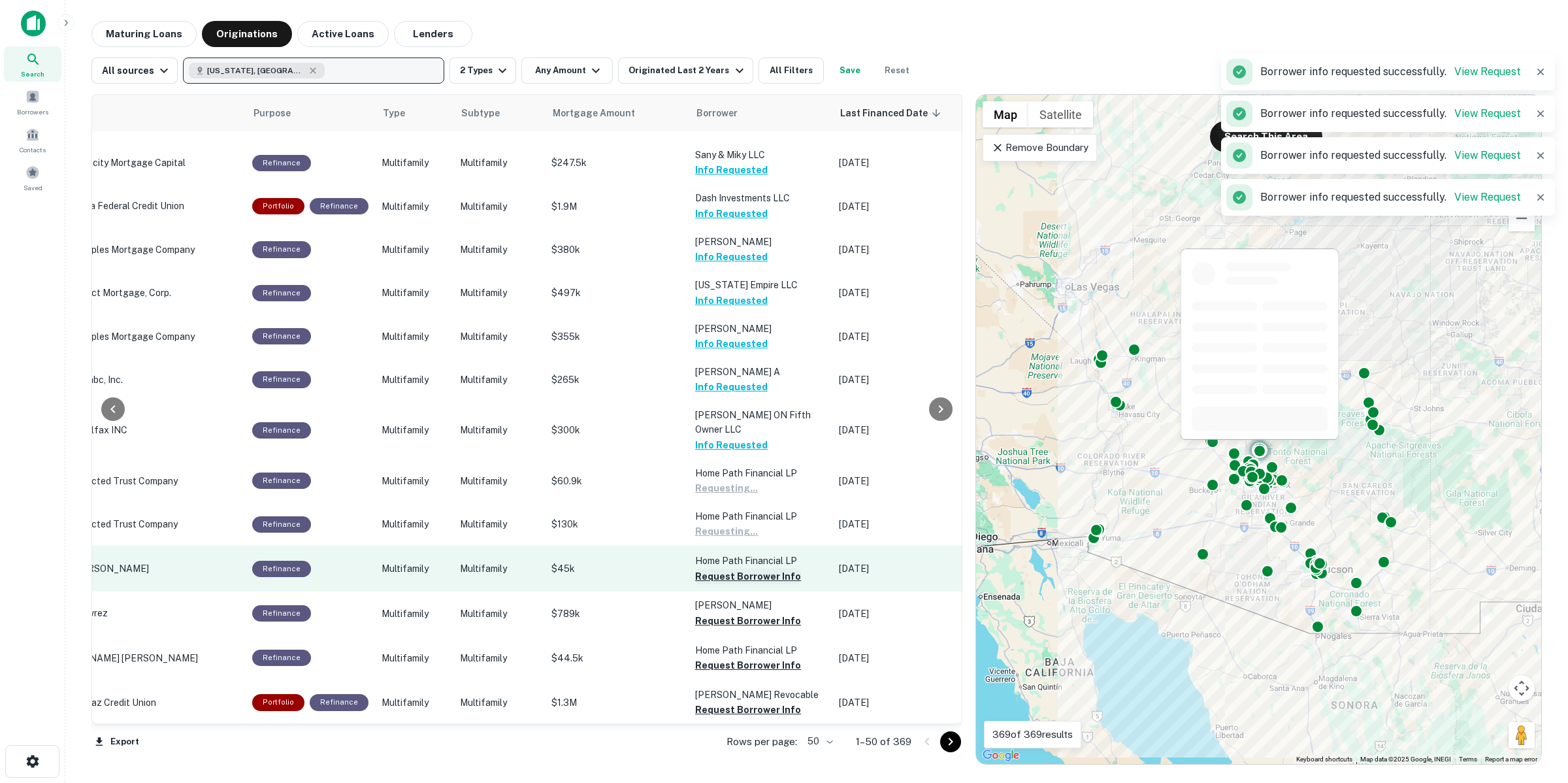
click at [766, 568] on button "Request Borrower Info" at bounding box center [747, 576] width 106 height 16
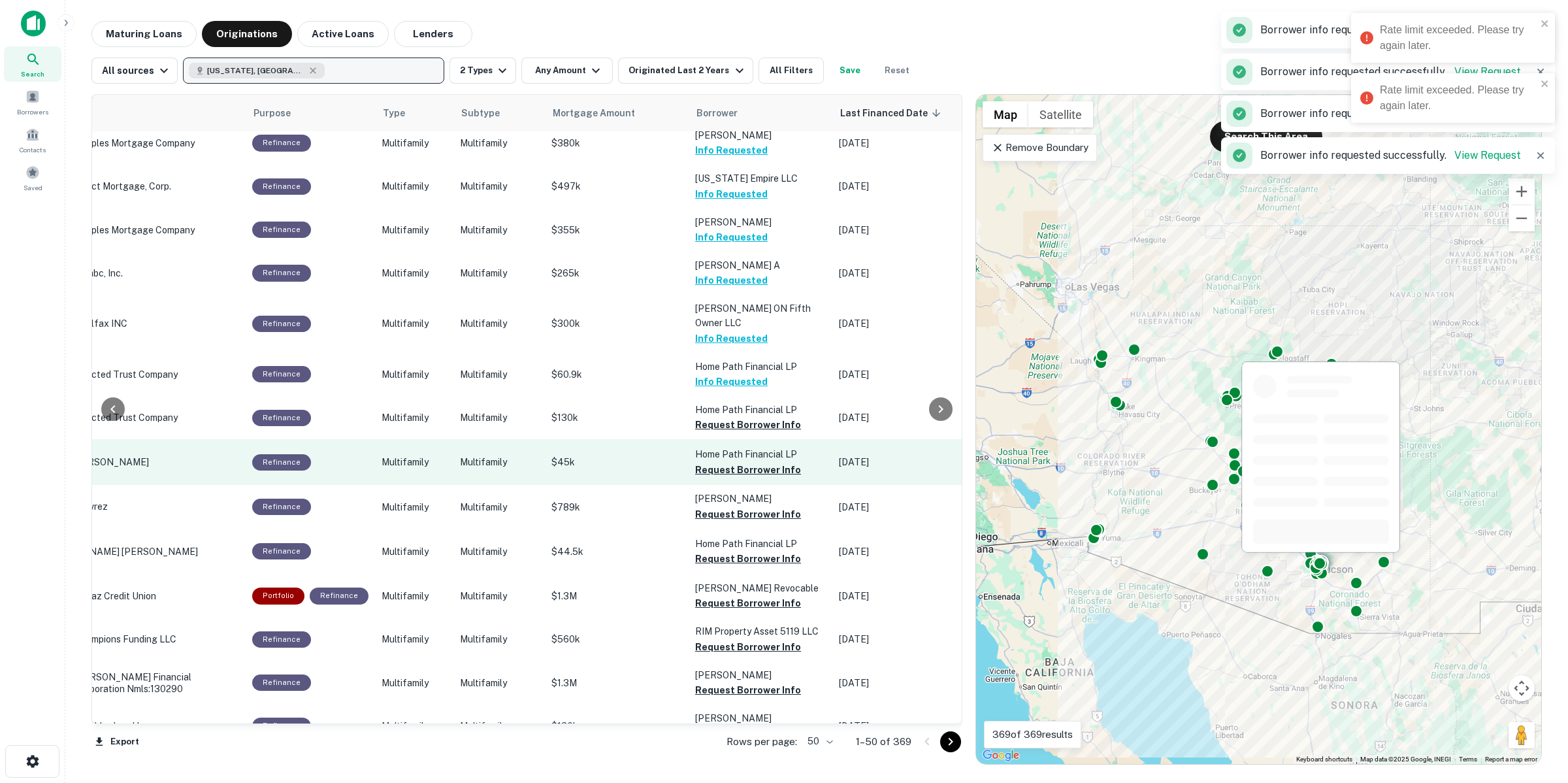
scroll to position [245, 276]
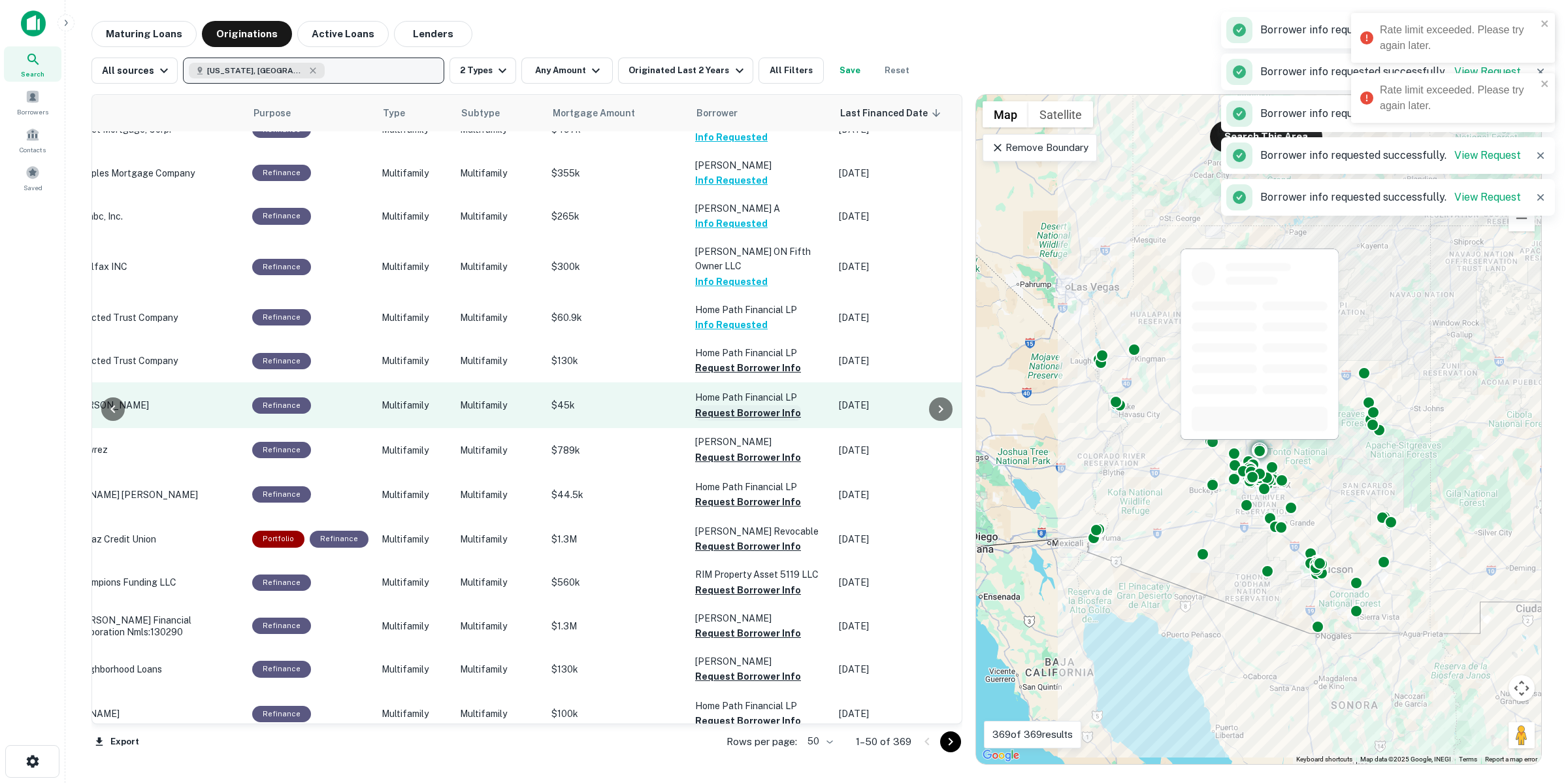
click at [768, 405] on button "Request Borrower Info" at bounding box center [747, 413] width 106 height 16
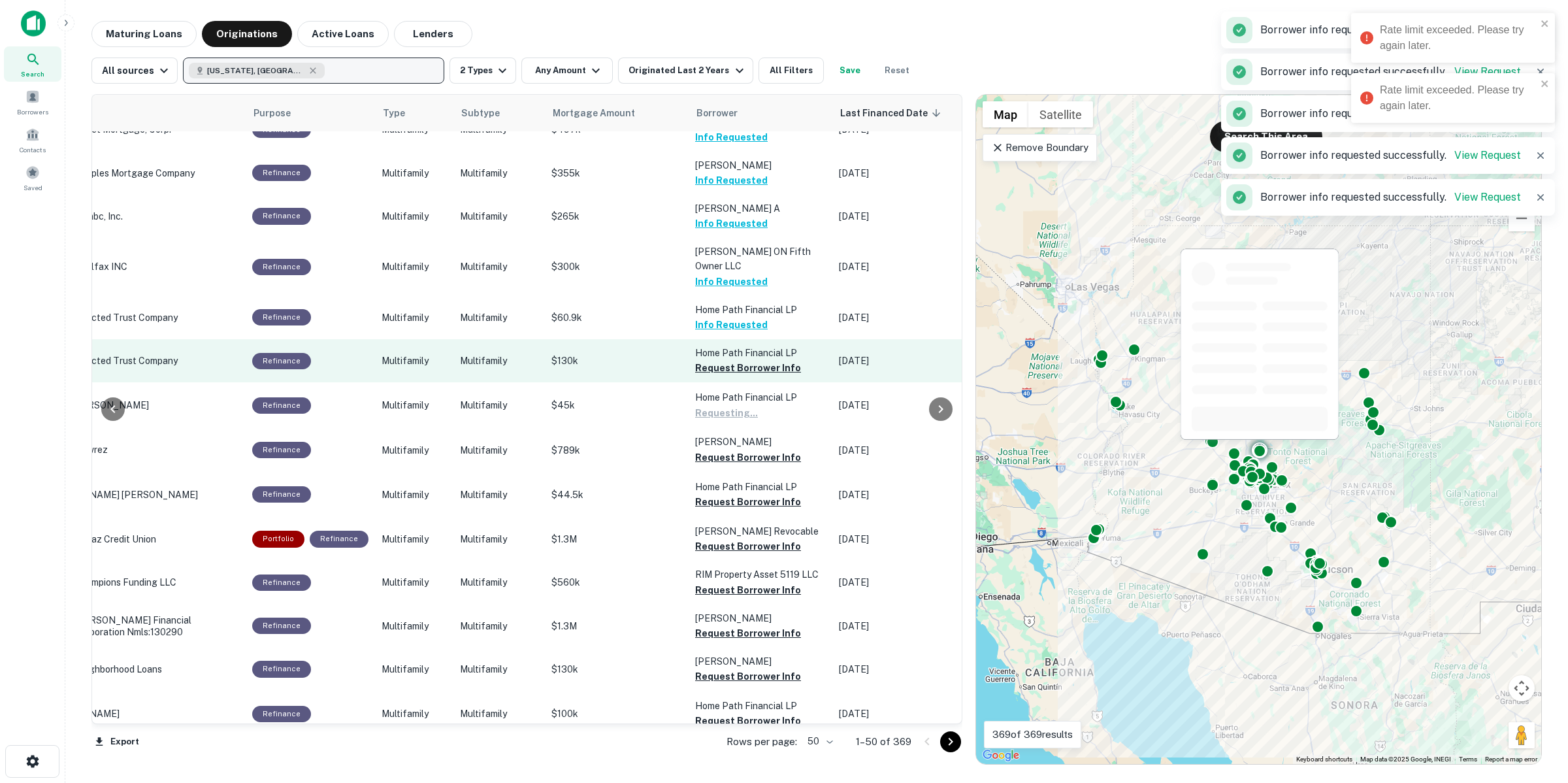
click at [758, 360] on td "Home Path Financial LP Request Borrower Info" at bounding box center [760, 360] width 144 height 43
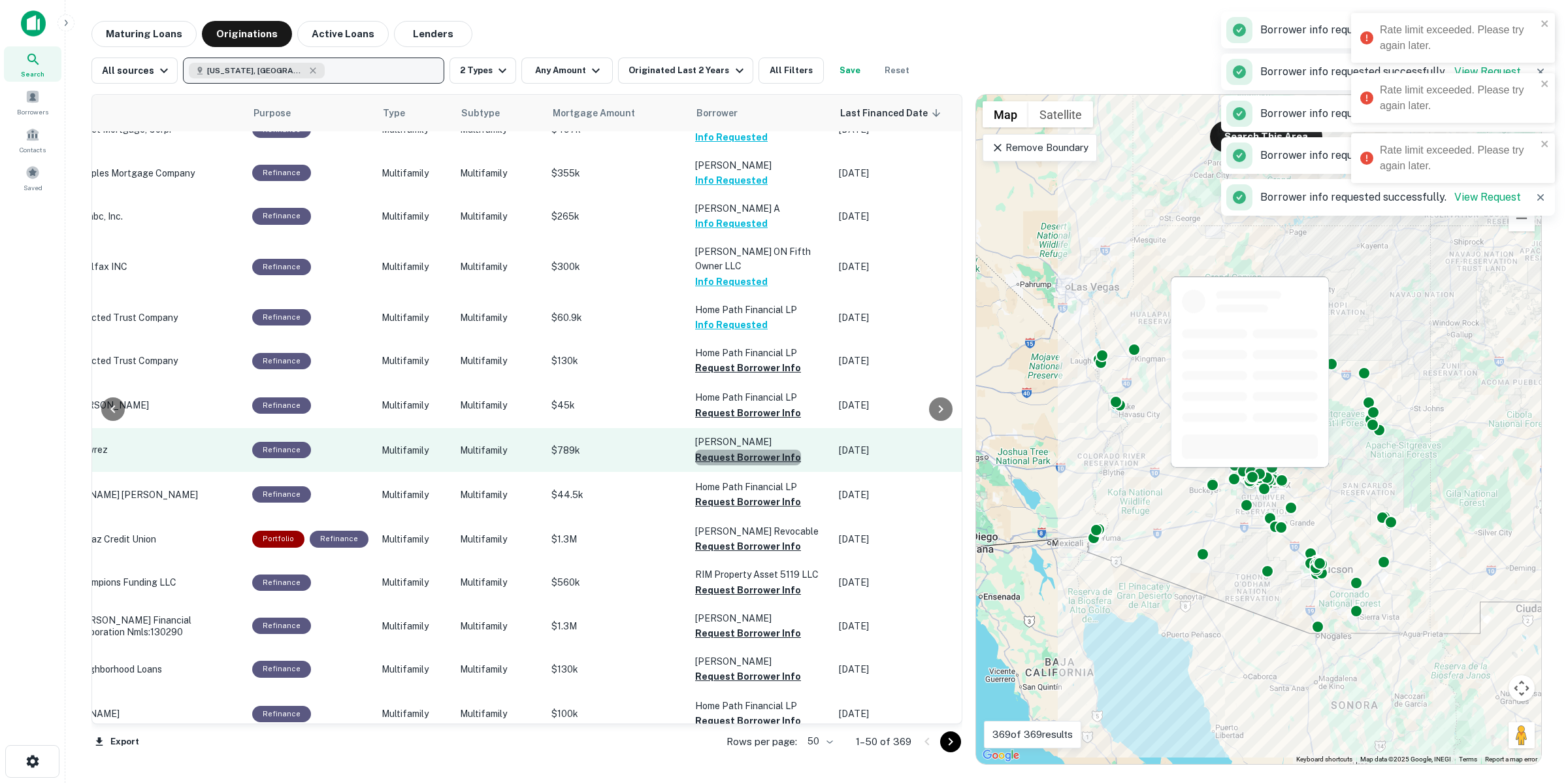
click at [749, 449] on button "Request Borrower Info" at bounding box center [747, 457] width 106 height 16
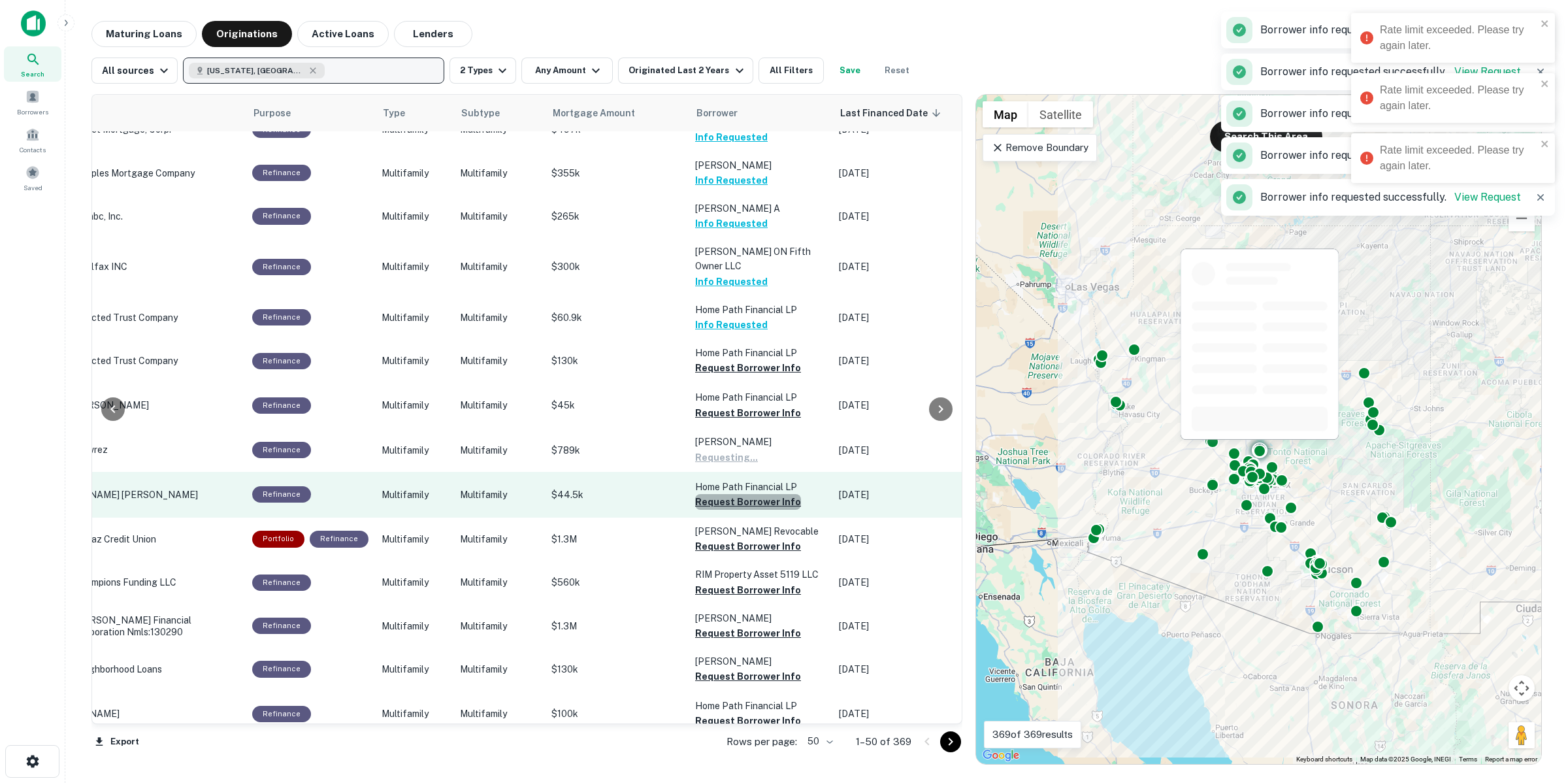
click at [747, 494] on button "Request Borrower Info" at bounding box center [747, 501] width 106 height 16
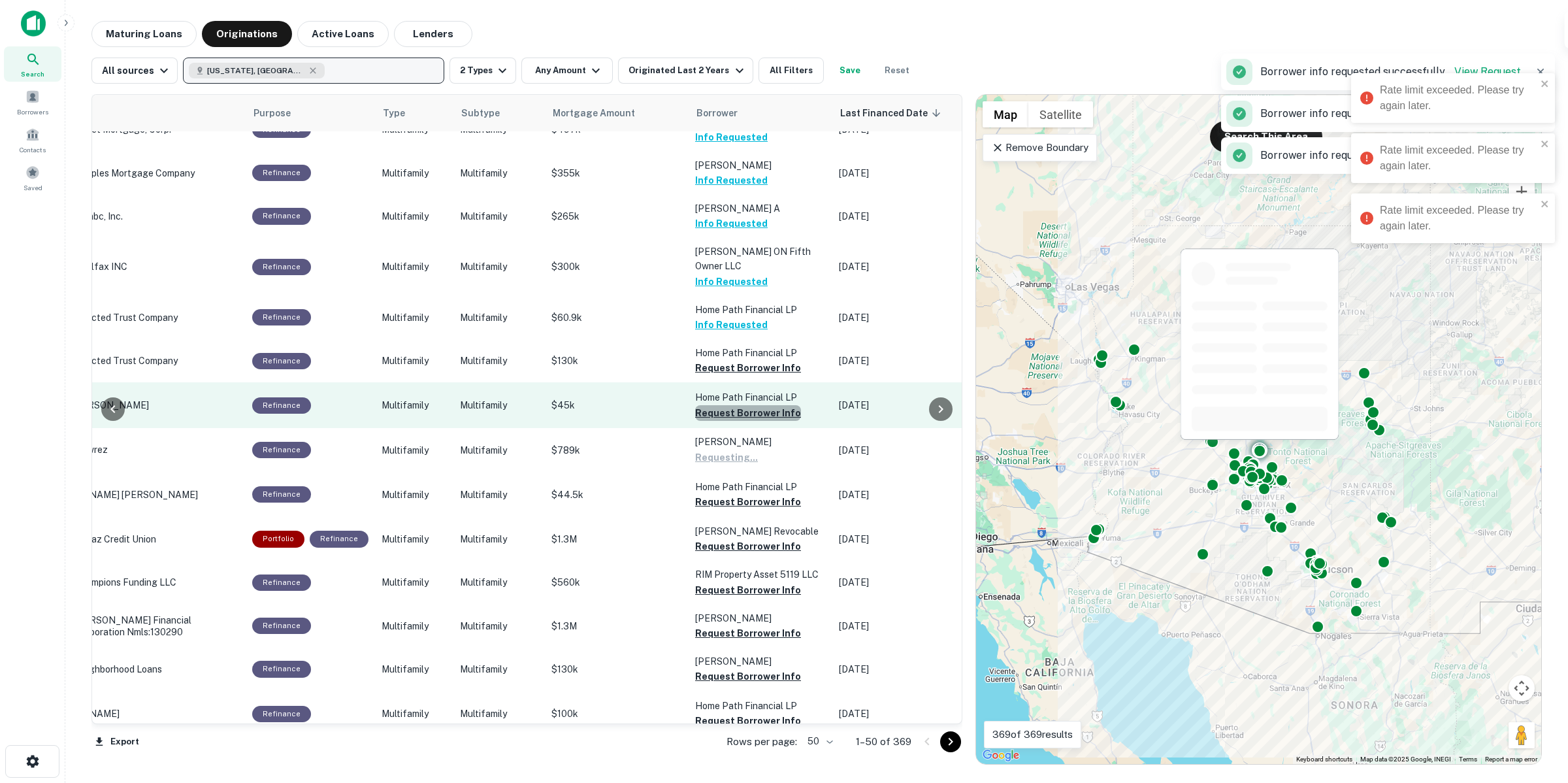
click at [756, 405] on button "Request Borrower Info" at bounding box center [747, 413] width 106 height 16
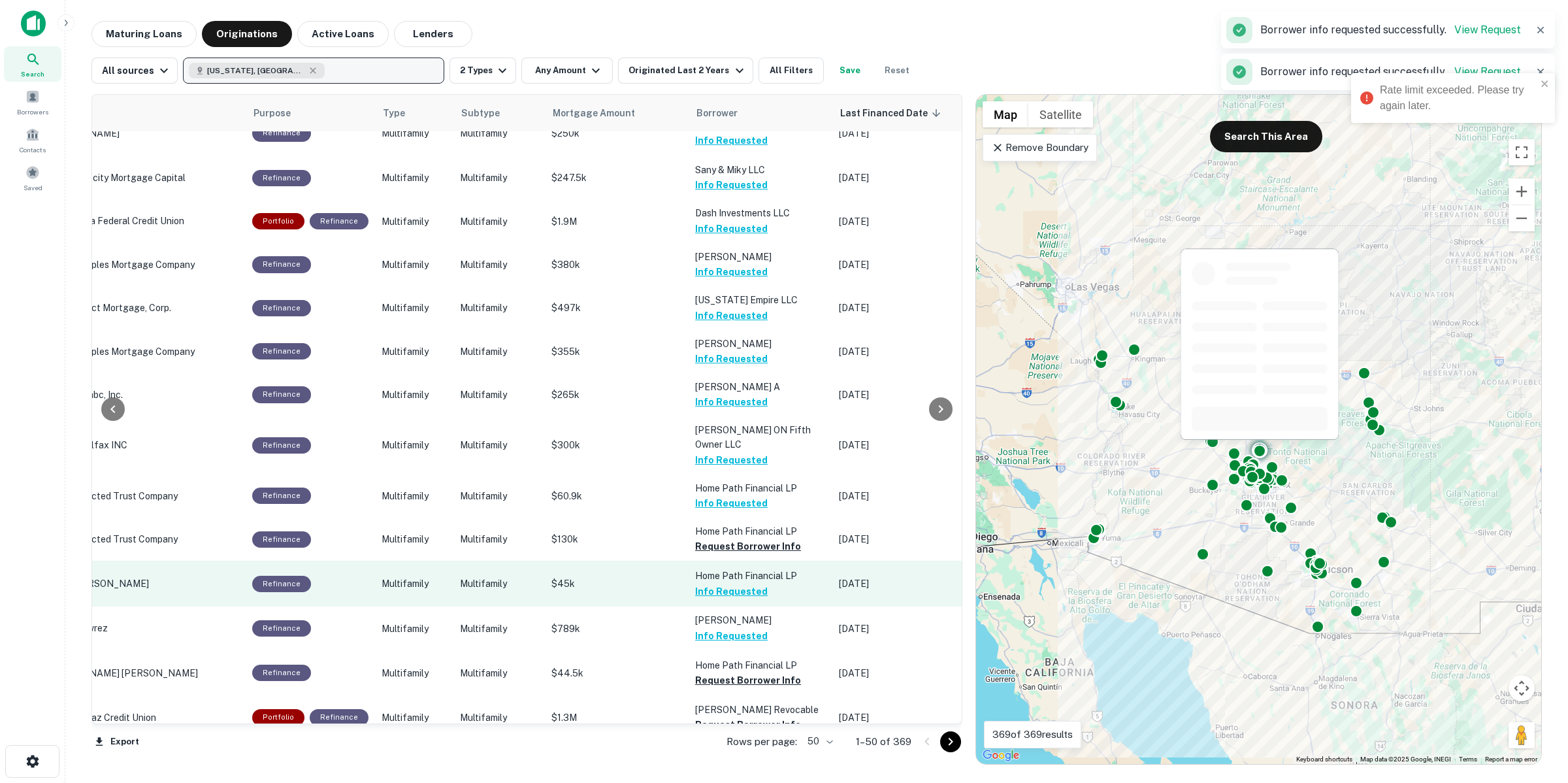
scroll to position [0, 276]
